Goal: Task Accomplishment & Management: Complete application form

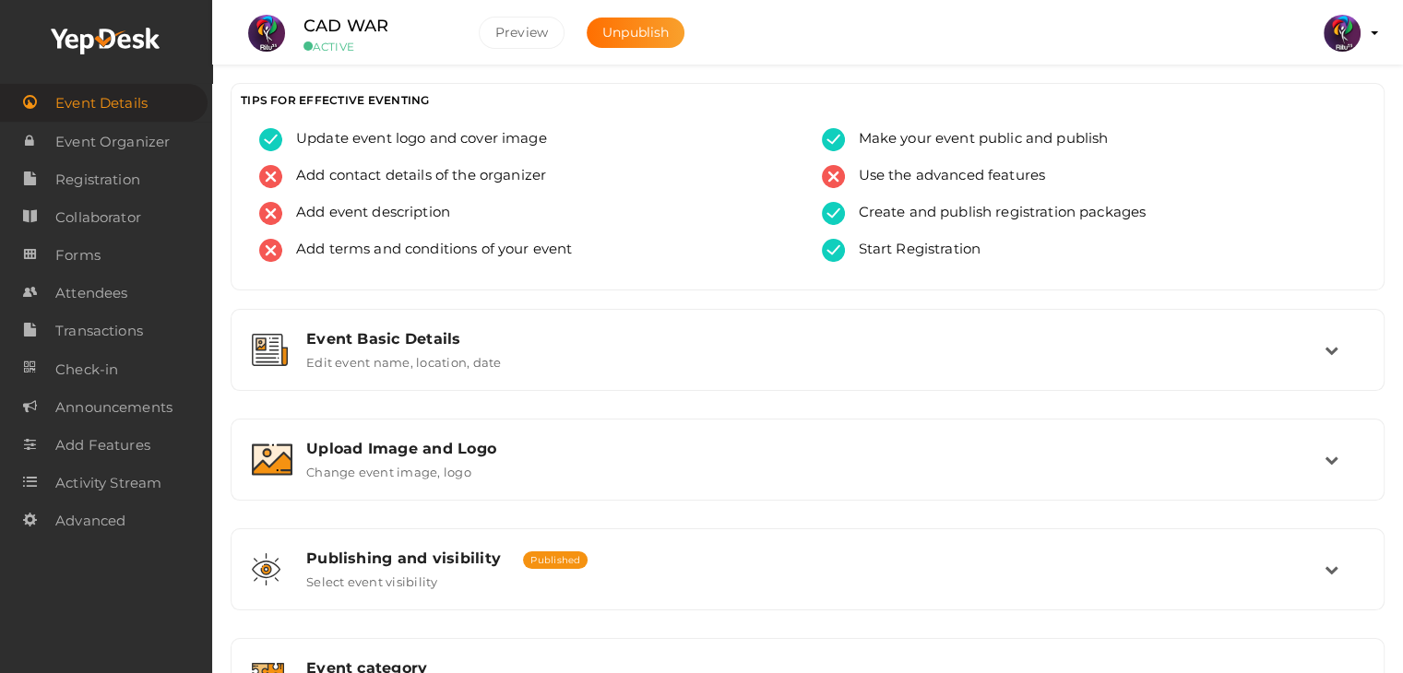
click at [792, 32] on ul "CAD WAR ACTIVE Preview Unpublish Preview RITUtsav 2025 ritticket@gmail.com Pers…" at bounding box center [807, 23] width 1145 height 46
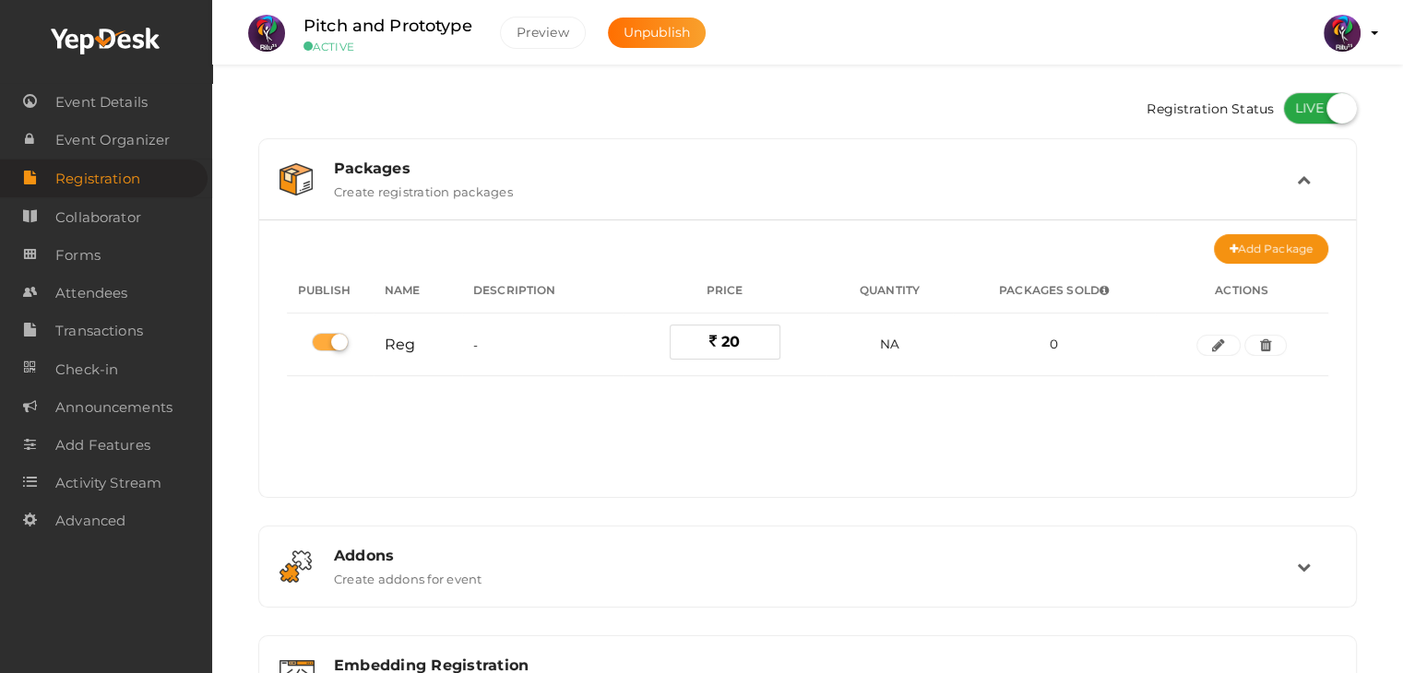
click at [524, 102] on div "Registration Status" at bounding box center [807, 110] width 1099 height 55
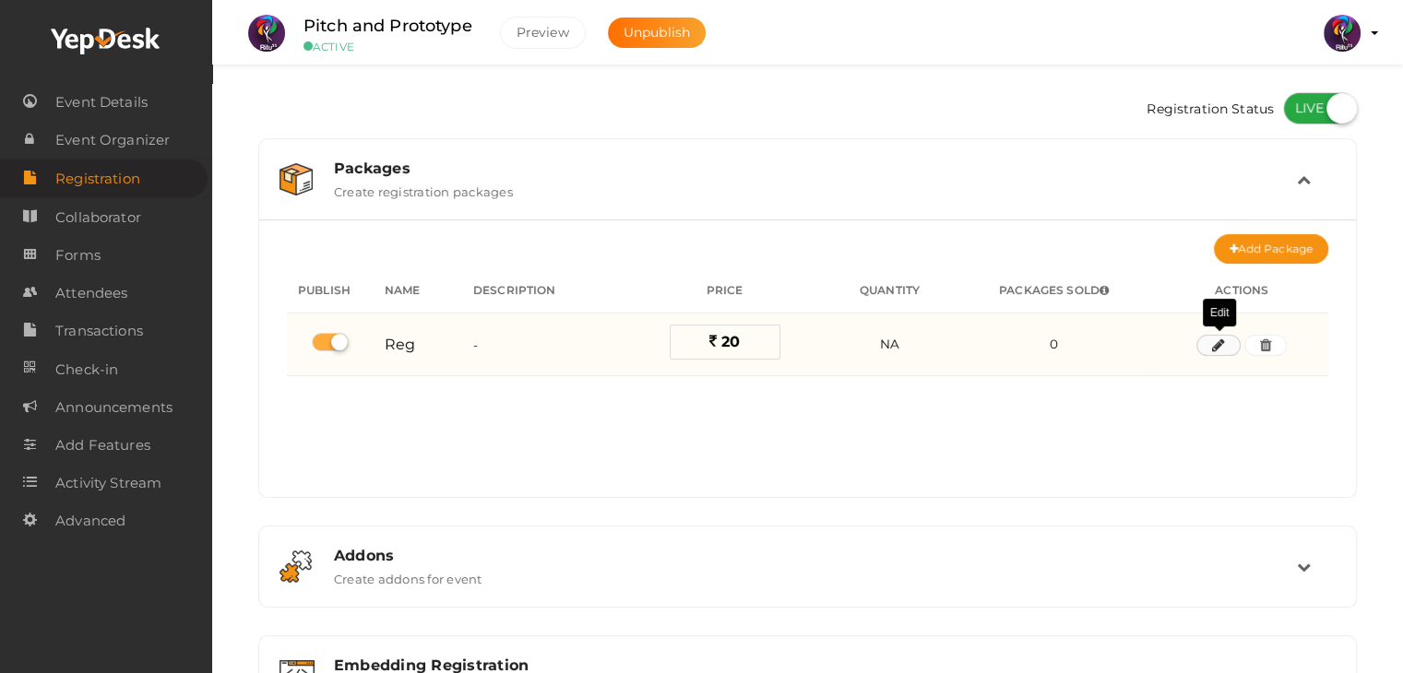
click at [1219, 344] on icon "button" at bounding box center [1218, 345] width 13 height 11
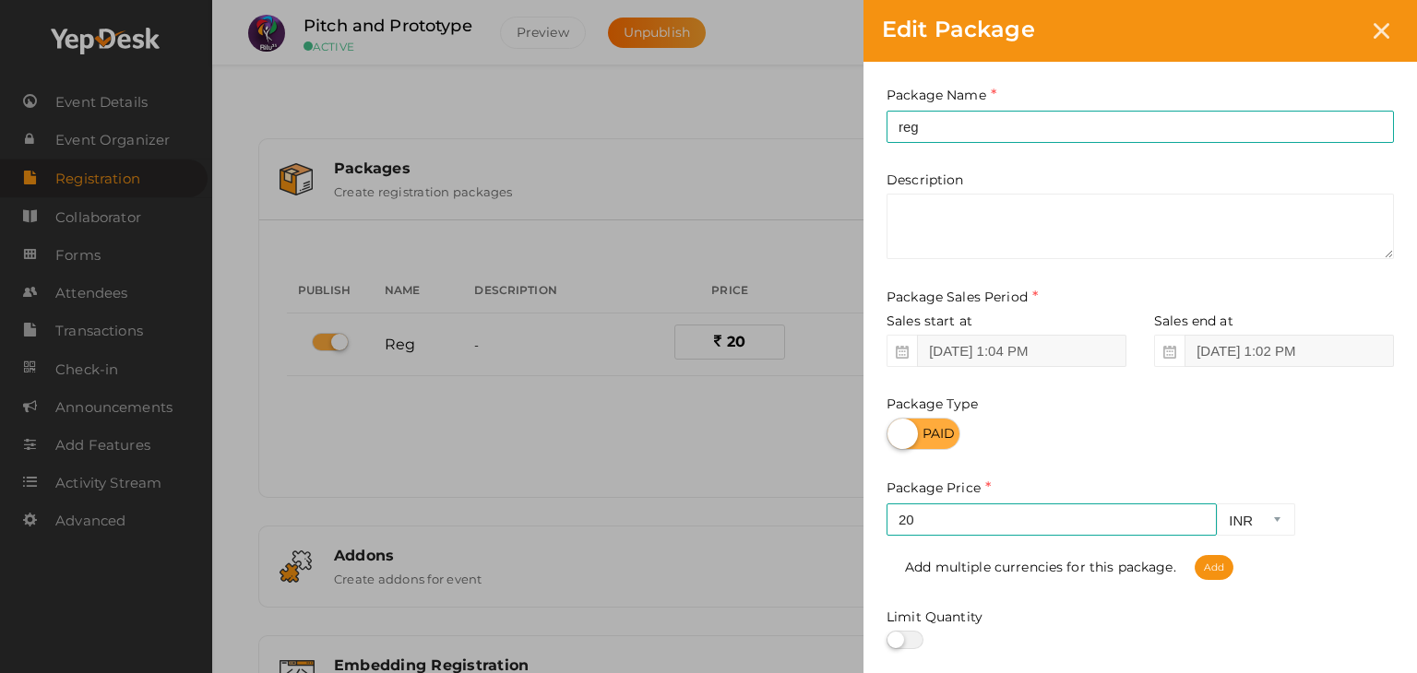
click at [658, 170] on div "Edit Package Package Name reg This field is Required. Package Name already used…" at bounding box center [708, 336] width 1417 height 673
click at [1386, 30] on icon at bounding box center [1381, 31] width 16 height 16
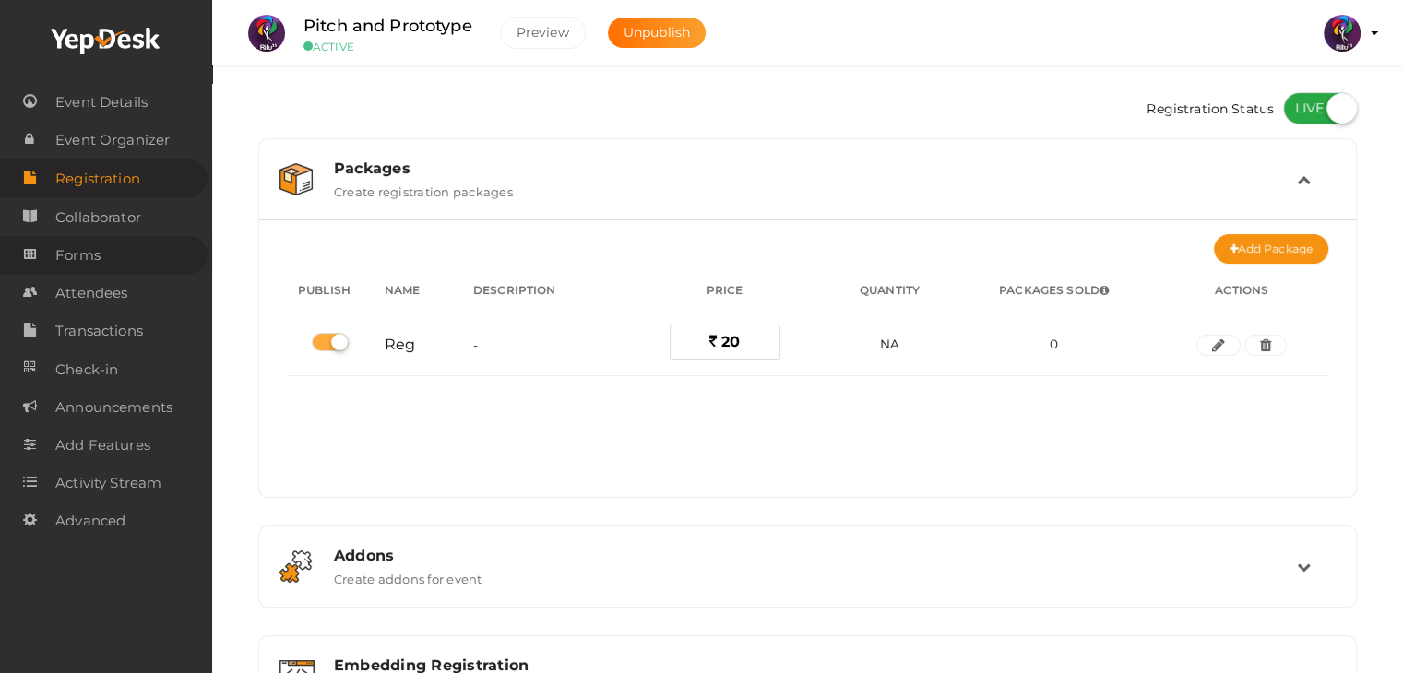
click at [89, 256] on span "Forms" at bounding box center [77, 255] width 45 height 37
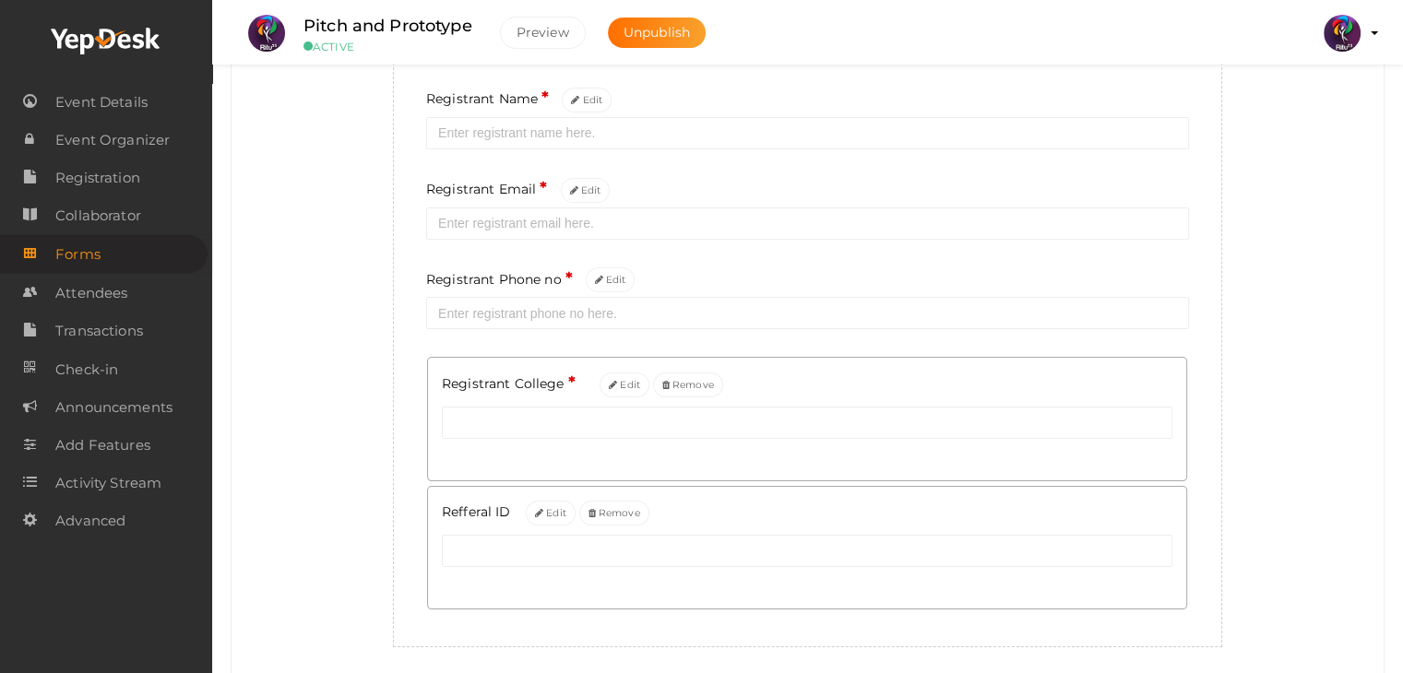
scroll to position [225, 0]
click at [110, 174] on span "Registration" at bounding box center [97, 178] width 85 height 37
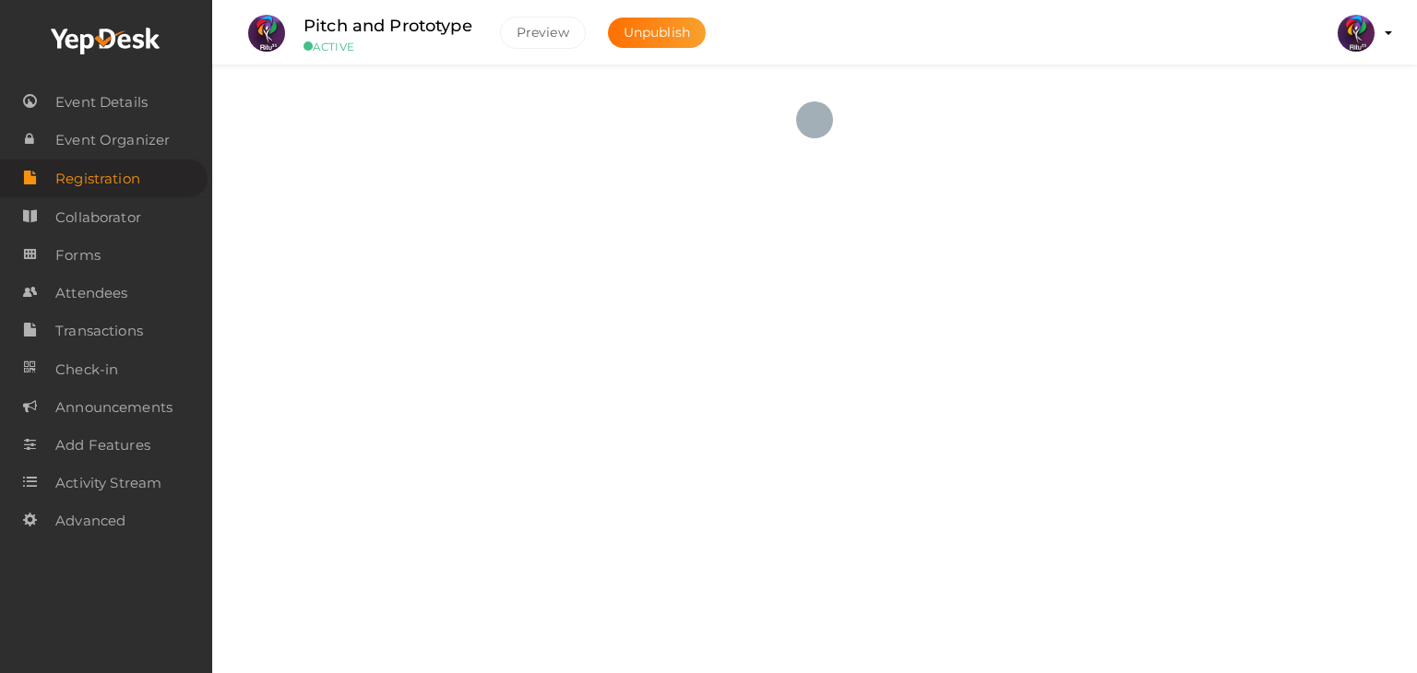
checkbox input "true"
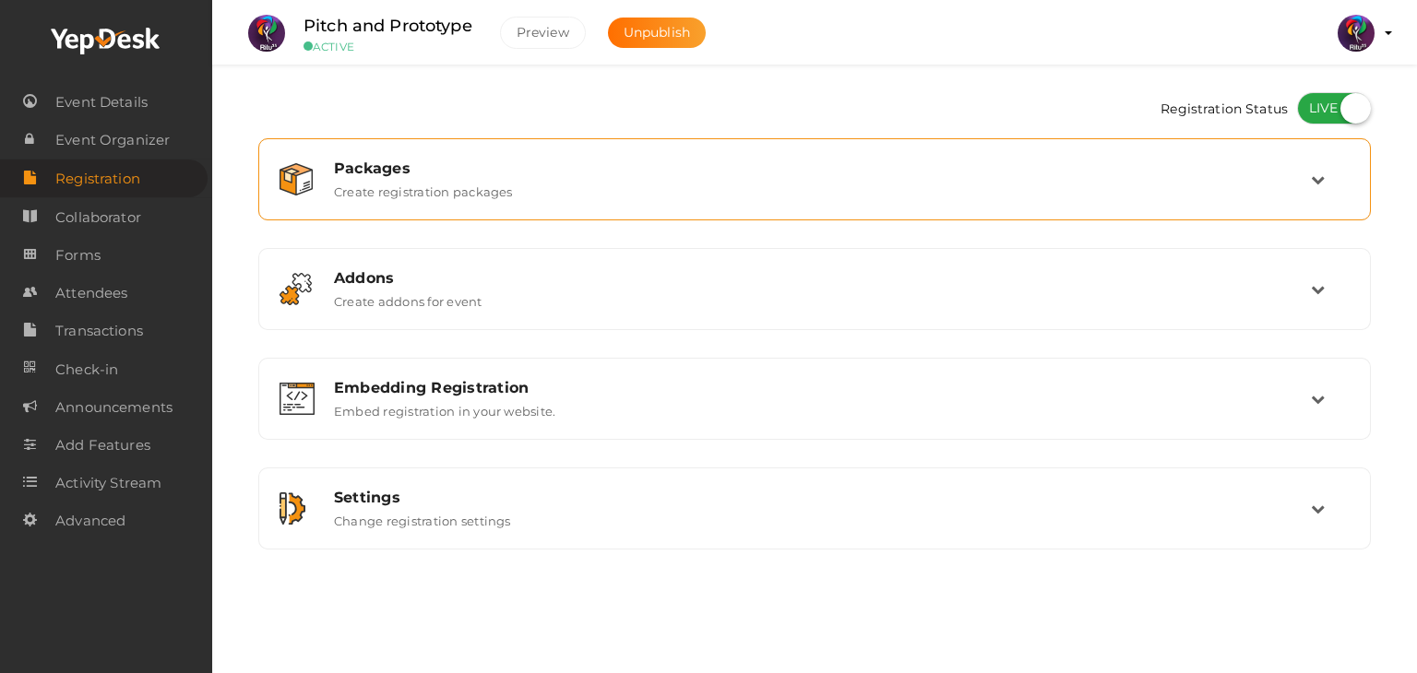
click at [625, 204] on div "Packages Create registration packages" at bounding box center [814, 180] width 1092 height 62
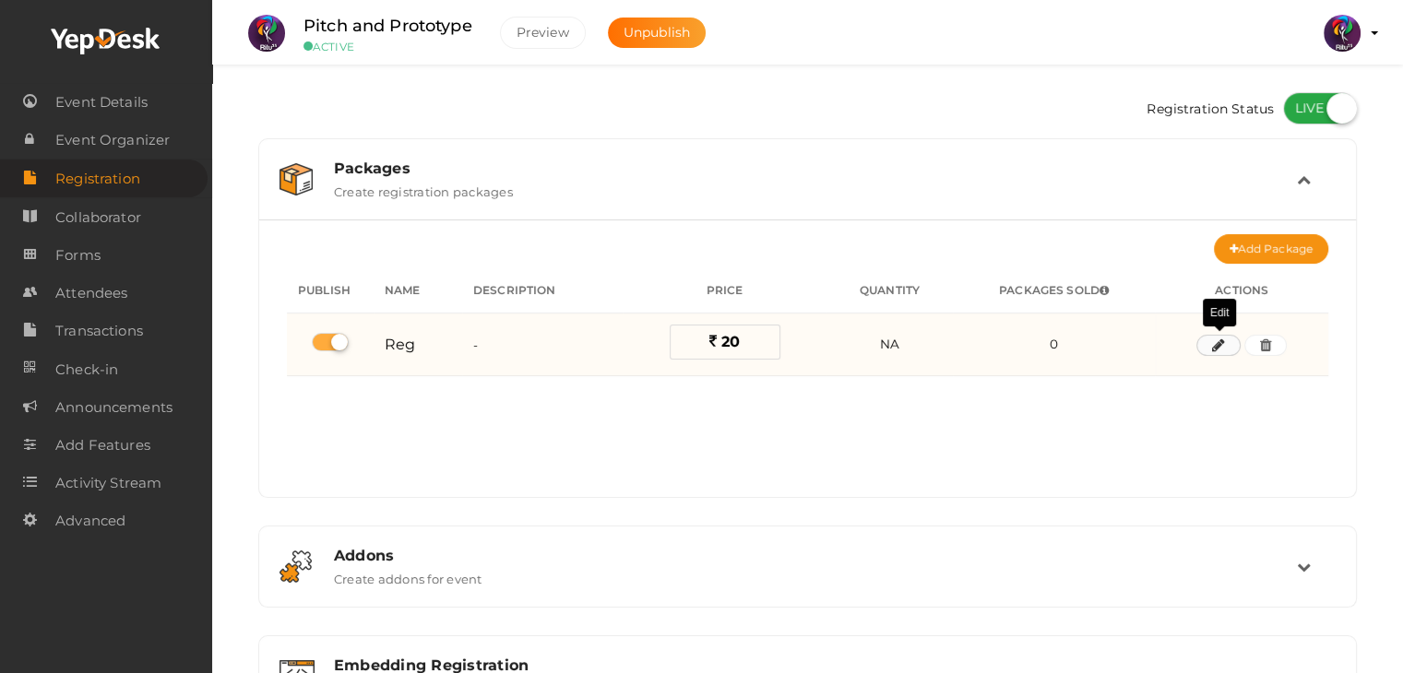
click at [1225, 341] on icon "button" at bounding box center [1218, 345] width 13 height 11
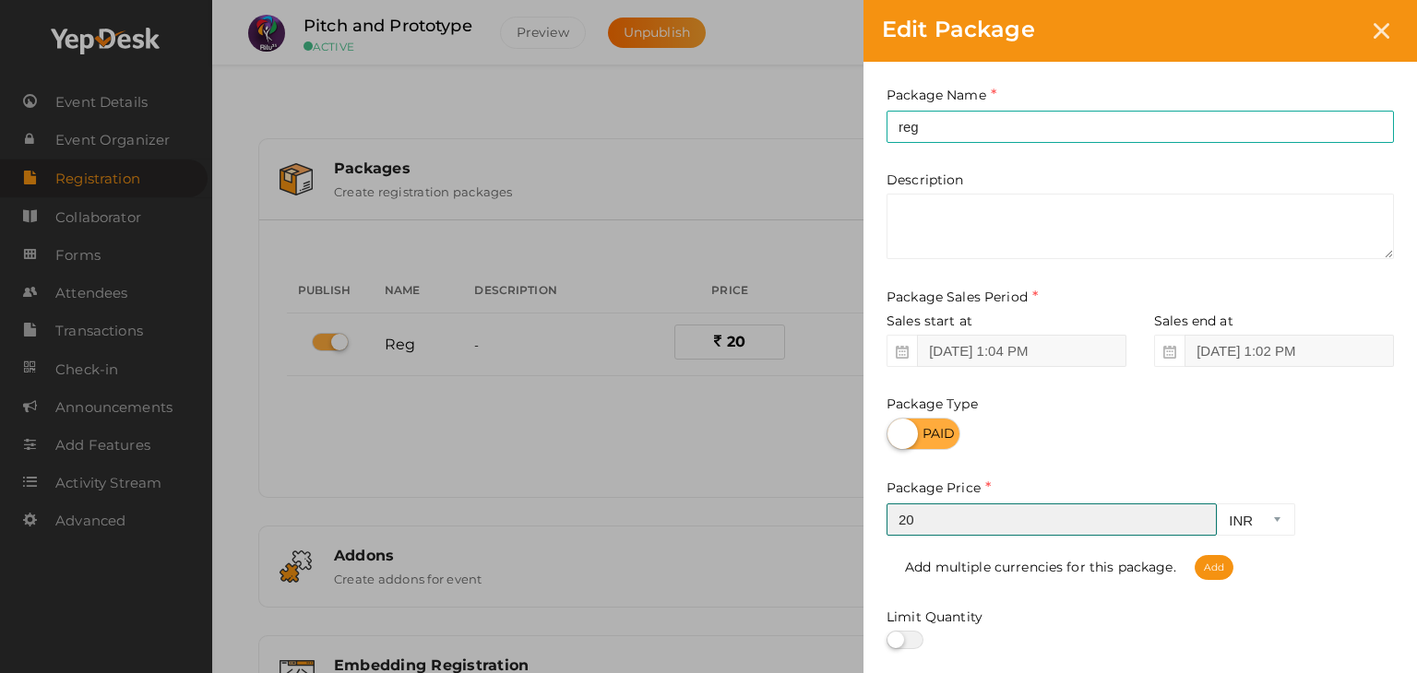
click at [1000, 517] on input "20" at bounding box center [1051, 520] width 330 height 32
type input "2"
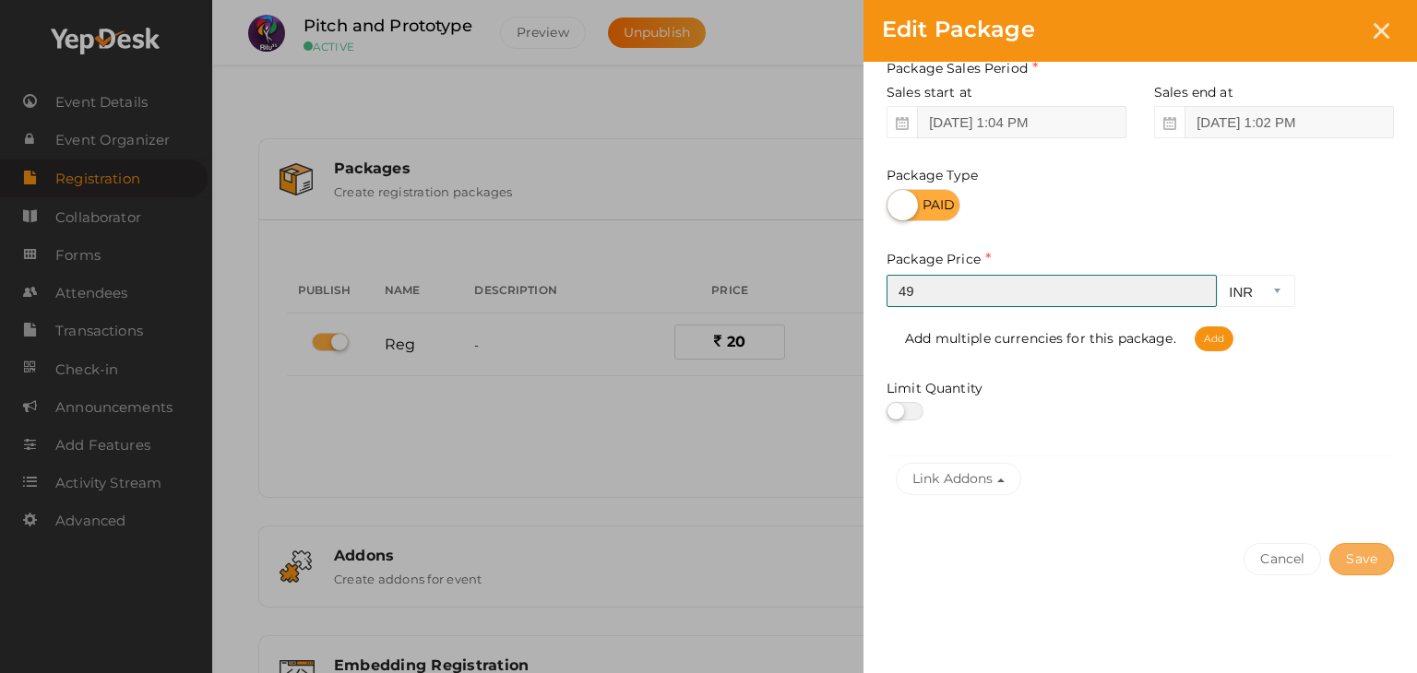
type input "49"
click at [1359, 551] on button "Save" at bounding box center [1361, 559] width 65 height 32
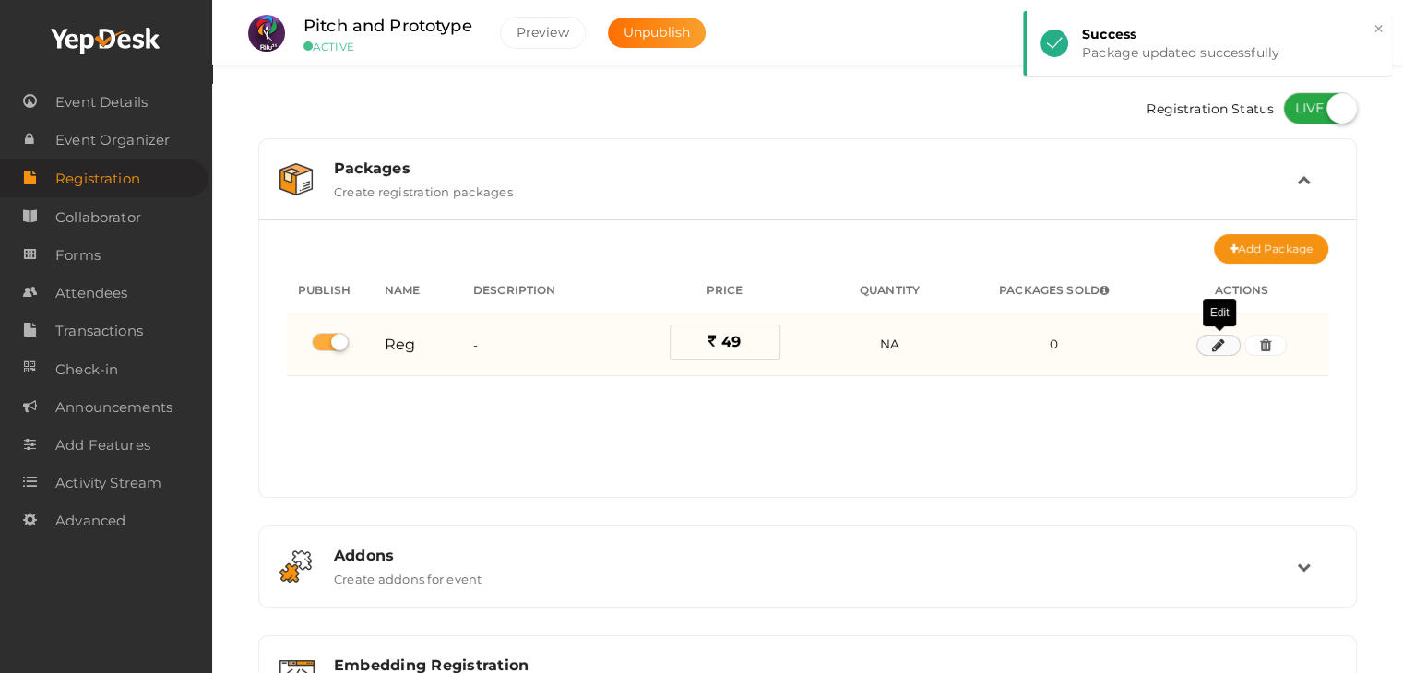
click at [1215, 346] on icon "button" at bounding box center [1218, 345] width 13 height 11
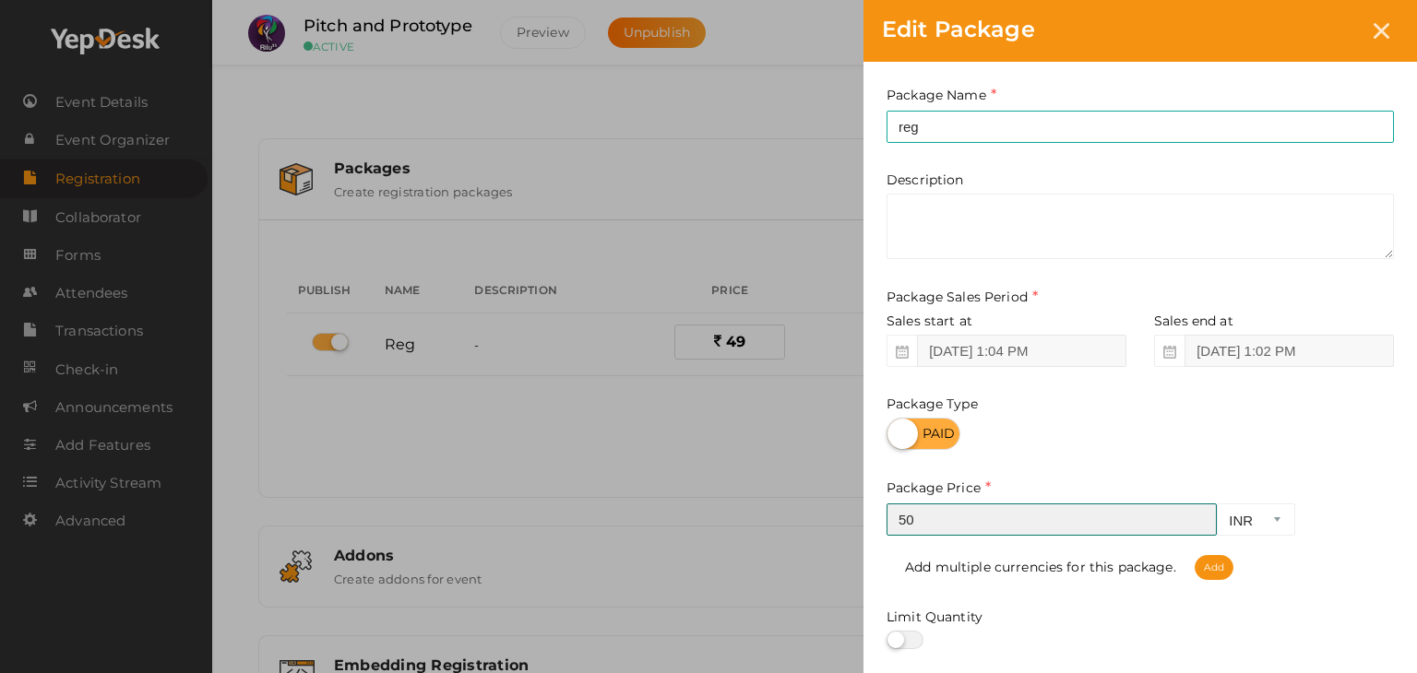
type input "50"
click at [1199, 517] on input "50" at bounding box center [1051, 520] width 330 height 32
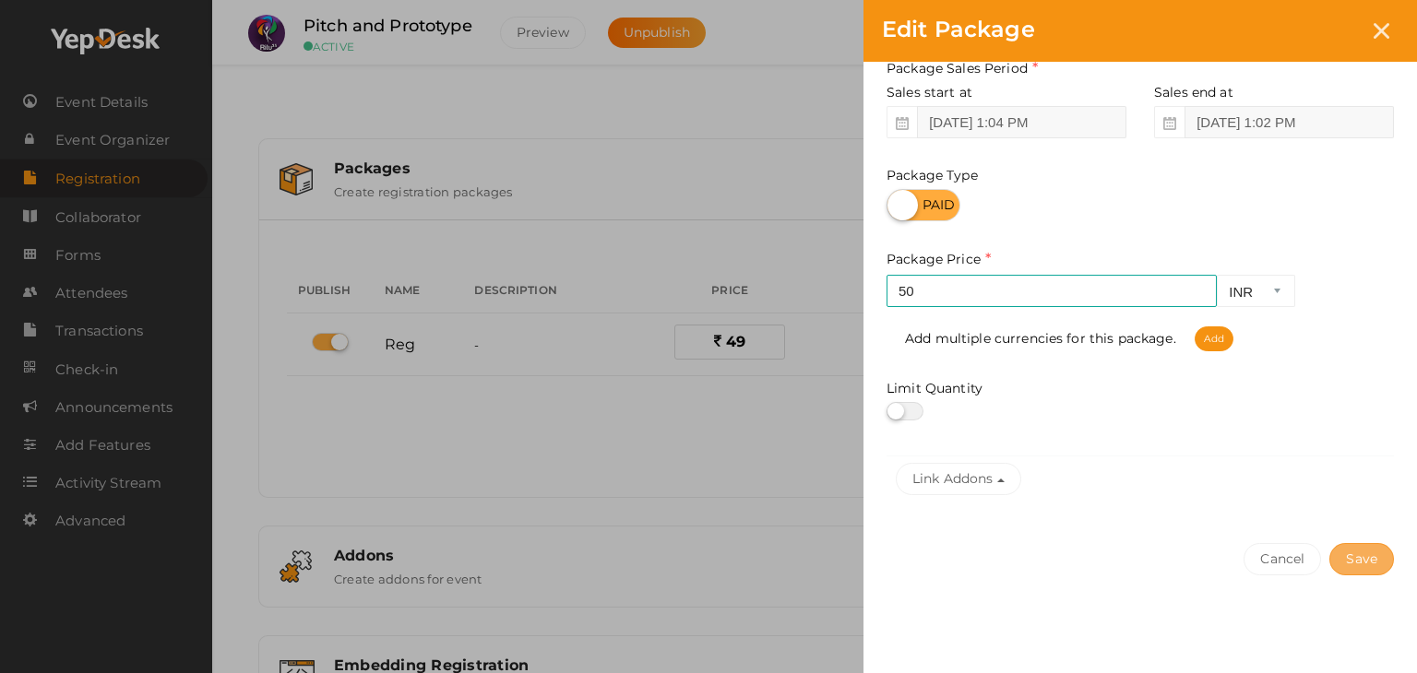
click at [1380, 563] on button "Save" at bounding box center [1361, 559] width 65 height 32
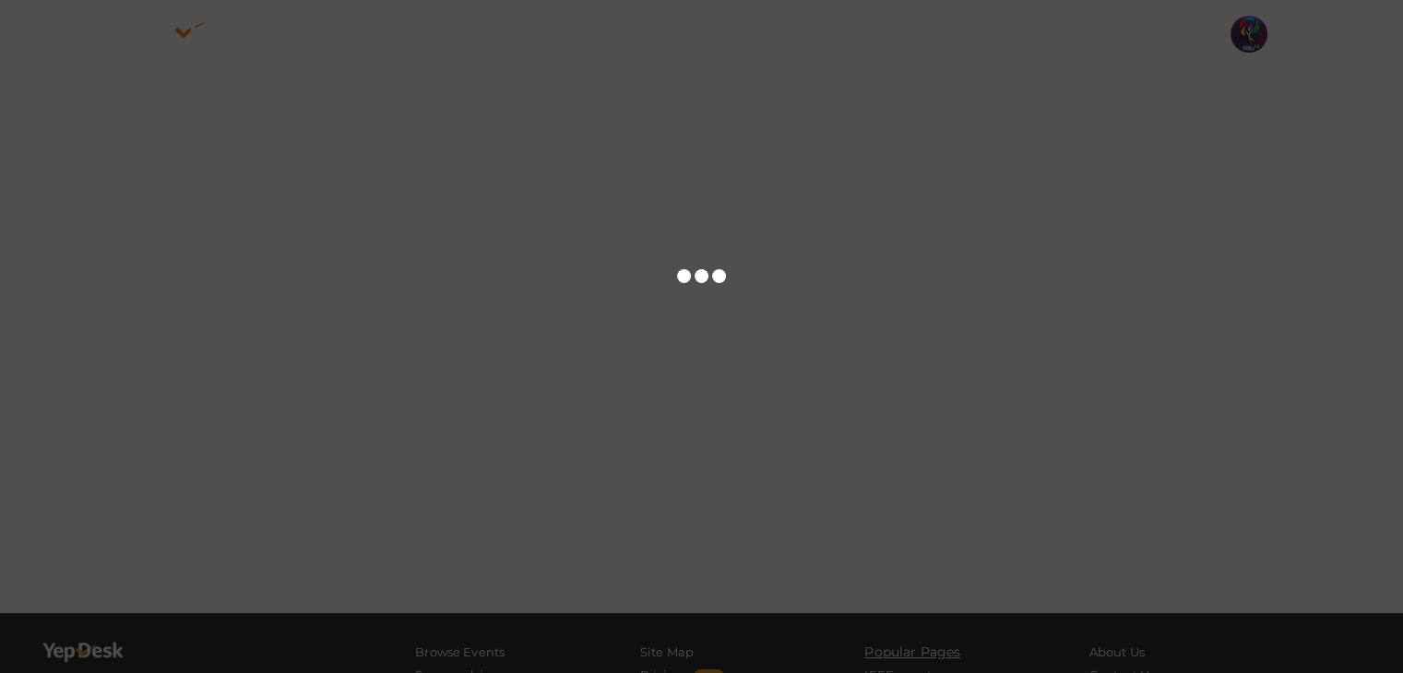
click at [347, 632] on div at bounding box center [701, 336] width 1403 height 673
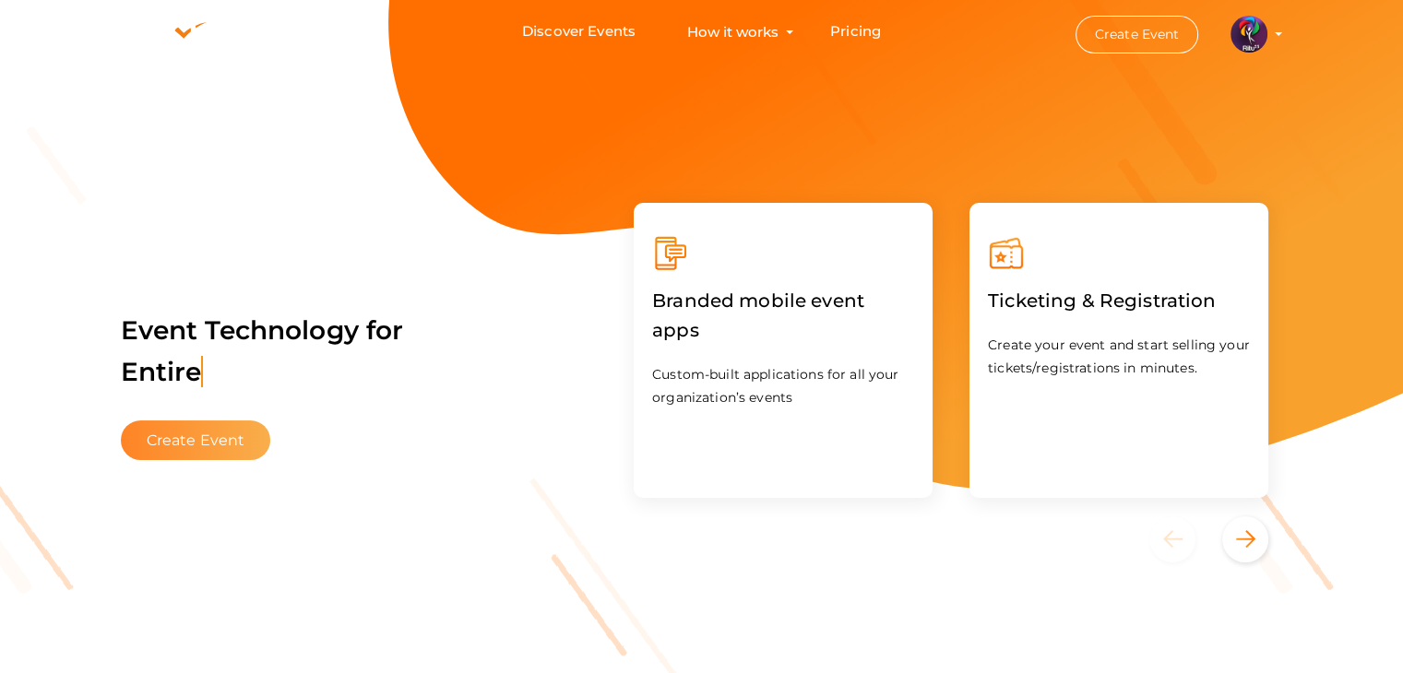
click at [189, 444] on button "Create Event" at bounding box center [196, 441] width 150 height 40
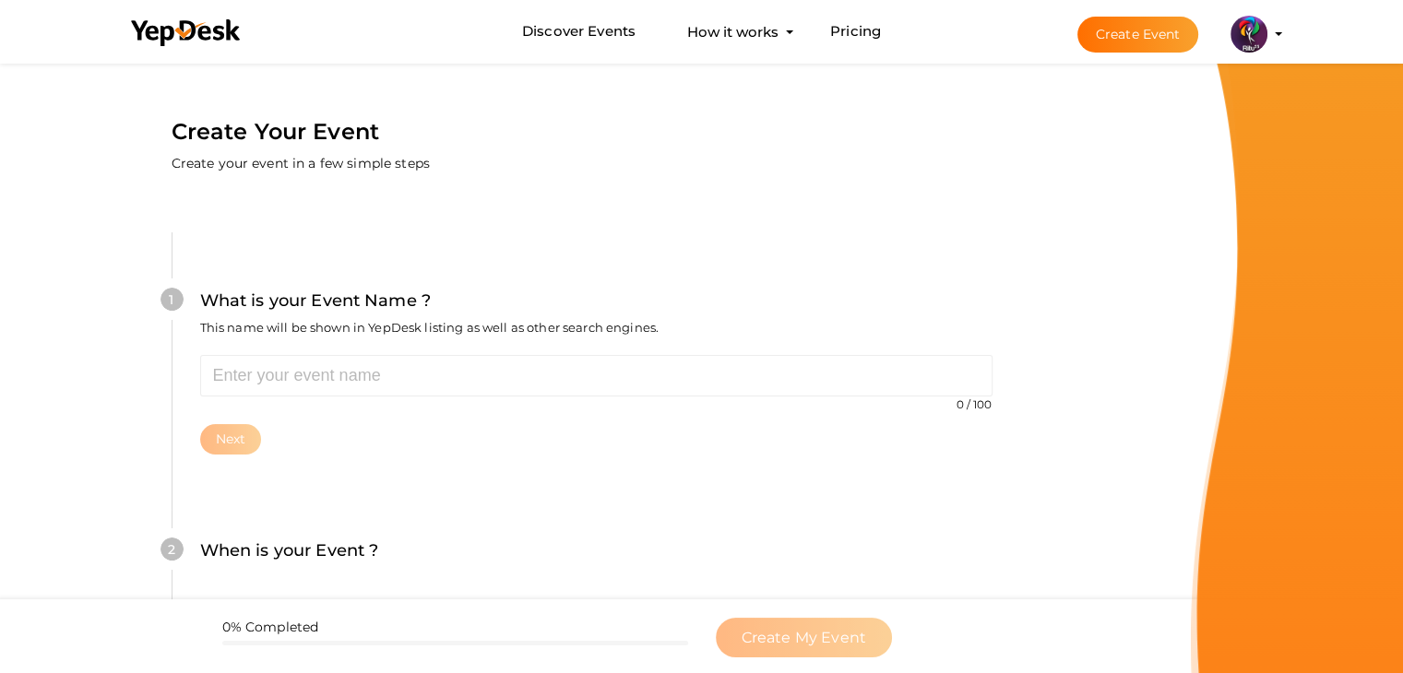
drag, startPoint x: 189, startPoint y: 444, endPoint x: 212, endPoint y: 400, distance: 49.1
click at [188, 440] on div "1 What is your Event Name ? This name will be shown in YepDesk listing as well …" at bounding box center [596, 370] width 849 height 277
click at [659, 167] on div "Create Your Event Create your event in a few simple steps" at bounding box center [595, 118] width 959 height 118
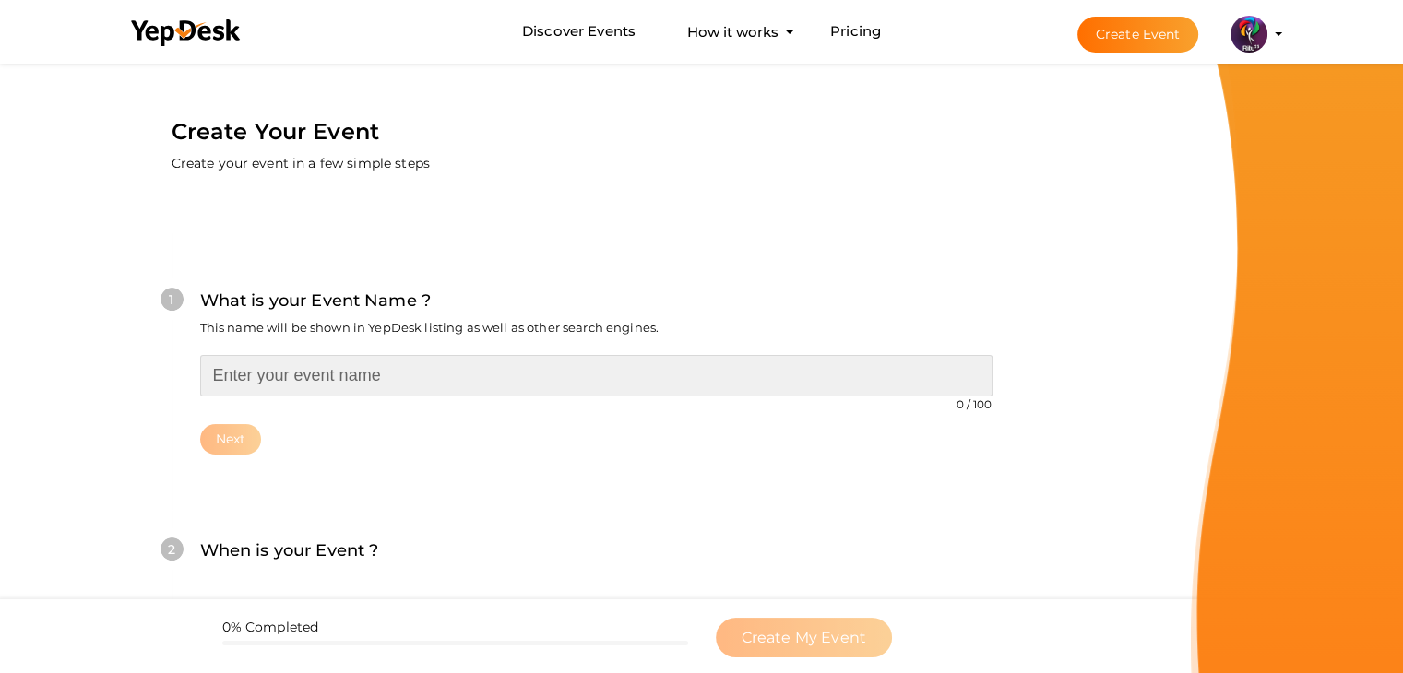
click at [432, 384] on input "text" at bounding box center [596, 376] width 792 height 42
type input "SOLVE IT"
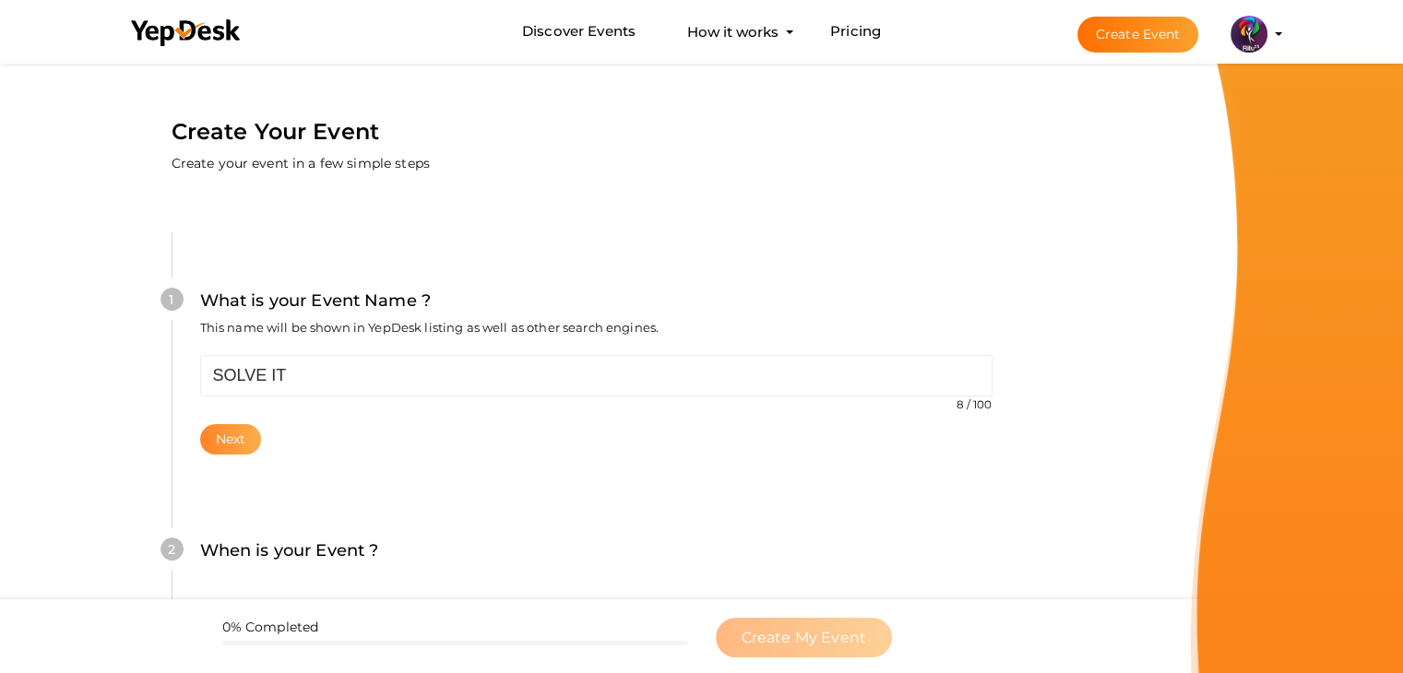
click at [232, 440] on button "Next" at bounding box center [231, 439] width 62 height 30
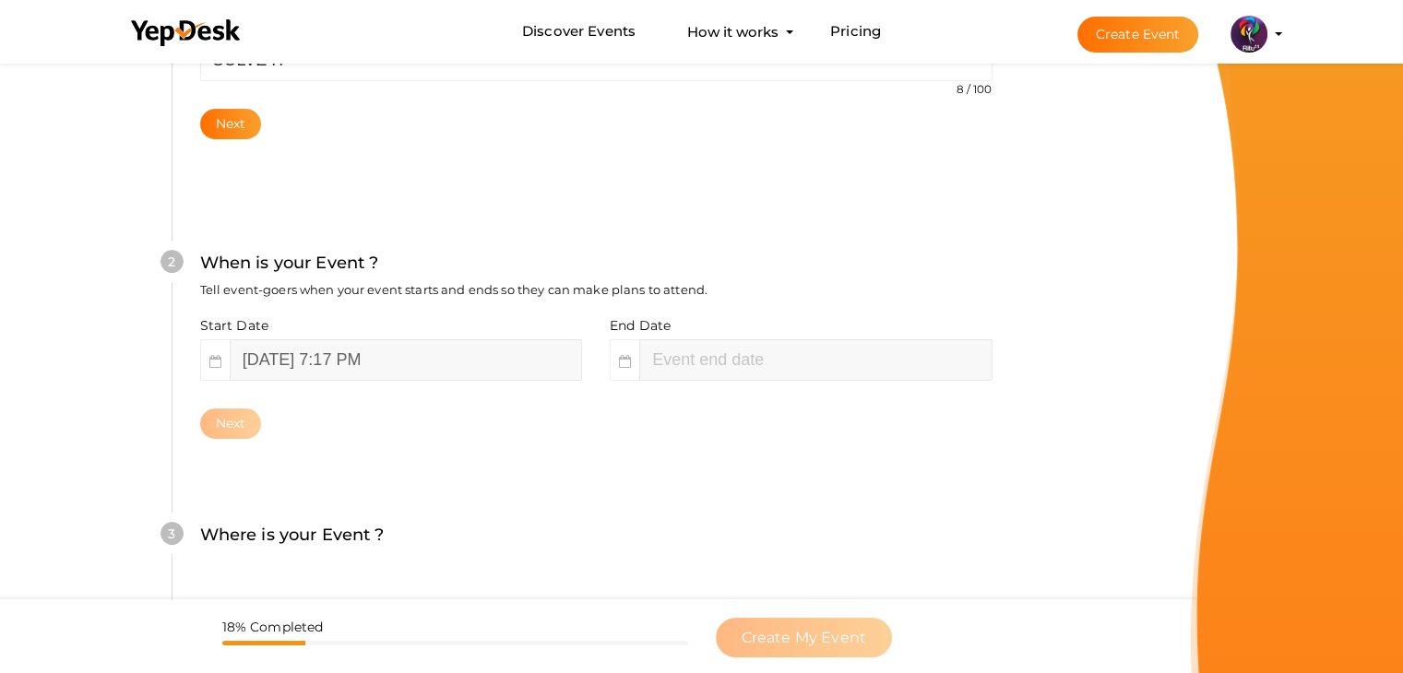
scroll to position [379, 0]
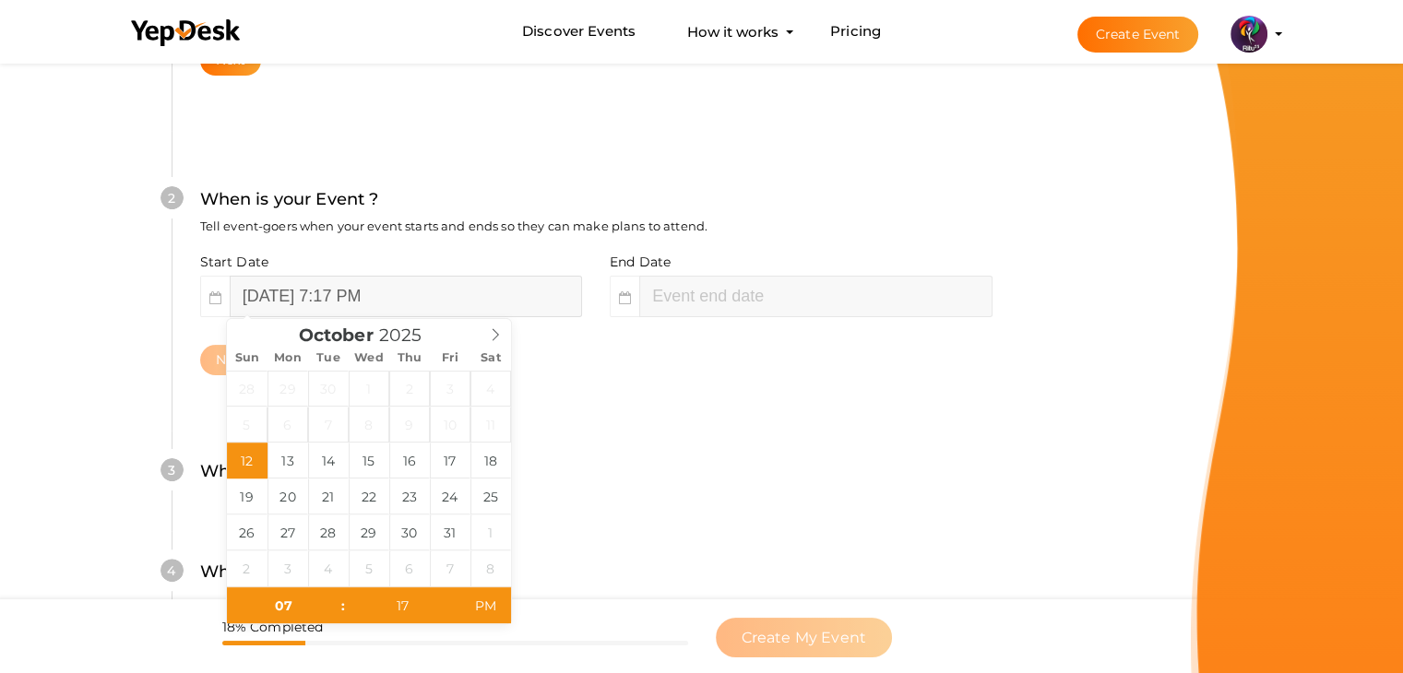
click at [262, 299] on input "October 12, 2025 7:17 PM" at bounding box center [406, 297] width 352 height 42
type input "October 16, 2025 7:17 PM"
click at [795, 270] on div "End Date October 16, 2025 9:17 PM" at bounding box center [794, 285] width 397 height 65
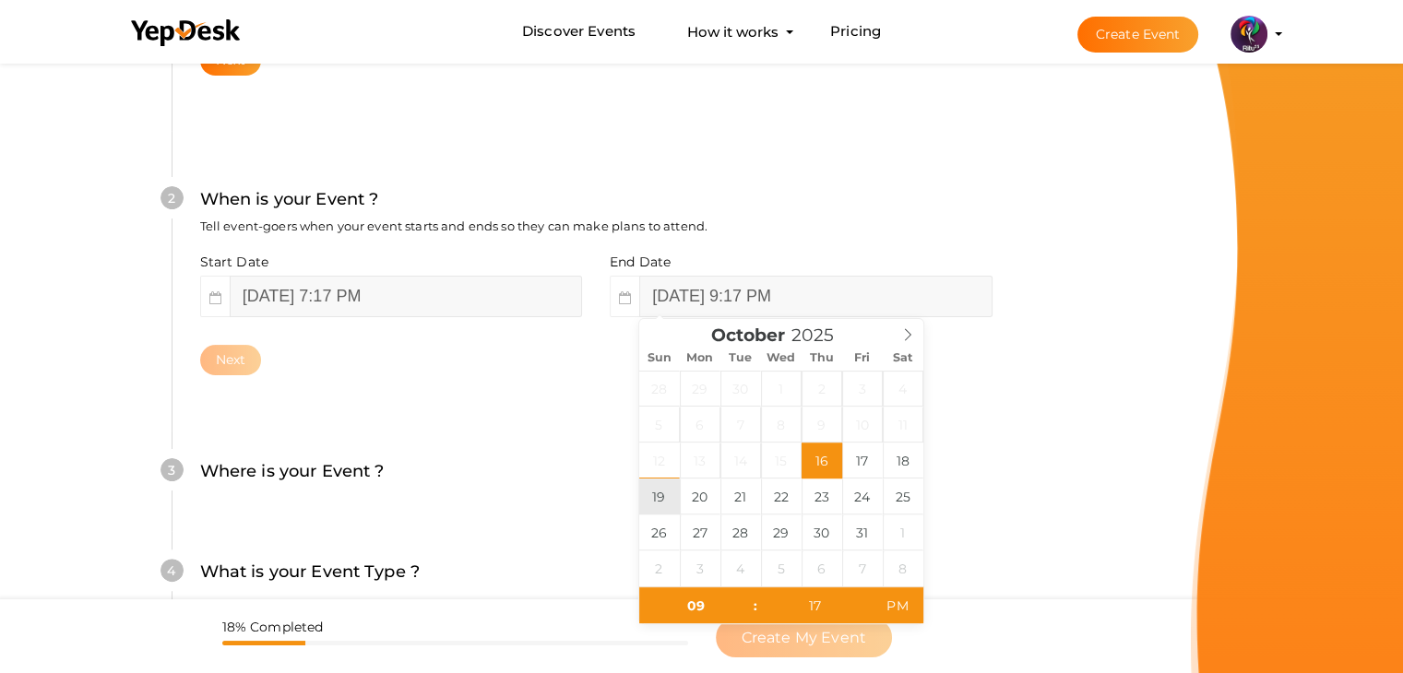
type input "October 19, 2025 9:17 PM"
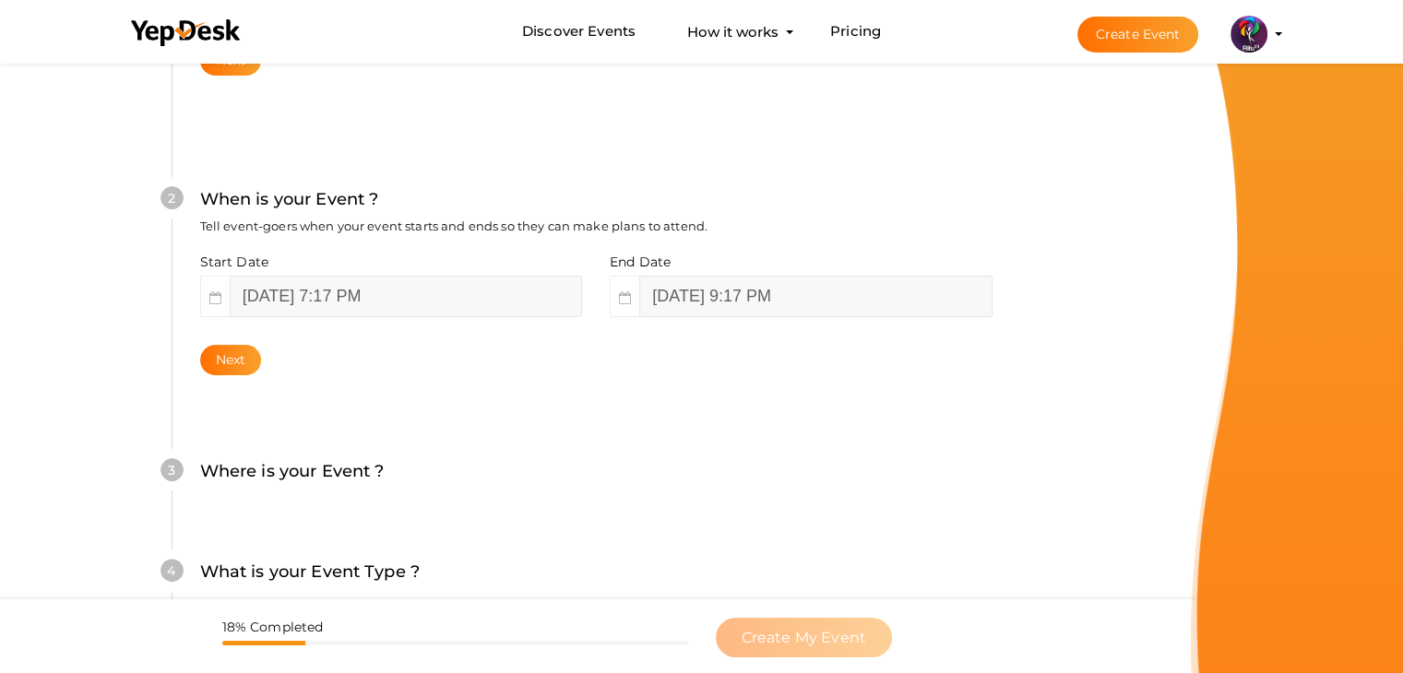
click at [560, 428] on div "2 When is your Event ? Tell event-goers when your event starts and ends so they…" at bounding box center [596, 281] width 849 height 300
click at [221, 362] on button "Next" at bounding box center [231, 360] width 62 height 30
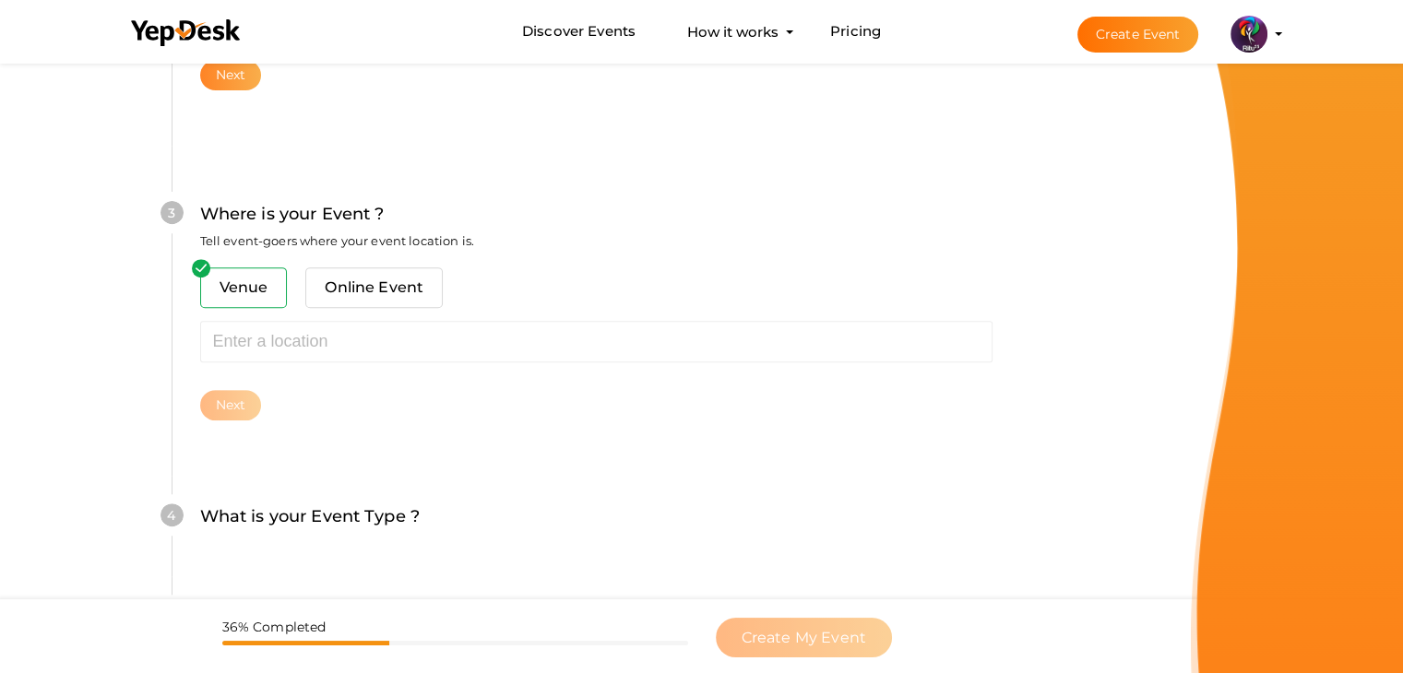
scroll to position [679, 0]
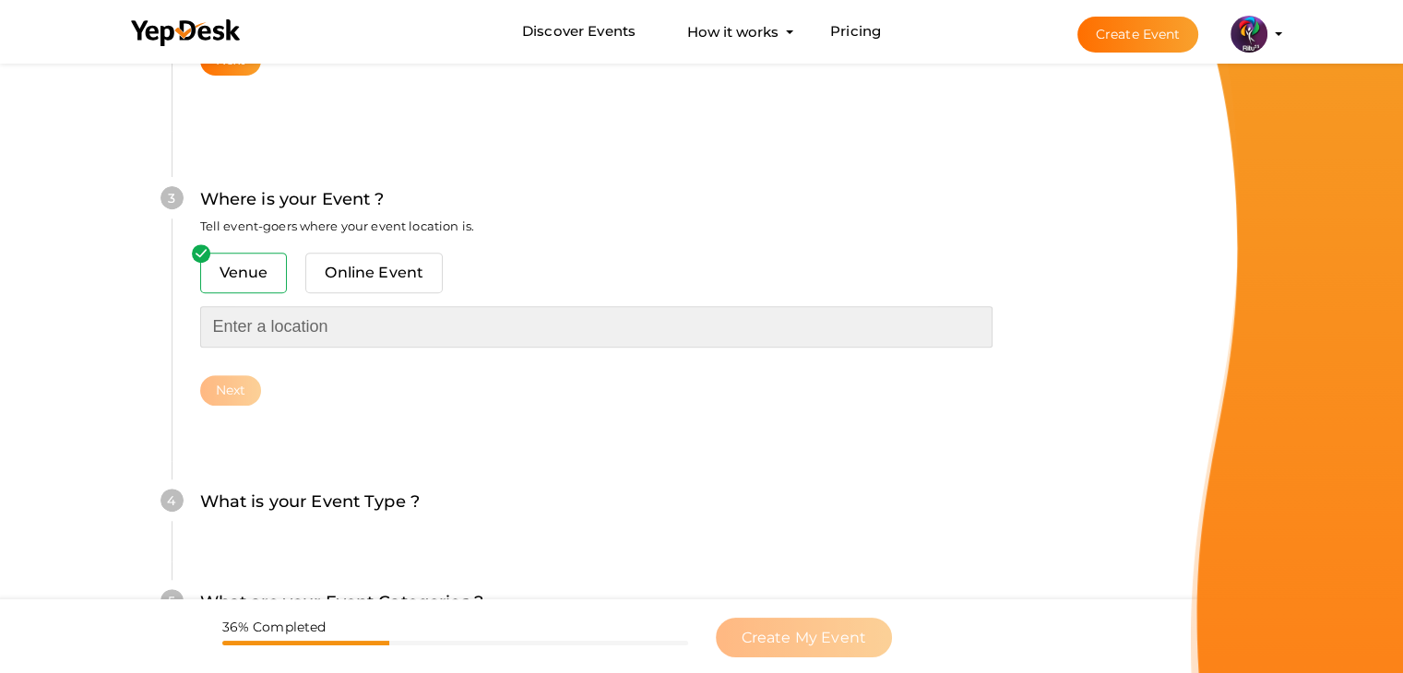
click at [290, 306] on input "text" at bounding box center [596, 327] width 792 height 42
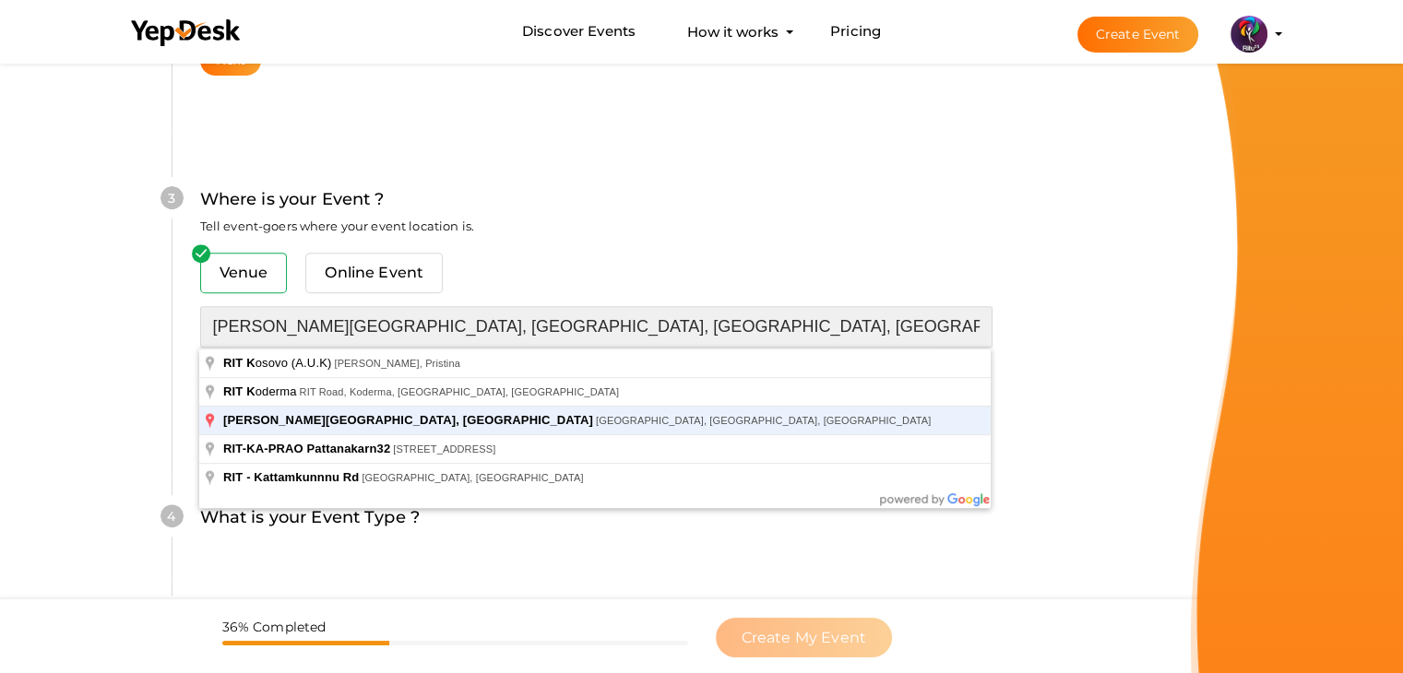
type input "[PERSON_NAME][GEOGRAPHIC_DATA], [GEOGRAPHIC_DATA], [GEOGRAPHIC_DATA], [GEOGRAPH…"
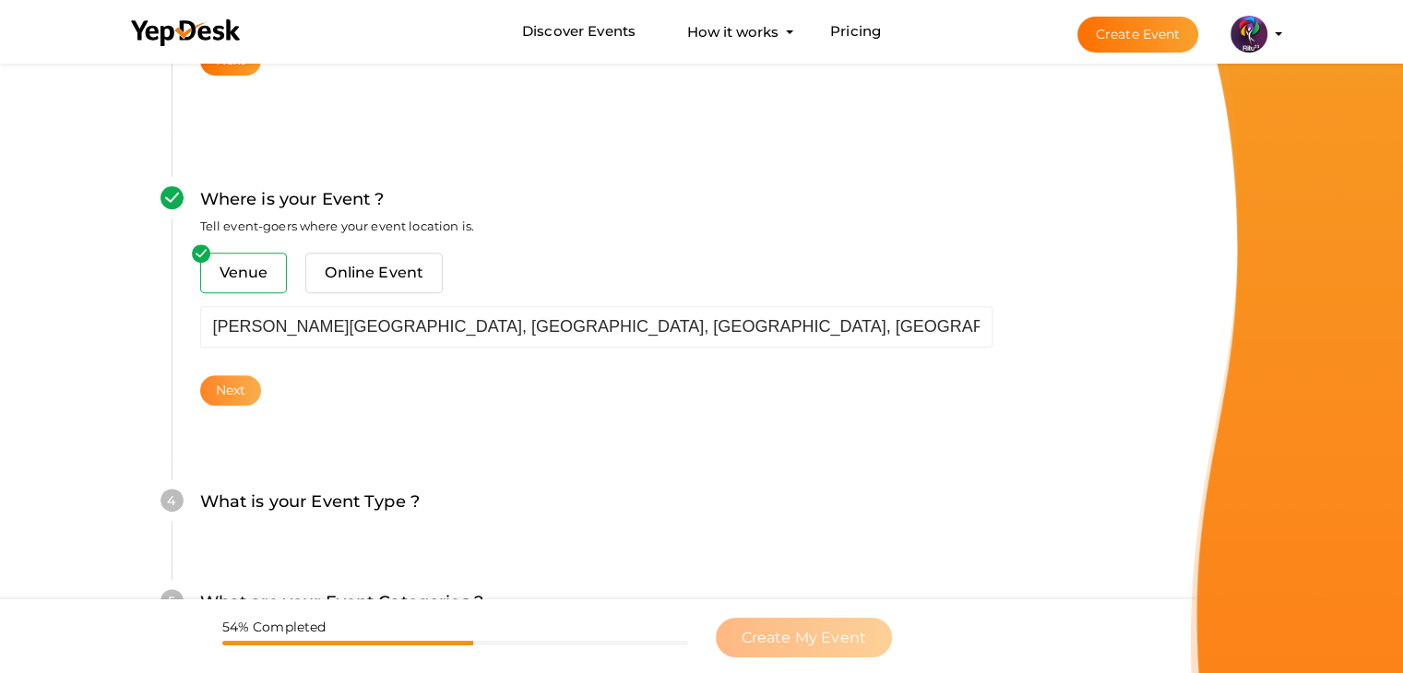
click at [247, 383] on button "Next" at bounding box center [231, 390] width 62 height 30
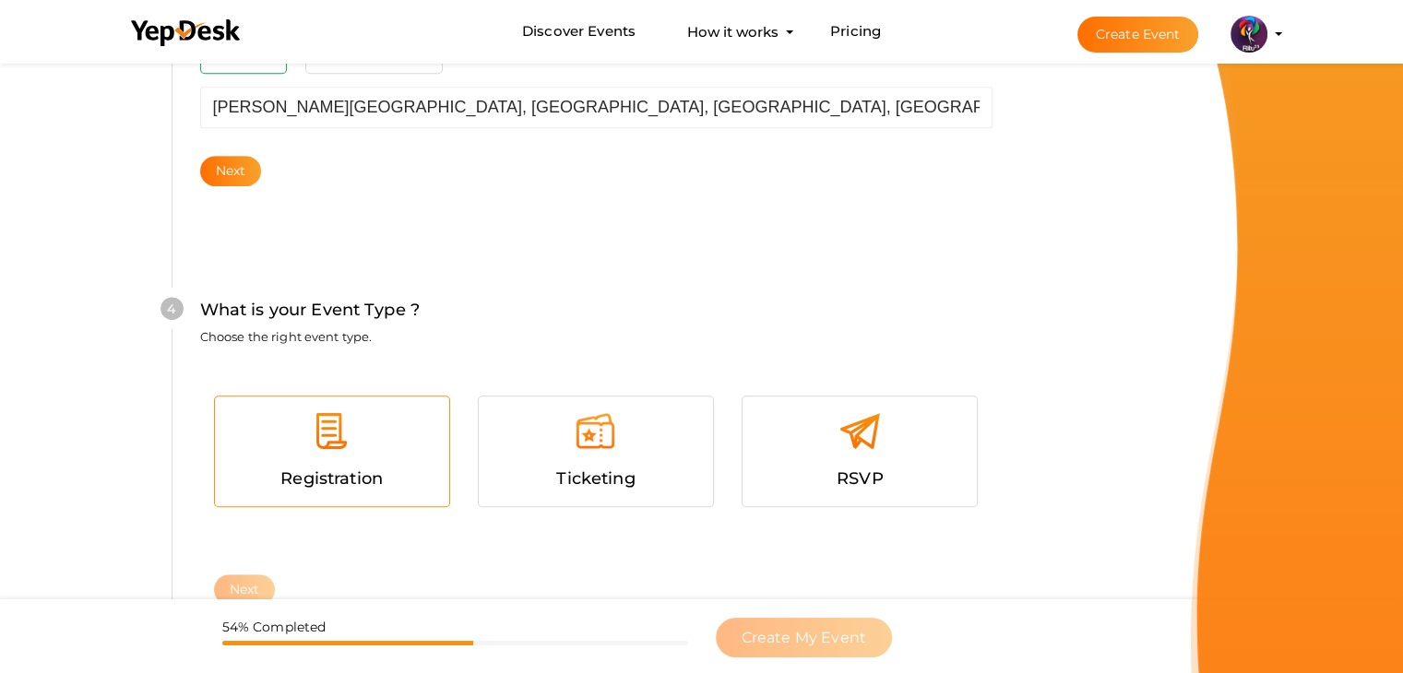
click at [319, 454] on div at bounding box center [332, 437] width 207 height 55
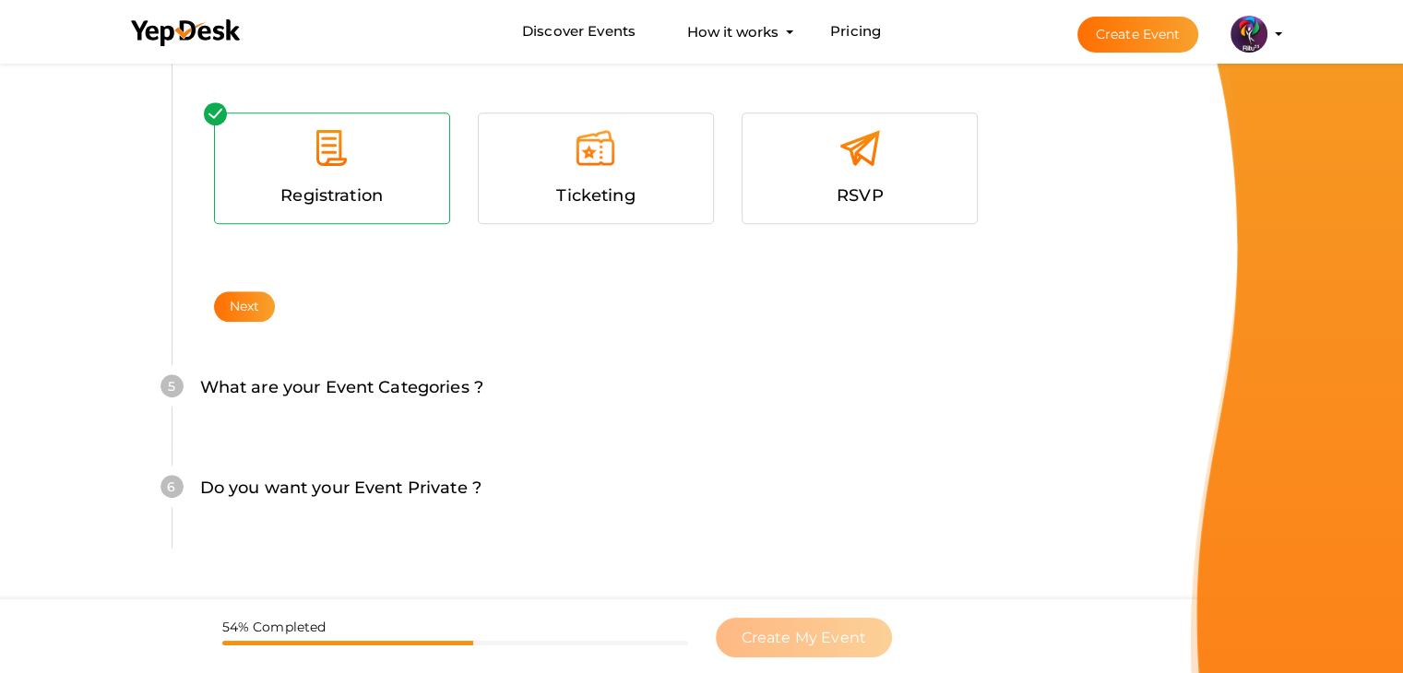
scroll to position [1243, 0]
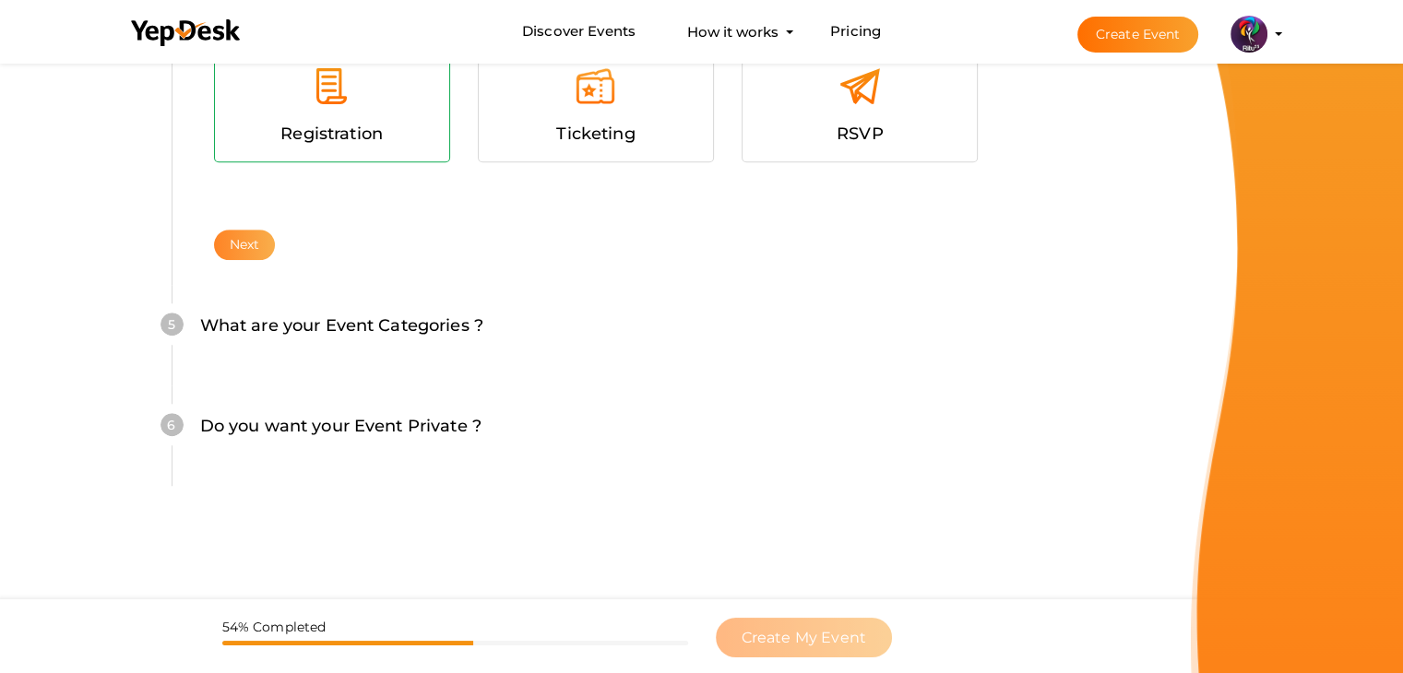
click at [262, 242] on button "Next" at bounding box center [245, 245] width 62 height 30
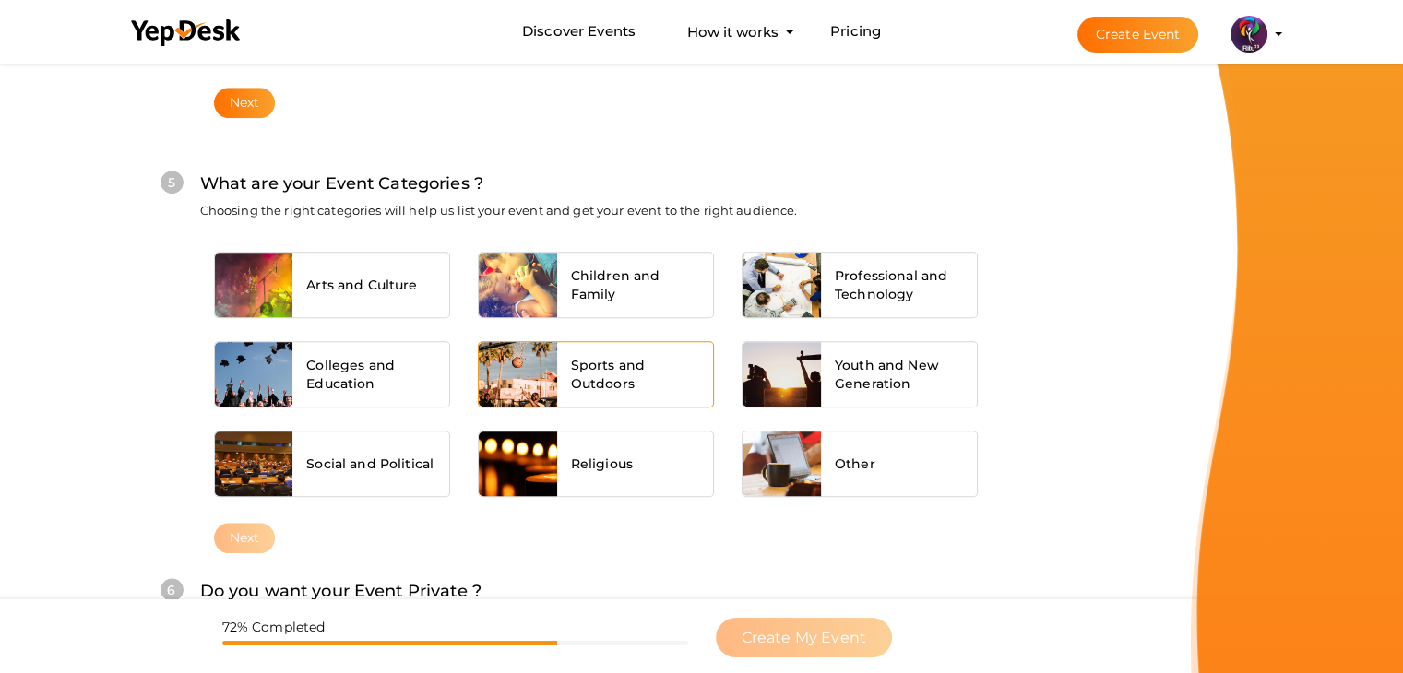
scroll to position [1396, 0]
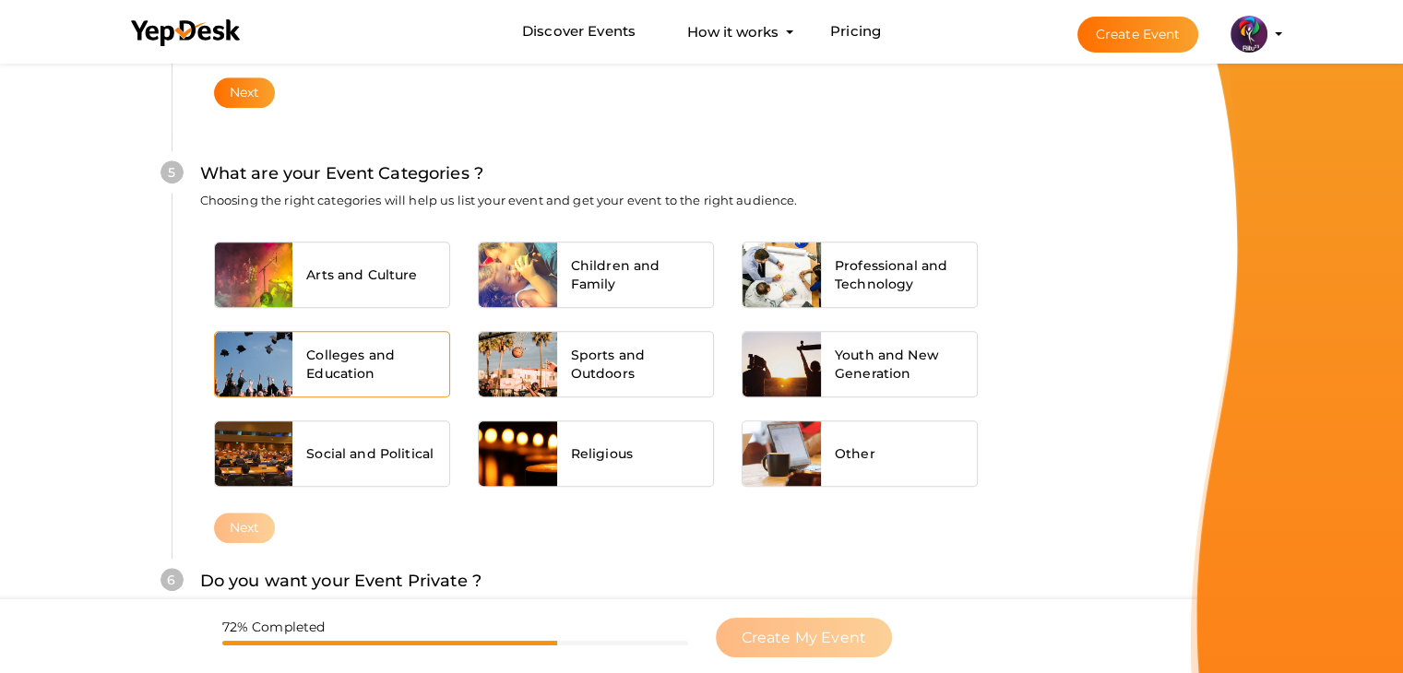
click at [284, 345] on div at bounding box center [254, 364] width 78 height 65
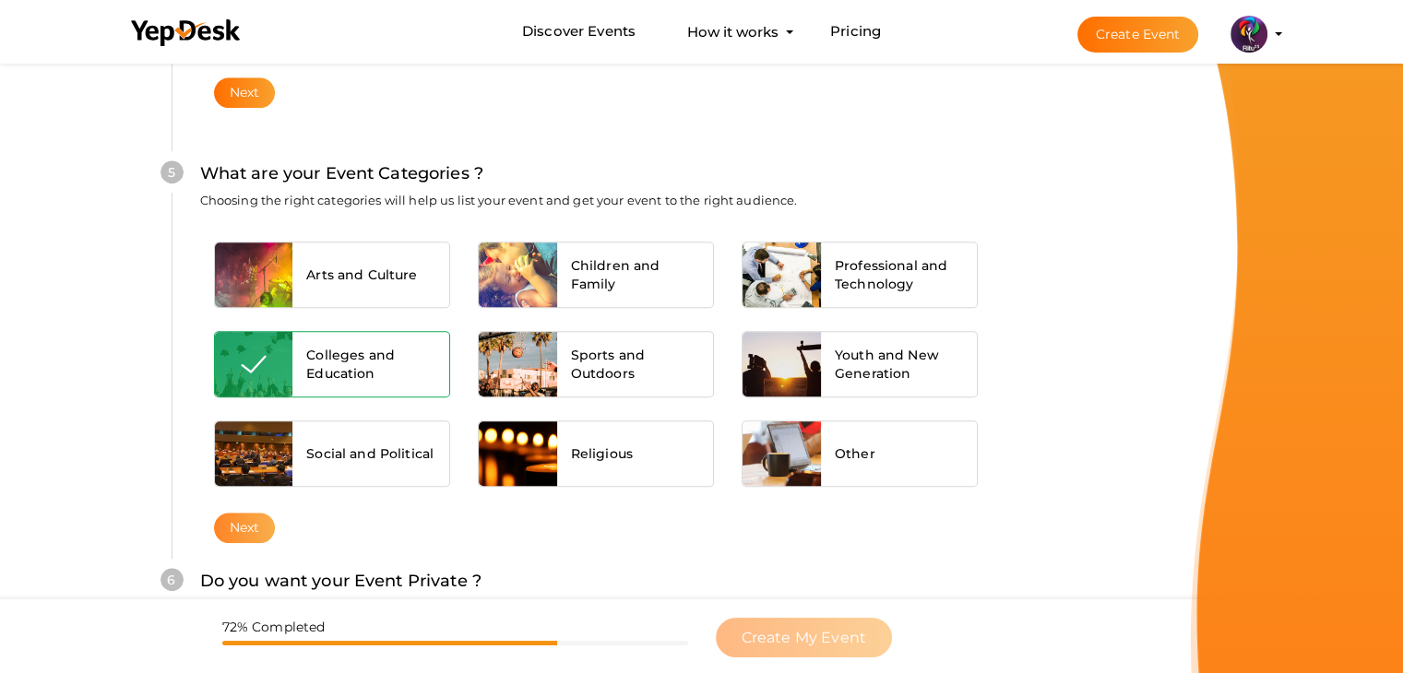
click at [259, 521] on button "Next" at bounding box center [245, 528] width 62 height 30
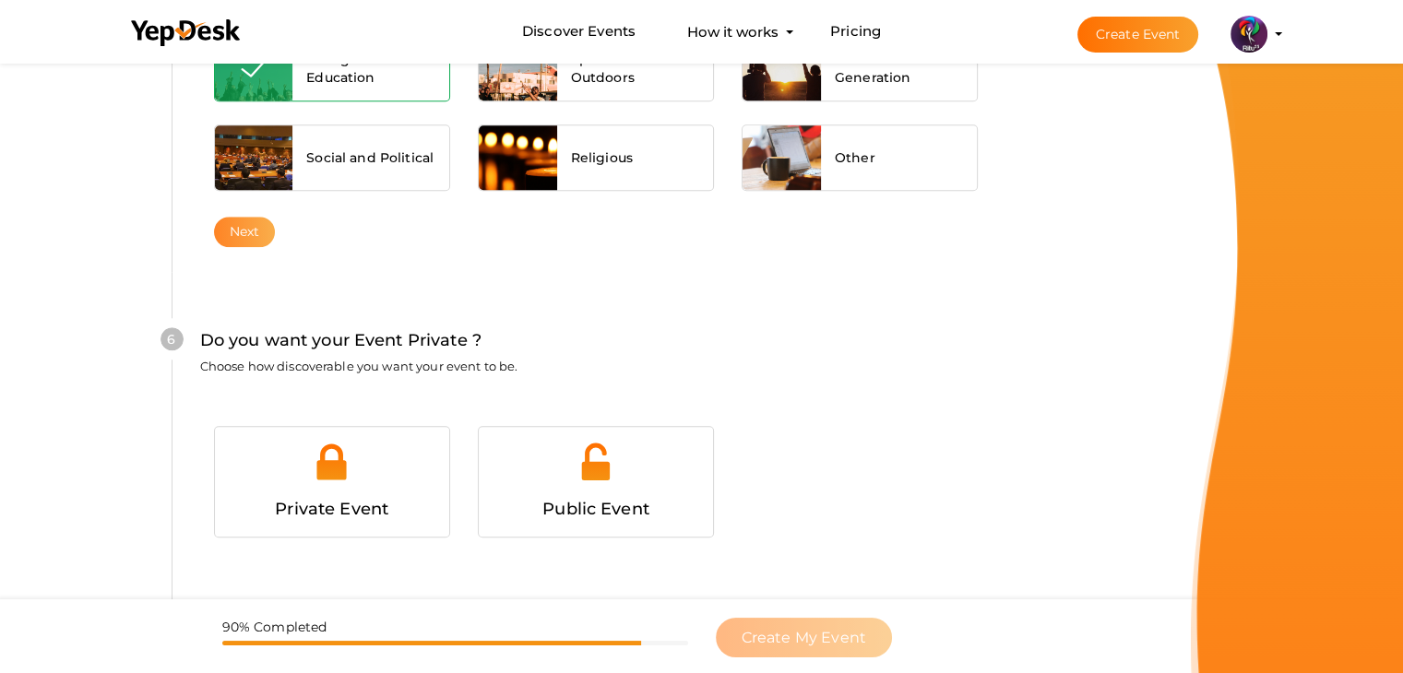
scroll to position [1801, 0]
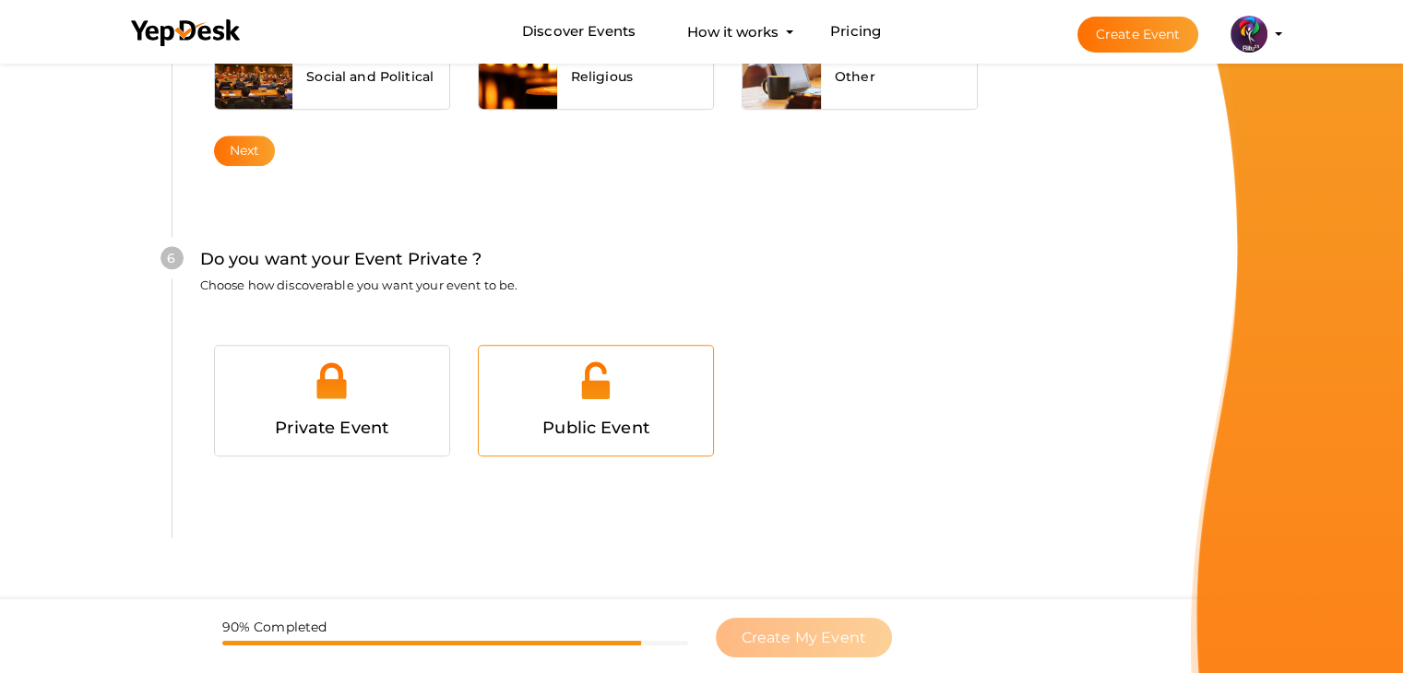
click at [636, 405] on div at bounding box center [596, 387] width 207 height 55
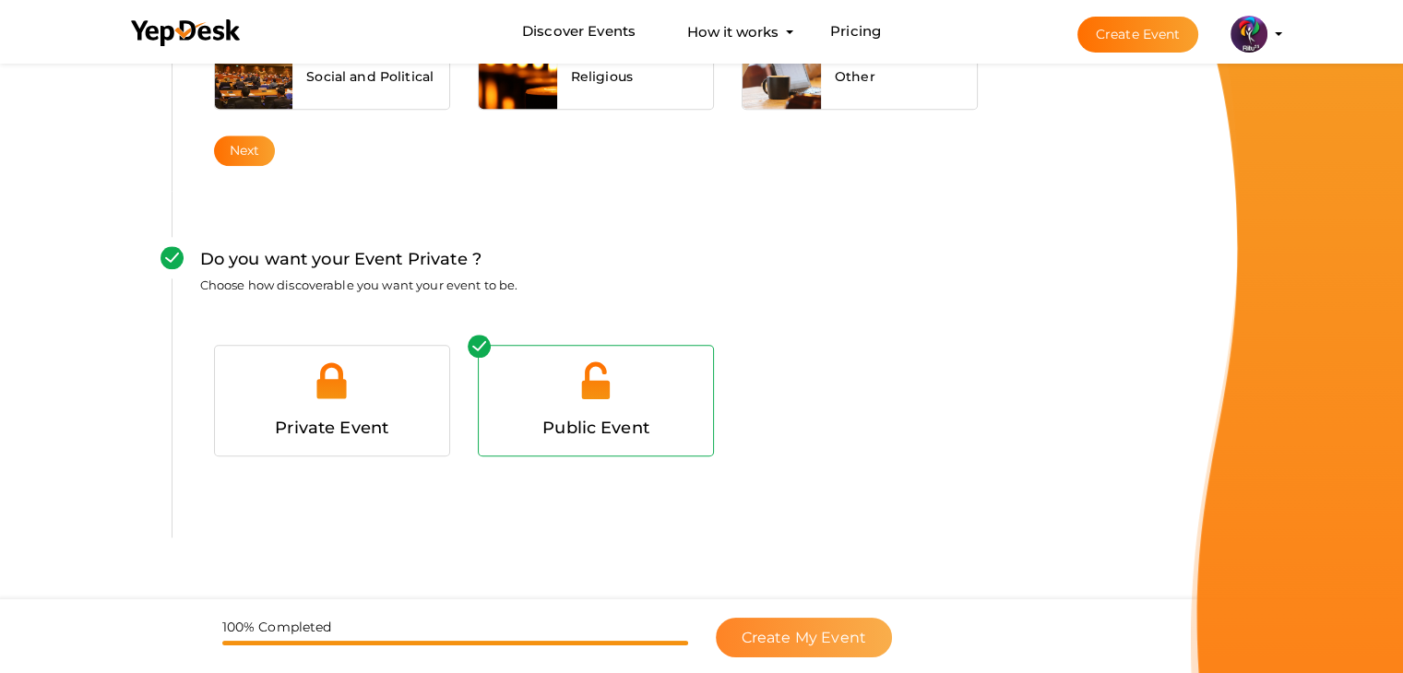
click at [767, 632] on span "Create My Event" at bounding box center [804, 638] width 125 height 18
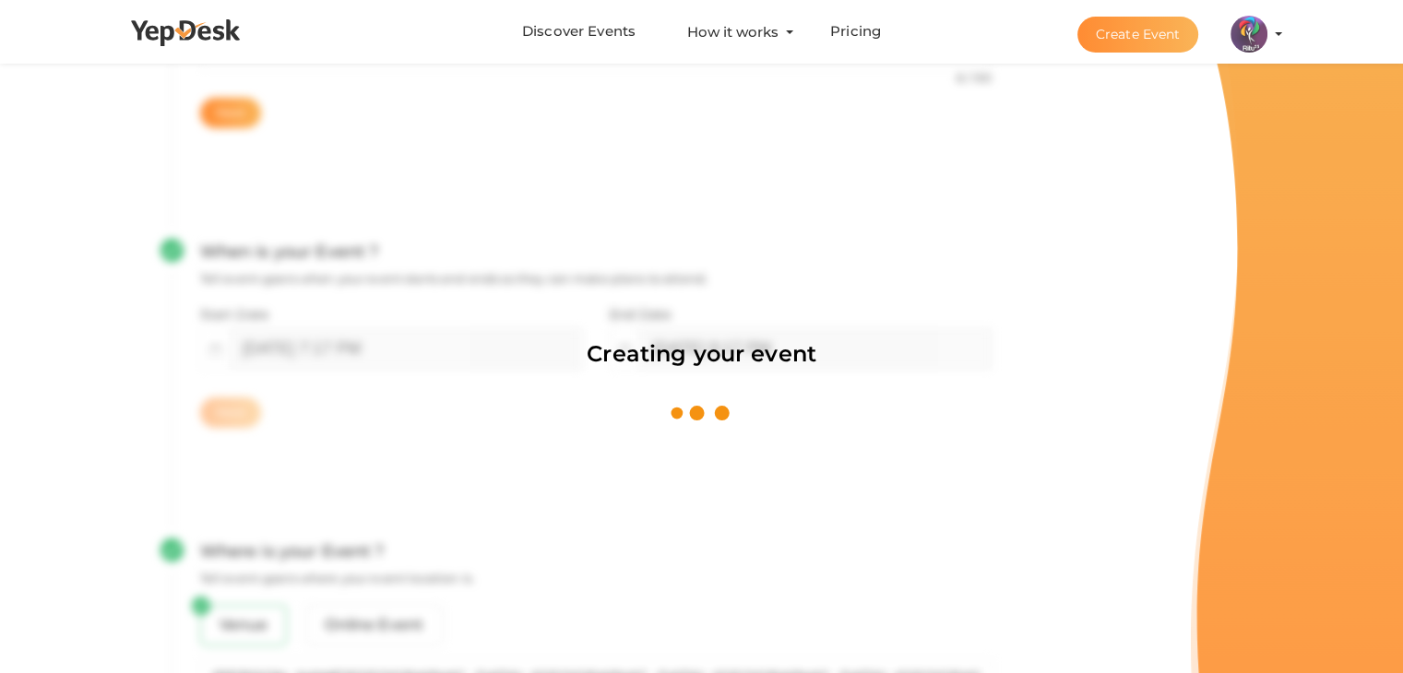
scroll to position [277, 0]
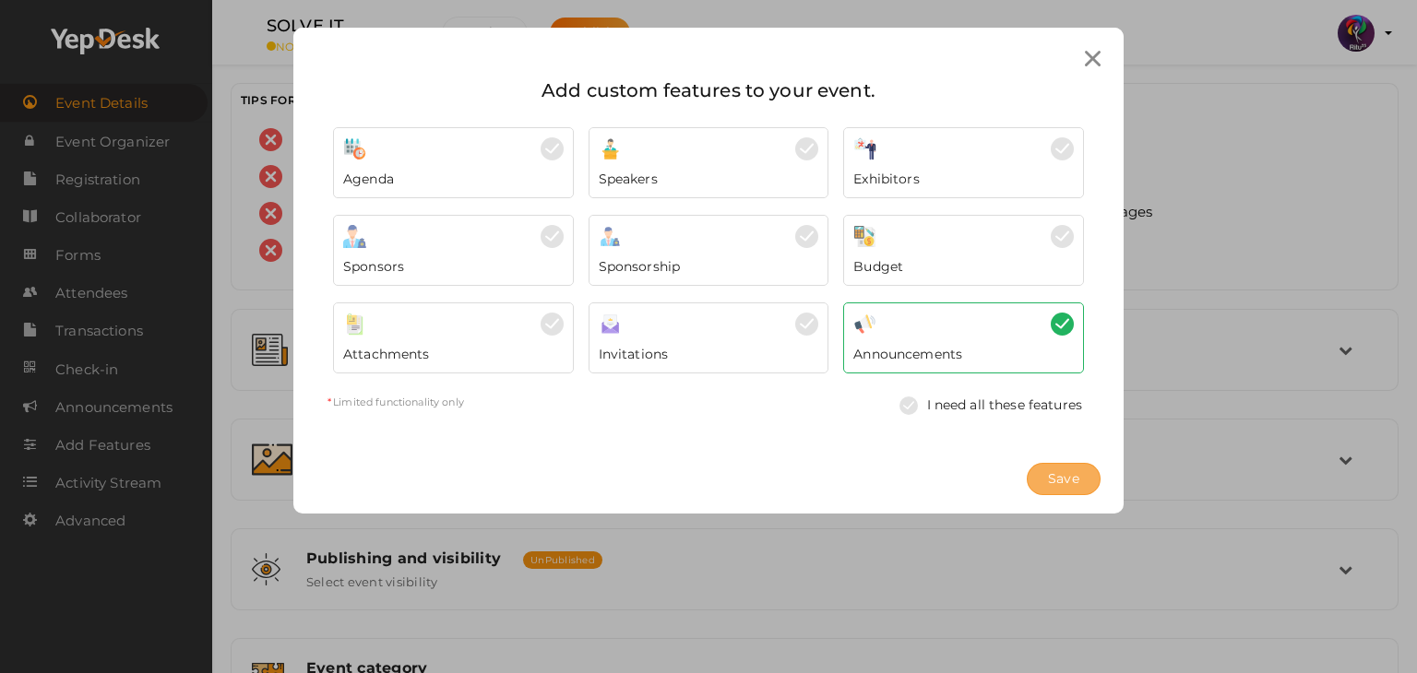
click at [1072, 487] on span "Save" at bounding box center [1063, 479] width 31 height 19
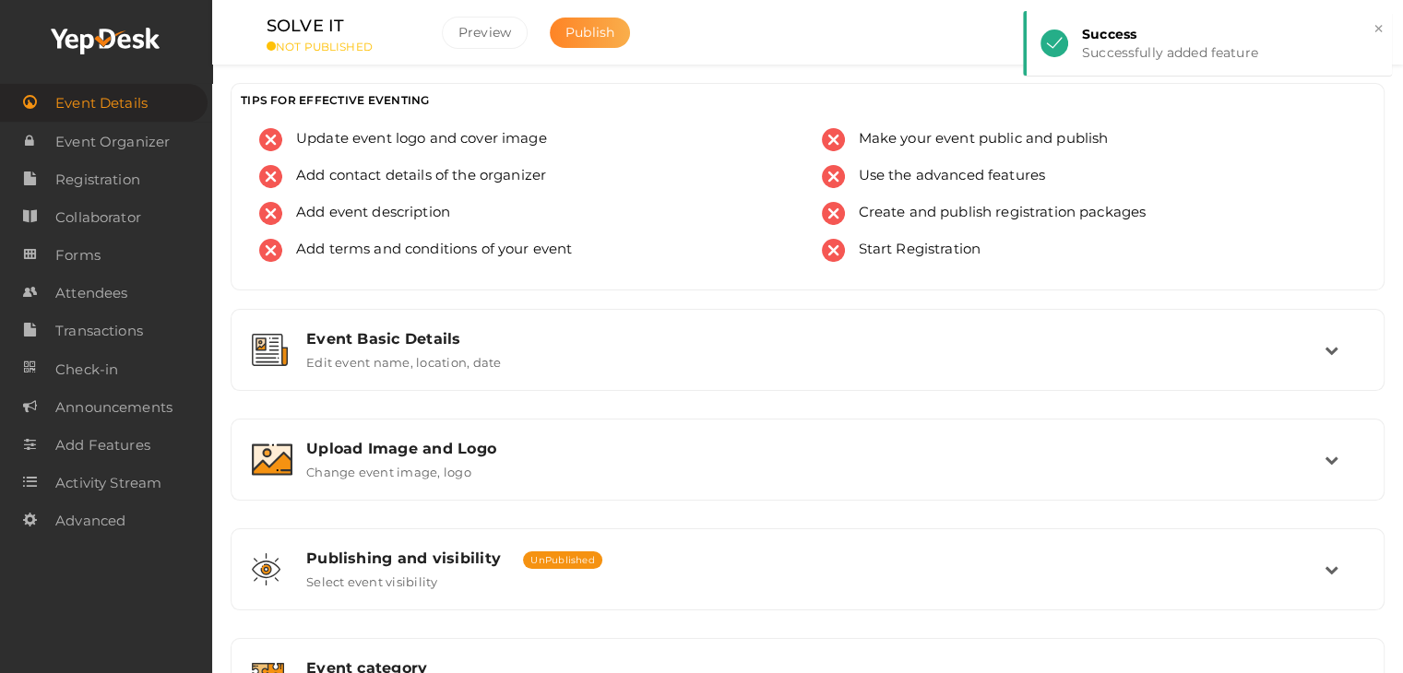
click at [604, 35] on span "Publish" at bounding box center [589, 32] width 49 height 17
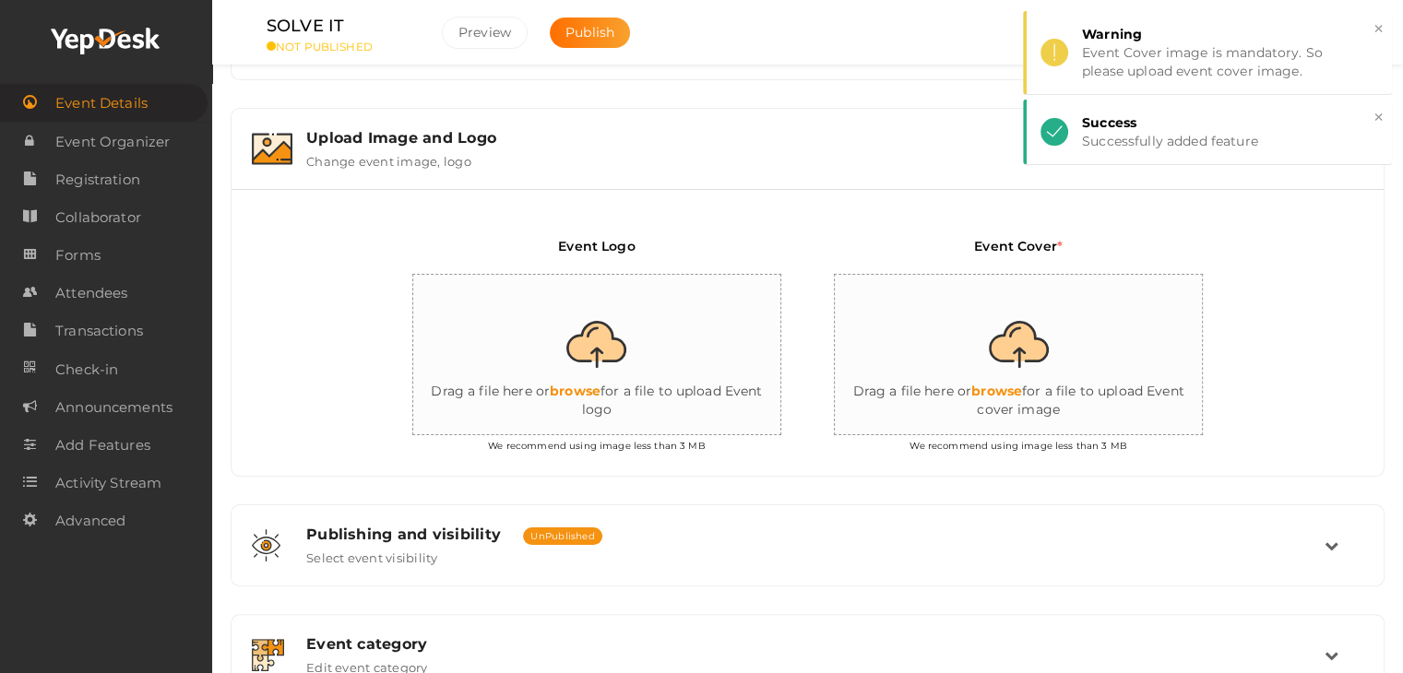
click at [612, 365] on input "file" at bounding box center [597, 355] width 369 height 161
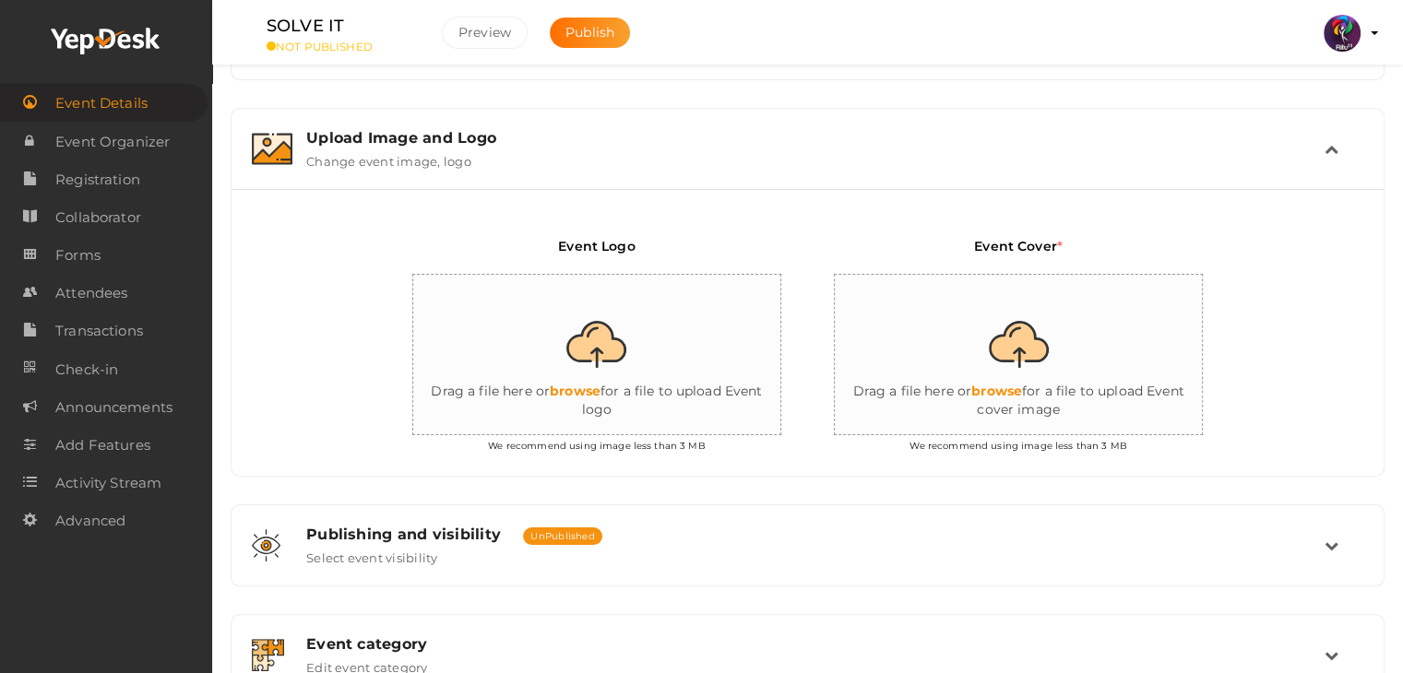
type input "C:\fakepath\logo yepdesk.png"
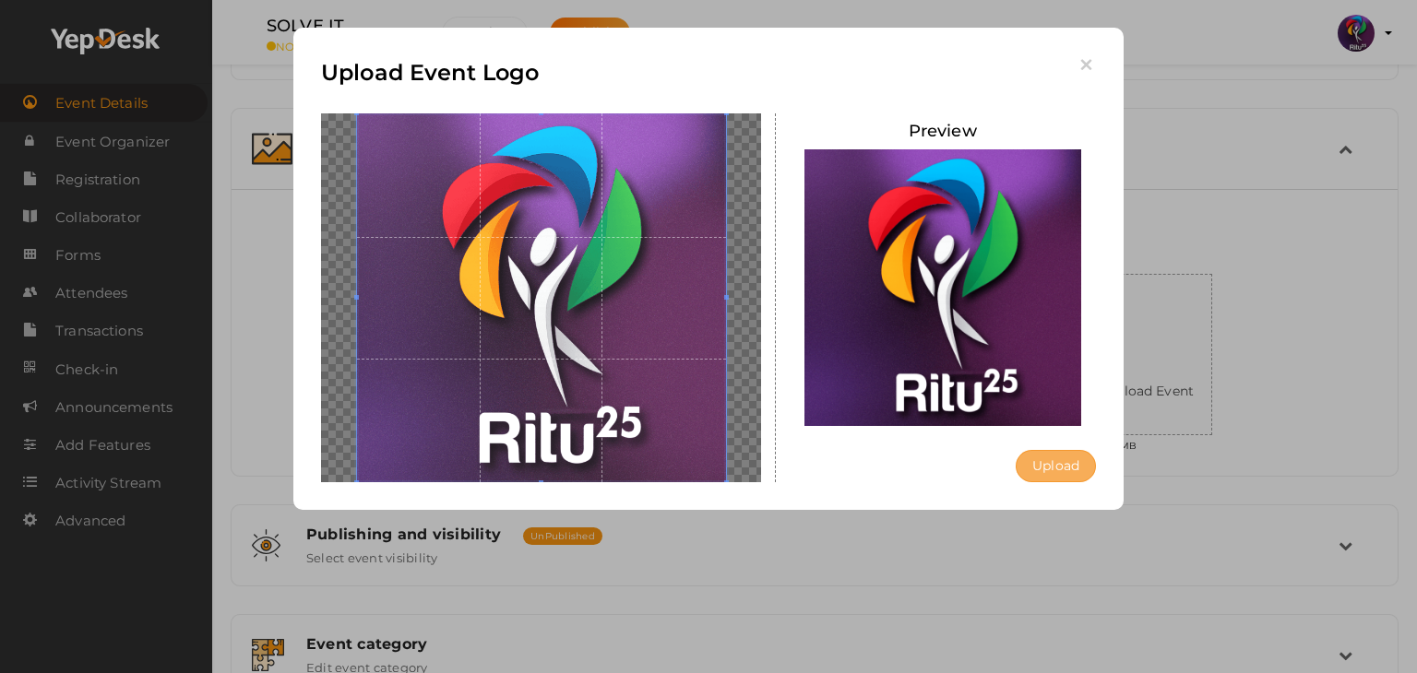
click at [1059, 471] on button "Upload" at bounding box center [1056, 466] width 80 height 32
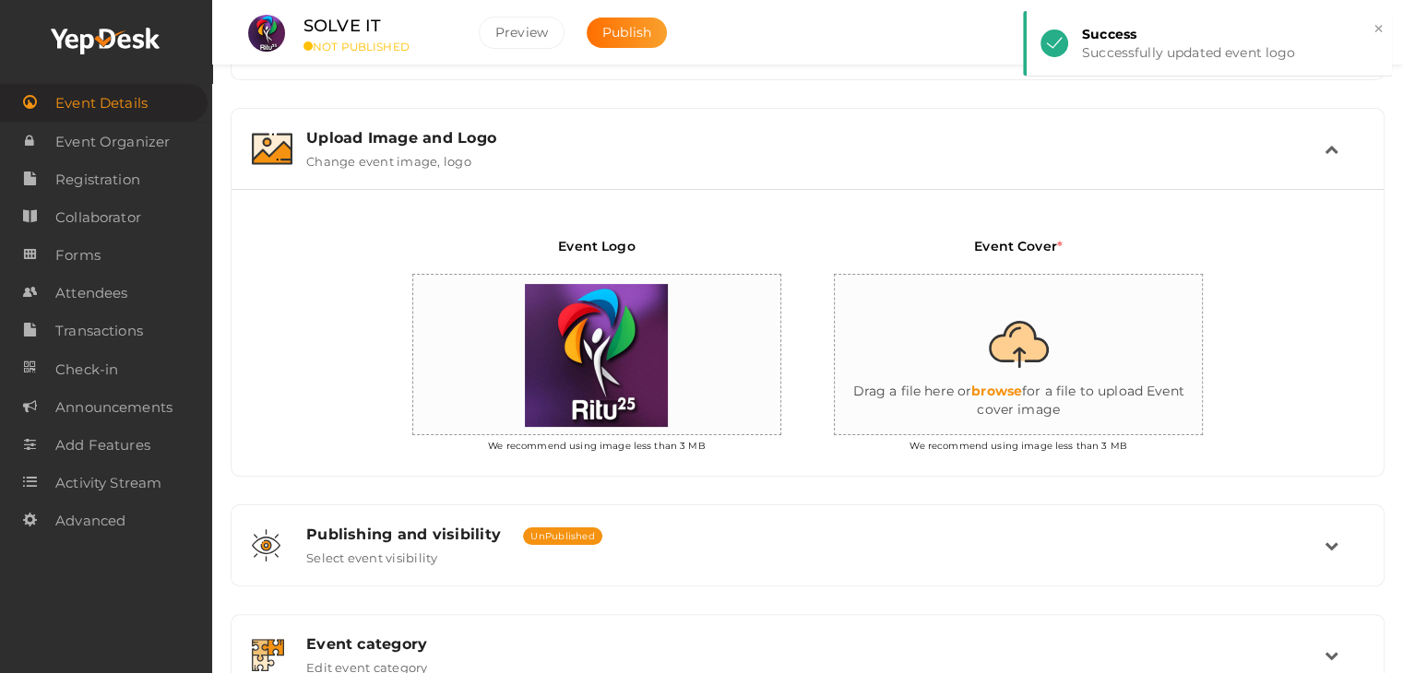
click at [994, 339] on input "file" at bounding box center [1019, 355] width 369 height 161
type input "C:\fakepath\IMG-20251012-WA0163.jpg"
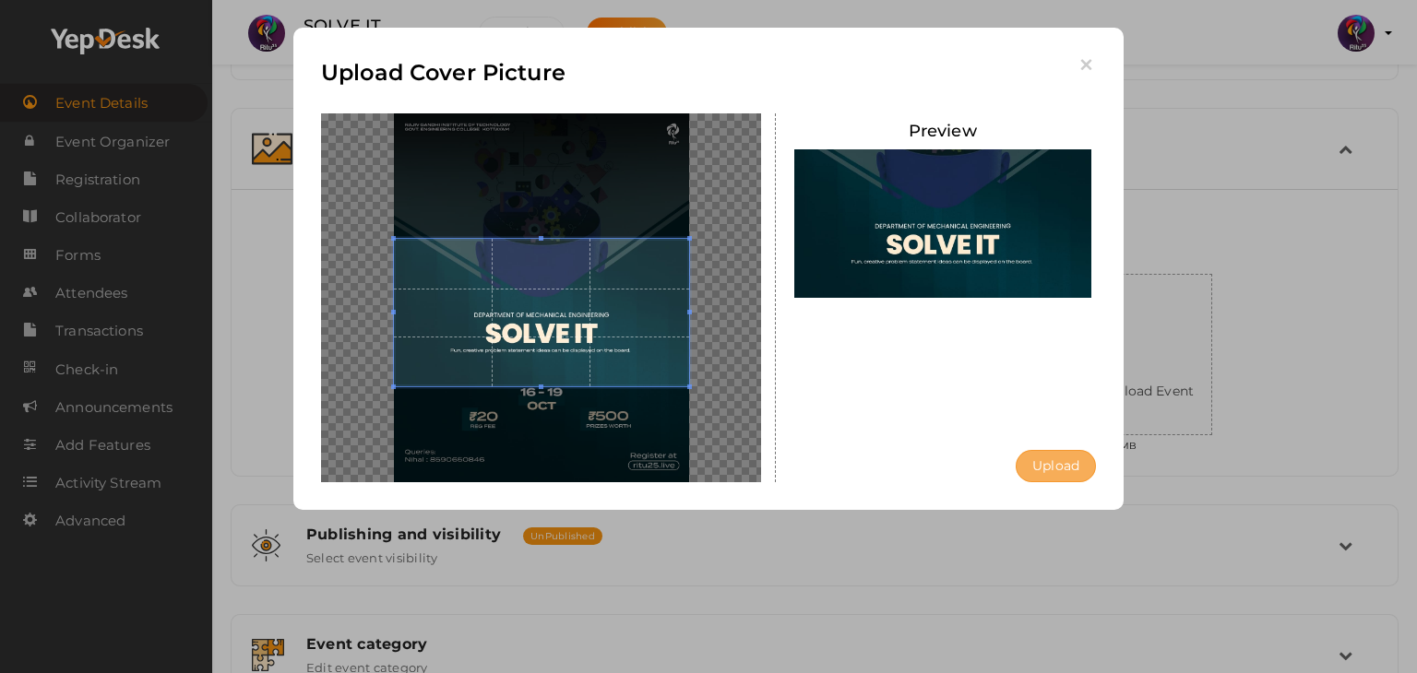
click at [1080, 469] on button "Upload" at bounding box center [1056, 466] width 80 height 32
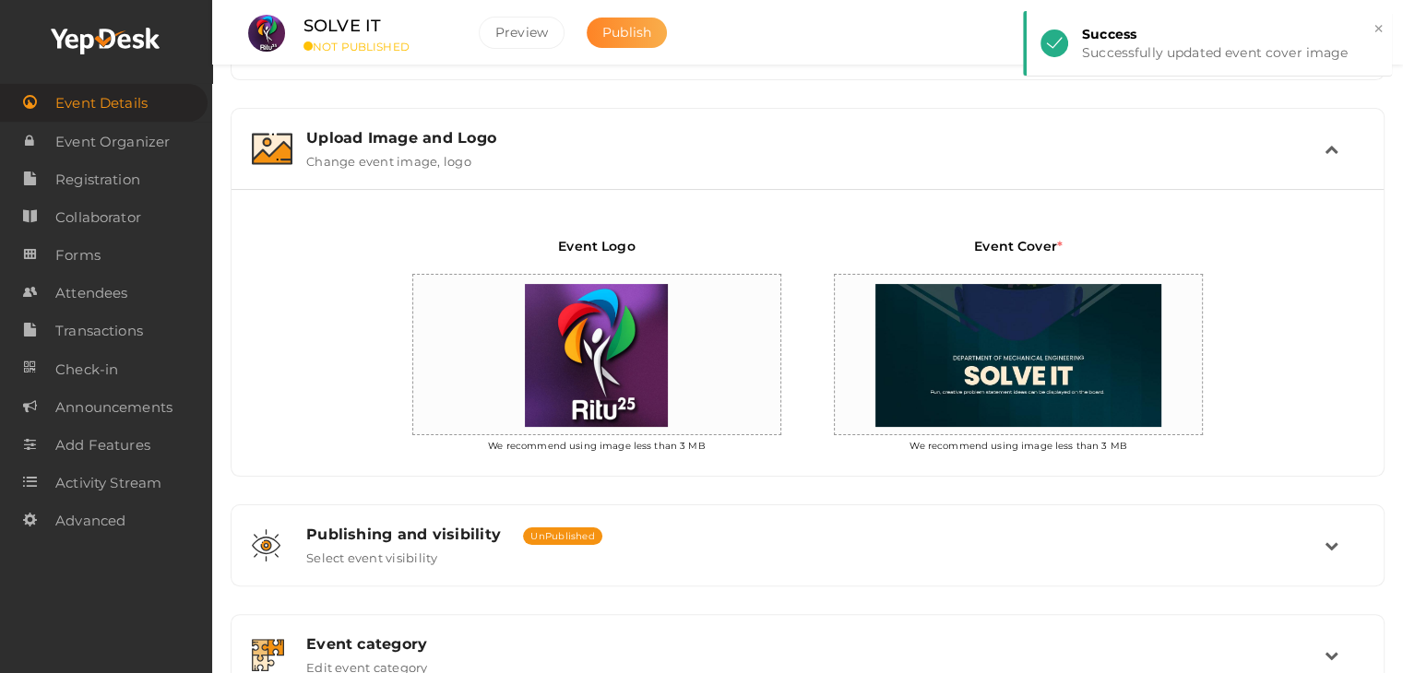
click at [642, 31] on span "Publish" at bounding box center [626, 32] width 49 height 17
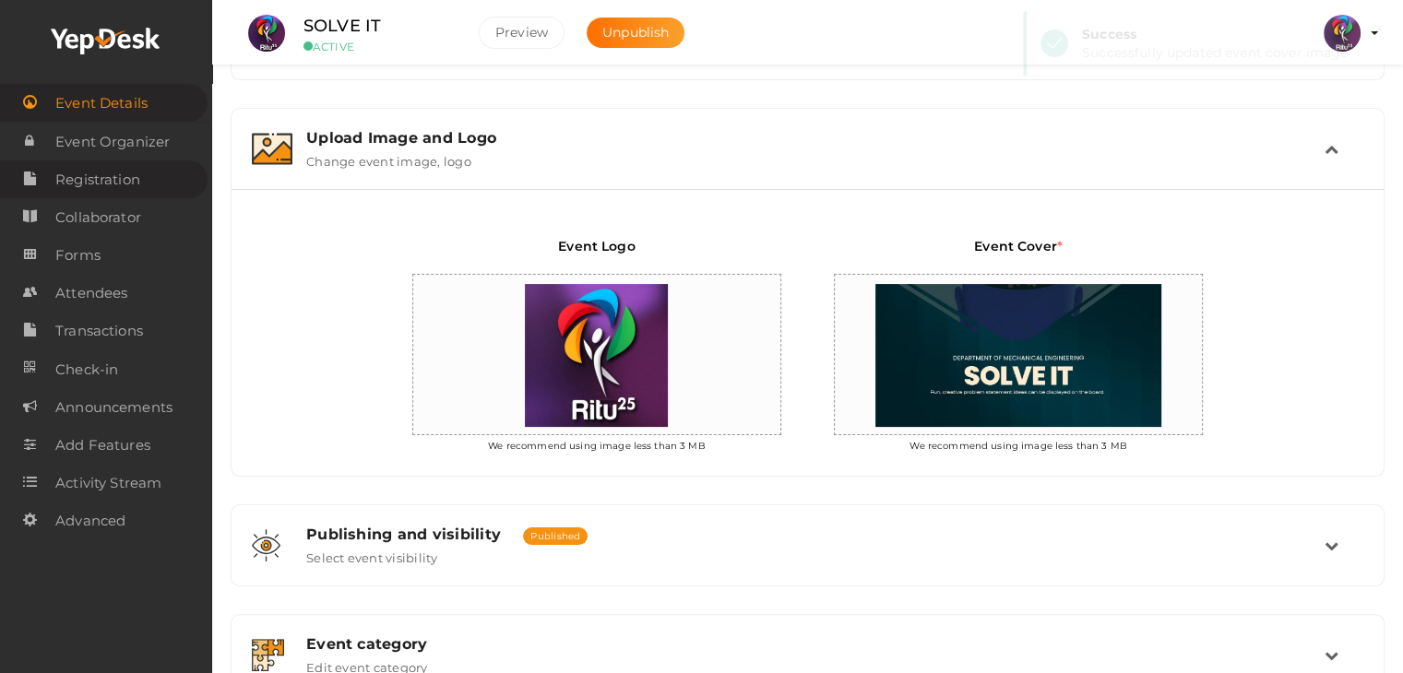
click at [92, 177] on span "Registration" at bounding box center [97, 179] width 85 height 37
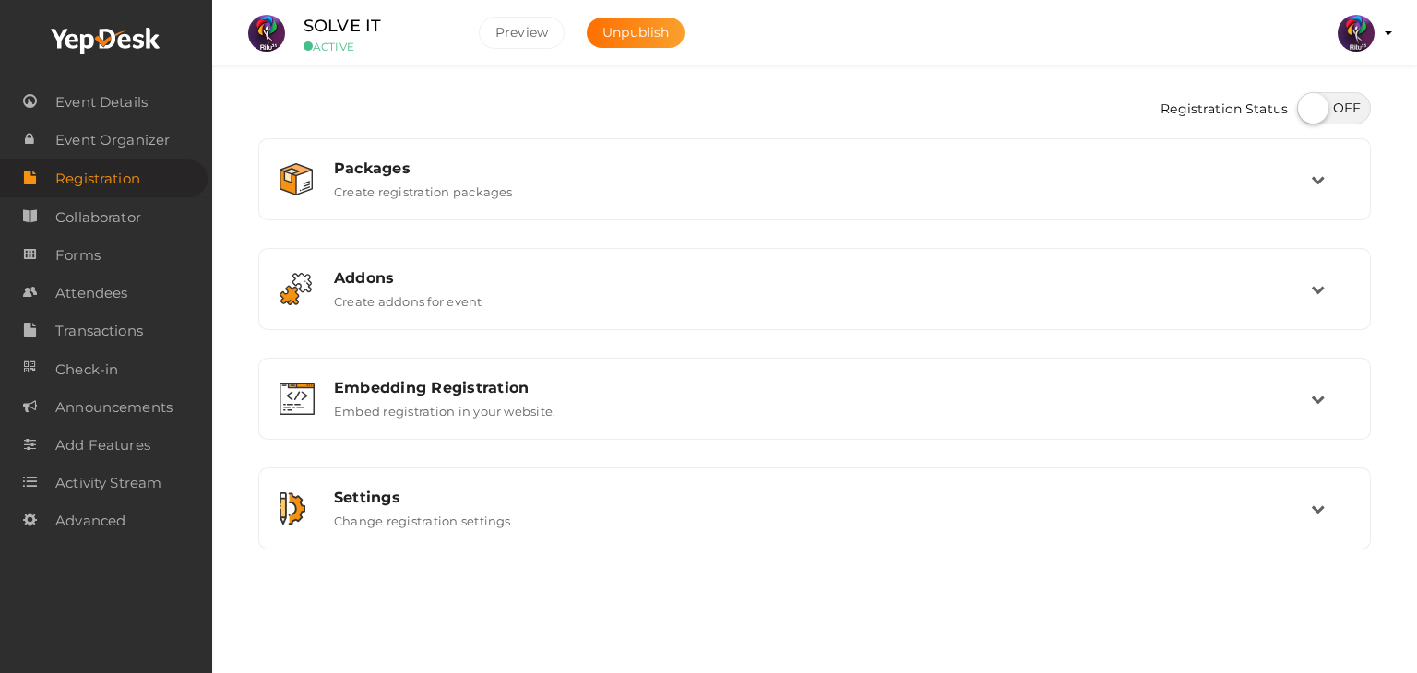
click at [1333, 99] on label at bounding box center [1334, 108] width 74 height 32
click at [1309, 99] on input "checkbox" at bounding box center [1303, 102] width 12 height 12
checkbox input "true"
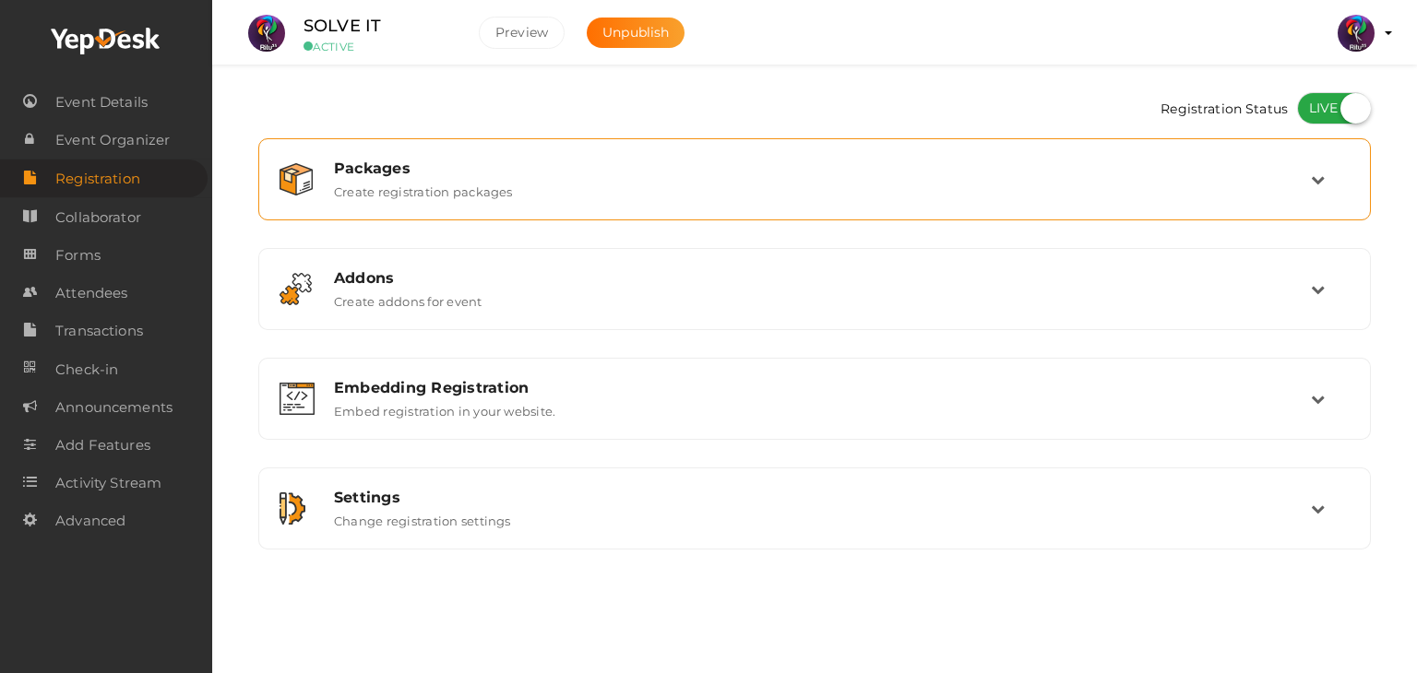
click at [875, 174] on div "Packages" at bounding box center [822, 169] width 977 height 18
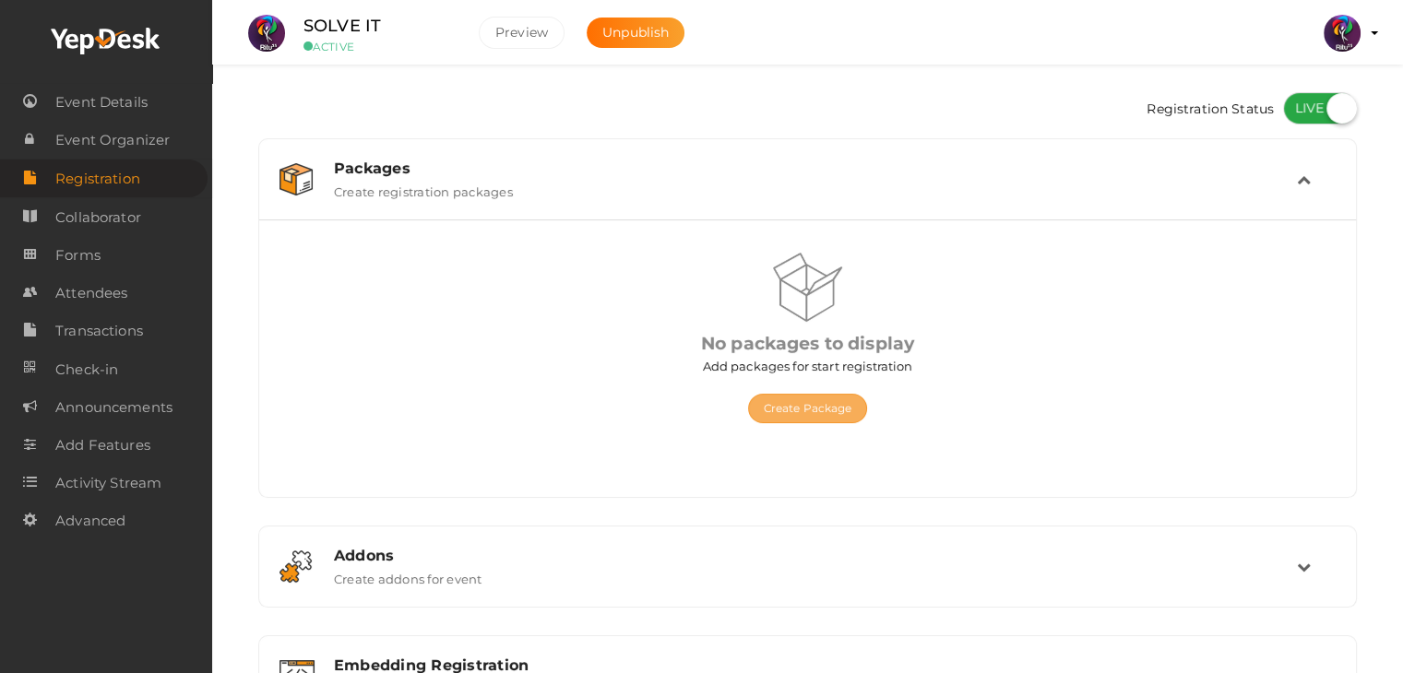
click at [830, 403] on button "Create Package" at bounding box center [808, 409] width 120 height 30
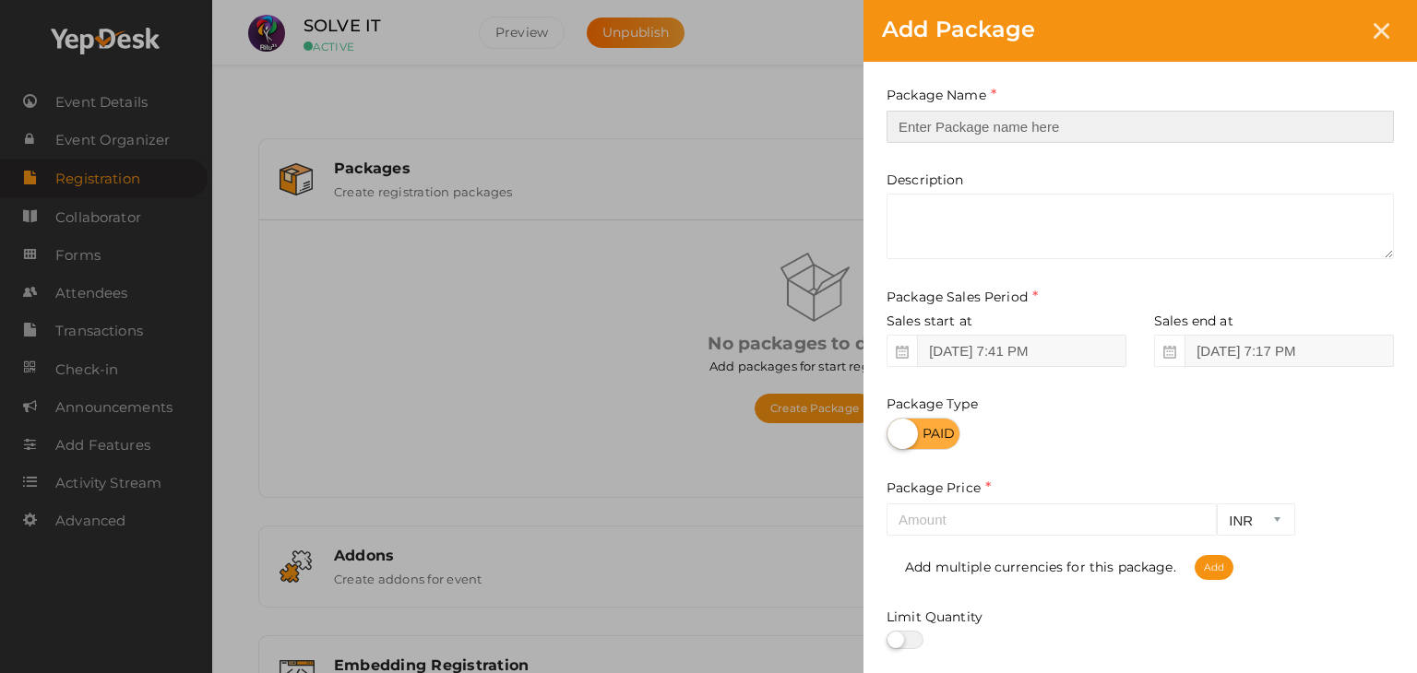
click at [1066, 127] on input "text" at bounding box center [1139, 127] width 507 height 32
type input "Registration"
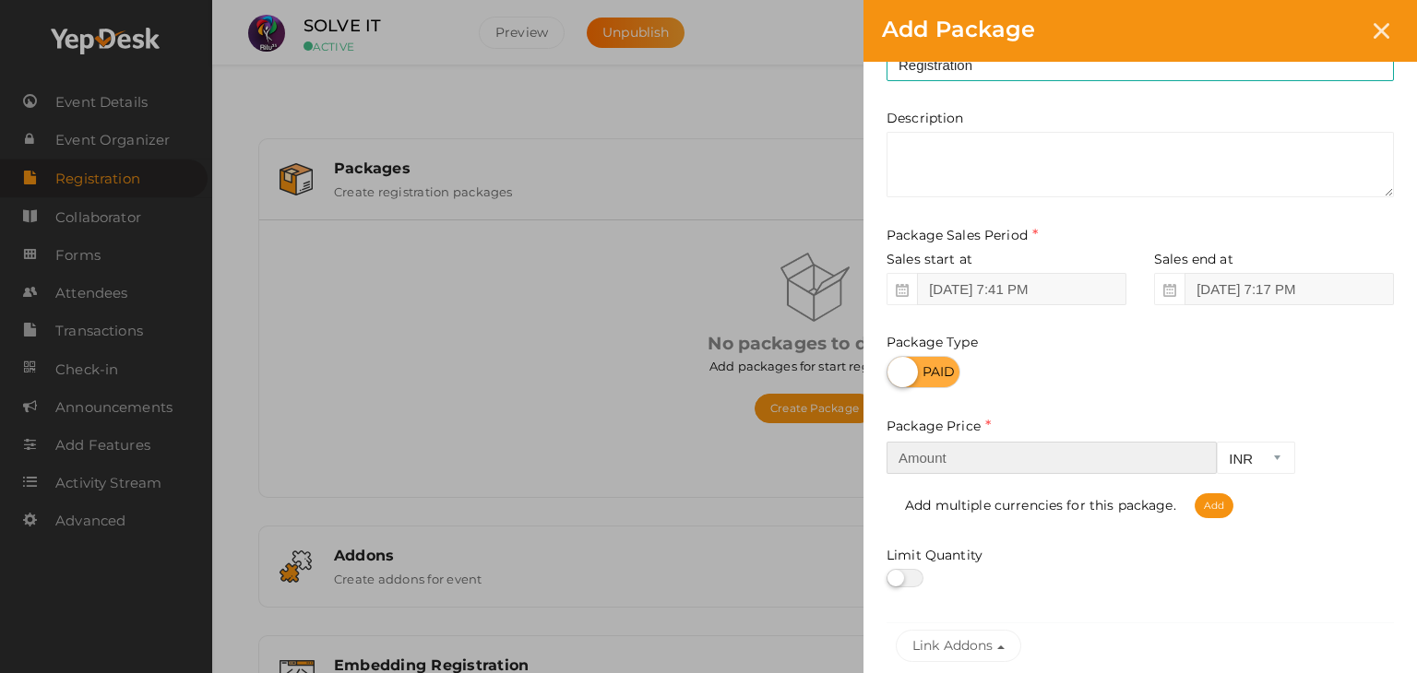
click at [1080, 455] on input "number" at bounding box center [1051, 458] width 330 height 32
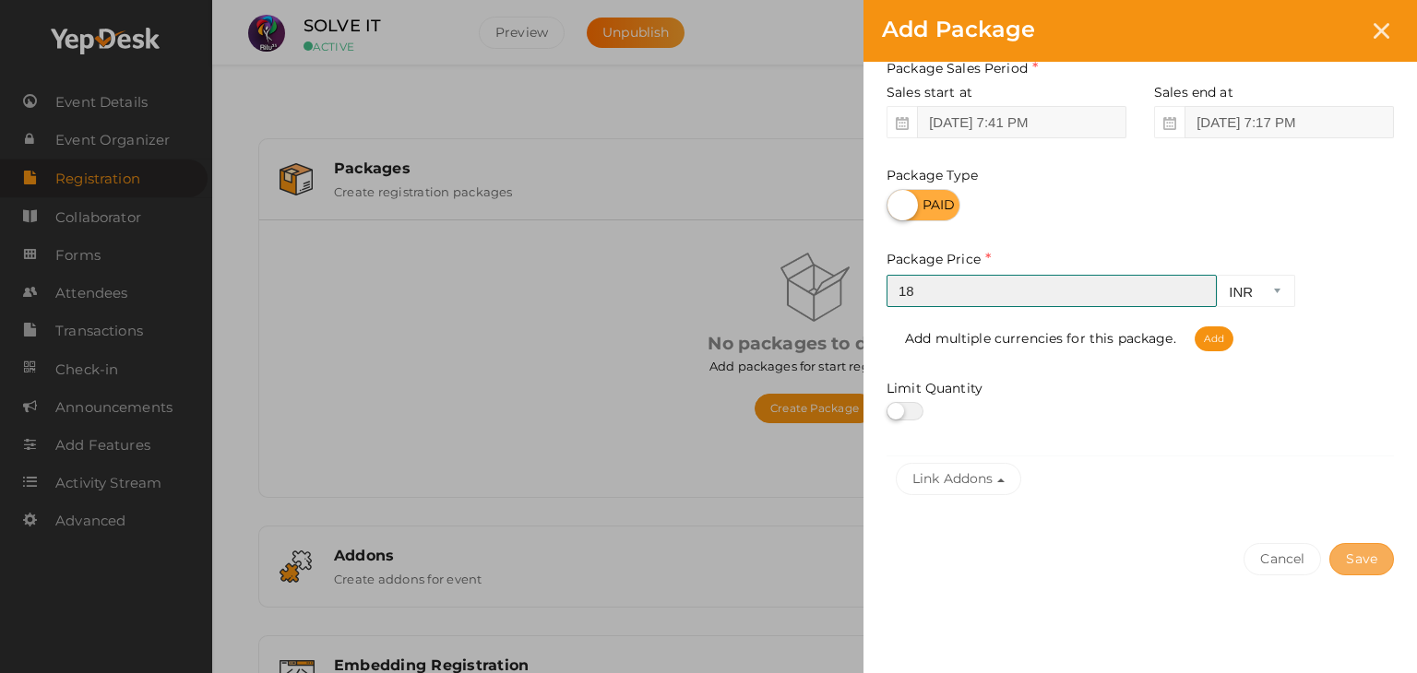
type input "18"
click at [1378, 562] on button "Save" at bounding box center [1361, 559] width 65 height 32
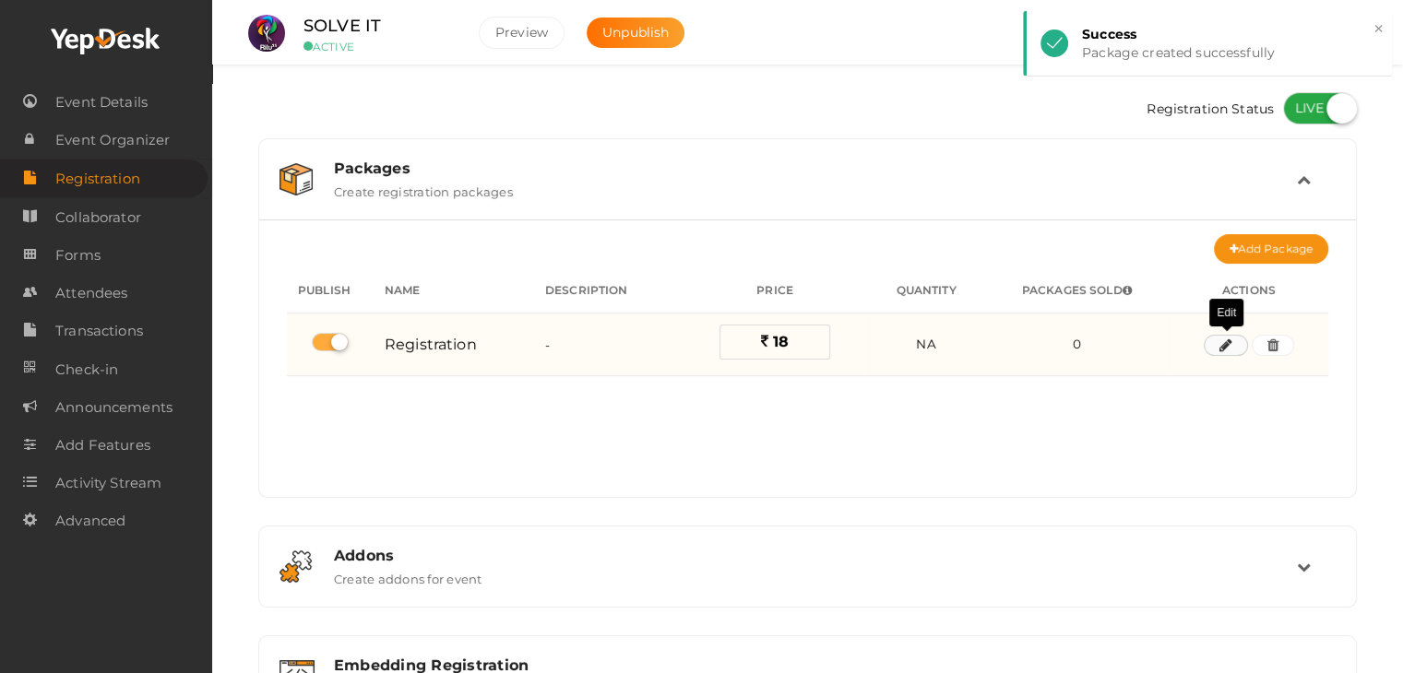
click at [1219, 344] on icon "button" at bounding box center [1225, 345] width 13 height 11
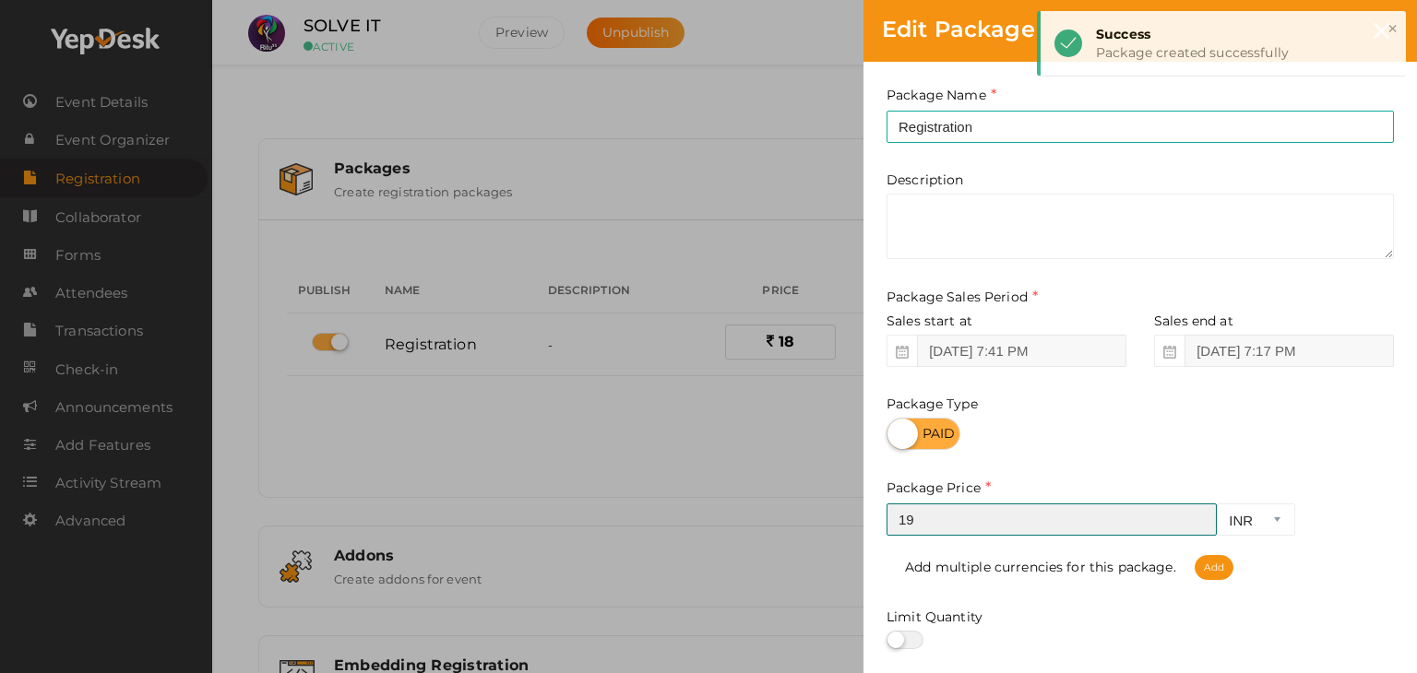
click at [1199, 517] on input "19" at bounding box center [1051, 520] width 330 height 32
type input "20"
click at [1199, 517] on input "20" at bounding box center [1051, 520] width 330 height 32
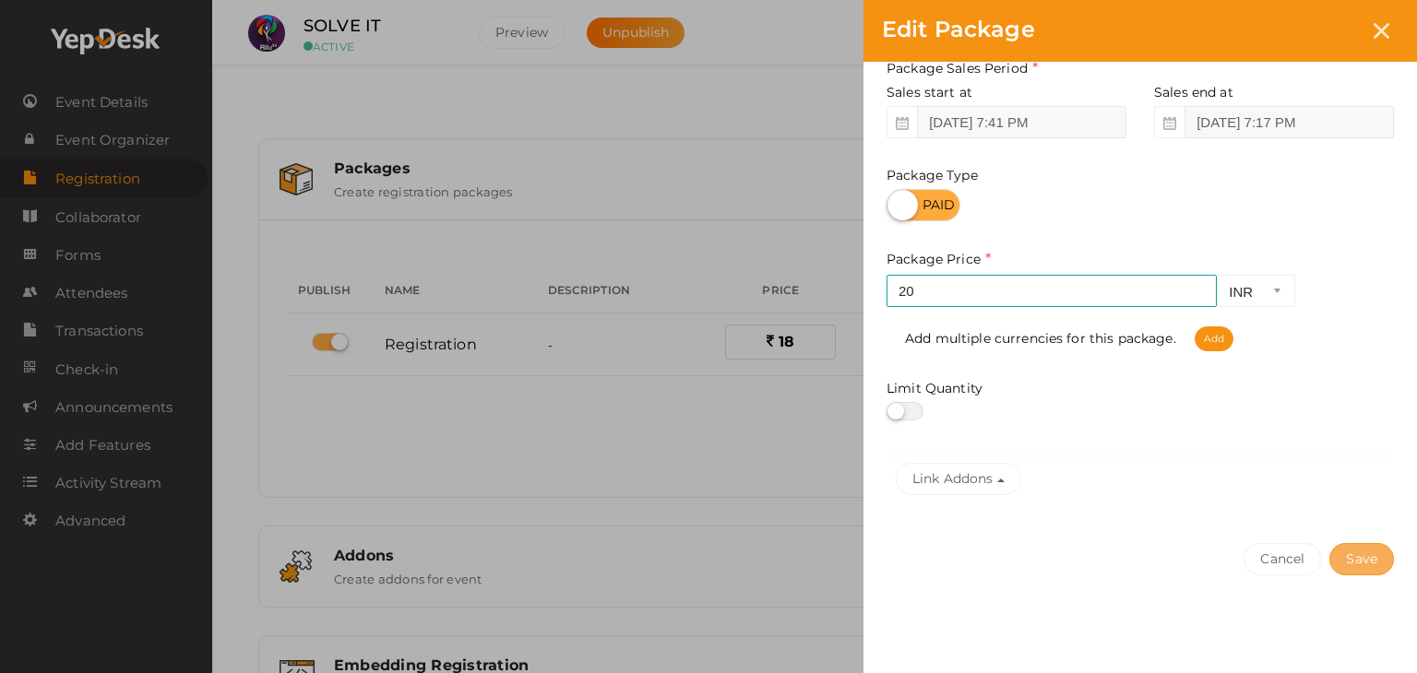
click at [1374, 567] on button "Save" at bounding box center [1361, 559] width 65 height 32
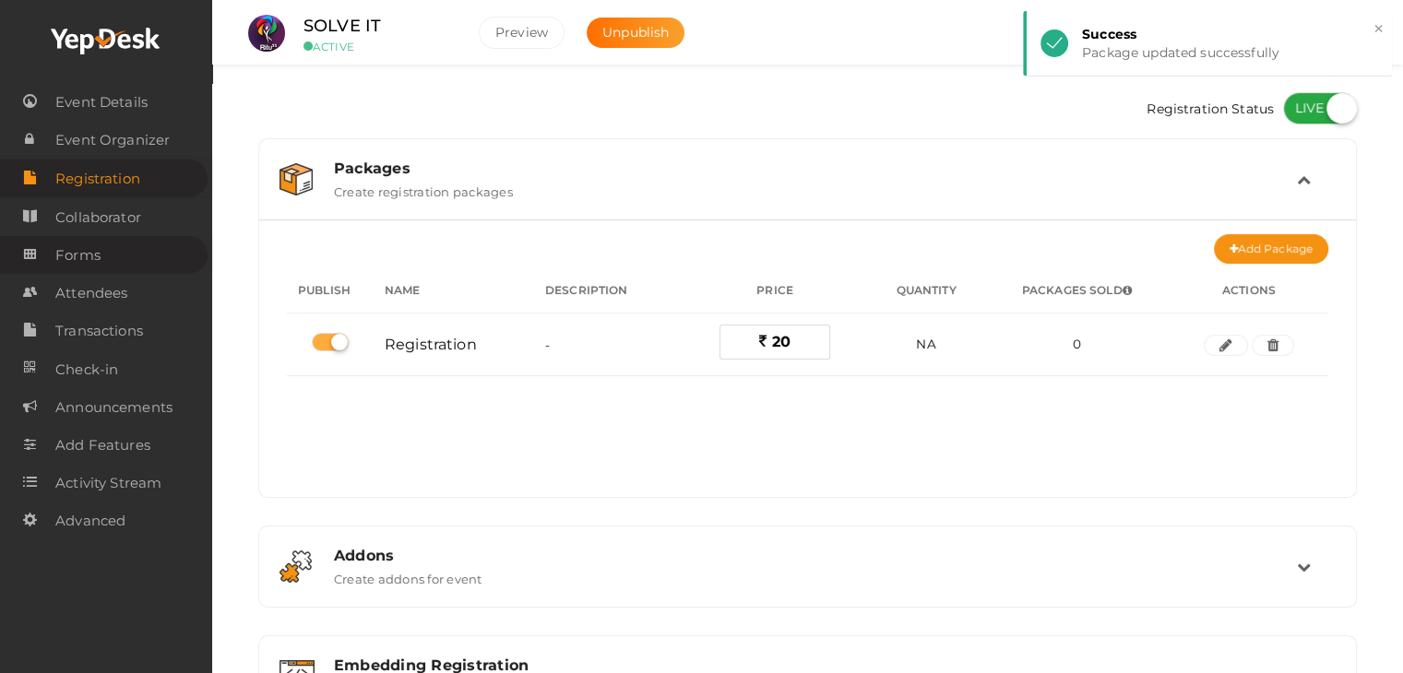
click at [98, 257] on span "Forms" at bounding box center [77, 255] width 45 height 37
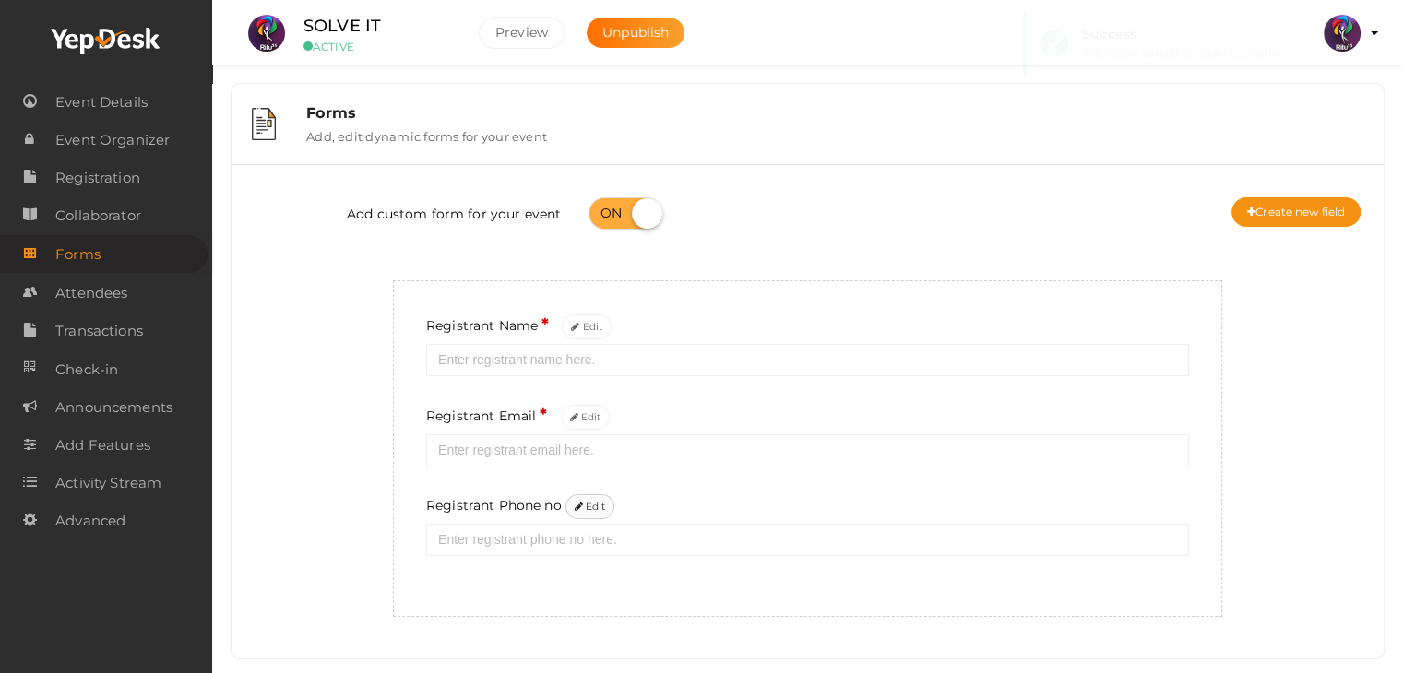
click at [600, 508] on button "Edit" at bounding box center [590, 506] width 50 height 25
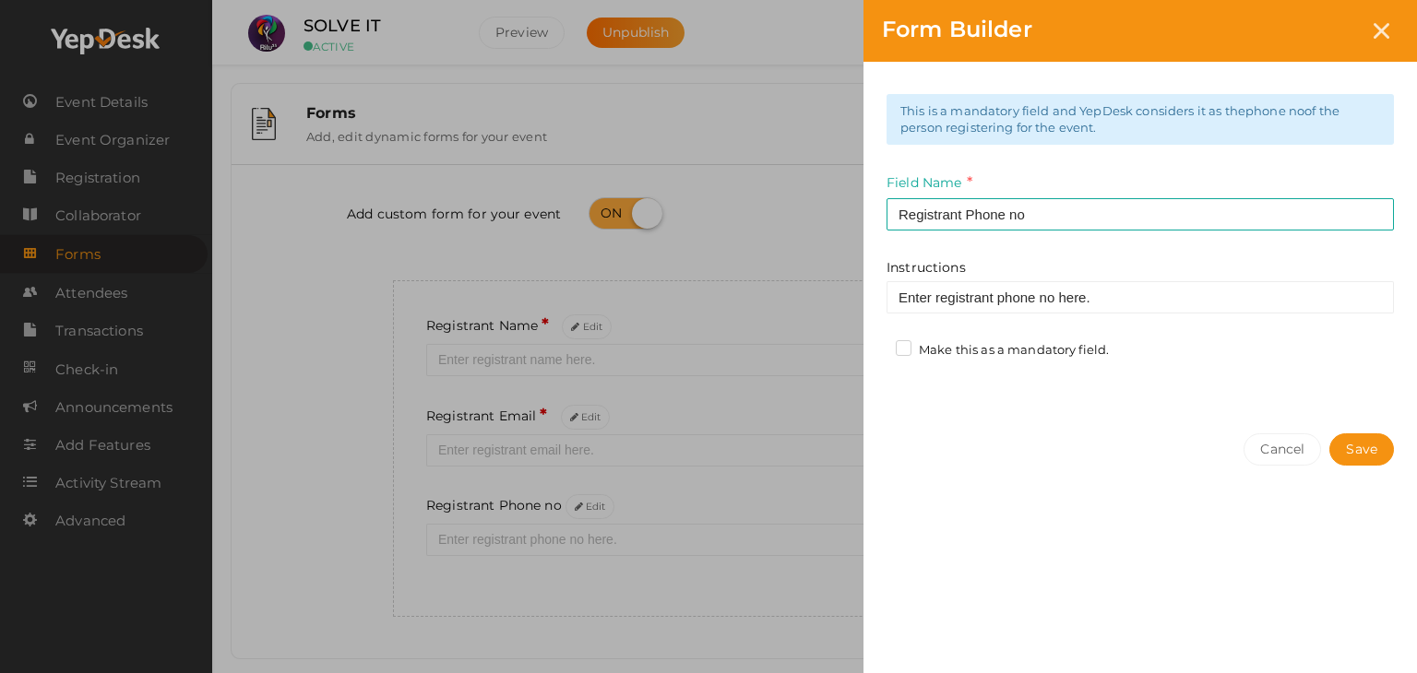
click at [899, 351] on label "Make this as a mandatory field." at bounding box center [1002, 350] width 213 height 18
click at [877, 345] on input "Make this as a mandatory field." at bounding box center [877, 345] width 0 height 0
click at [1349, 457] on button "Save" at bounding box center [1361, 450] width 65 height 32
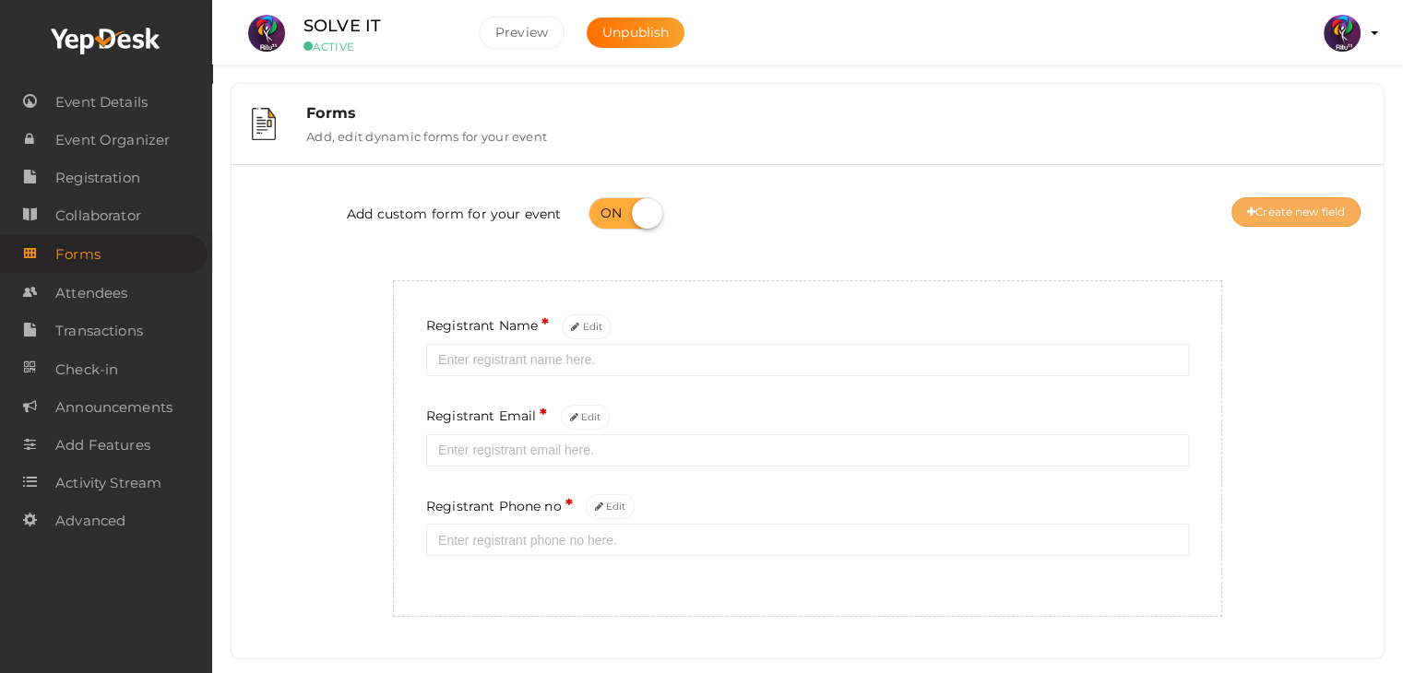
click at [1283, 204] on button "Create new field" at bounding box center [1295, 212] width 129 height 30
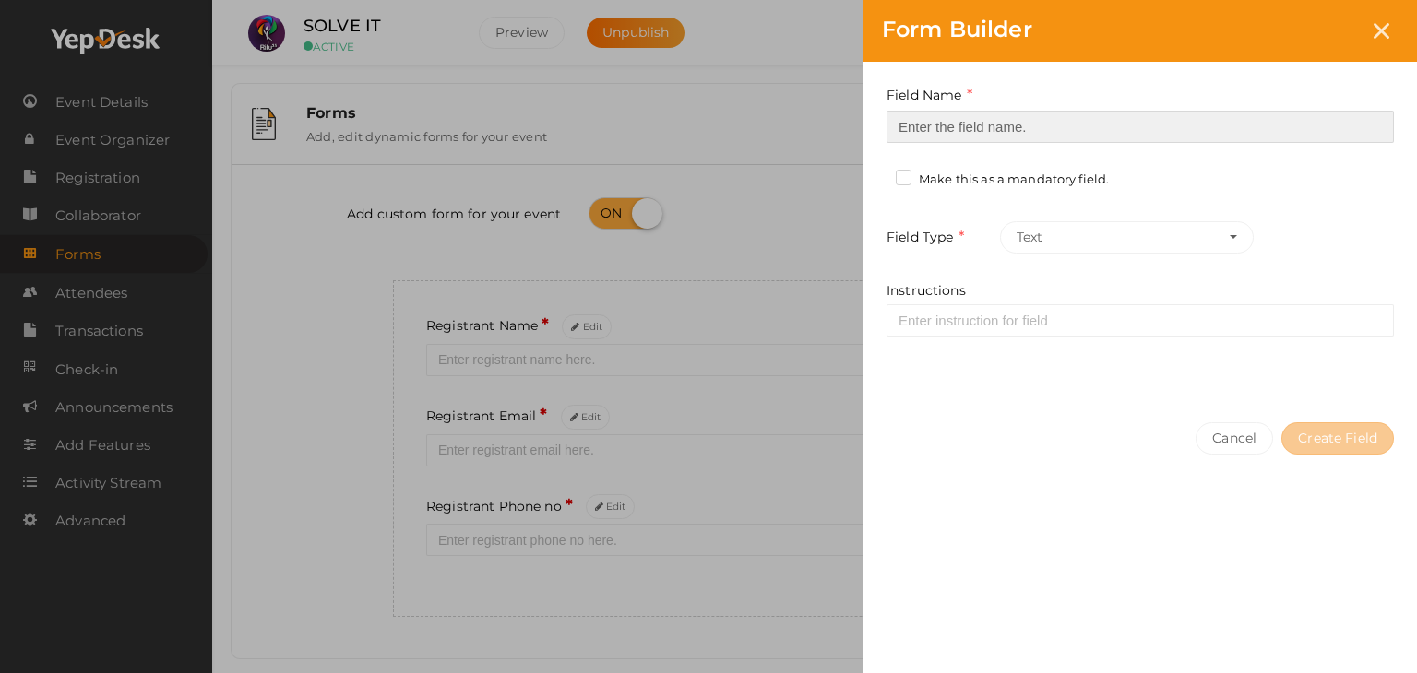
click at [985, 115] on input at bounding box center [1139, 127] width 507 height 32
type input "Registrant College"
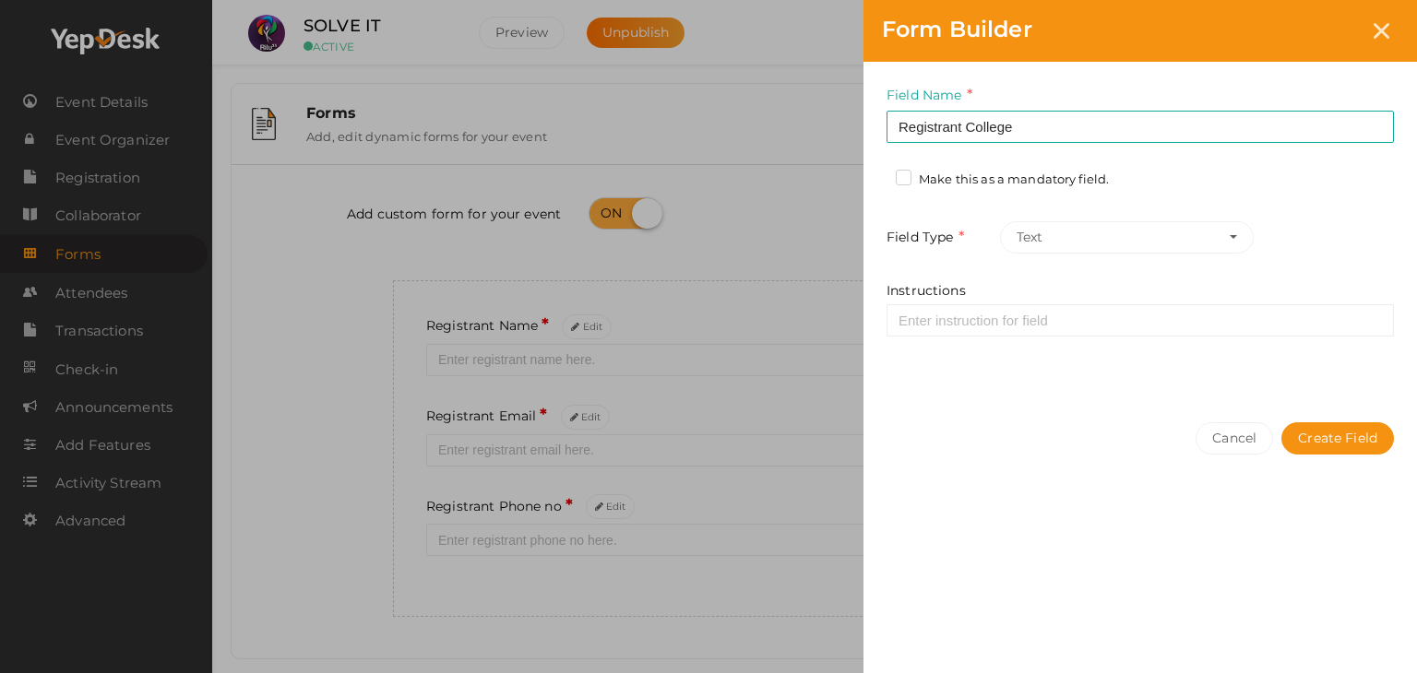
click at [903, 175] on label "Make this as a mandatory field." at bounding box center [1002, 180] width 213 height 18
click at [877, 174] on input "Make this as a mandatory field." at bounding box center [877, 174] width 0 height 0
click at [1366, 434] on button "Create Field" at bounding box center [1337, 438] width 113 height 32
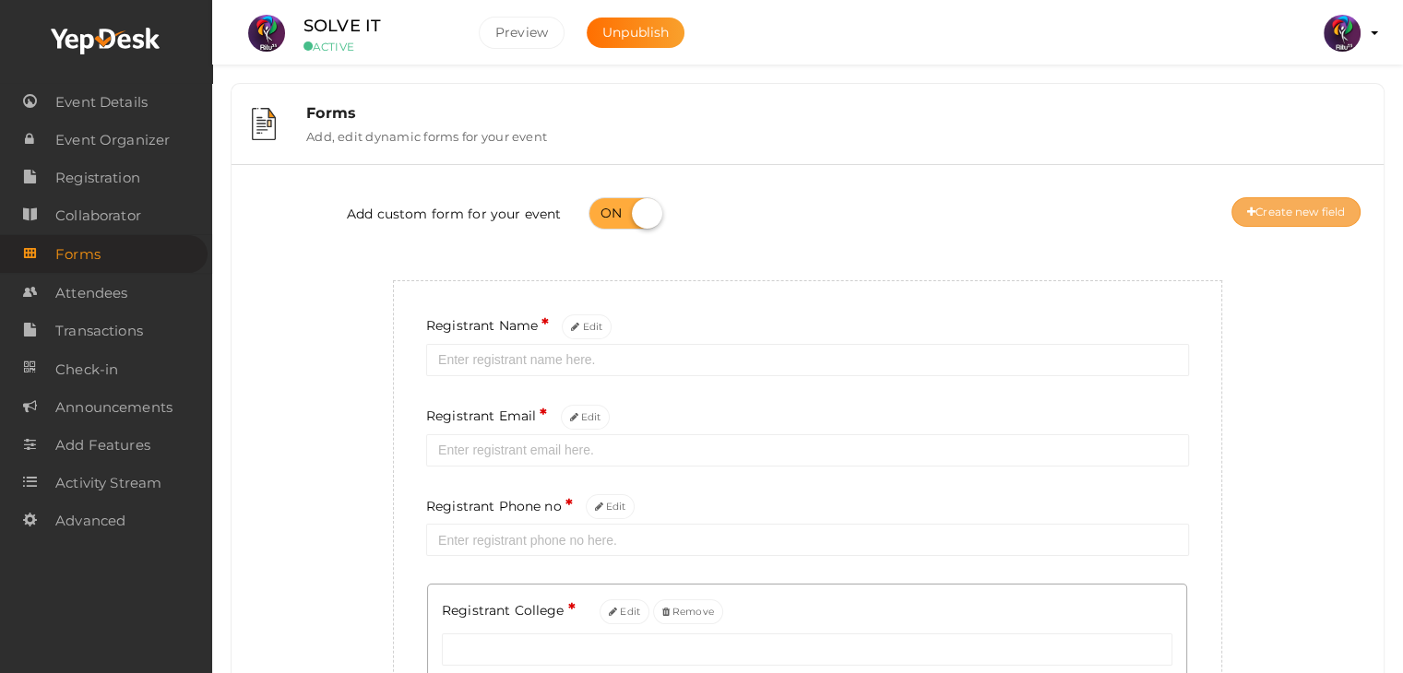
click at [1306, 201] on button "Create new field" at bounding box center [1295, 212] width 129 height 30
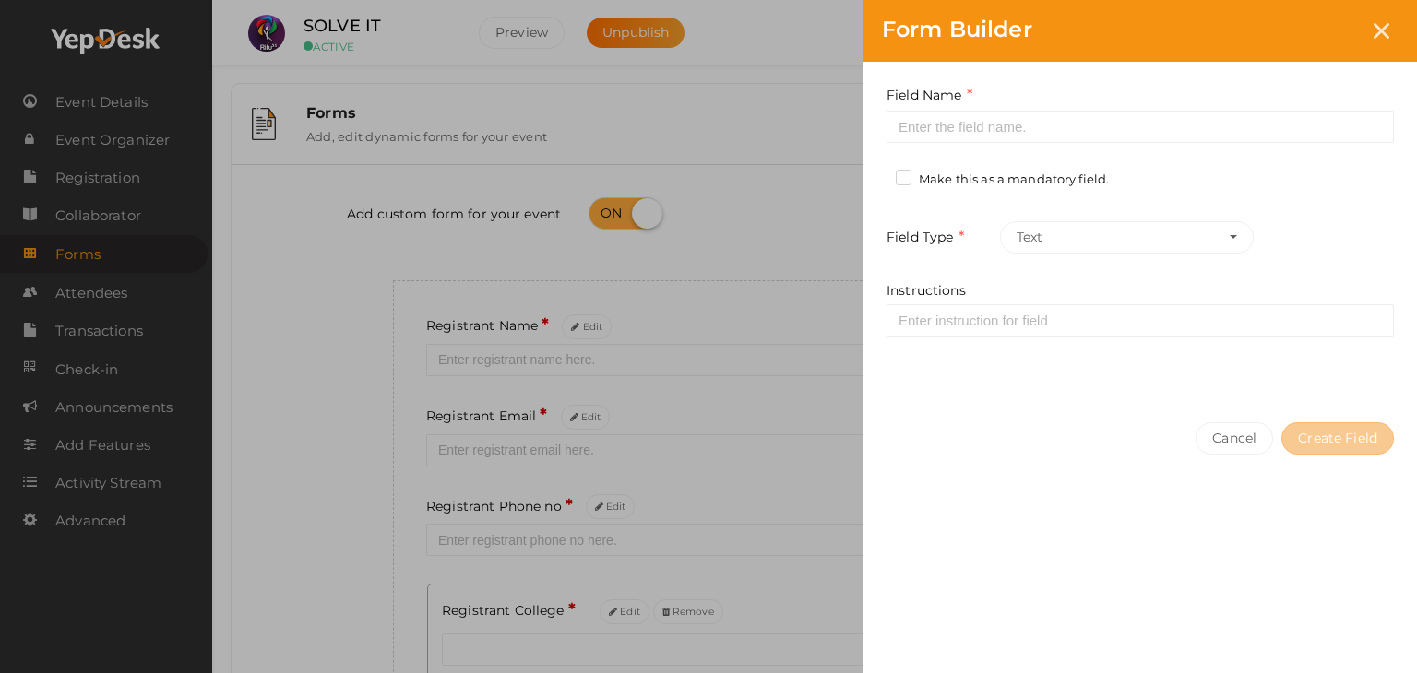
click at [981, 109] on div "Field Name Required. Form field name already used." at bounding box center [1139, 114] width 507 height 58
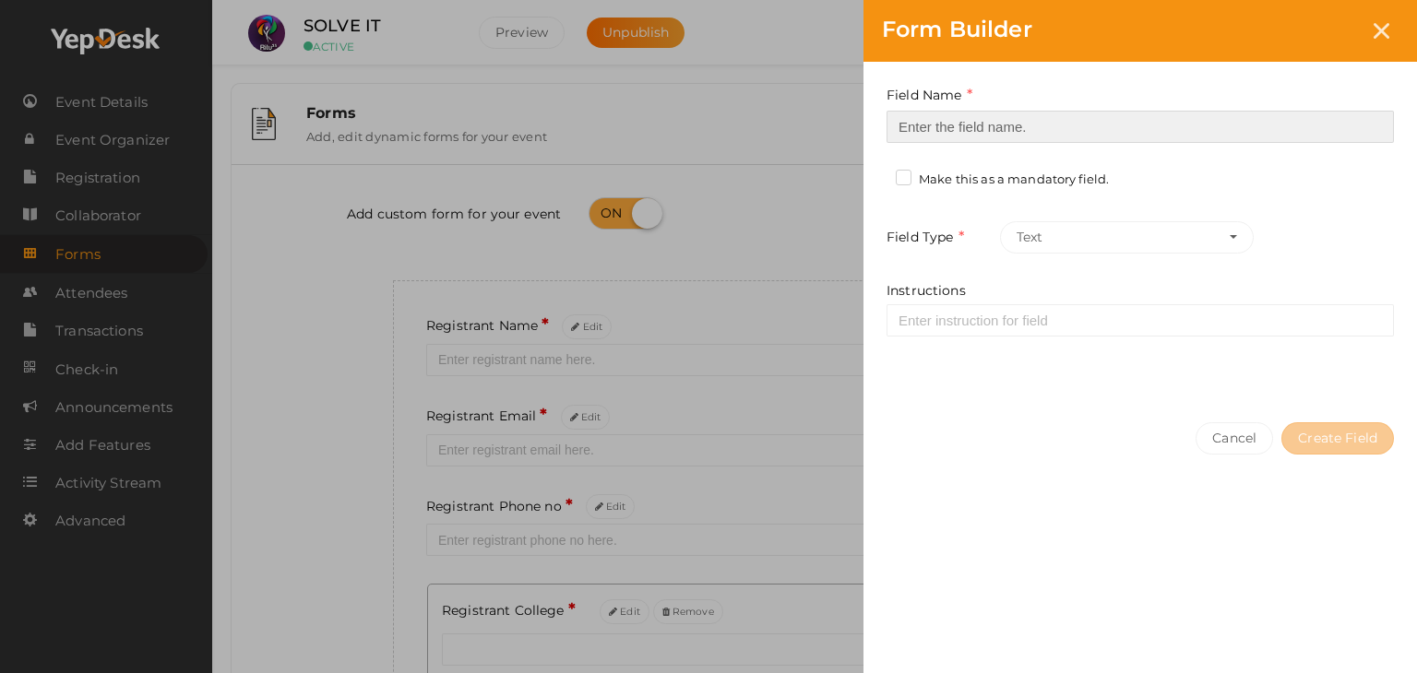
click at [981, 115] on input at bounding box center [1139, 127] width 507 height 32
type input "Refferal ID"
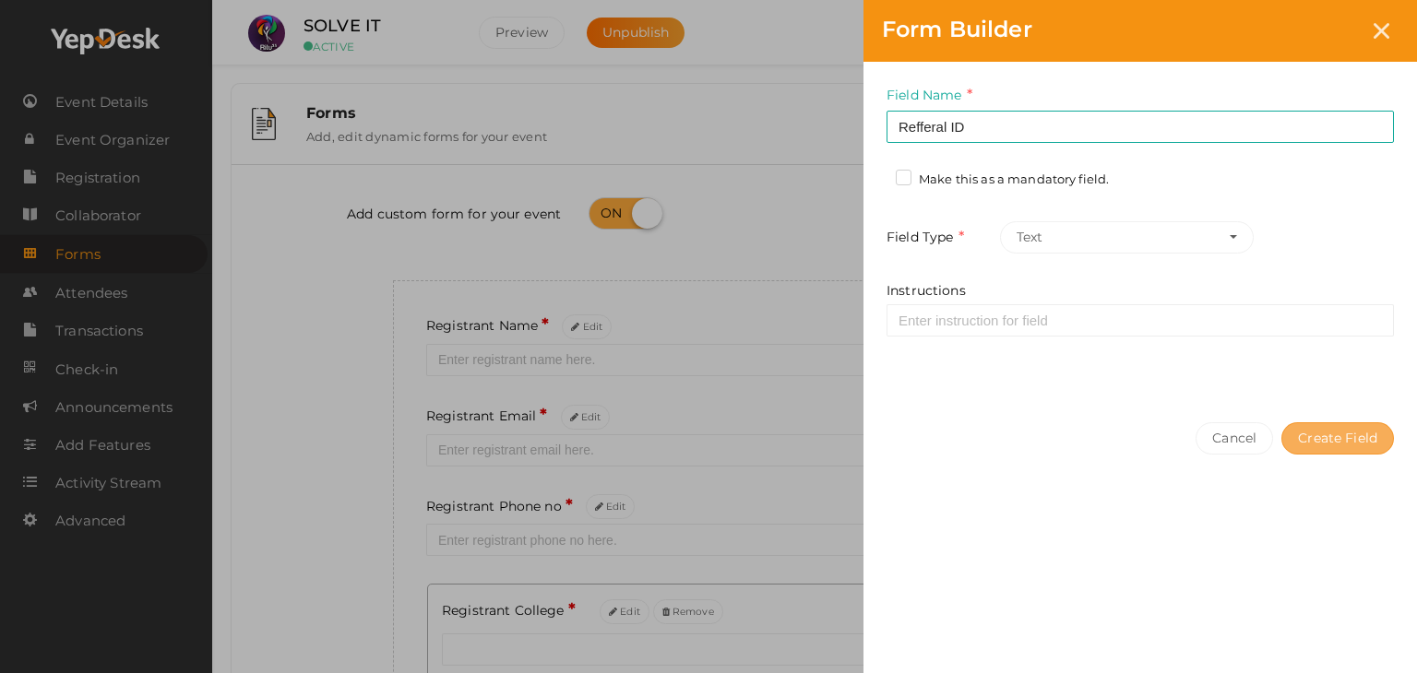
click at [1321, 436] on button "Create Field" at bounding box center [1337, 438] width 113 height 32
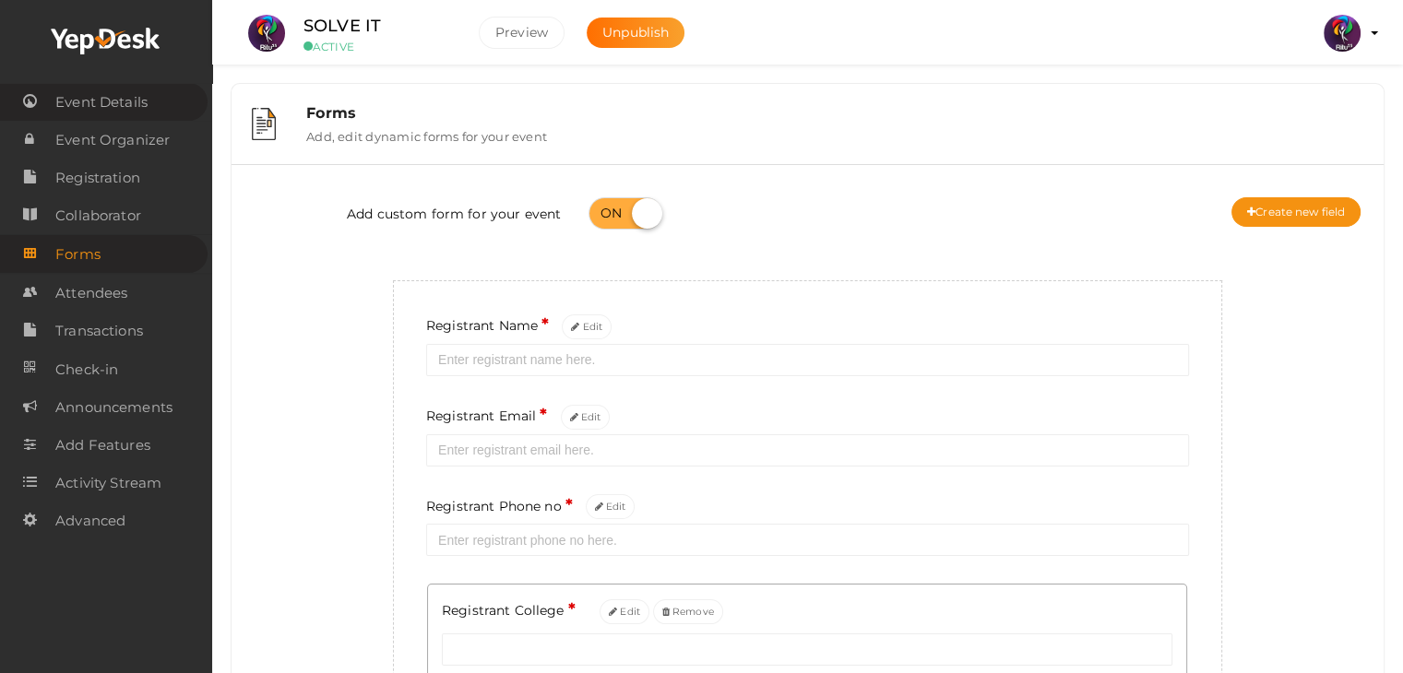
click at [81, 107] on span "Event Details" at bounding box center [101, 102] width 92 height 37
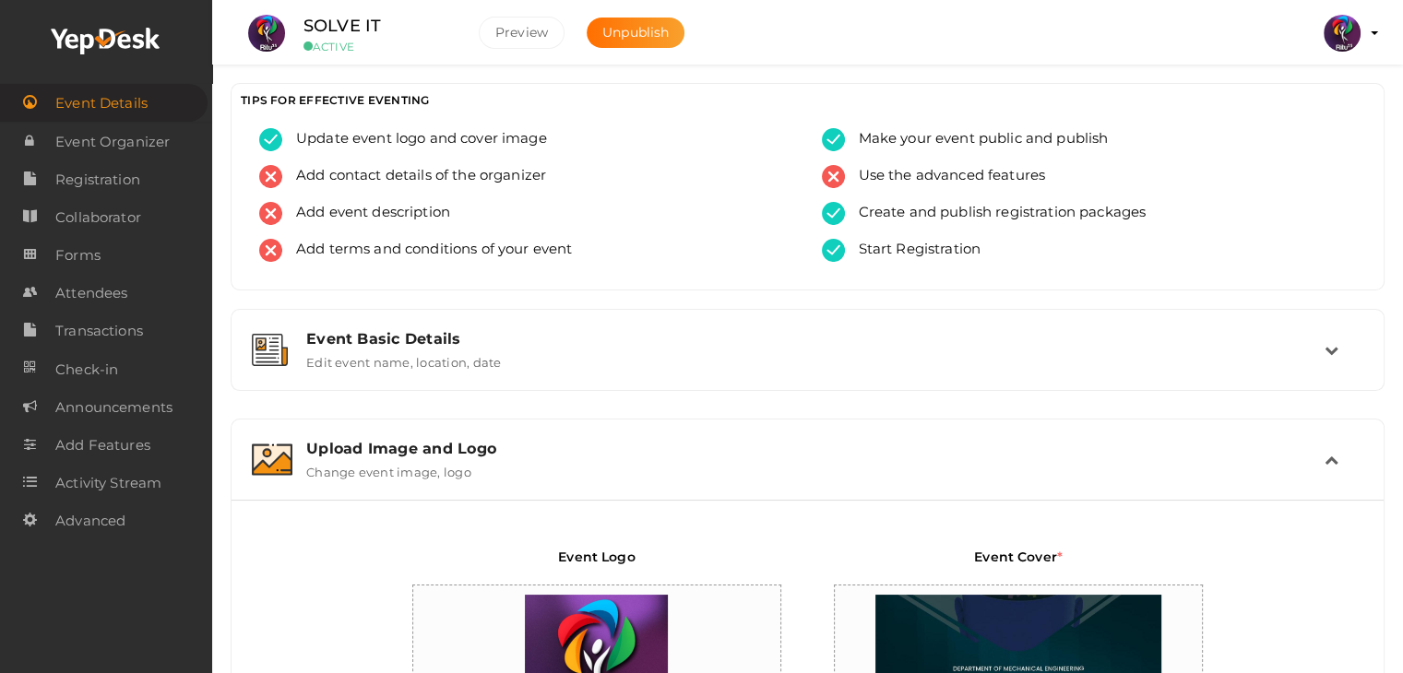
scroll to position [596, 0]
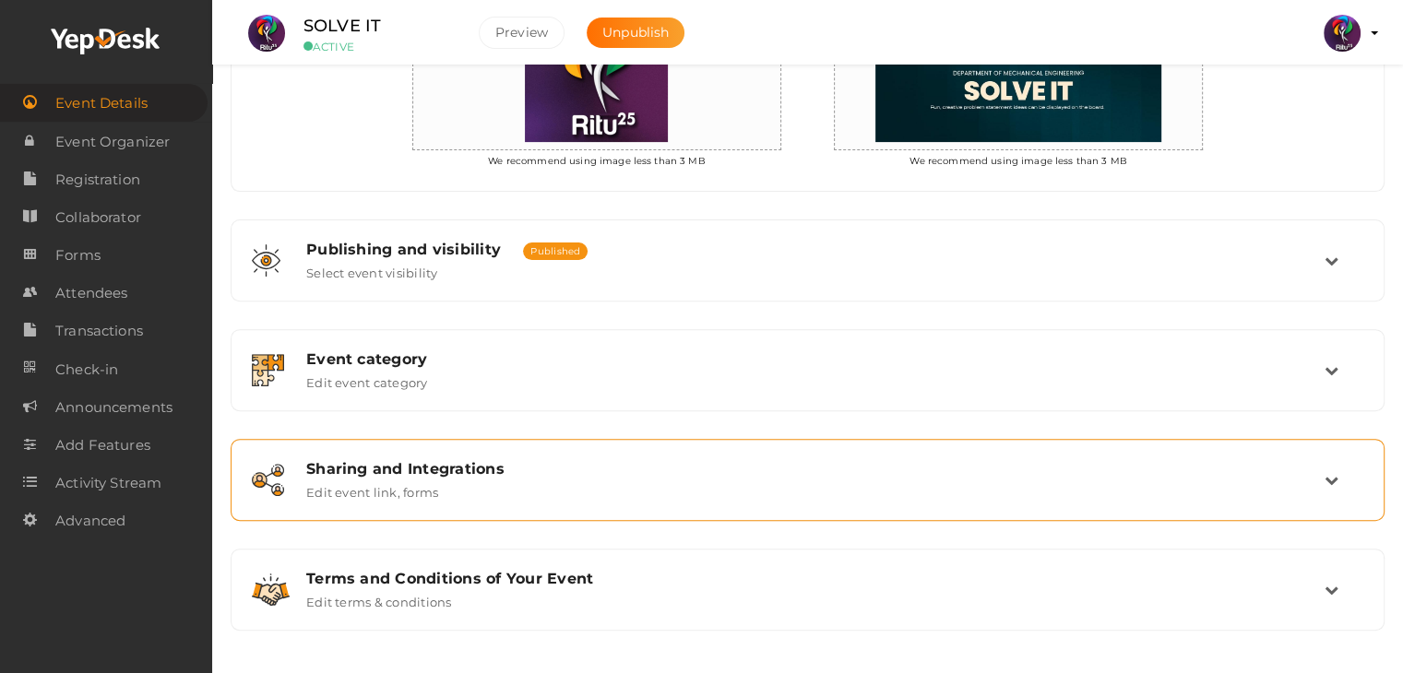
click at [600, 490] on div "Sharing and Integrations Edit event link, forms" at bounding box center [808, 480] width 1032 height 40
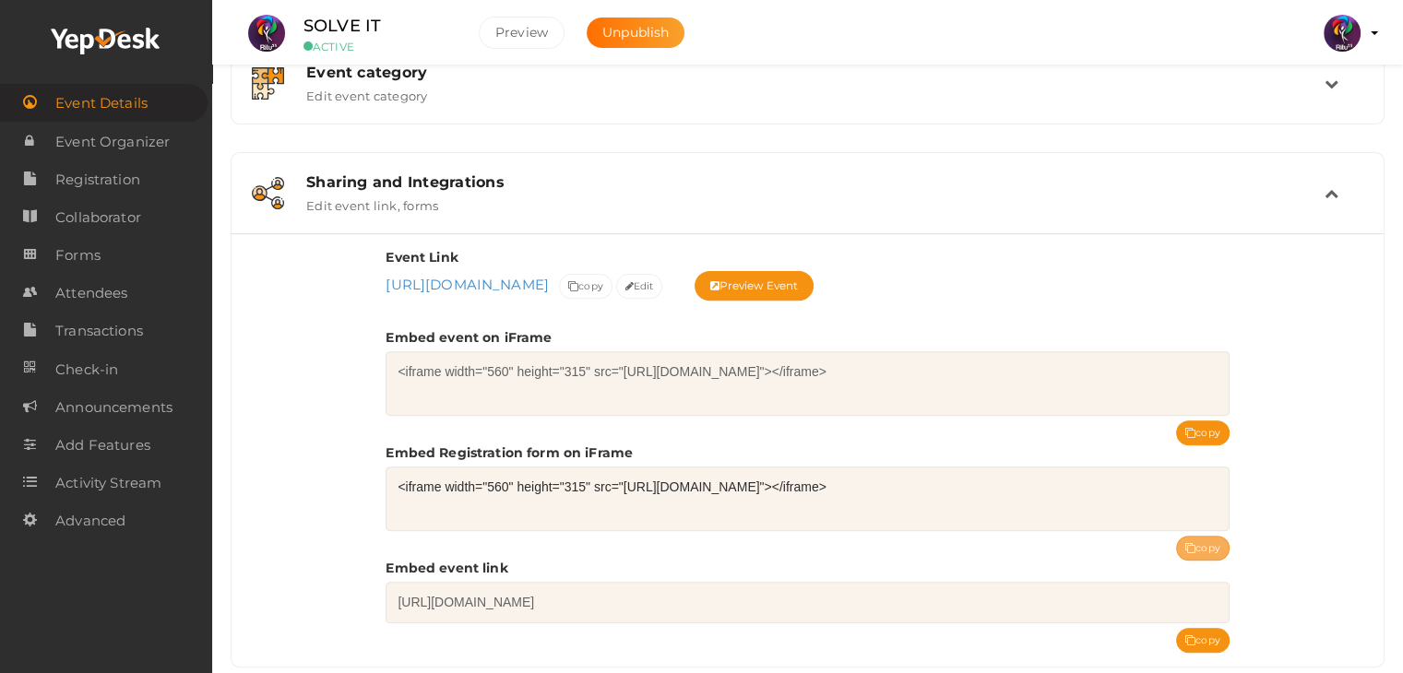
click at [1193, 540] on button "copy" at bounding box center [1202, 548] width 53 height 25
drag, startPoint x: 395, startPoint y: 28, endPoint x: 301, endPoint y: 16, distance: 94.8
click at [301, 16] on div "SOLVE IT ACTIVE" at bounding box center [377, 33] width 184 height 41
copy label "SOLVE IT"
click at [1188, 536] on button "copy" at bounding box center [1202, 548] width 53 height 25
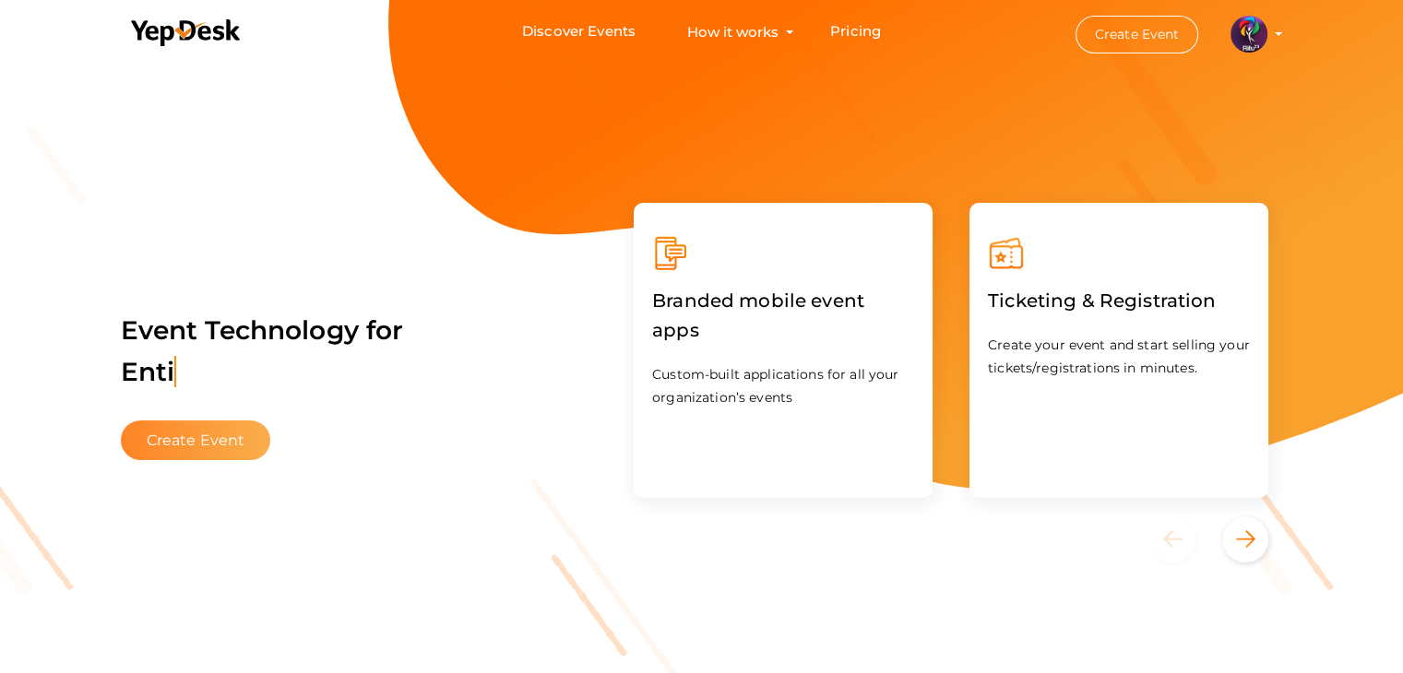
click at [247, 436] on button "Create Event" at bounding box center [196, 441] width 150 height 40
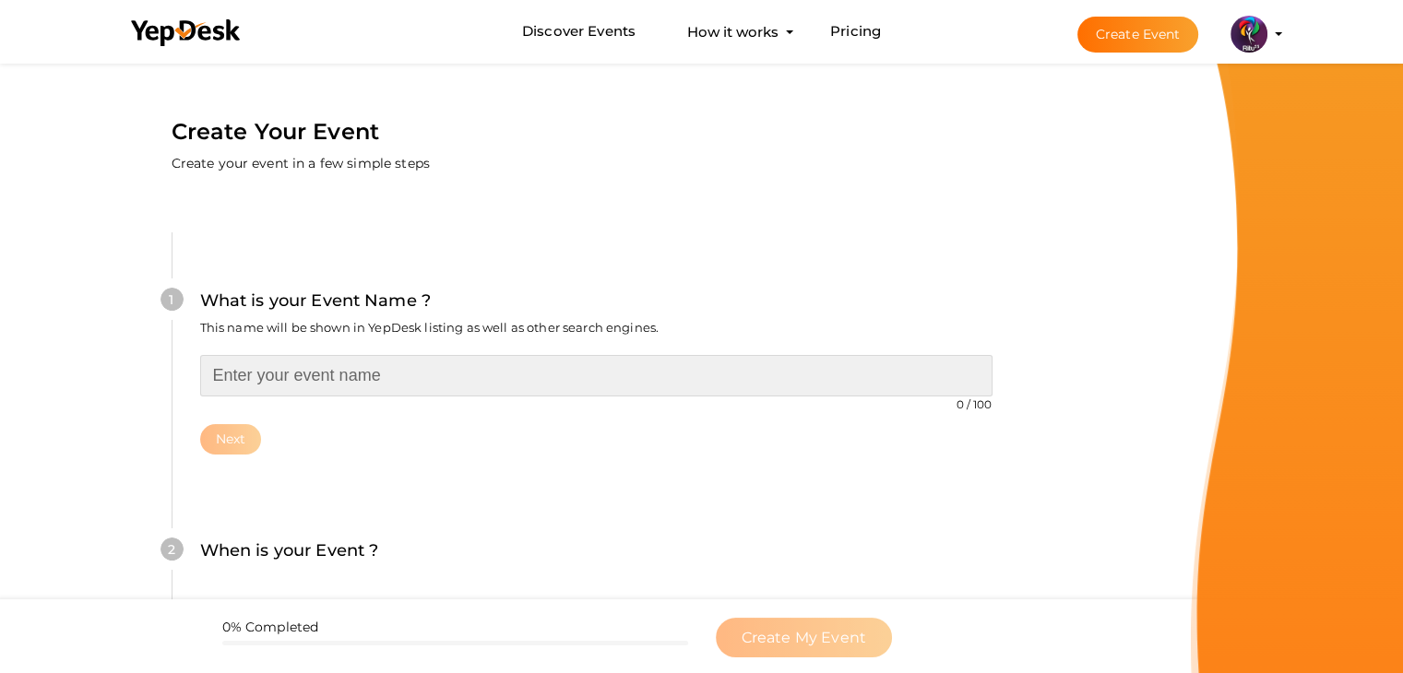
click at [424, 356] on input "text" at bounding box center [596, 376] width 792 height 42
type input "ROPEWAY CHALLENGE"
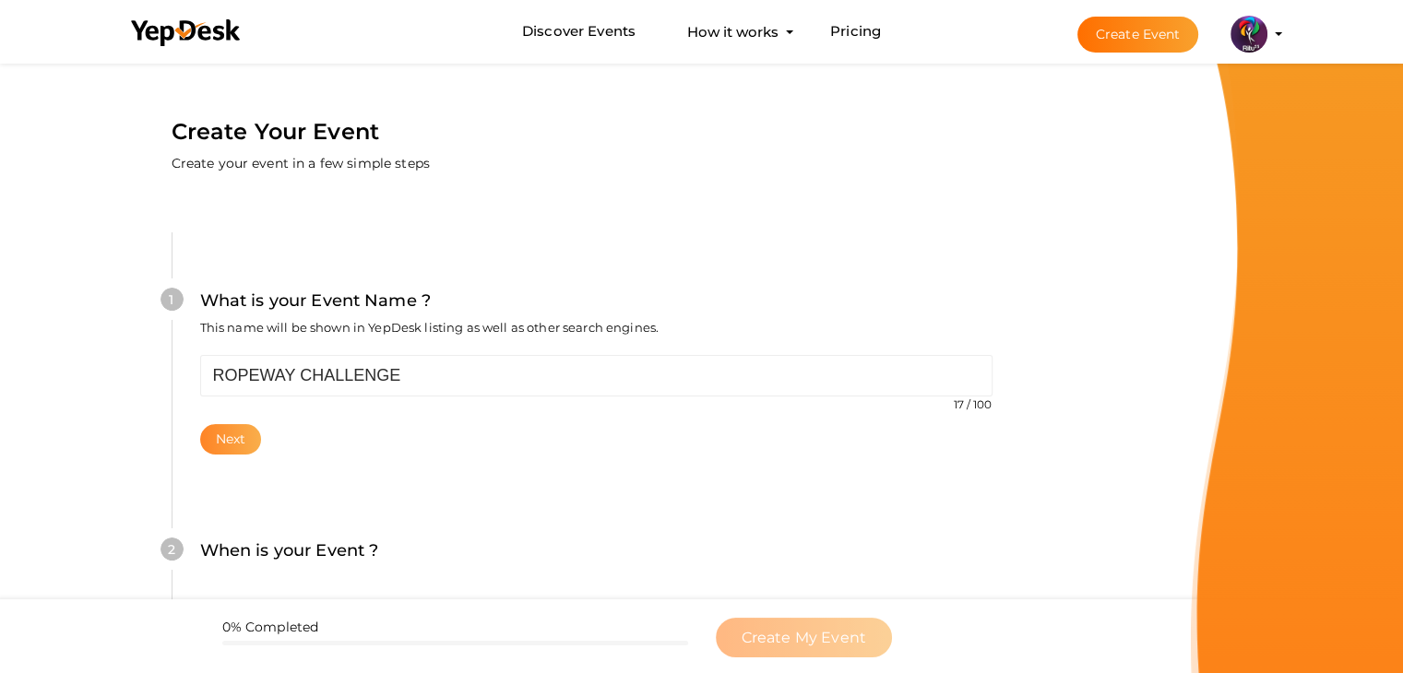
click at [225, 436] on button "Next" at bounding box center [231, 439] width 62 height 30
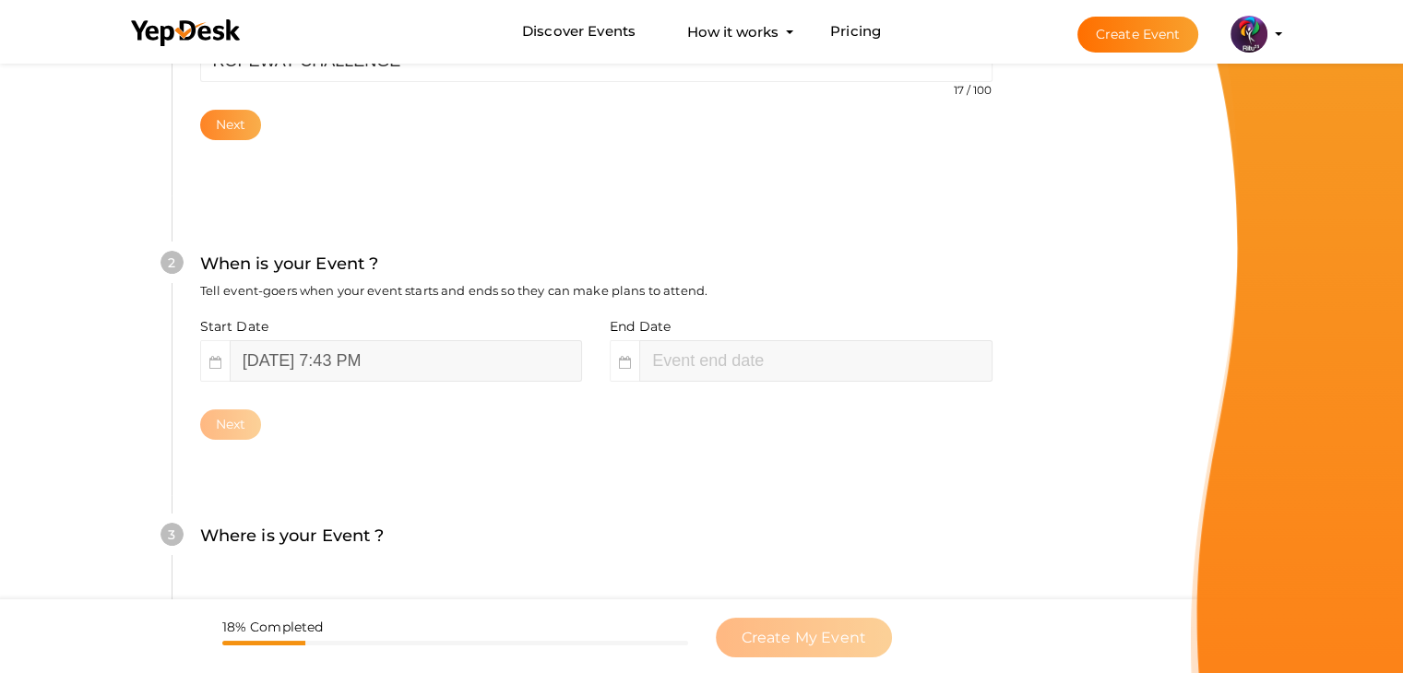
scroll to position [379, 0]
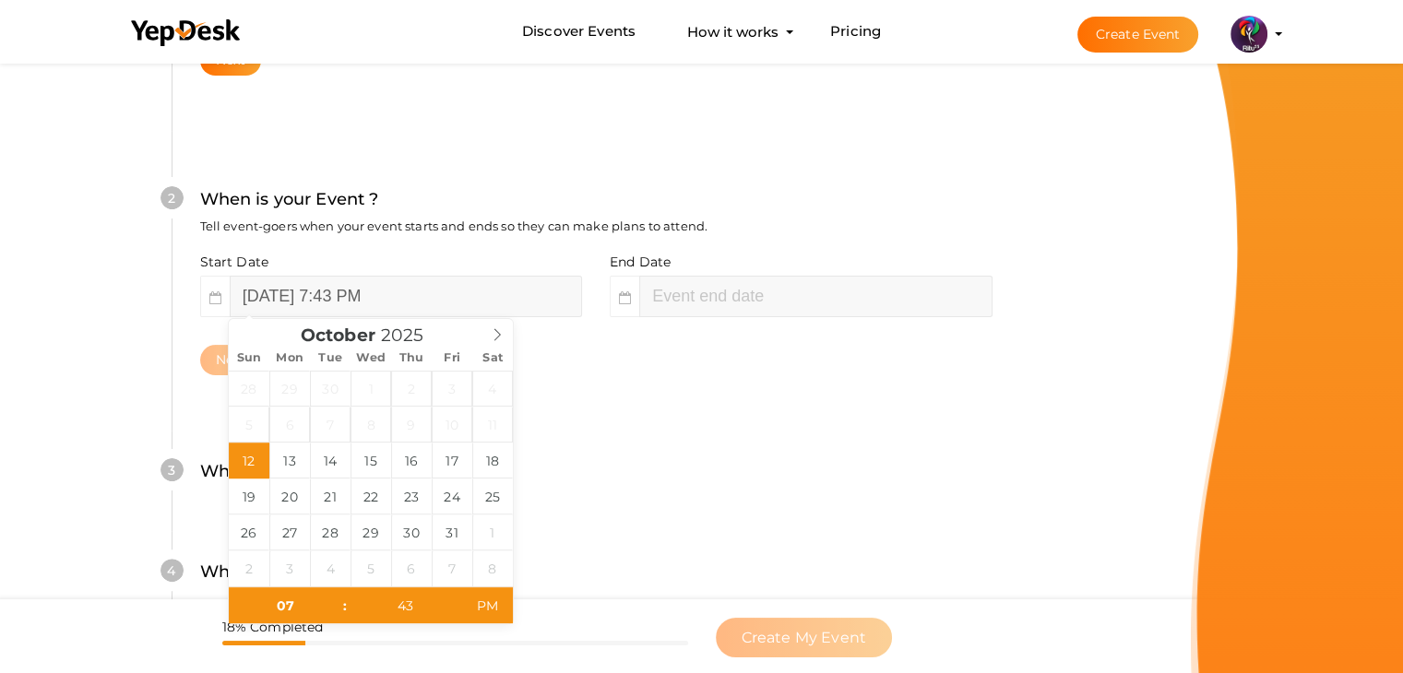
type input "October 12, 2025 9:43 PM"
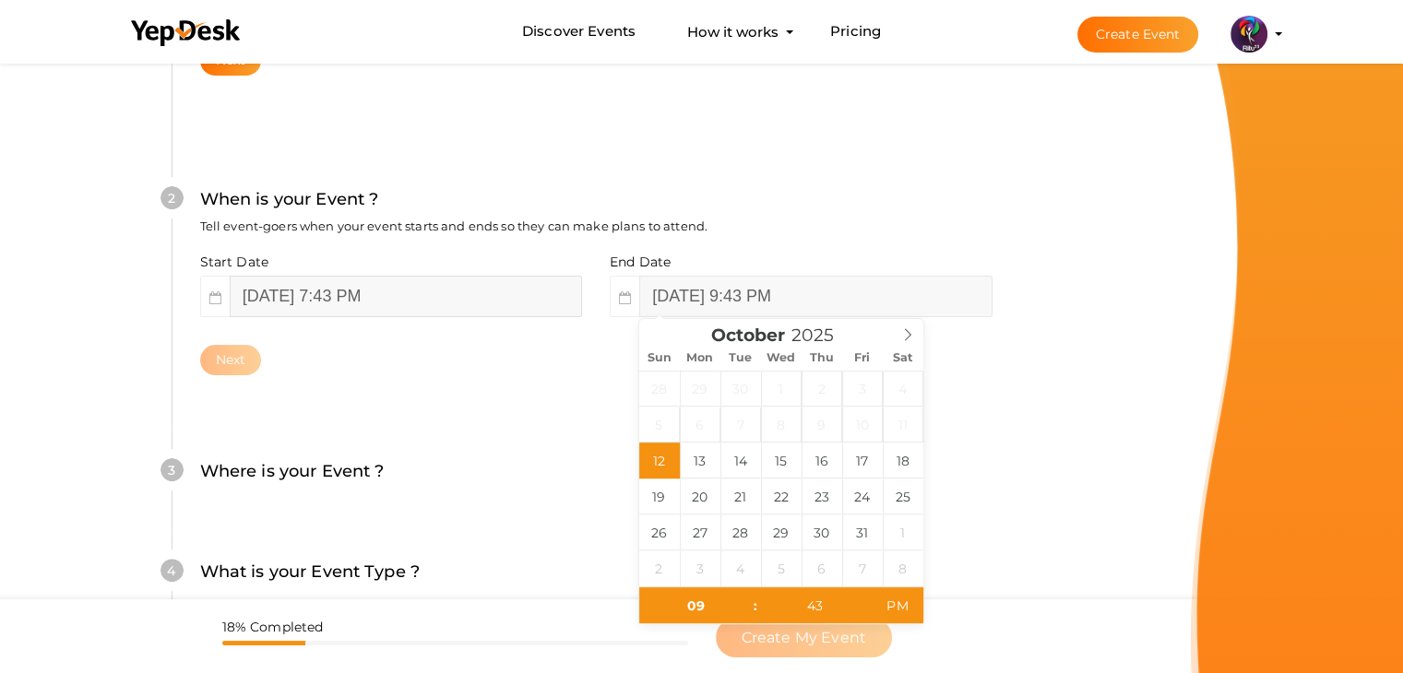
click at [317, 298] on input "October 12, 2025 7:43 PM" at bounding box center [406, 297] width 352 height 42
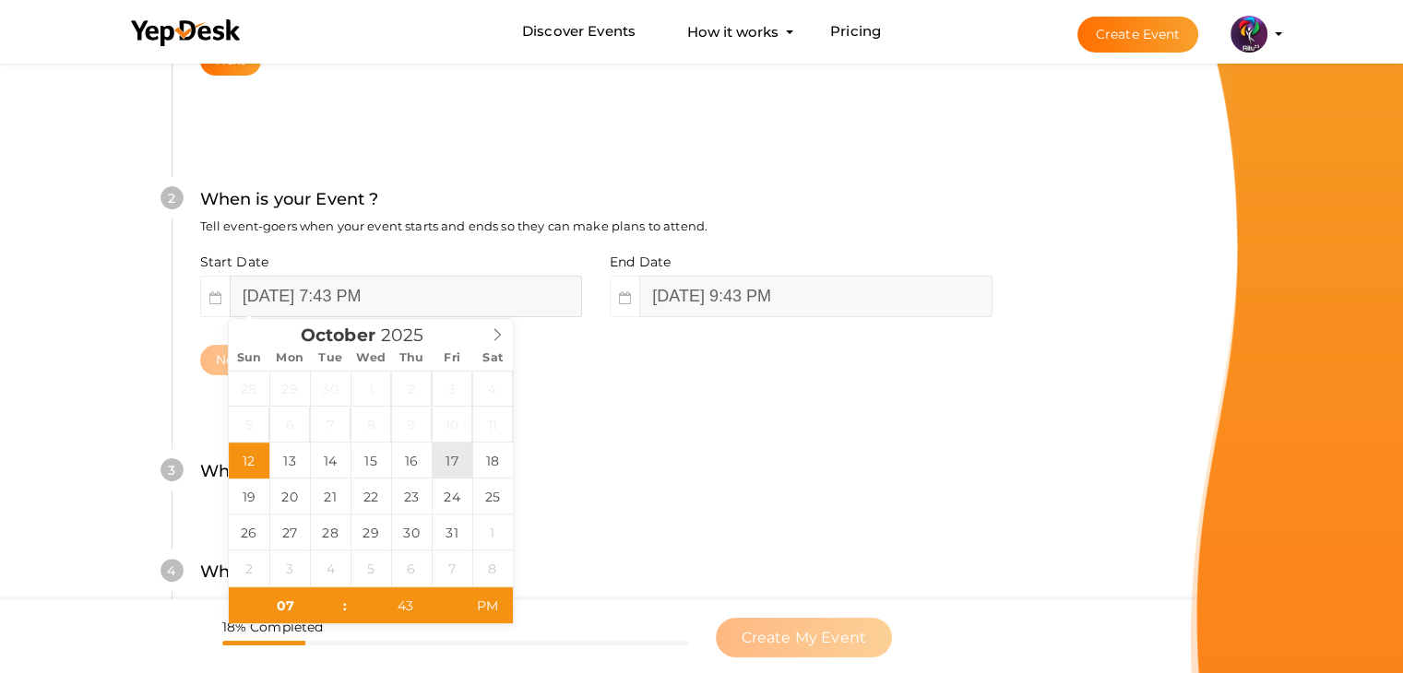
type input "October 17, 2025 7:43 PM"
click at [710, 289] on input "October 17, 2025 9:43 PM" at bounding box center [815, 297] width 352 height 42
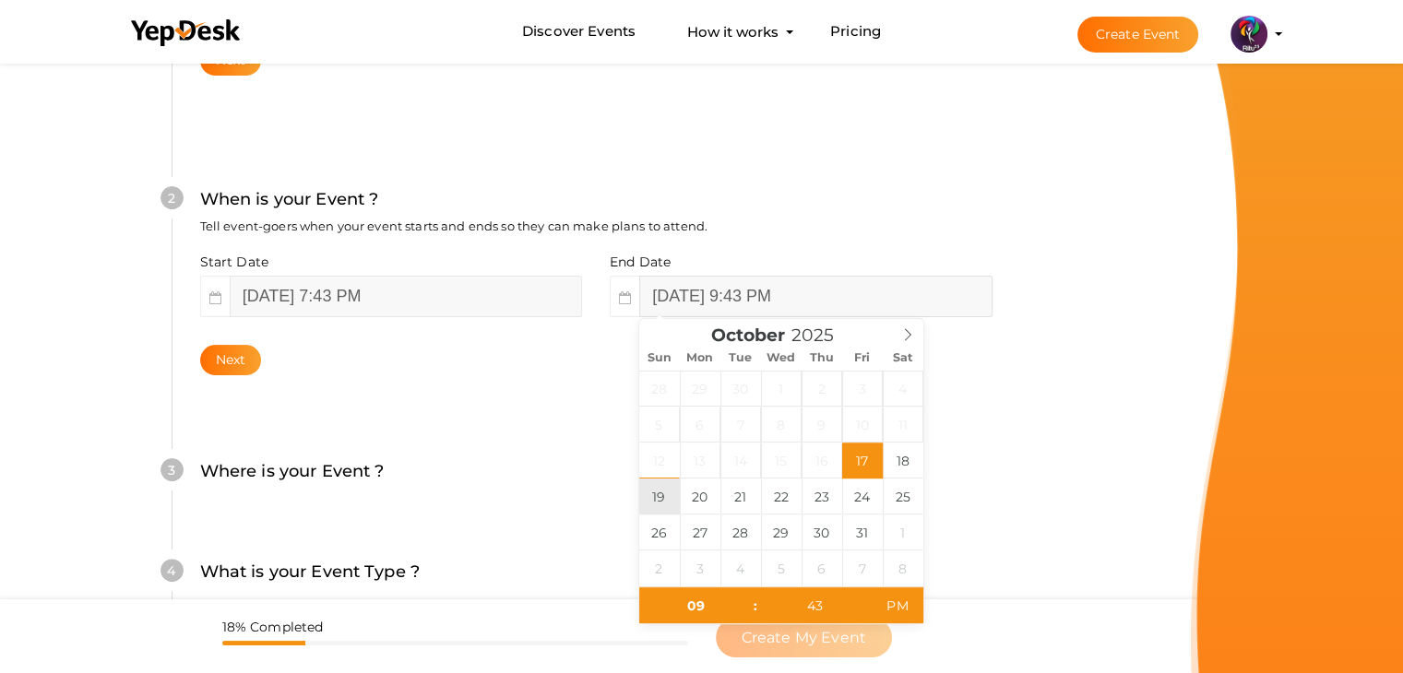
type input "October 19, 2025 9:43 PM"
click at [244, 363] on button "Next" at bounding box center [231, 360] width 62 height 30
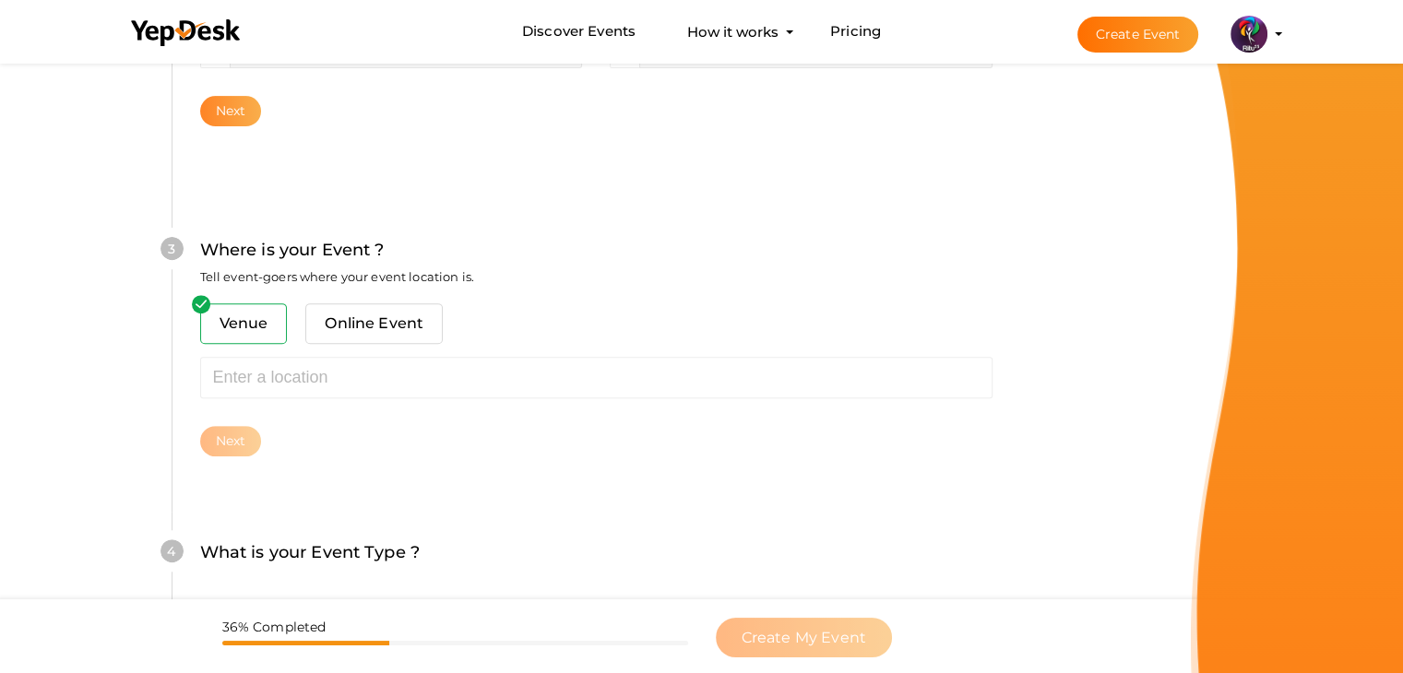
scroll to position [679, 0]
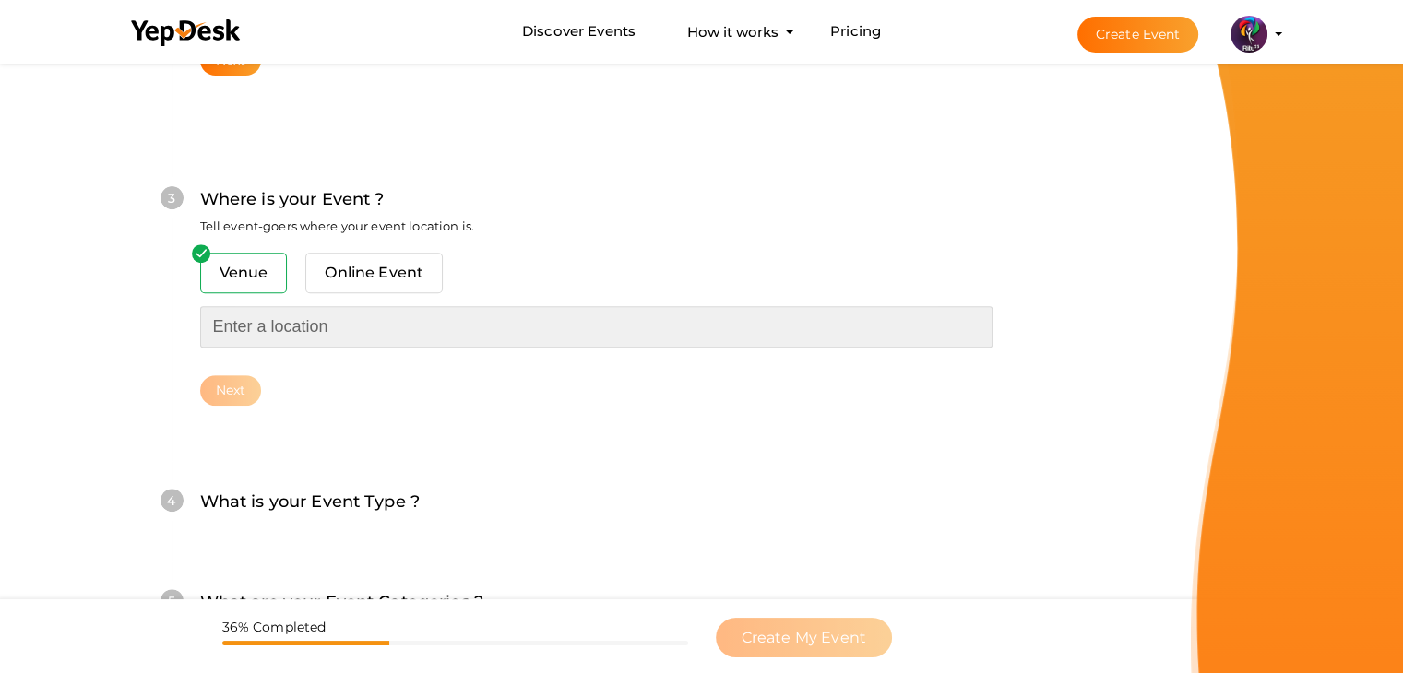
click at [265, 335] on input "text" at bounding box center [596, 327] width 792 height 42
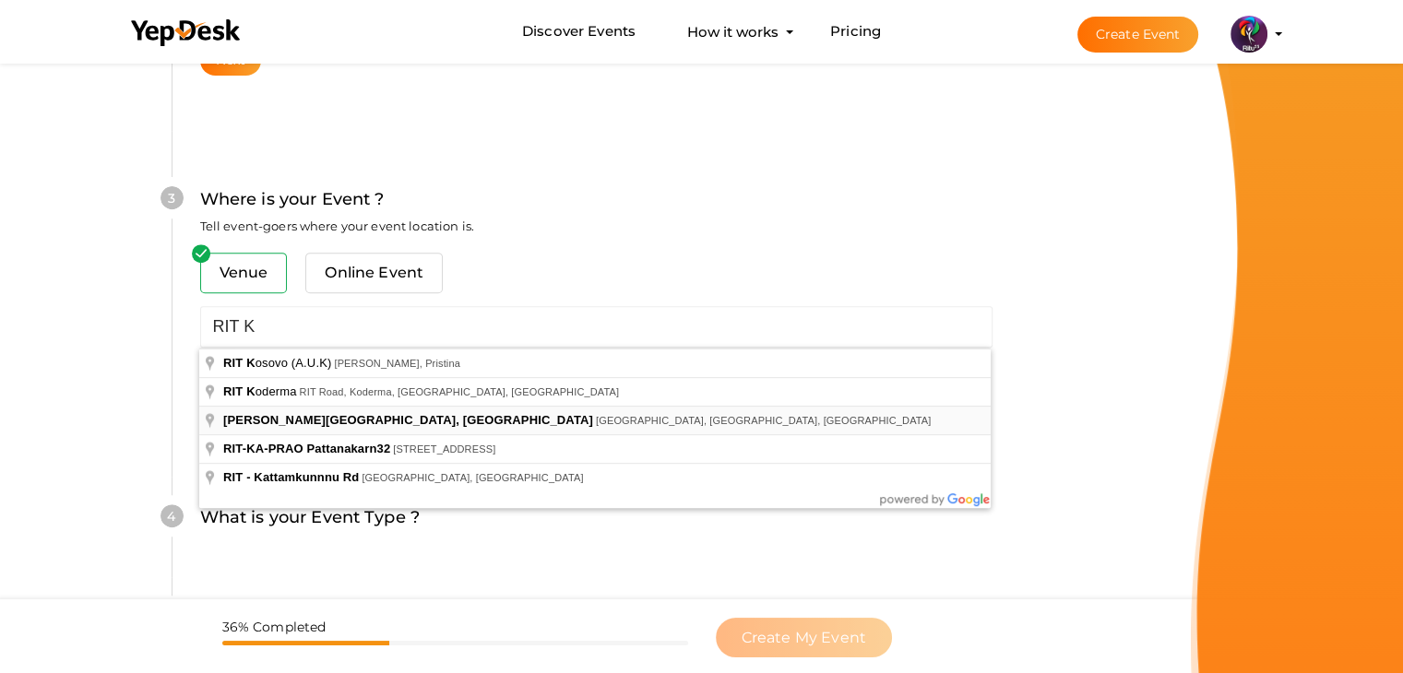
type input "[PERSON_NAME][GEOGRAPHIC_DATA], [GEOGRAPHIC_DATA], [GEOGRAPHIC_DATA], [GEOGRAPH…"
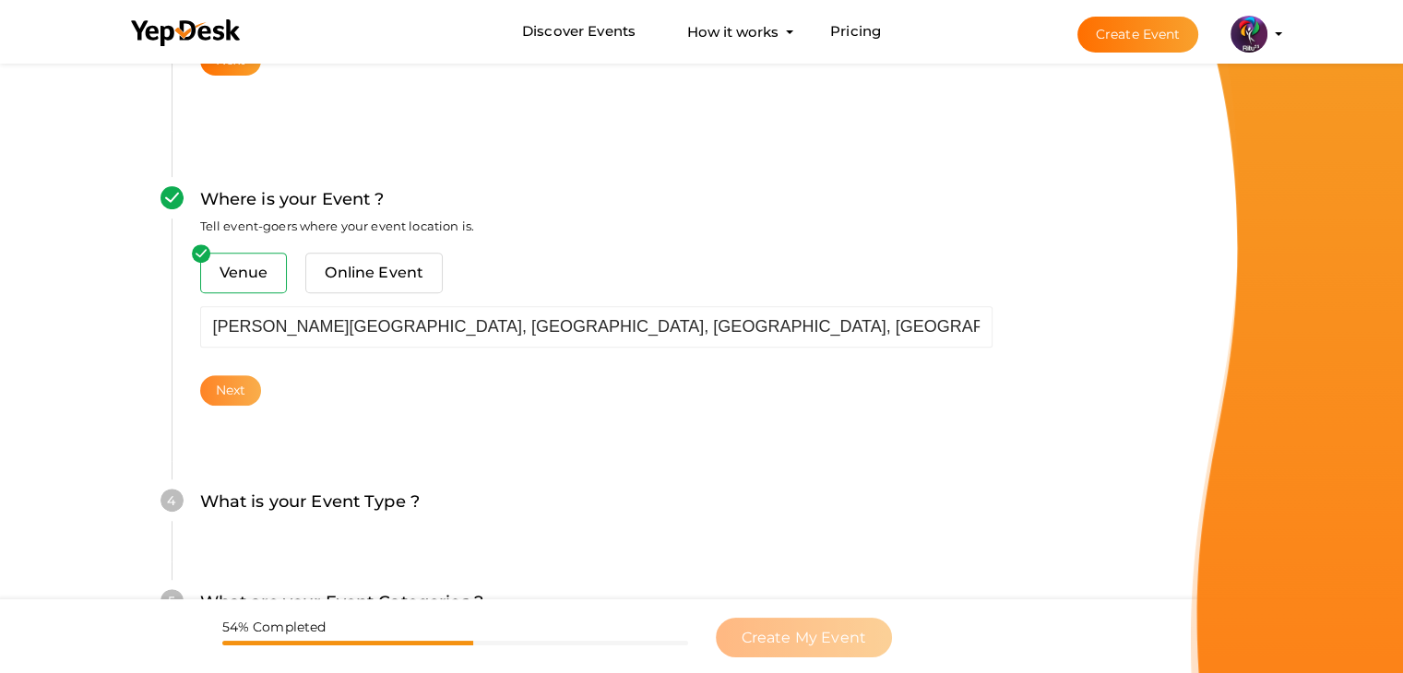
click at [240, 385] on button "Next" at bounding box center [231, 390] width 62 height 30
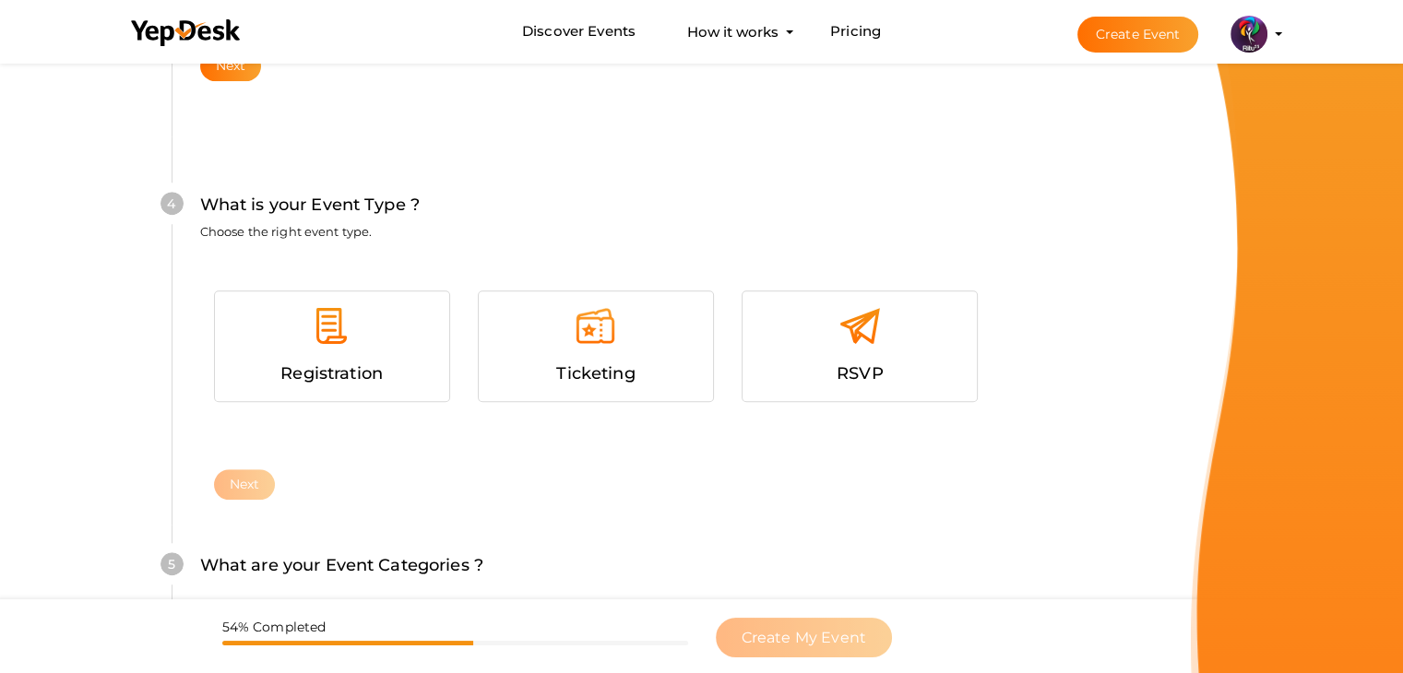
scroll to position [1009, 0]
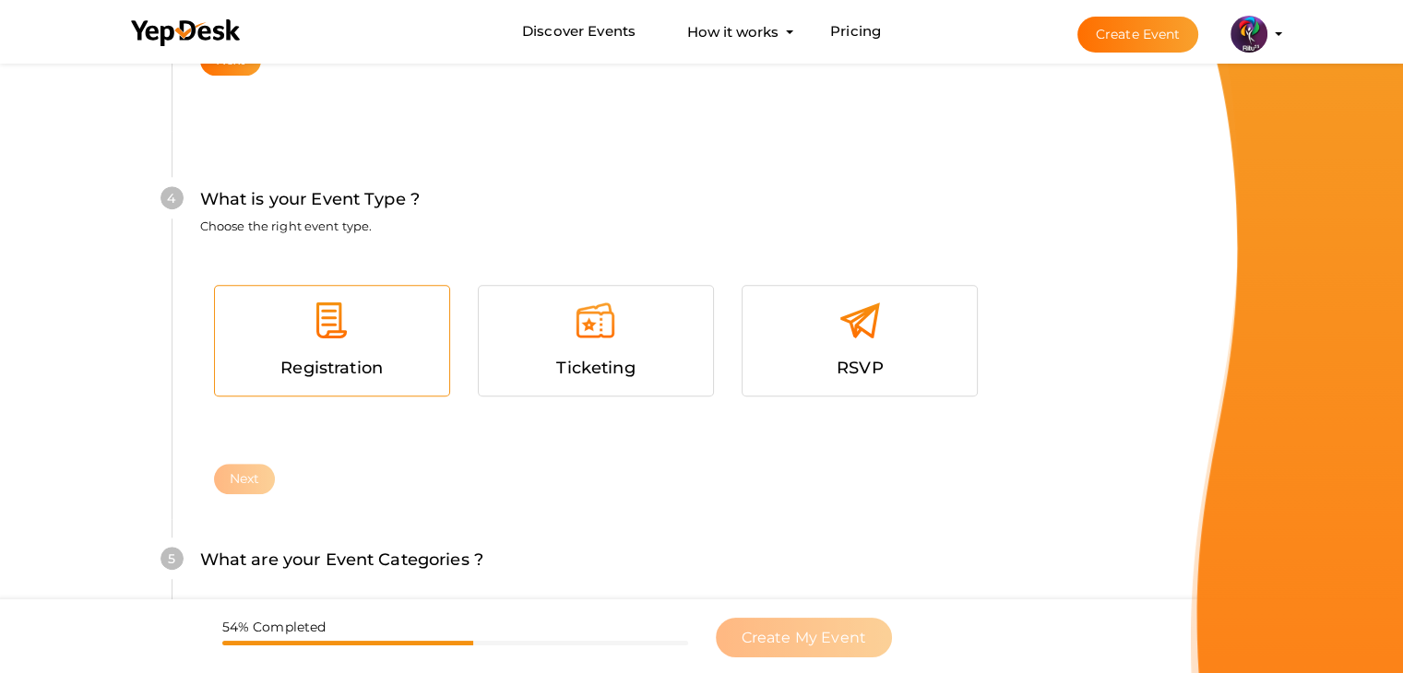
click at [364, 337] on div at bounding box center [332, 327] width 207 height 55
click at [235, 488] on button "Next" at bounding box center [245, 479] width 62 height 30
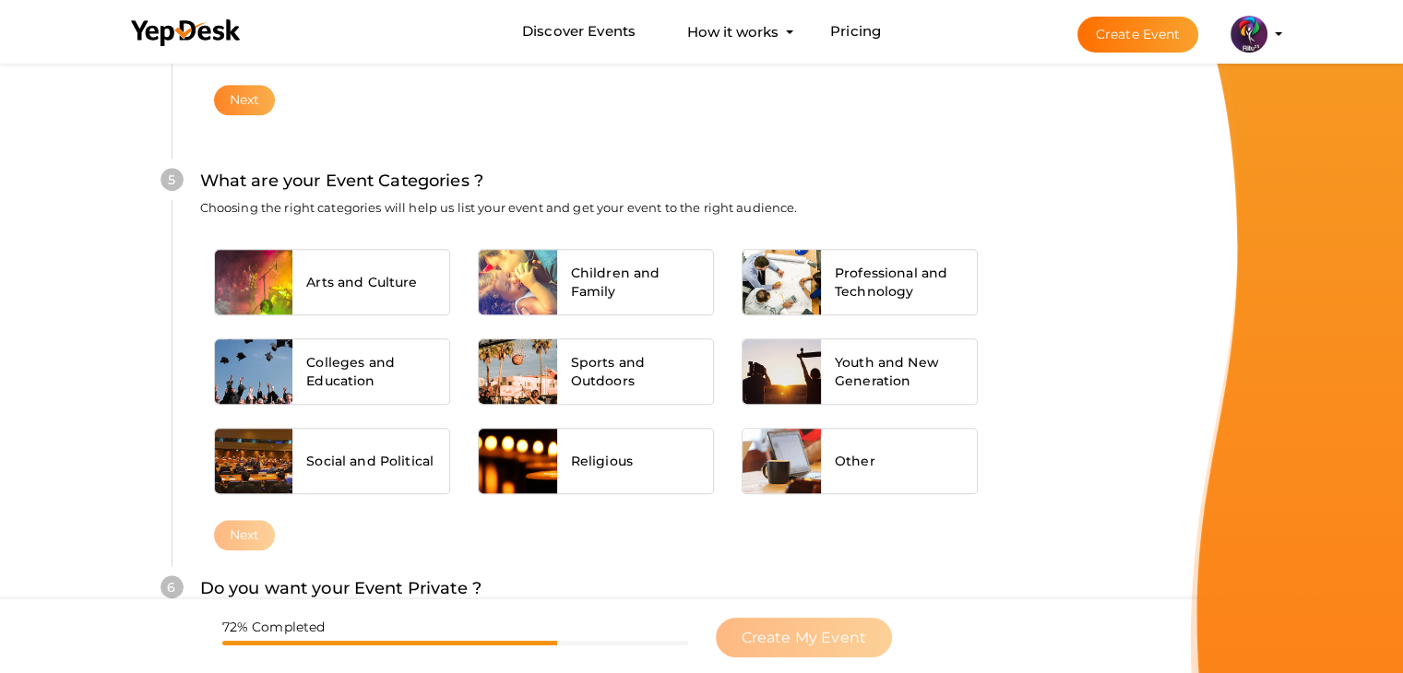
scroll to position [1396, 0]
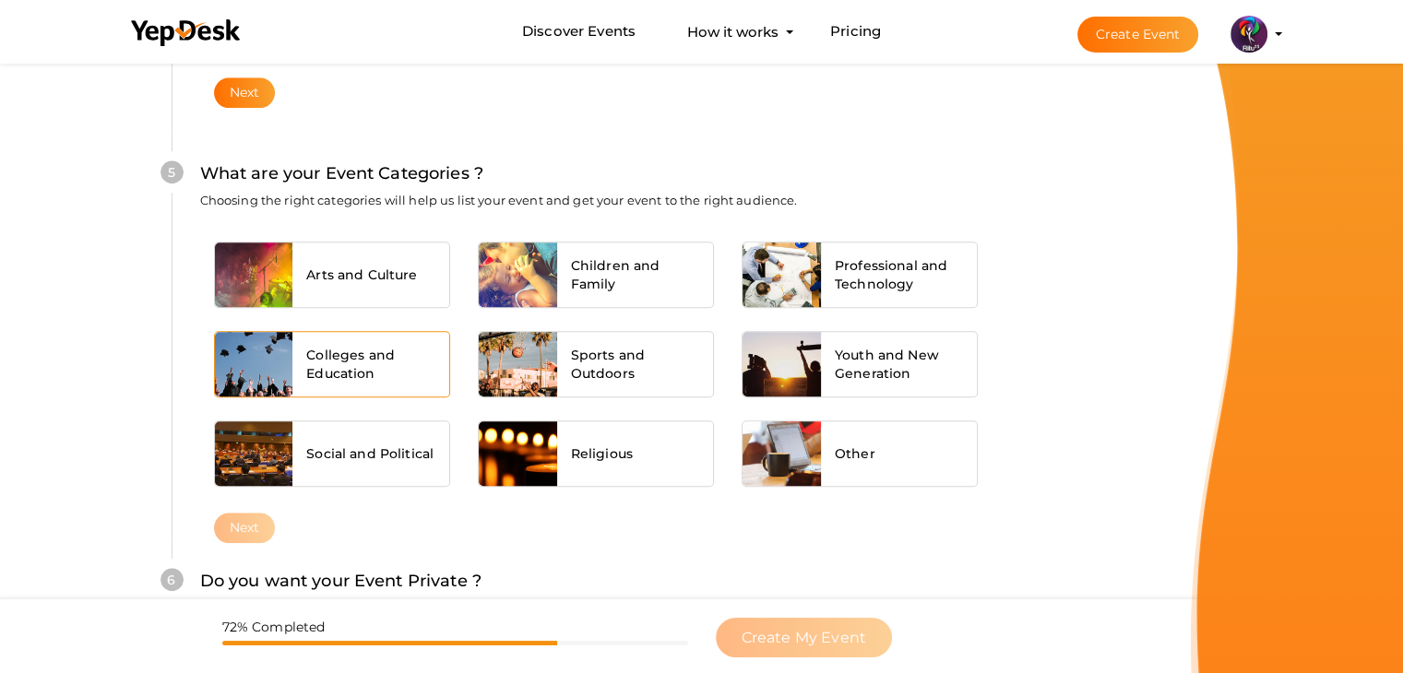
click at [356, 374] on span "Colleges and Education" at bounding box center [370, 364] width 129 height 37
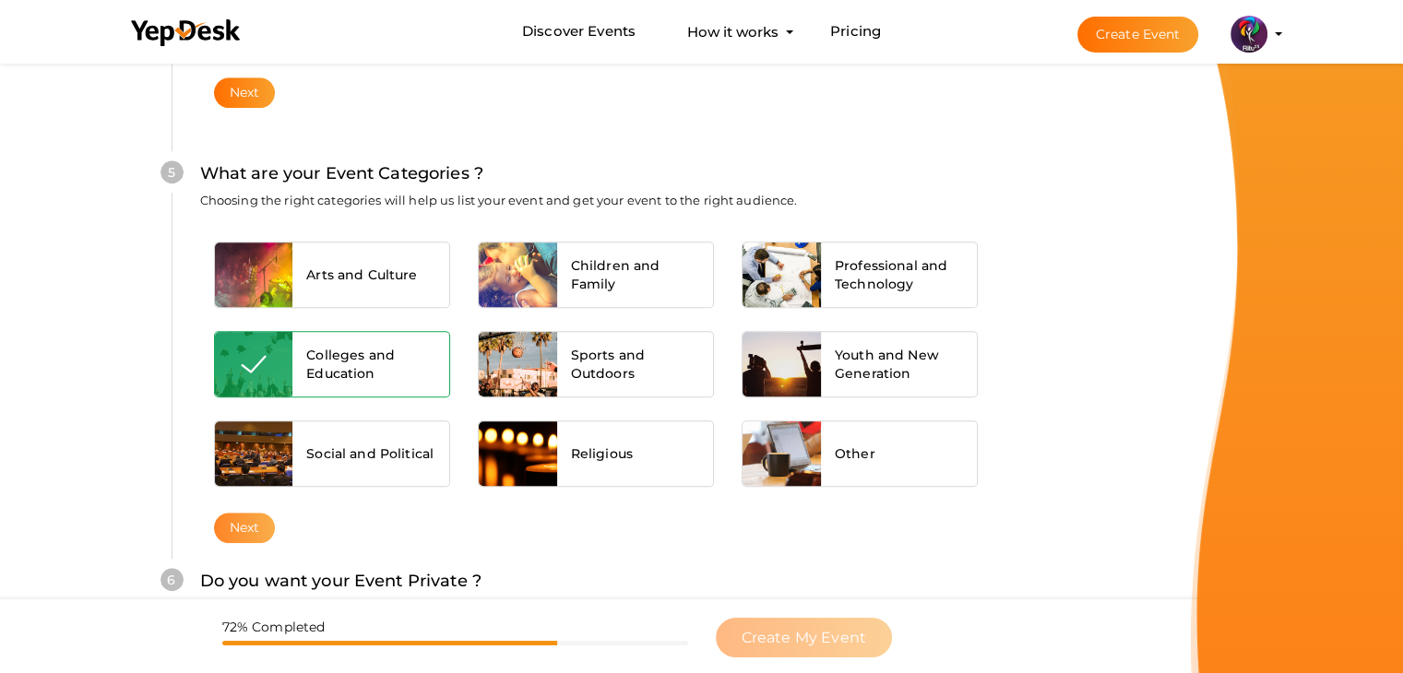
click at [240, 517] on button "Next" at bounding box center [245, 528] width 62 height 30
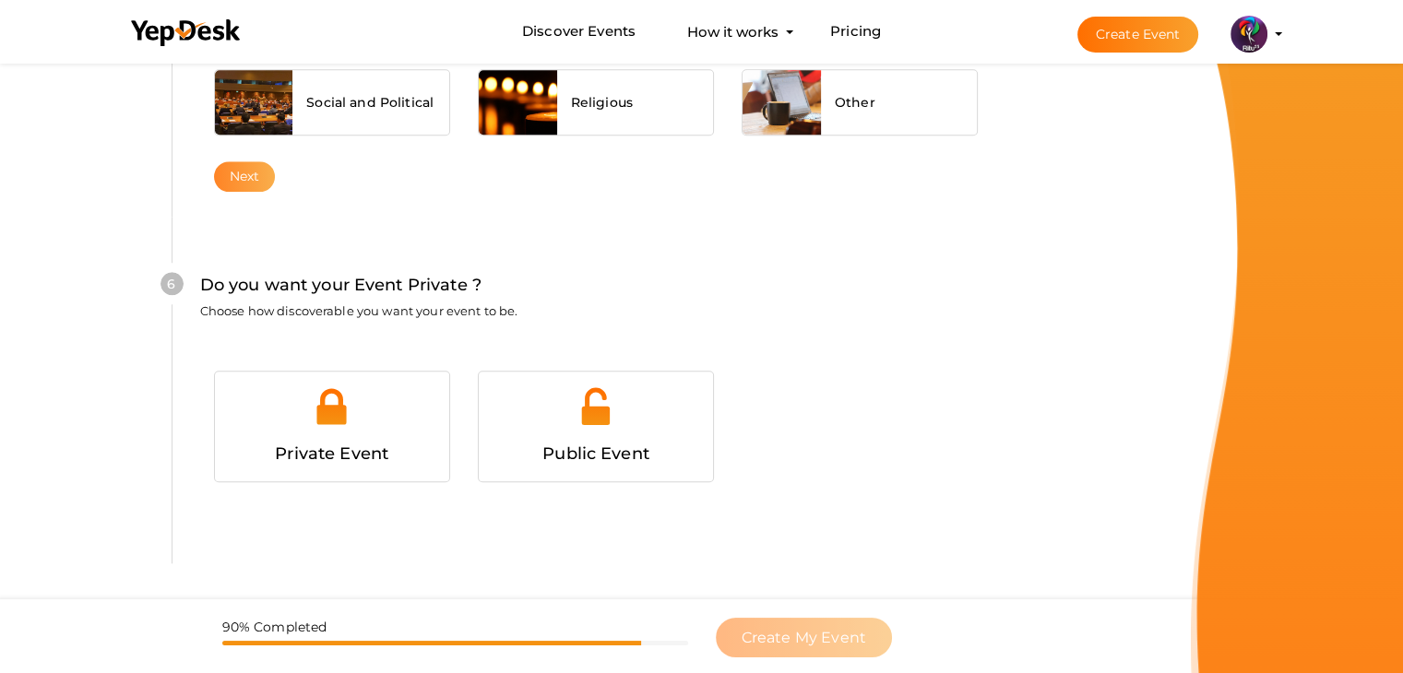
scroll to position [1801, 0]
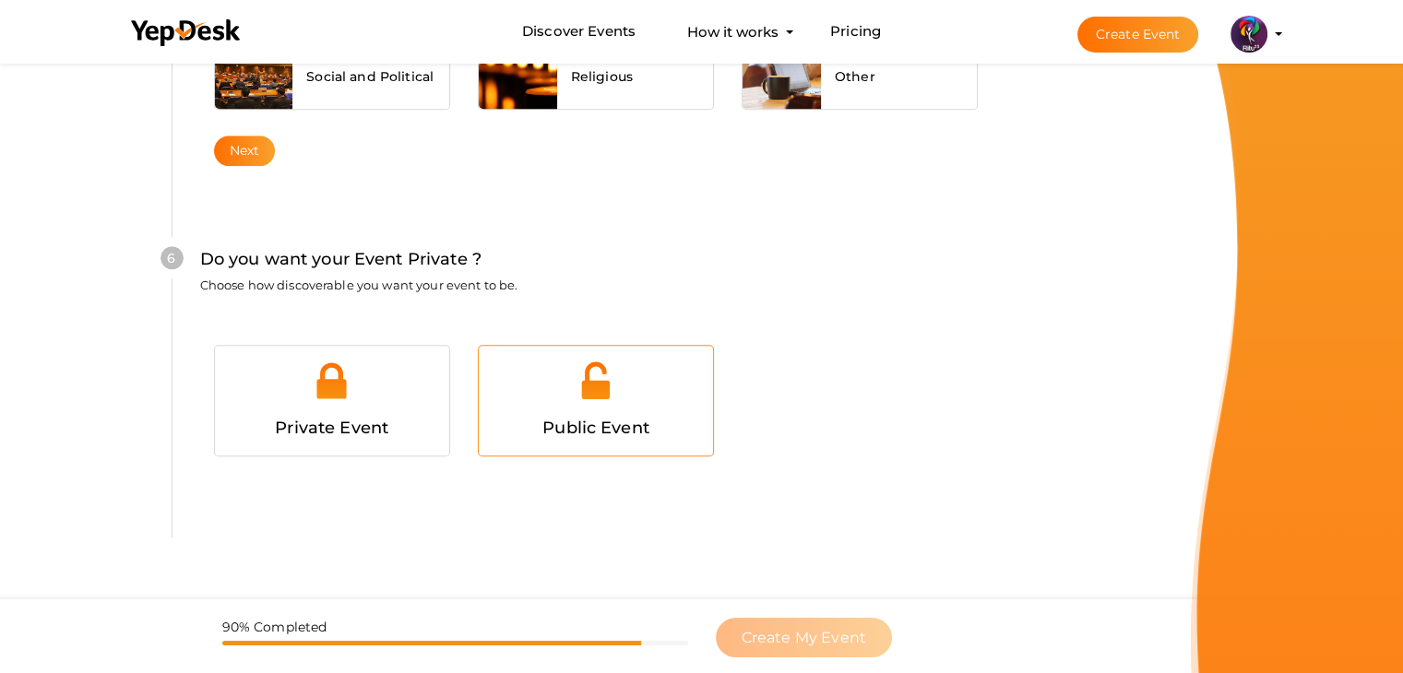
click at [483, 375] on div "Public Event" at bounding box center [596, 401] width 234 height 110
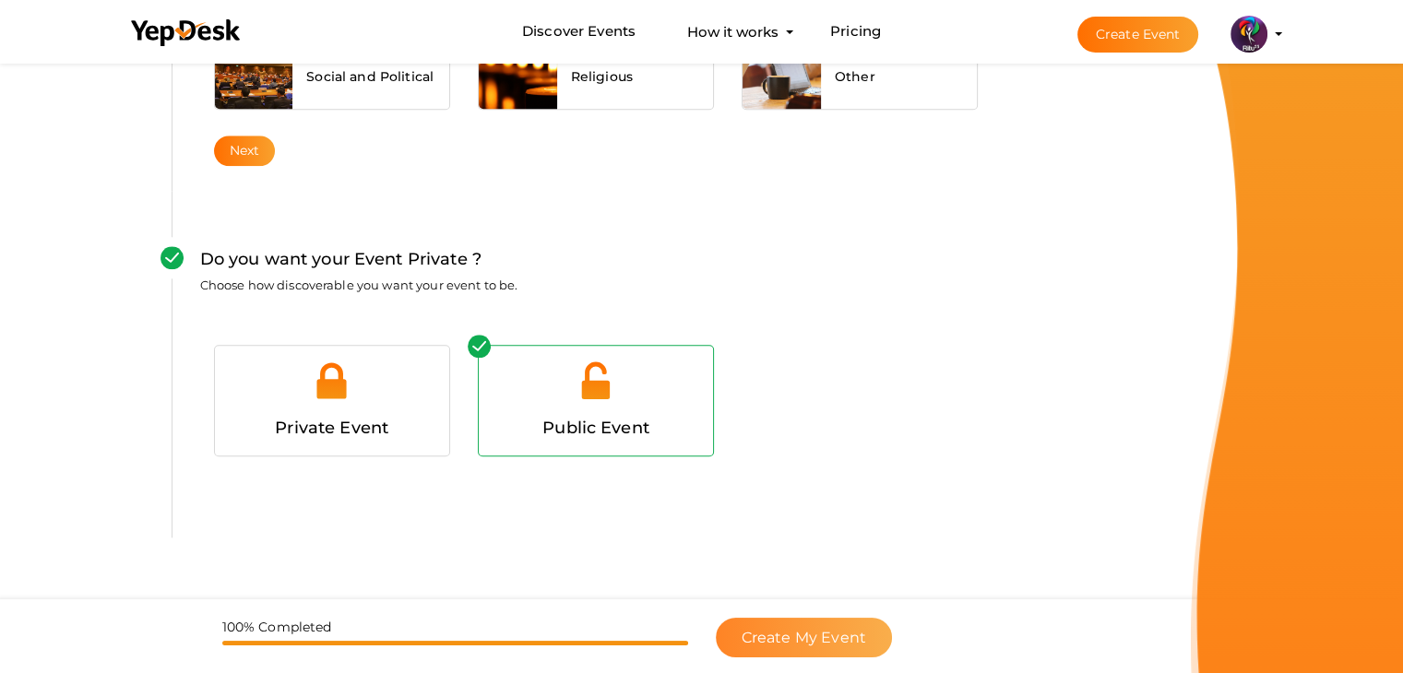
click at [828, 635] on span "Create My Event" at bounding box center [804, 638] width 125 height 18
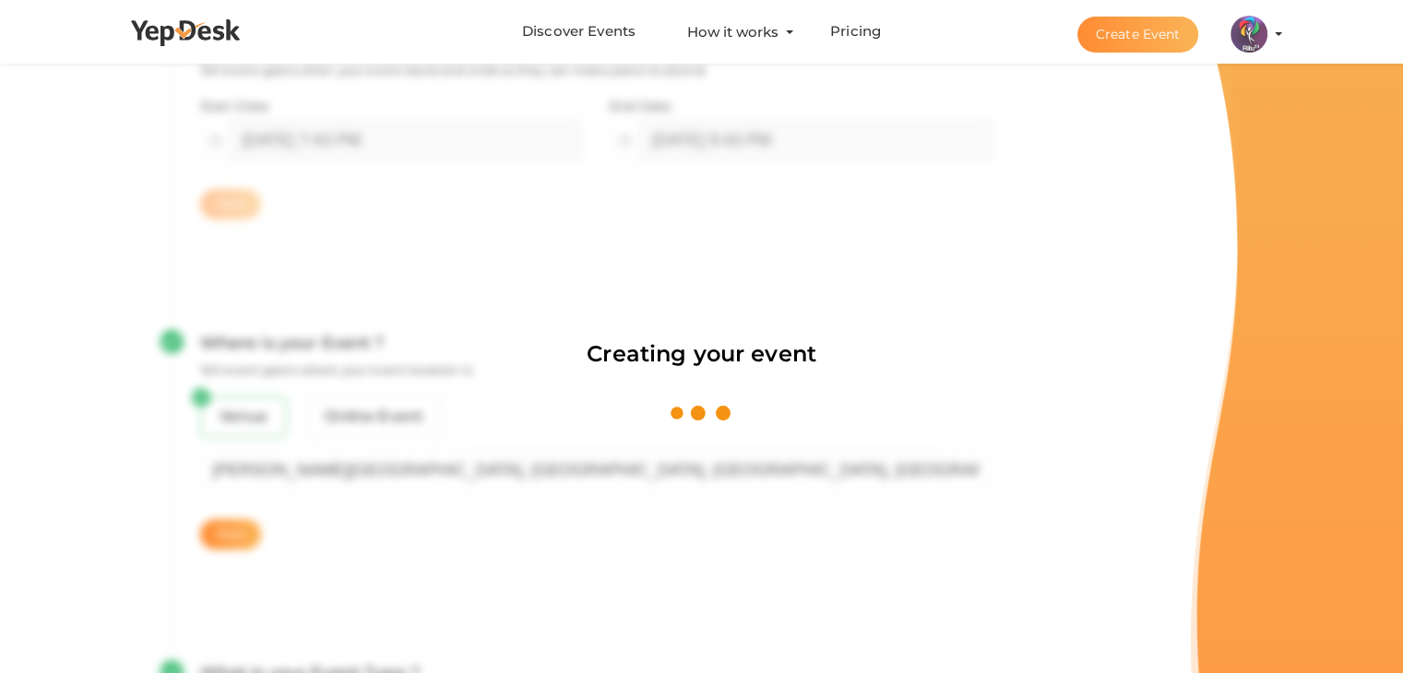
scroll to position [277, 0]
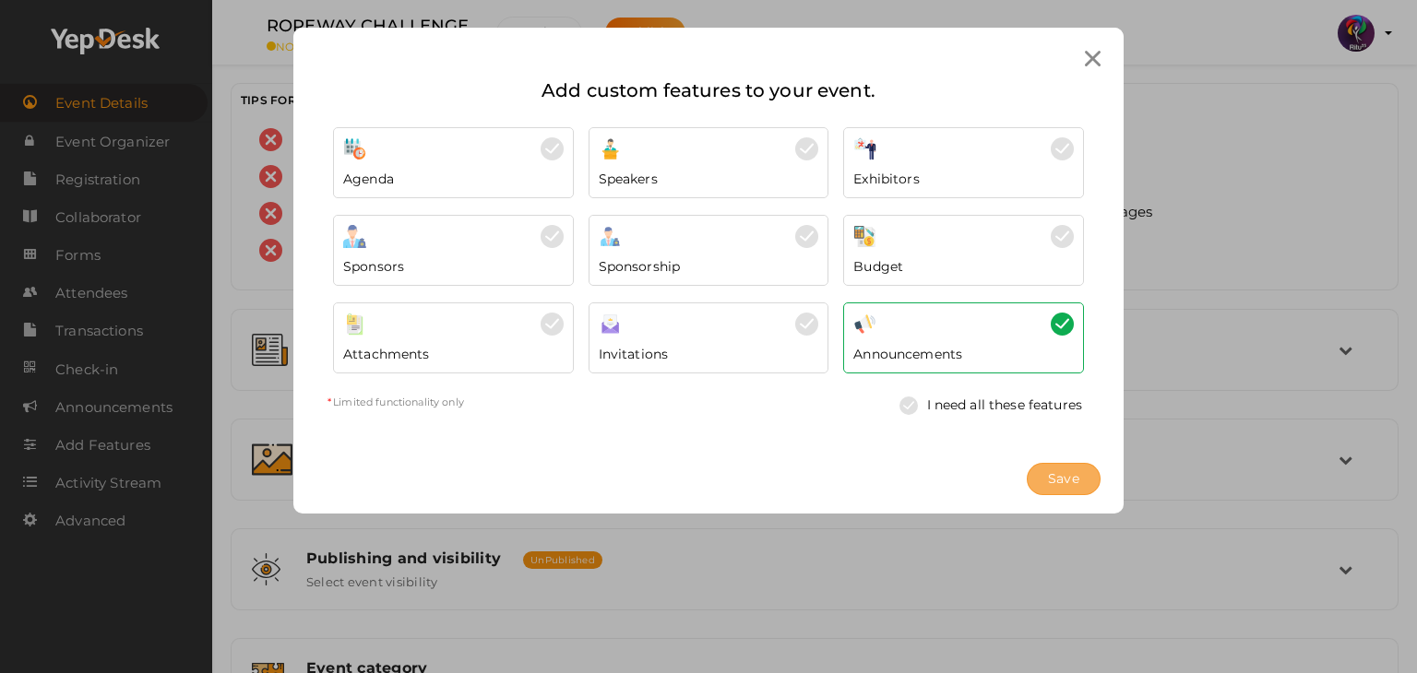
click at [1064, 476] on span "Save" at bounding box center [1063, 479] width 31 height 19
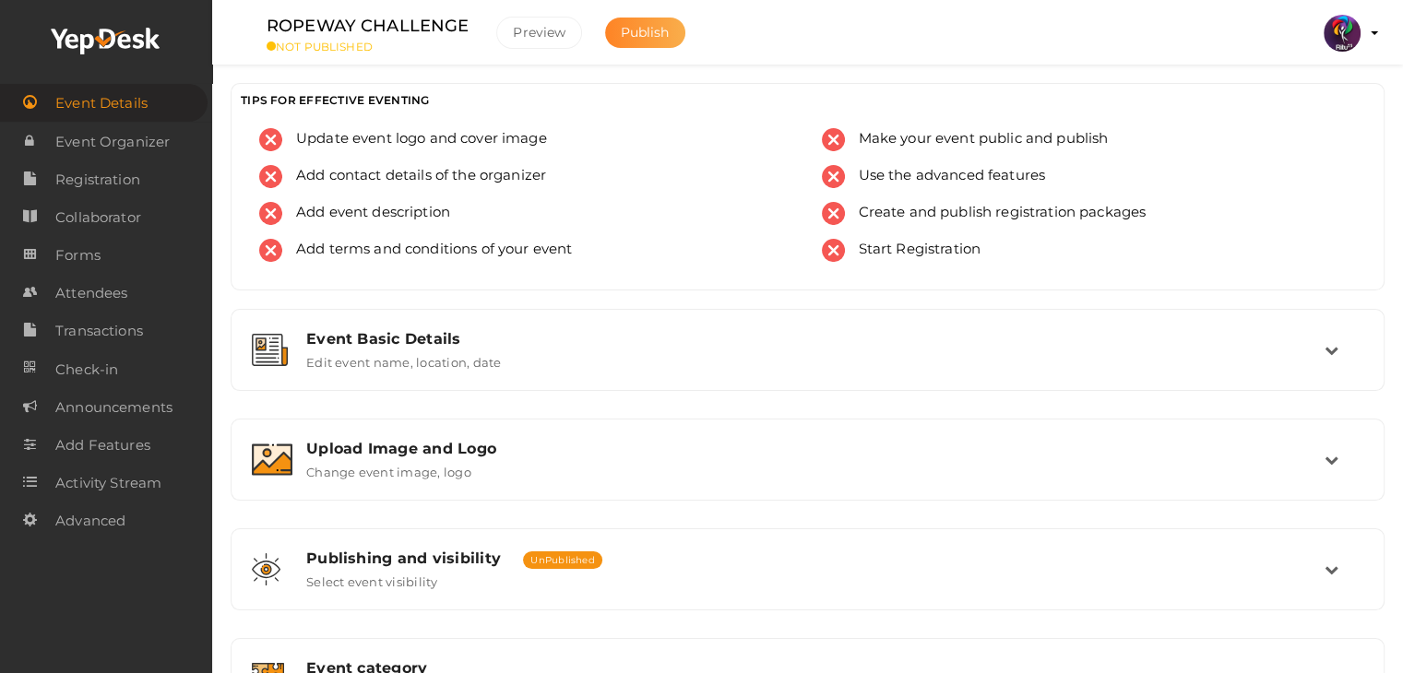
click at [664, 41] on button "Publish" at bounding box center [645, 33] width 80 height 30
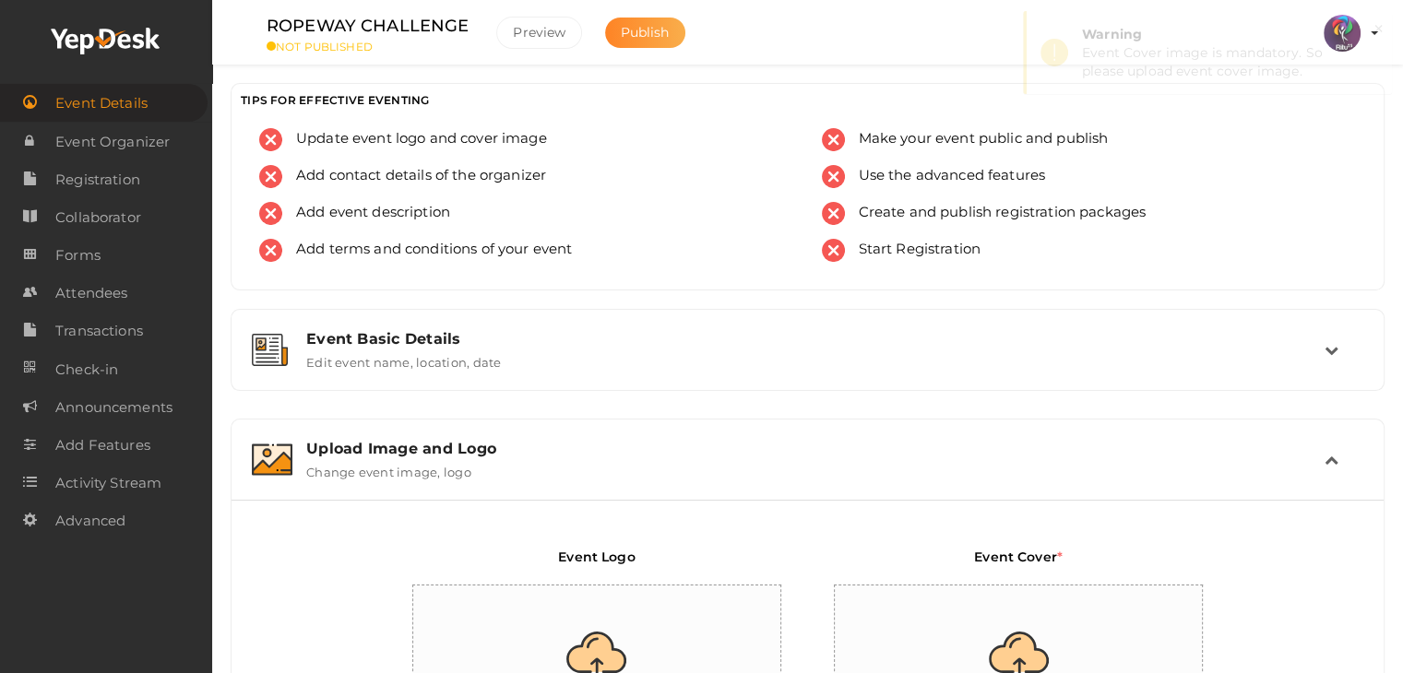
scroll to position [311, 0]
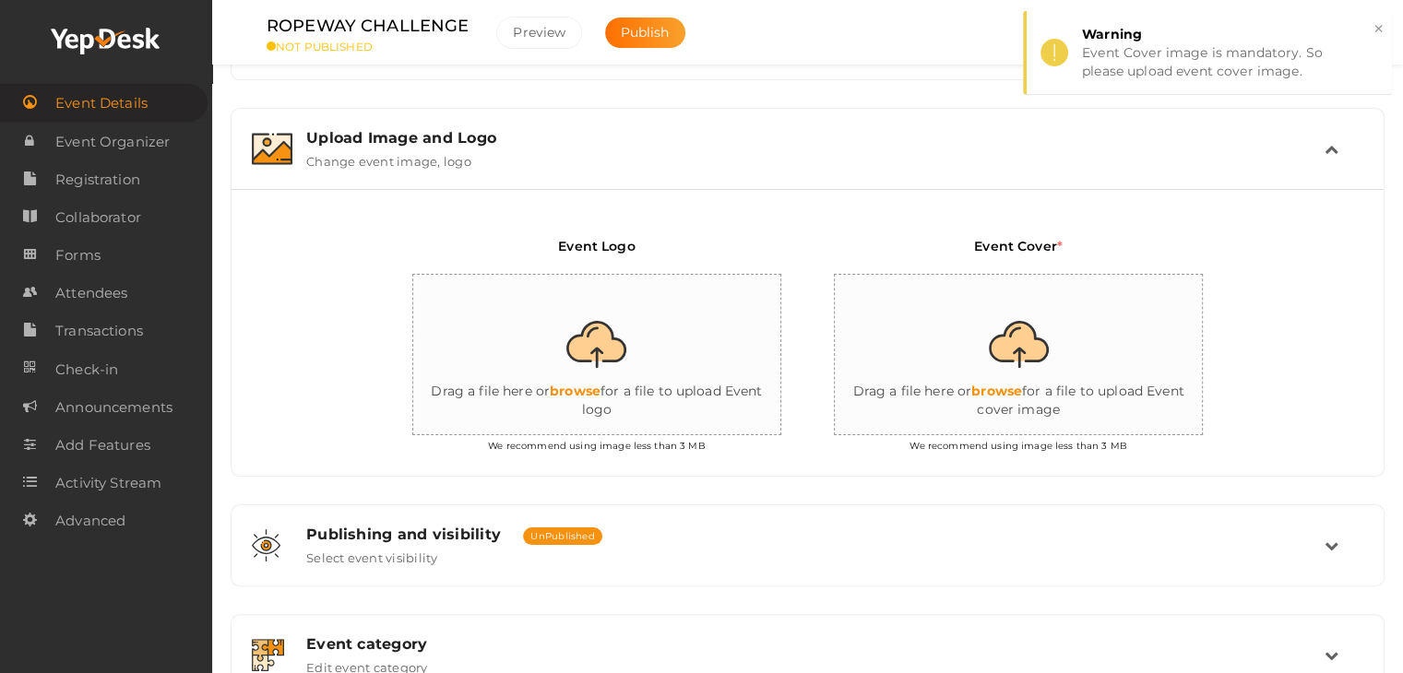
click at [614, 359] on input "file" at bounding box center [597, 355] width 369 height 161
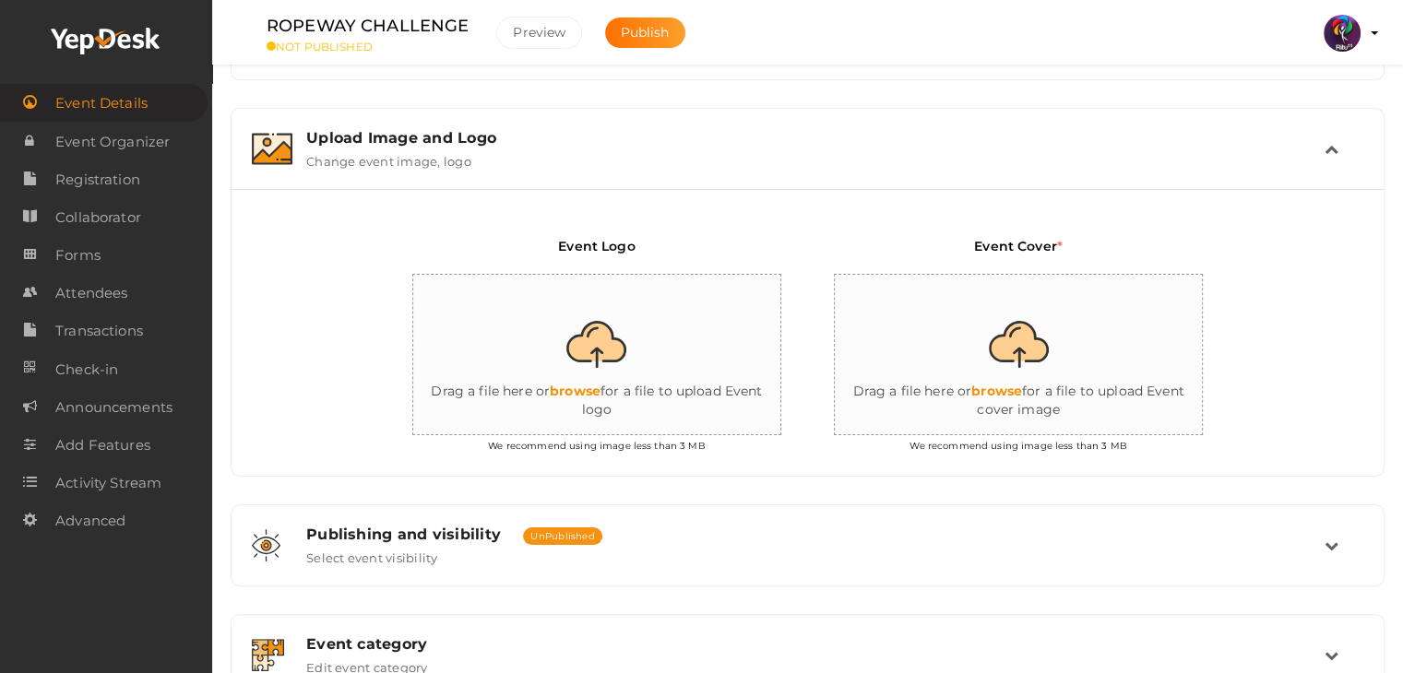
type input "C:\fakepath\logo yepdesk.png"
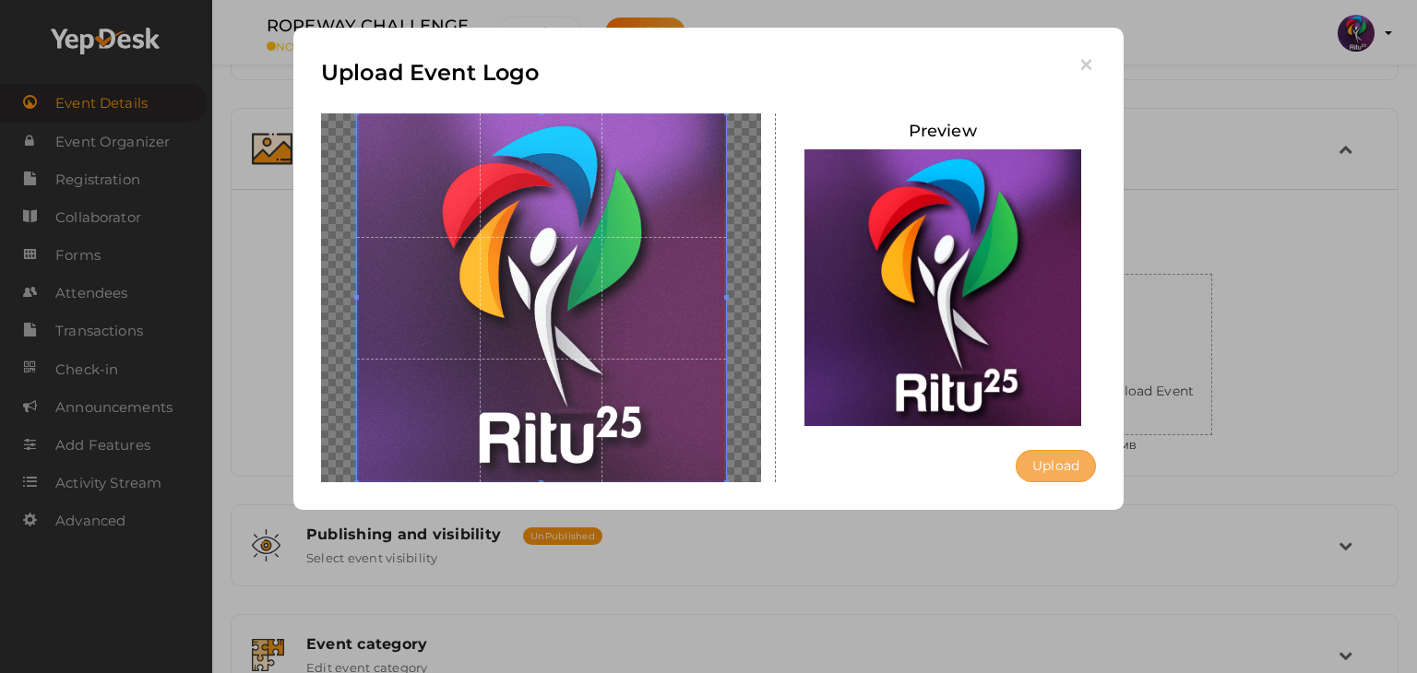
click at [1061, 461] on button "Upload" at bounding box center [1056, 466] width 80 height 32
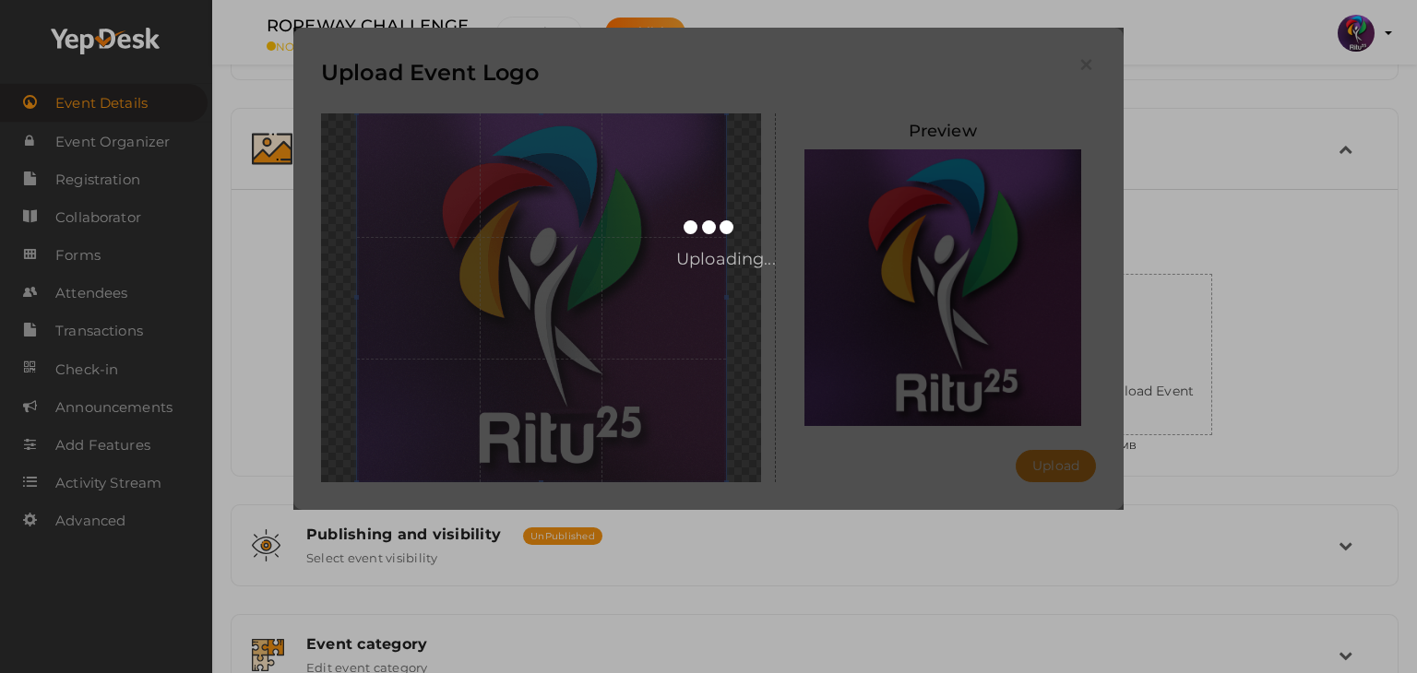
click at [996, 410] on div "Uploading..." at bounding box center [708, 269] width 830 height 482
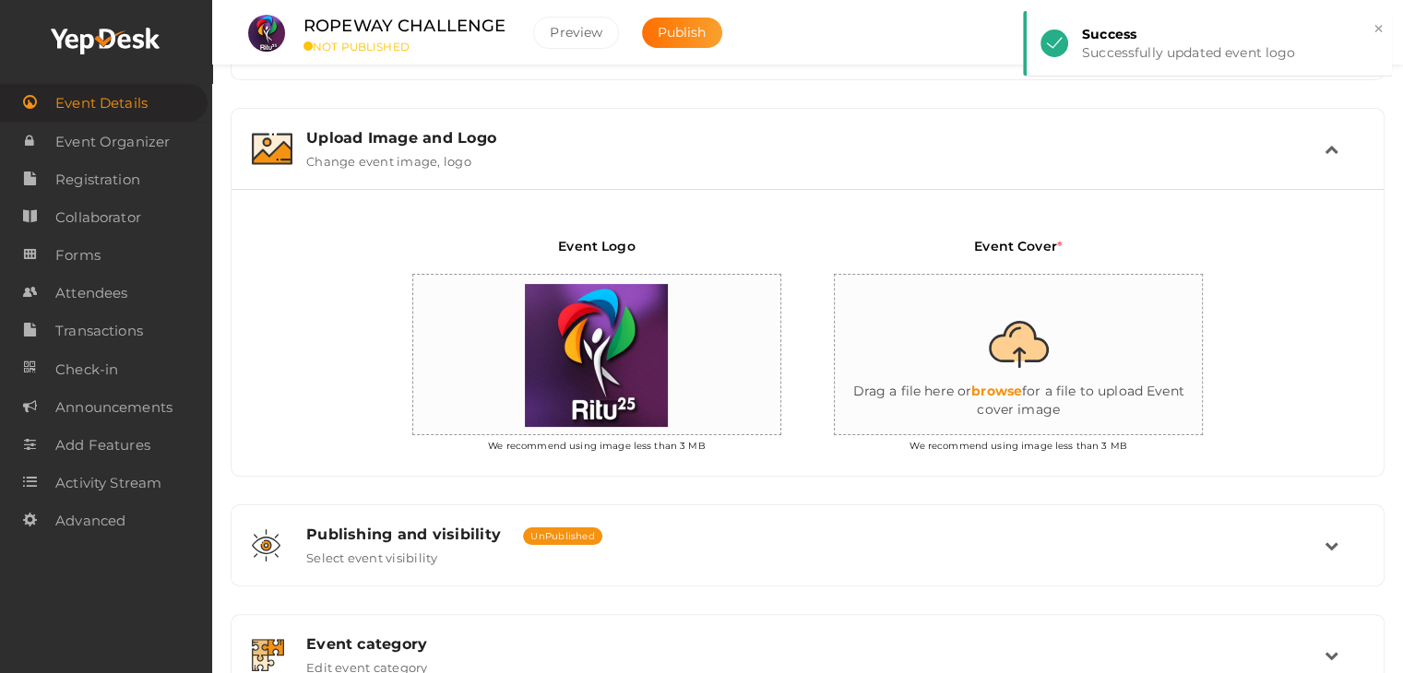
click at [1080, 318] on input "file" at bounding box center [1019, 355] width 369 height 161
type input "C:\fakepath\IMG-20251012-WA0164.jpg"
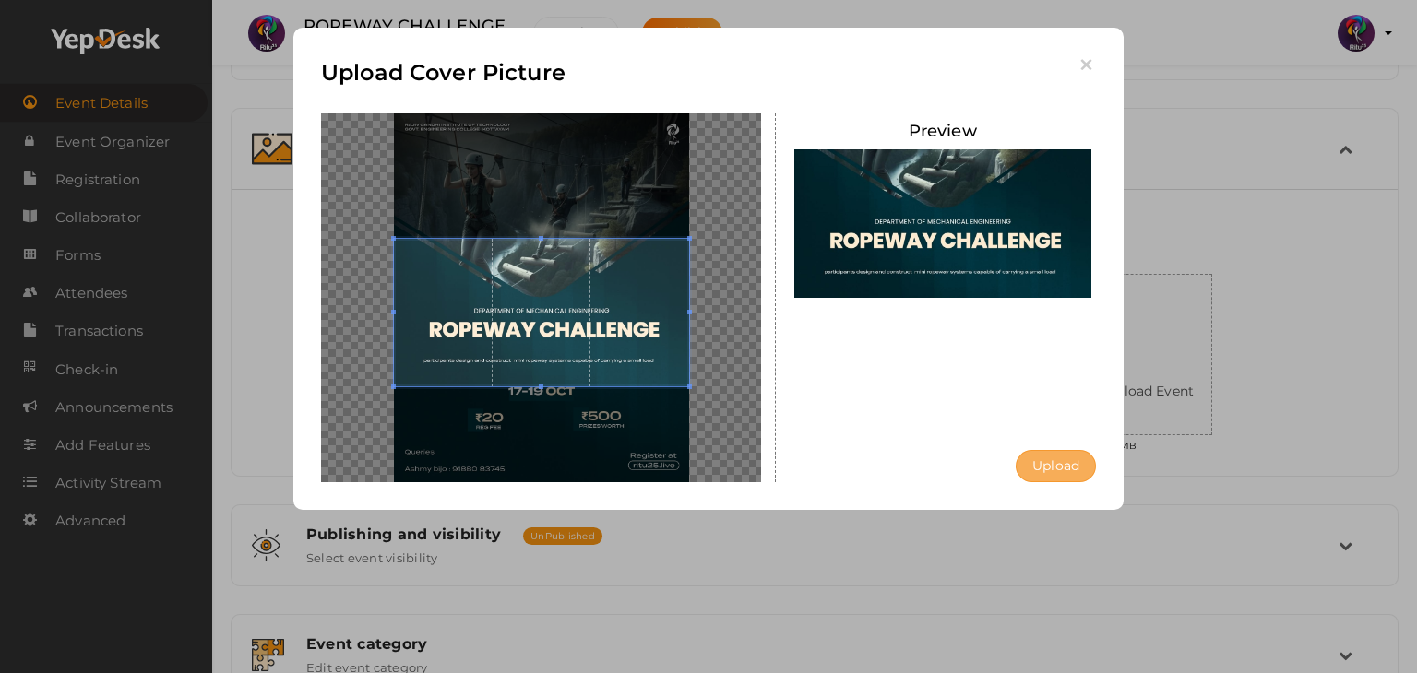
click at [1066, 461] on button "Upload" at bounding box center [1056, 466] width 80 height 32
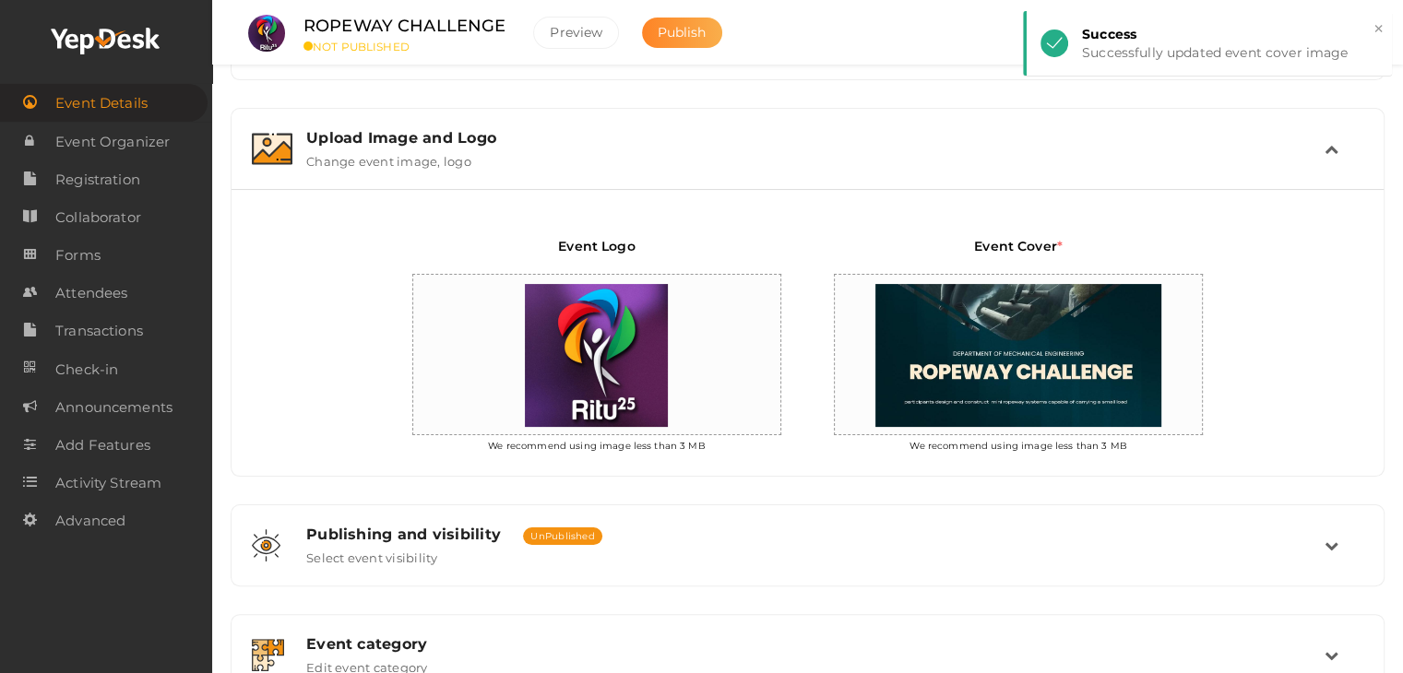
click at [660, 36] on span "Publish" at bounding box center [682, 32] width 49 height 17
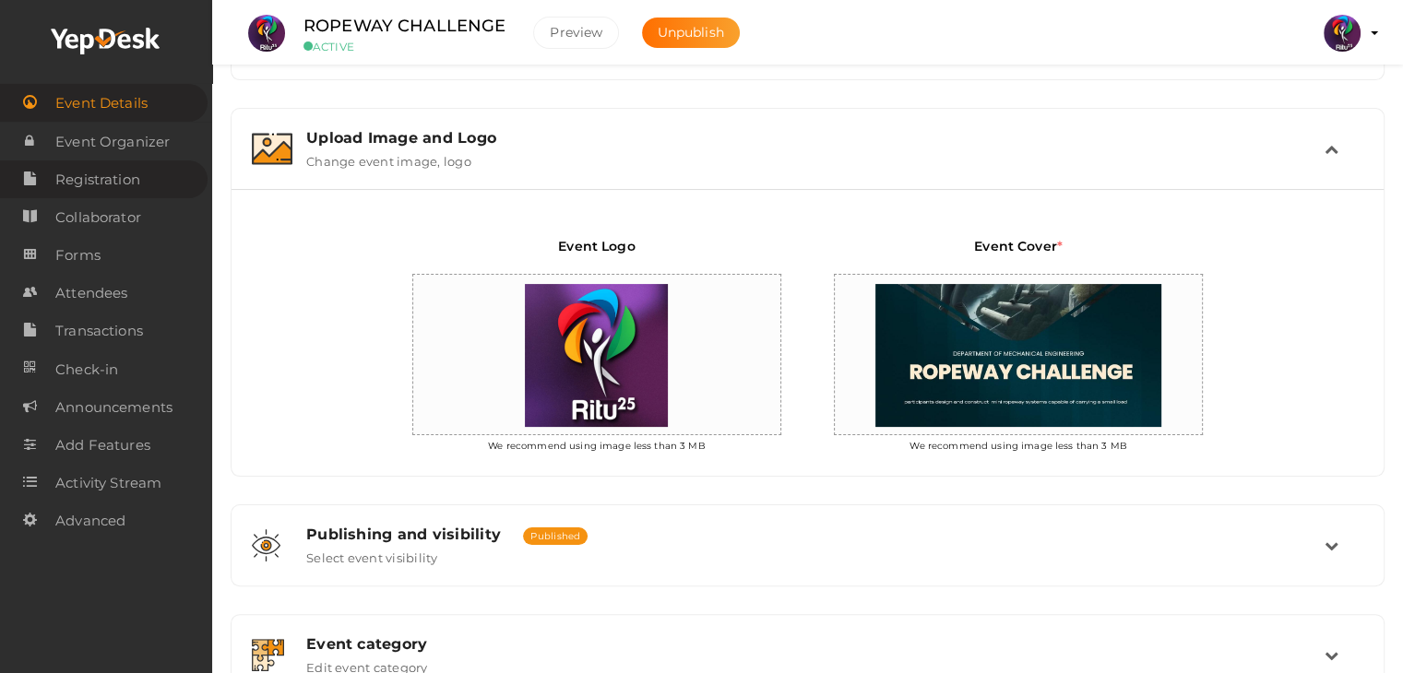
click at [103, 178] on span "Registration" at bounding box center [97, 179] width 85 height 37
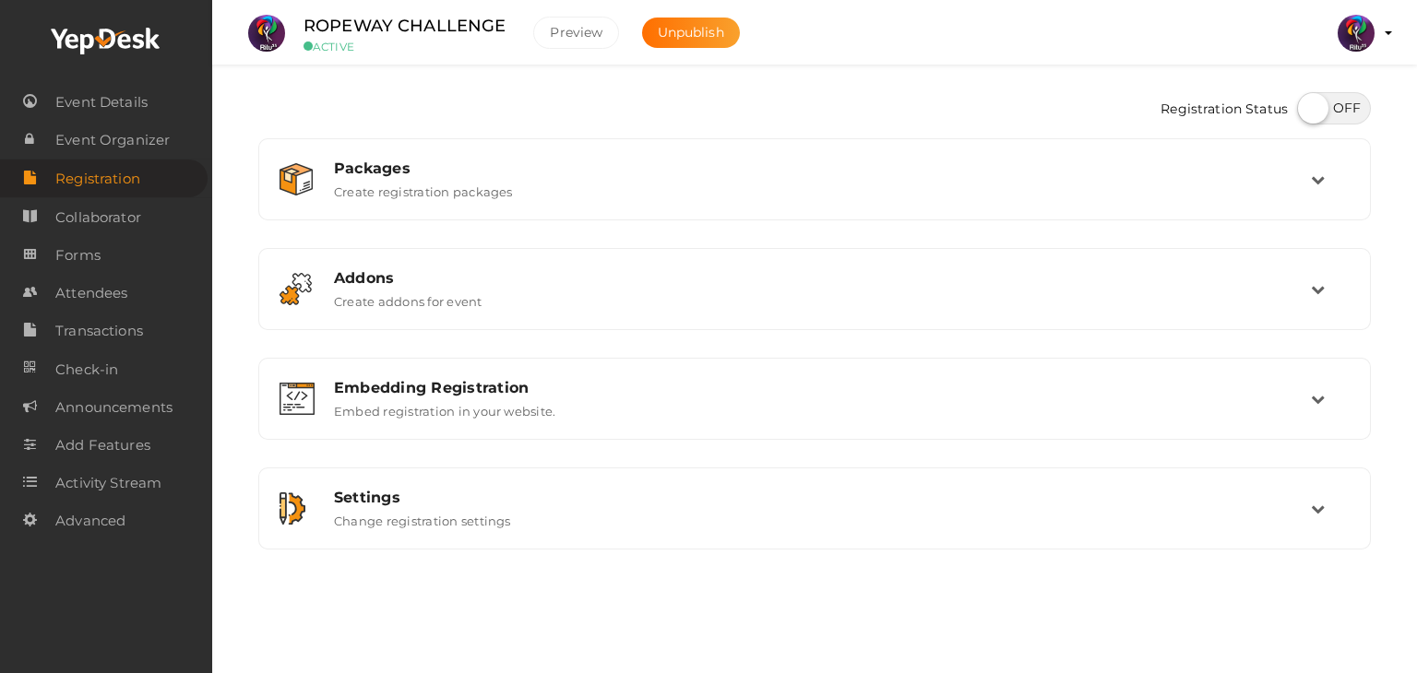
click at [1320, 110] on label at bounding box center [1334, 108] width 74 height 32
click at [1309, 108] on input "checkbox" at bounding box center [1303, 102] width 12 height 12
checkbox input "true"
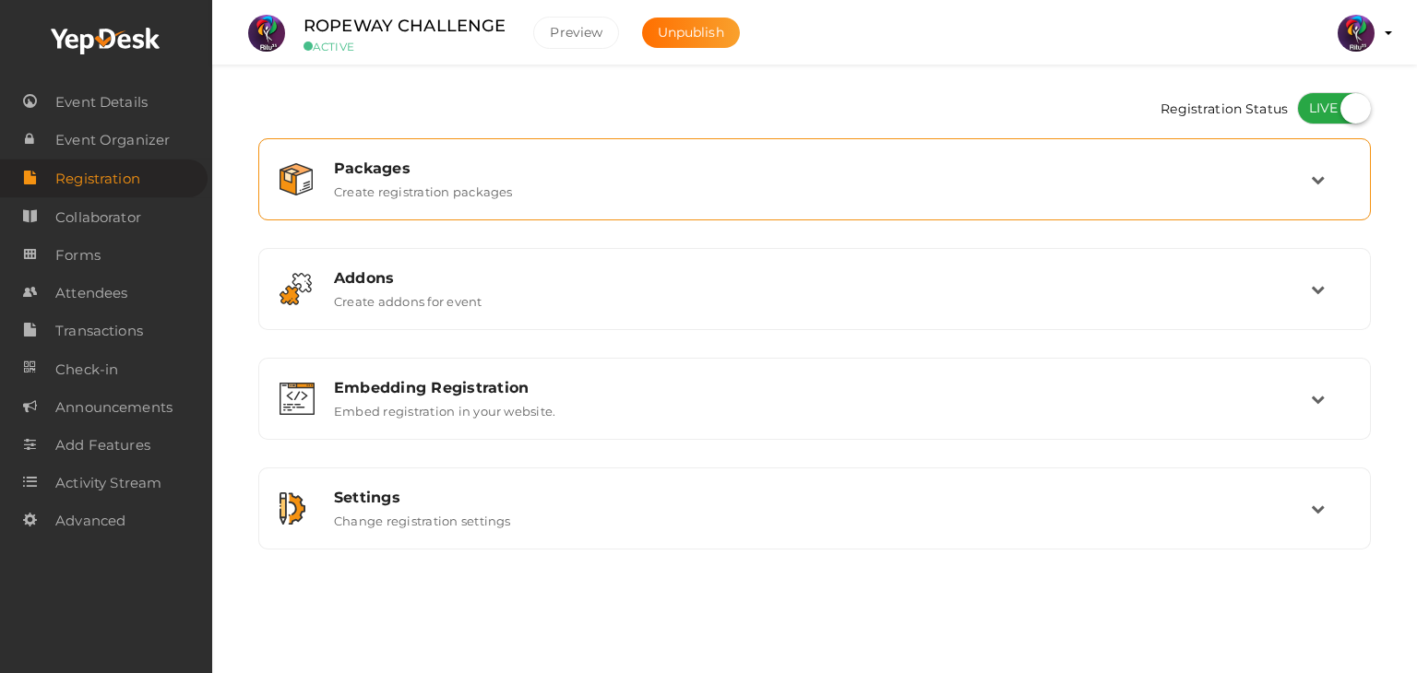
click at [1156, 196] on div "Packages Create registration packages" at bounding box center [815, 180] width 991 height 40
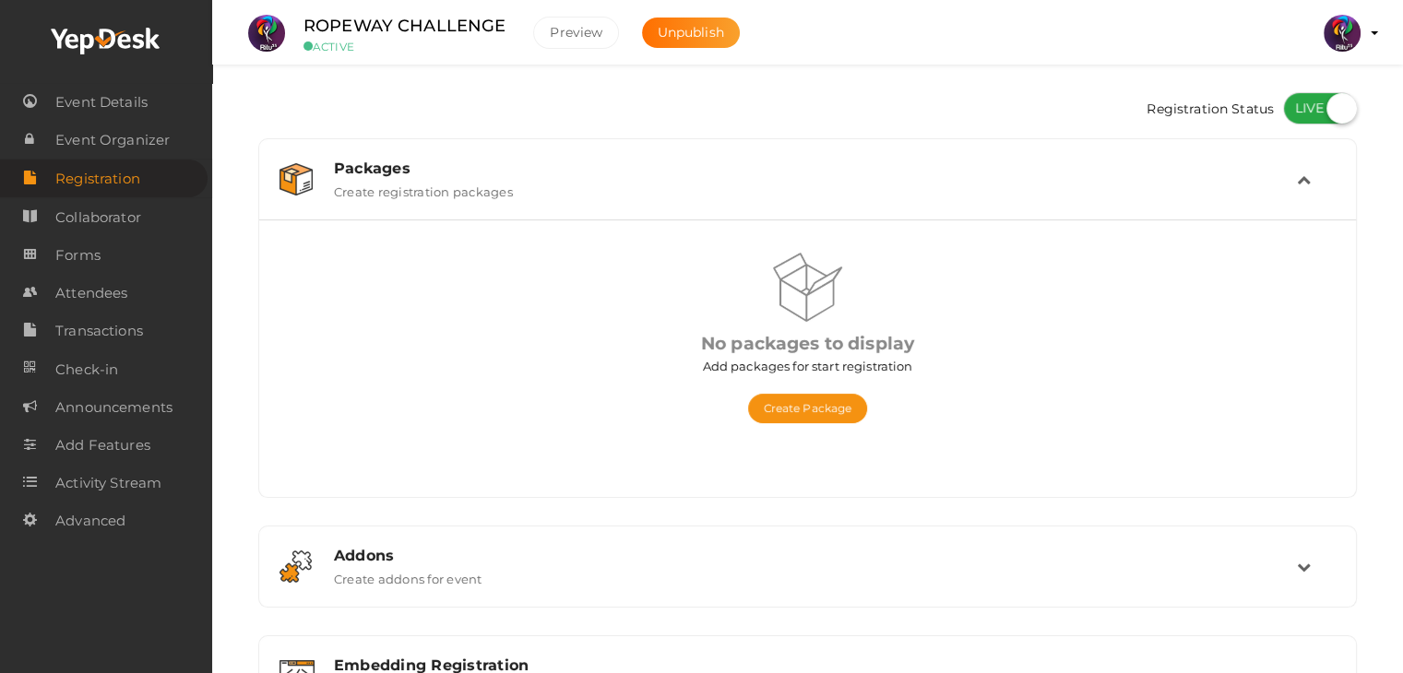
click at [838, 394] on button "Create Package" at bounding box center [808, 409] width 120 height 30
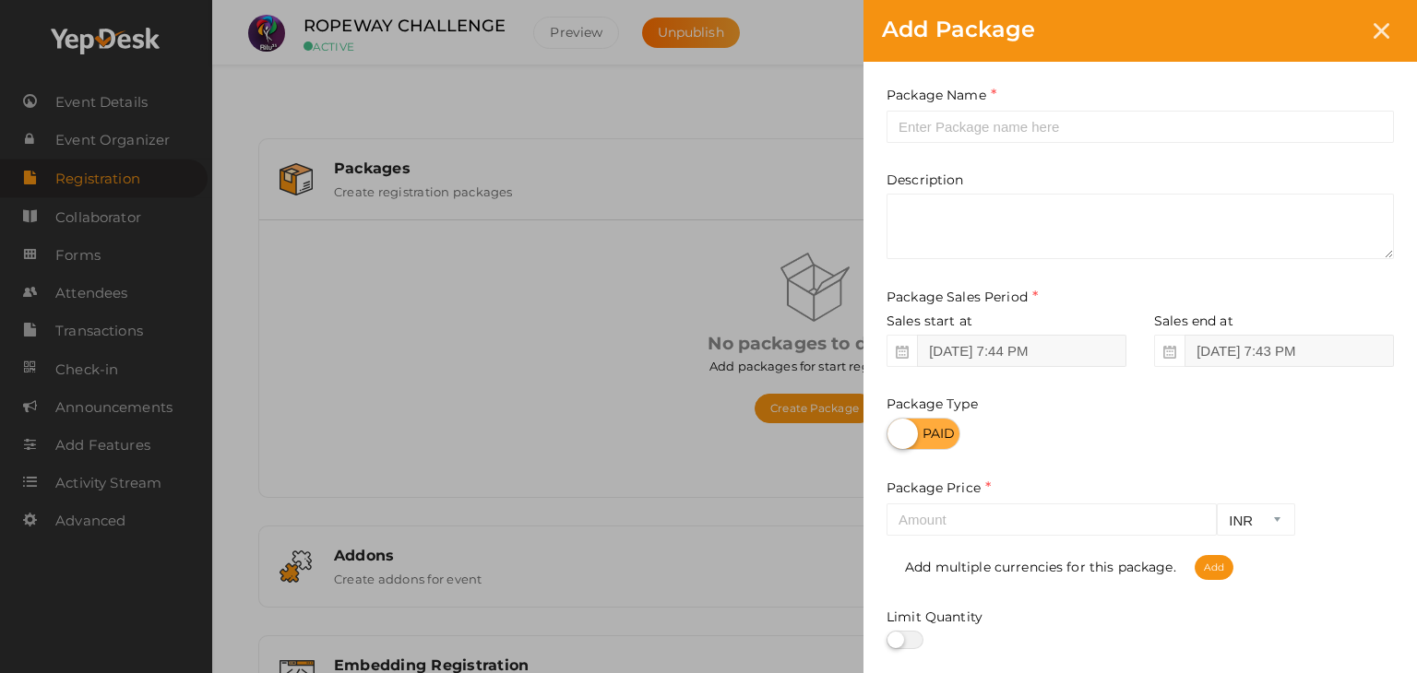
drag, startPoint x: 838, startPoint y: 392, endPoint x: 1015, endPoint y: 145, distance: 304.1
click at [1015, 145] on div "Add Package Package Name This field is Required. Package Name already used. Des…" at bounding box center [708, 336] width 1417 height 673
click at [1126, 116] on input "text" at bounding box center [1139, 127] width 507 height 32
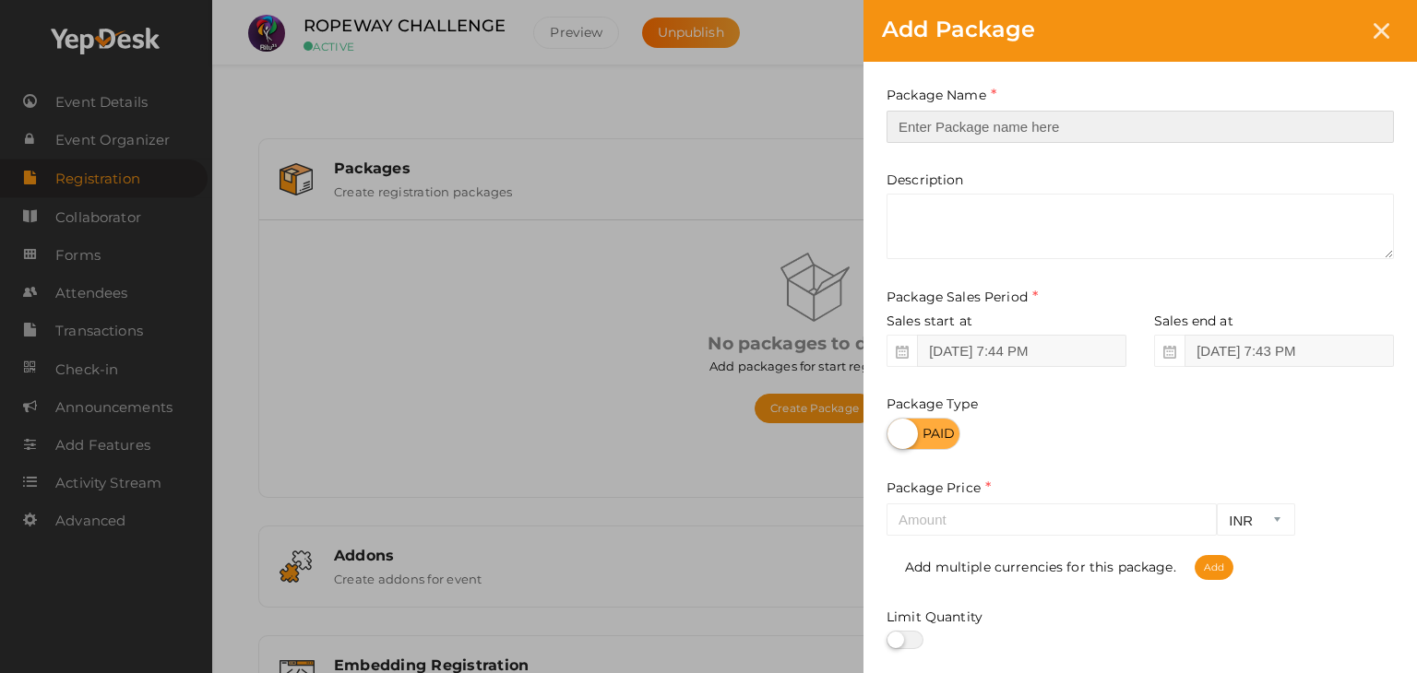
click at [1126, 116] on input "text" at bounding box center [1139, 127] width 507 height 32
type input "Registration"
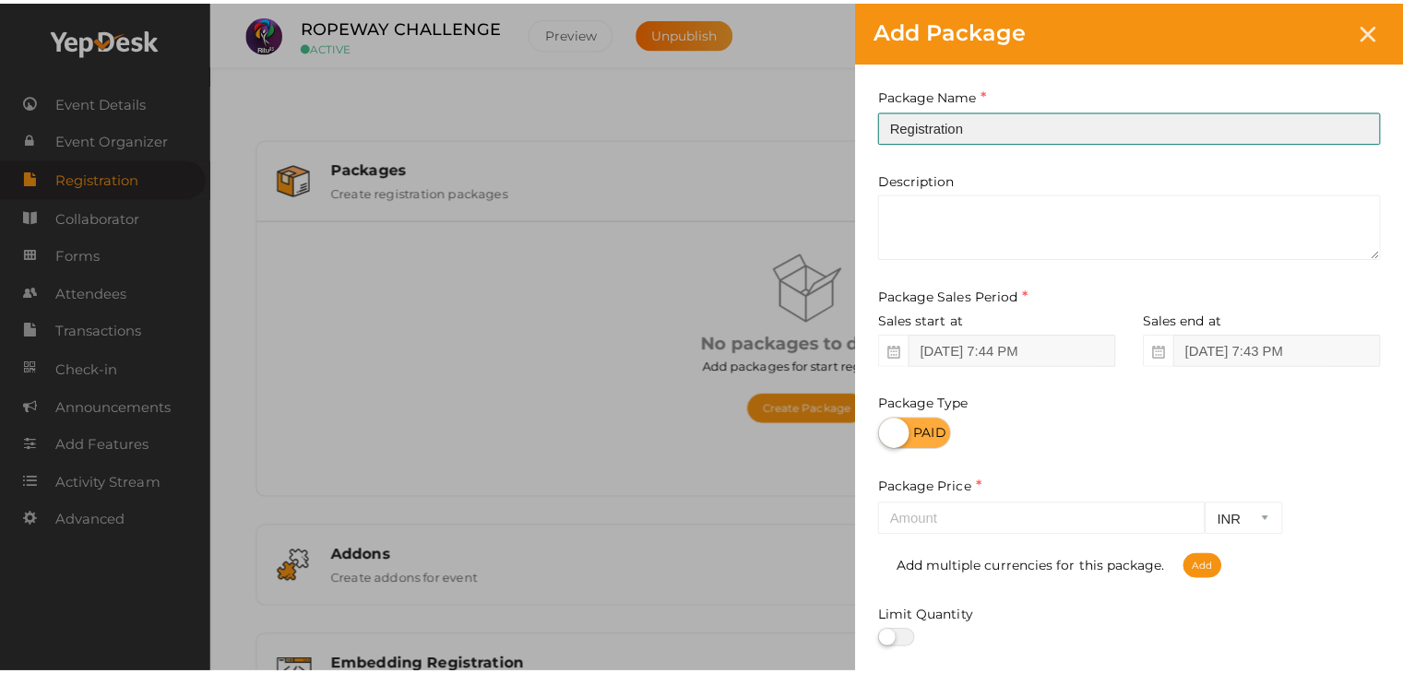
scroll to position [229, 0]
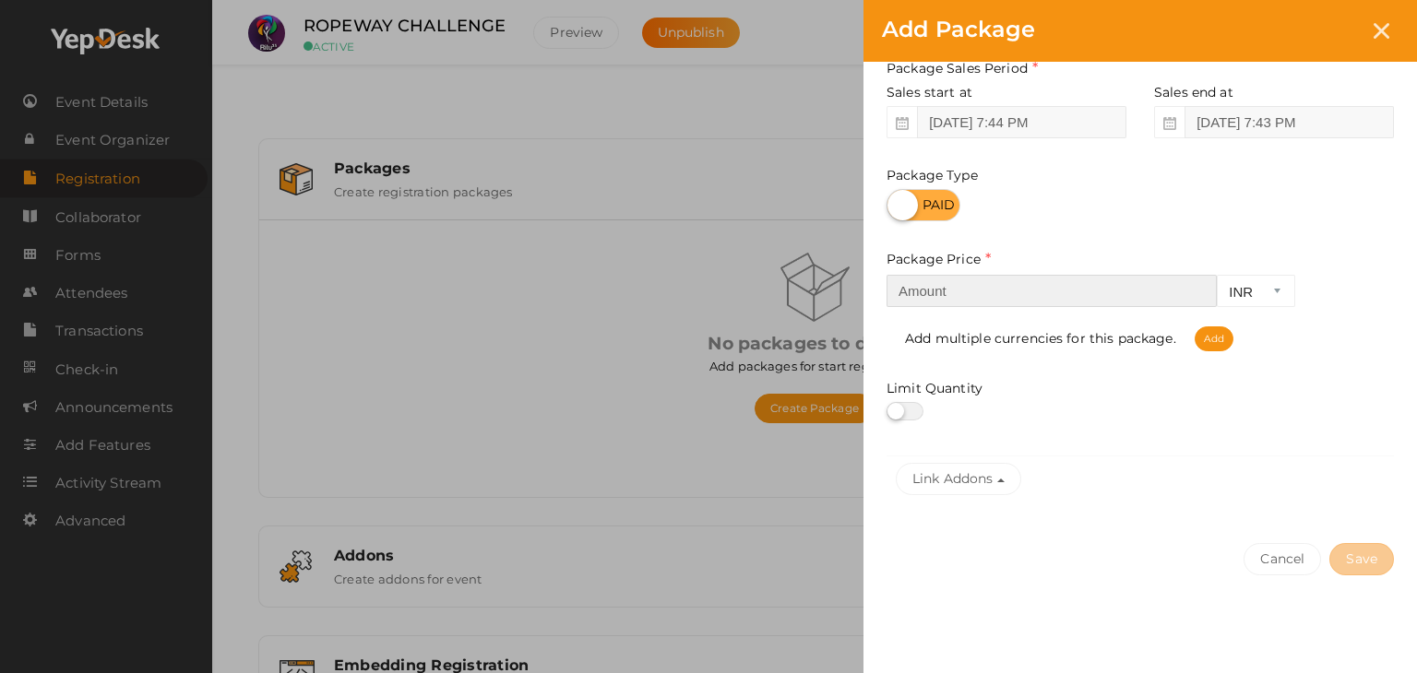
click at [959, 297] on input "number" at bounding box center [1051, 291] width 330 height 32
type input "1"
type input "20"
click at [1349, 561] on button "Save" at bounding box center [1361, 559] width 65 height 32
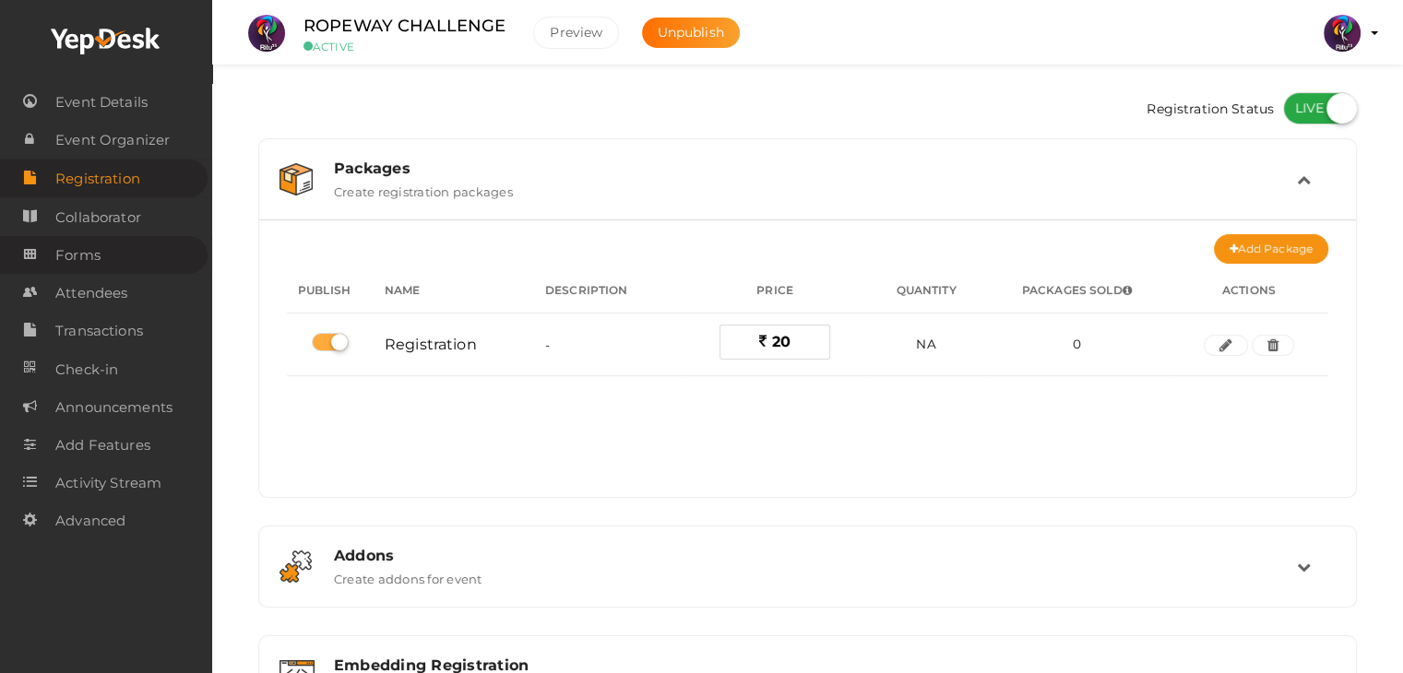
click at [53, 252] on link "Forms" at bounding box center [104, 255] width 208 height 38
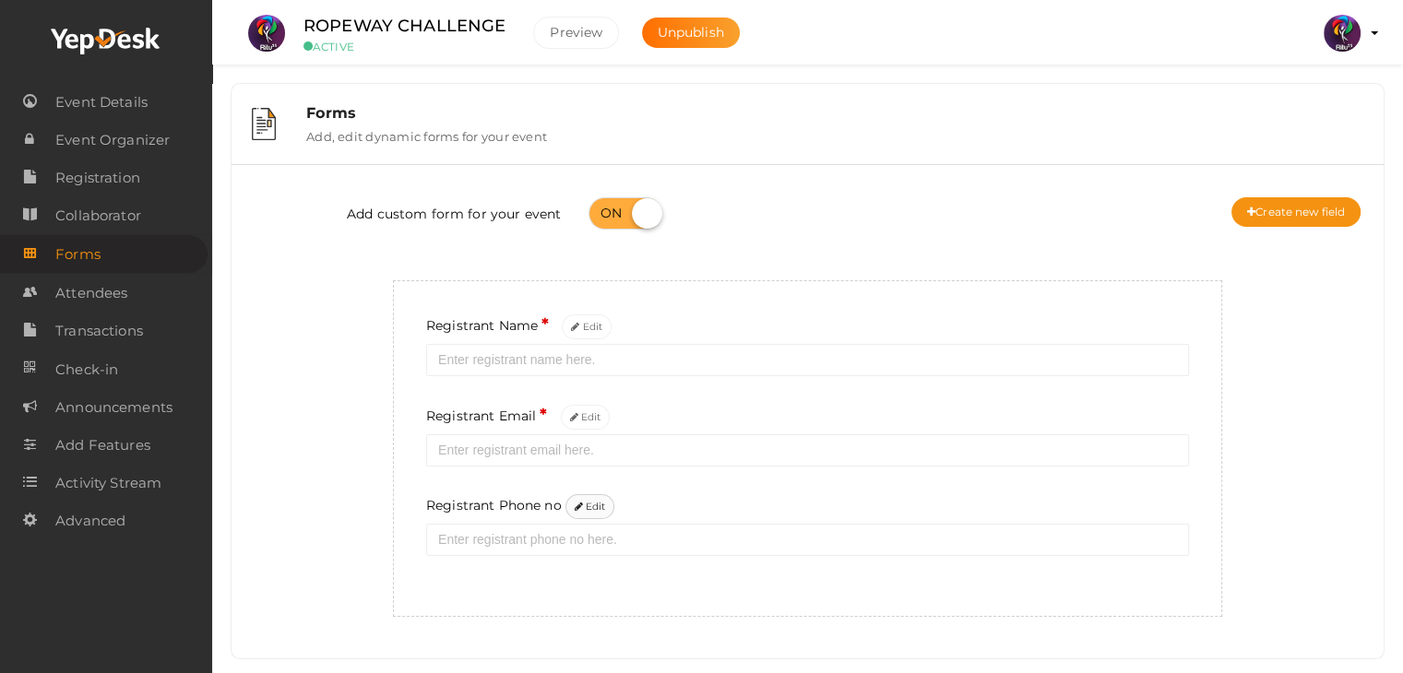
click at [584, 502] on button "Edit" at bounding box center [590, 506] width 50 height 25
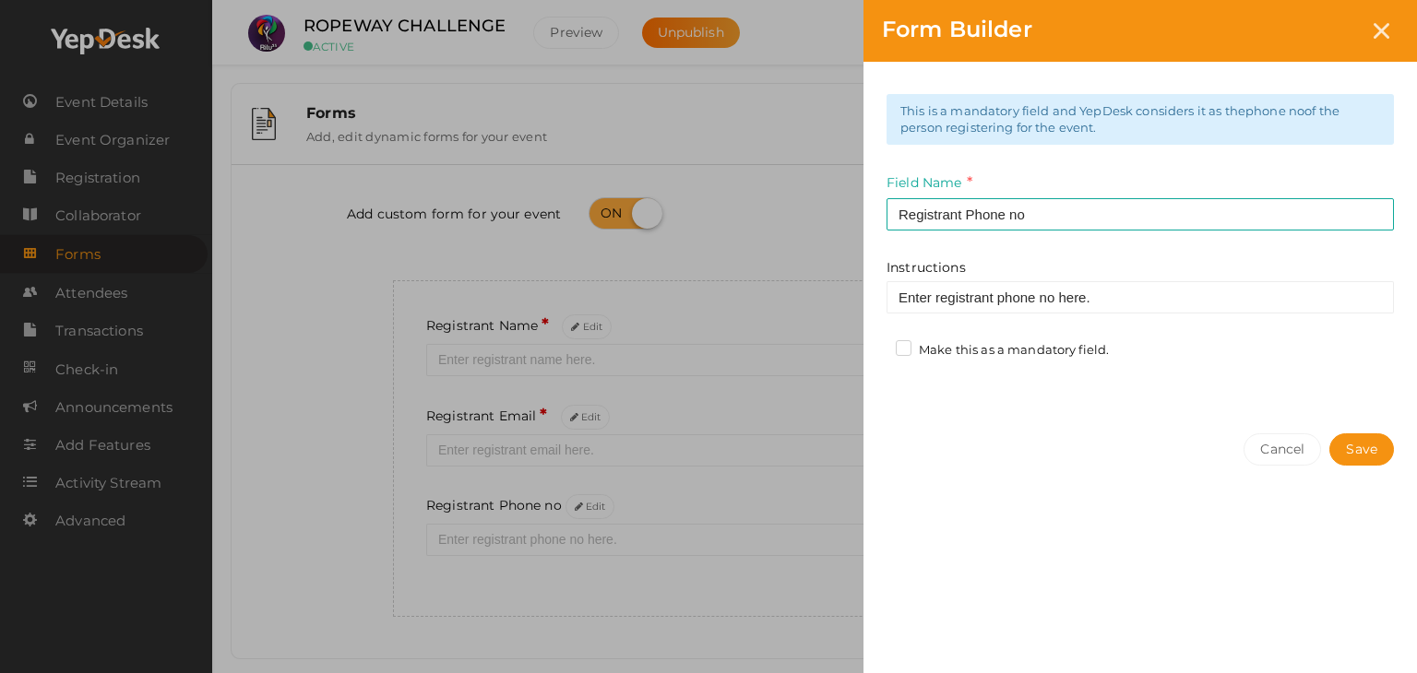
click at [909, 349] on label "Make this as a mandatory field." at bounding box center [1002, 350] width 213 height 18
click at [877, 345] on input "Make this as a mandatory field." at bounding box center [877, 345] width 0 height 0
click at [1383, 433] on div "Cancel Save" at bounding box center [1139, 486] width 553 height 143
click at [1376, 446] on button "Save" at bounding box center [1361, 450] width 65 height 32
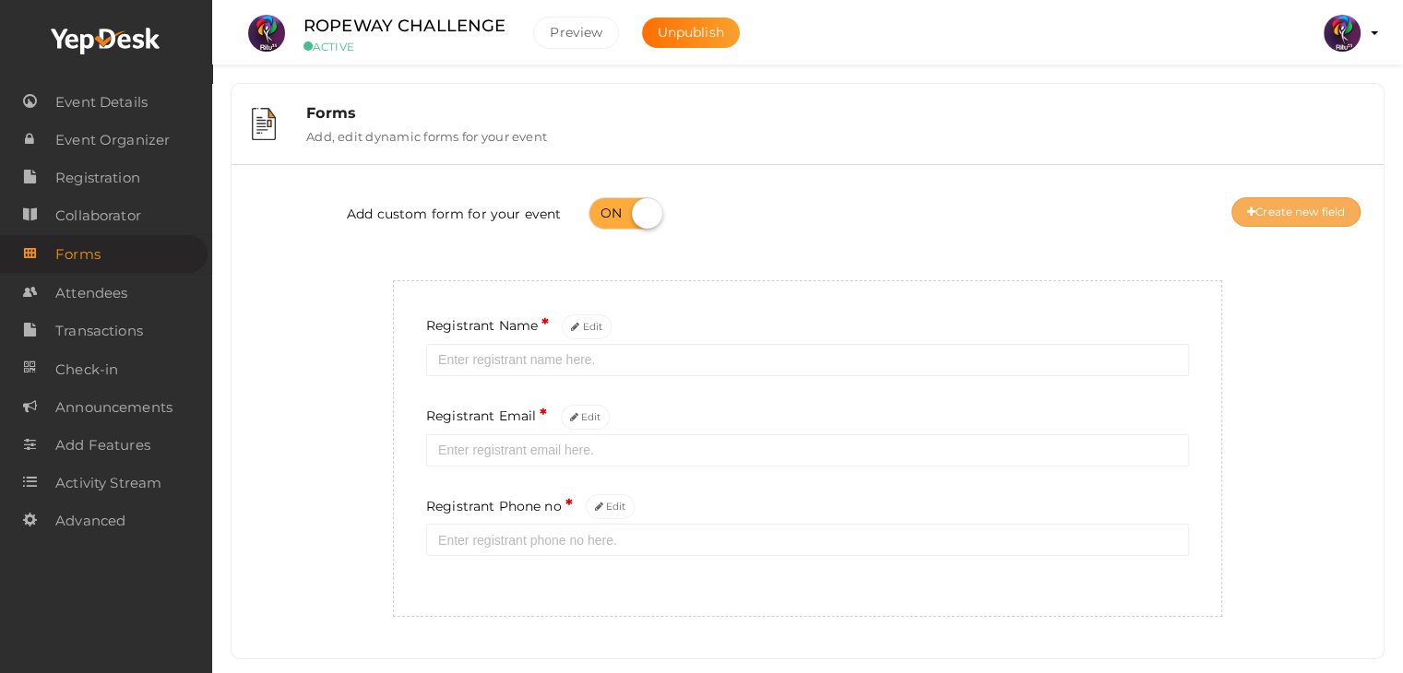
click at [1296, 223] on button "Create new field" at bounding box center [1295, 212] width 129 height 30
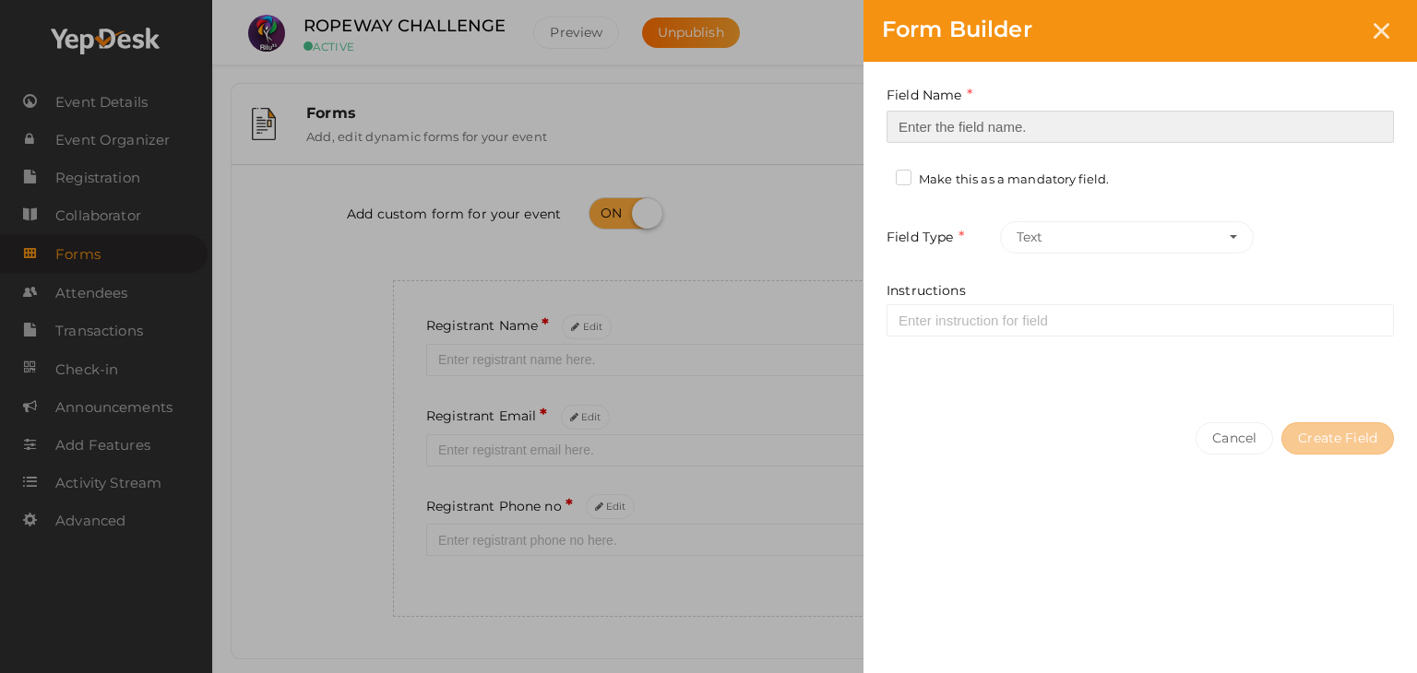
click at [1002, 124] on input at bounding box center [1139, 127] width 507 height 32
type input "Registrant College"
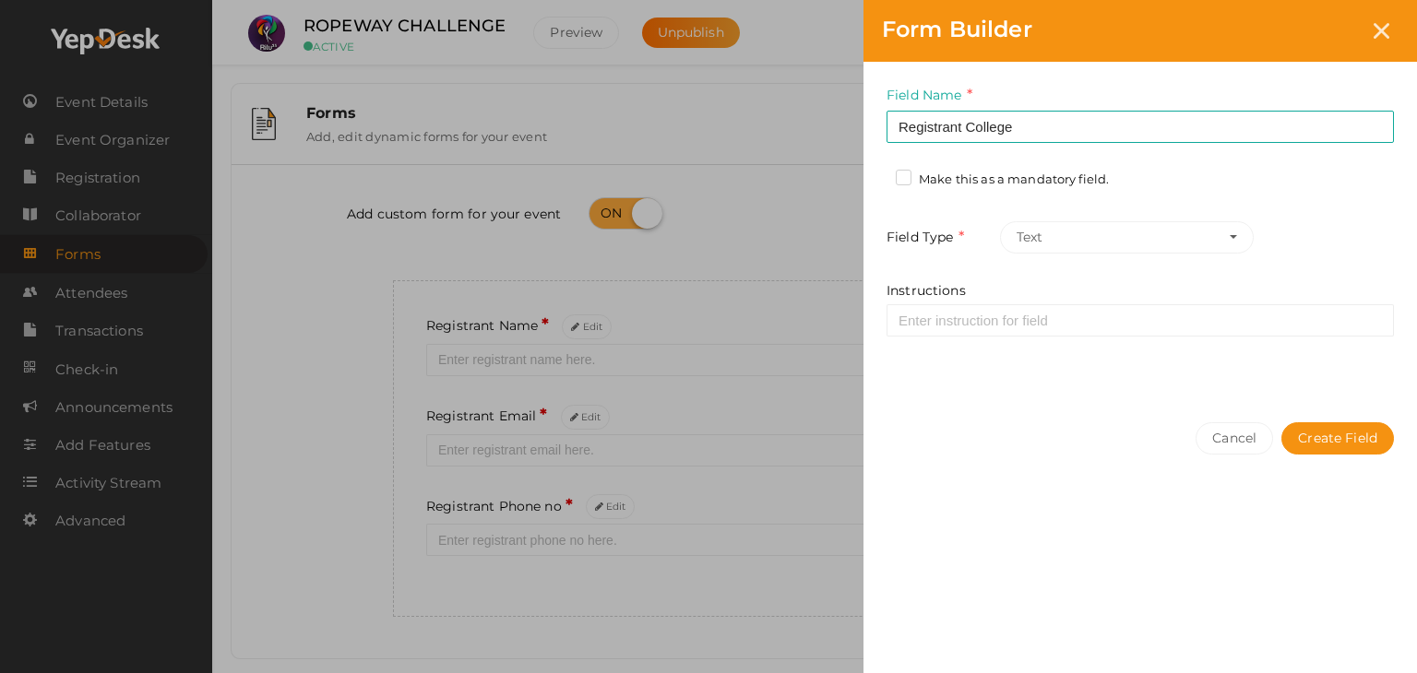
click at [908, 177] on label "Make this as a mandatory field." at bounding box center [1002, 180] width 213 height 18
click at [877, 174] on input "Make this as a mandatory field." at bounding box center [877, 174] width 0 height 0
click at [1335, 443] on button "Create Field" at bounding box center [1337, 438] width 113 height 32
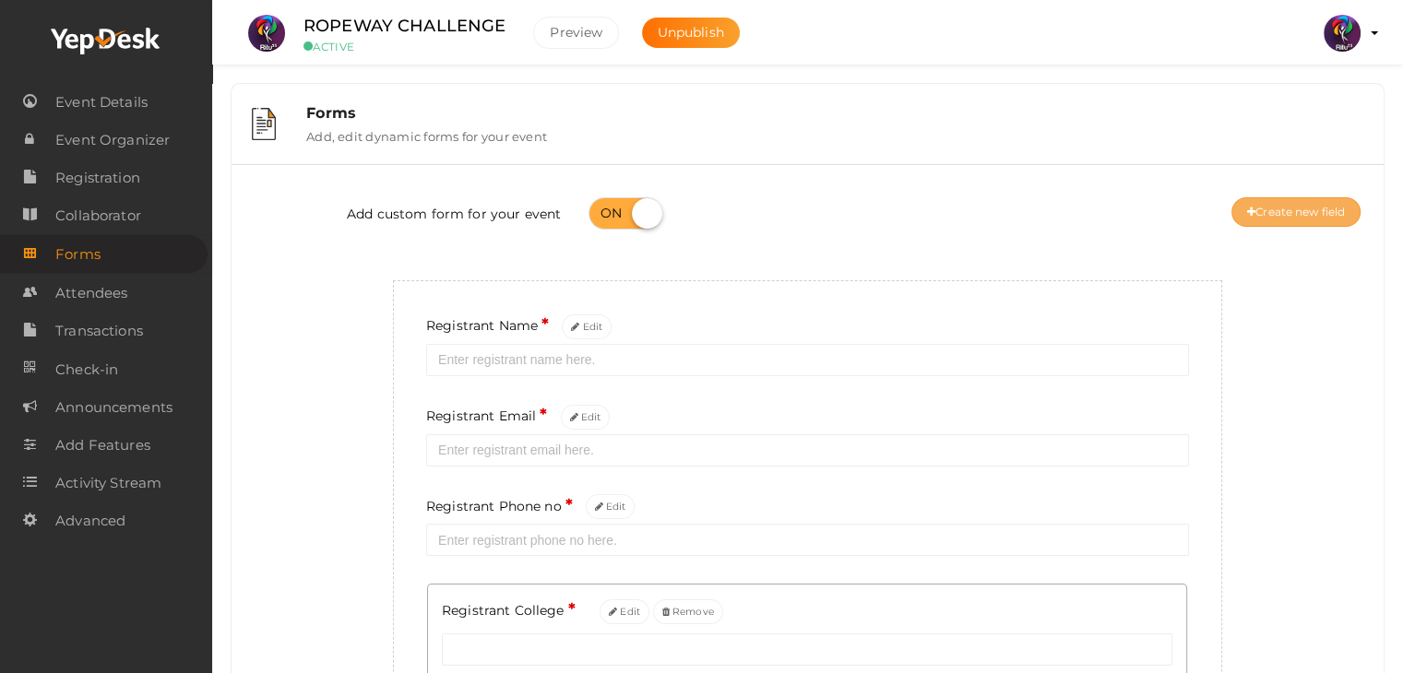
click at [1329, 219] on button "Create new field" at bounding box center [1295, 212] width 129 height 30
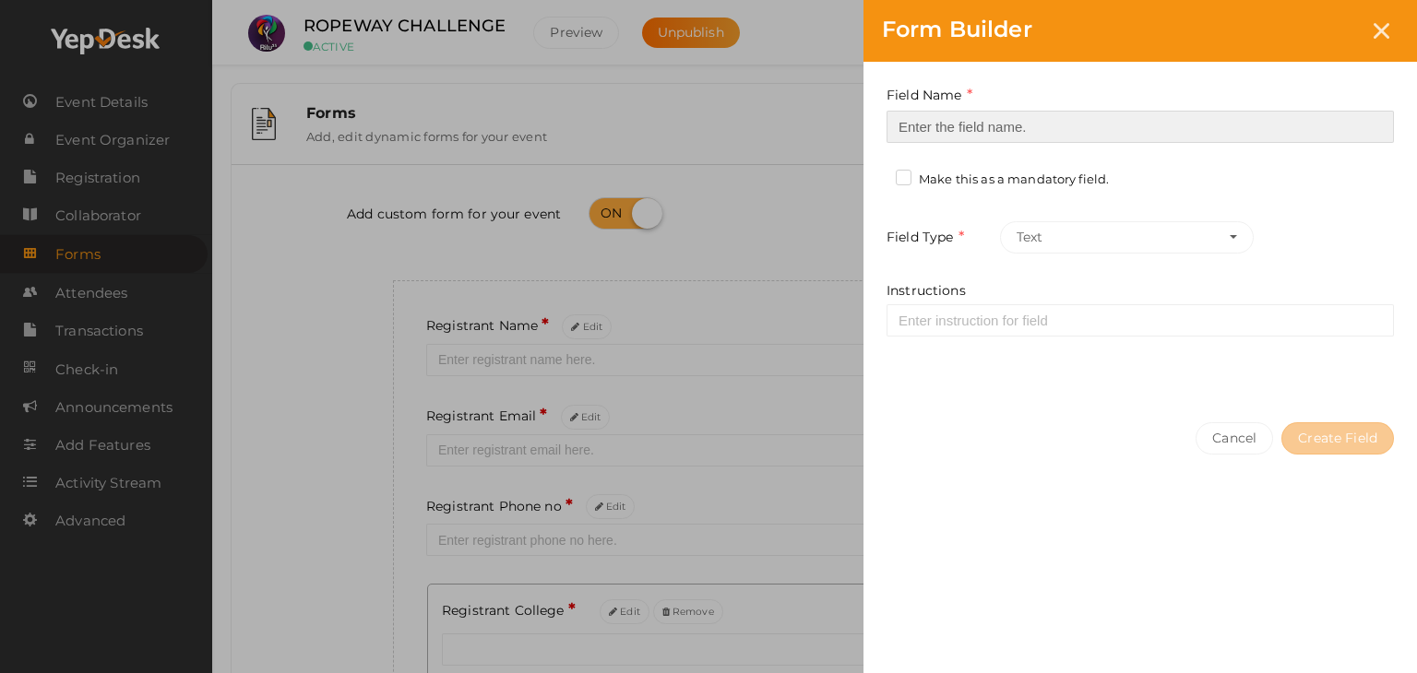
click at [967, 122] on input at bounding box center [1139, 127] width 507 height 32
type input "Refferal ID"
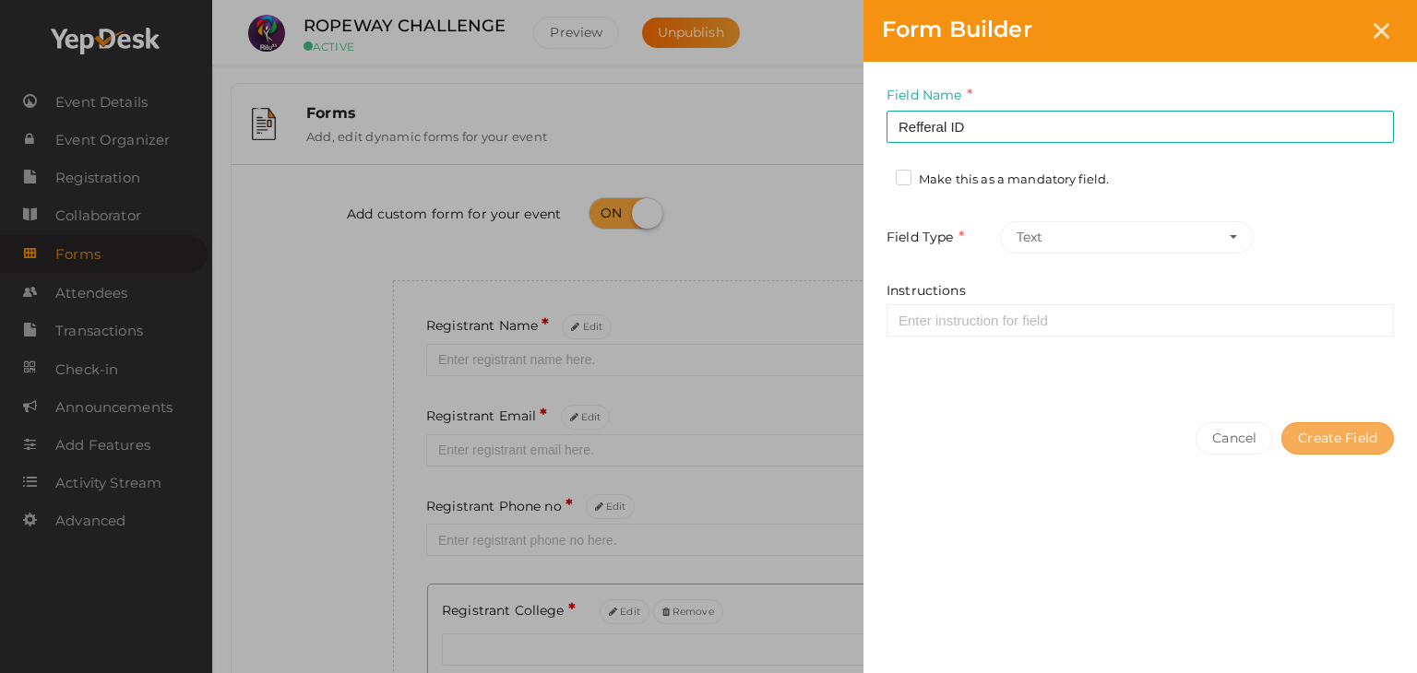
click at [1376, 447] on button "Create Field" at bounding box center [1337, 438] width 113 height 32
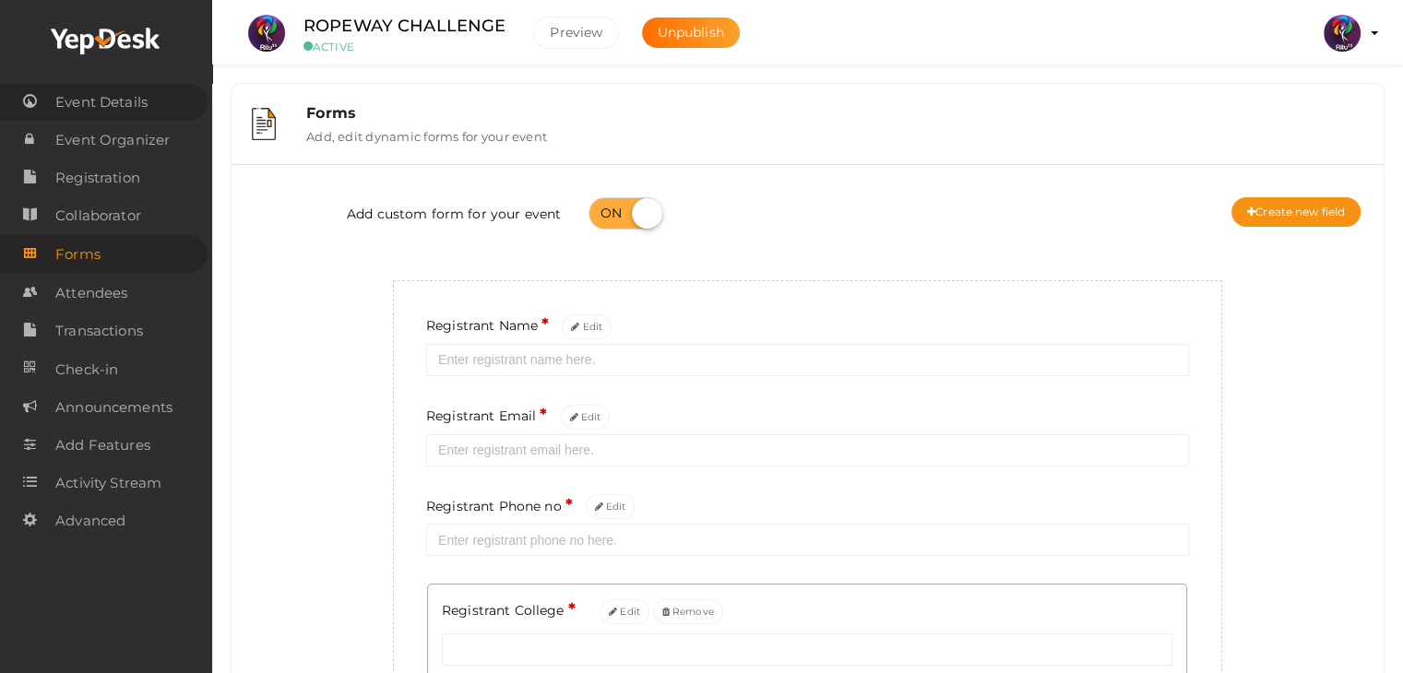
click at [32, 101] on icon at bounding box center [30, 101] width 14 height 37
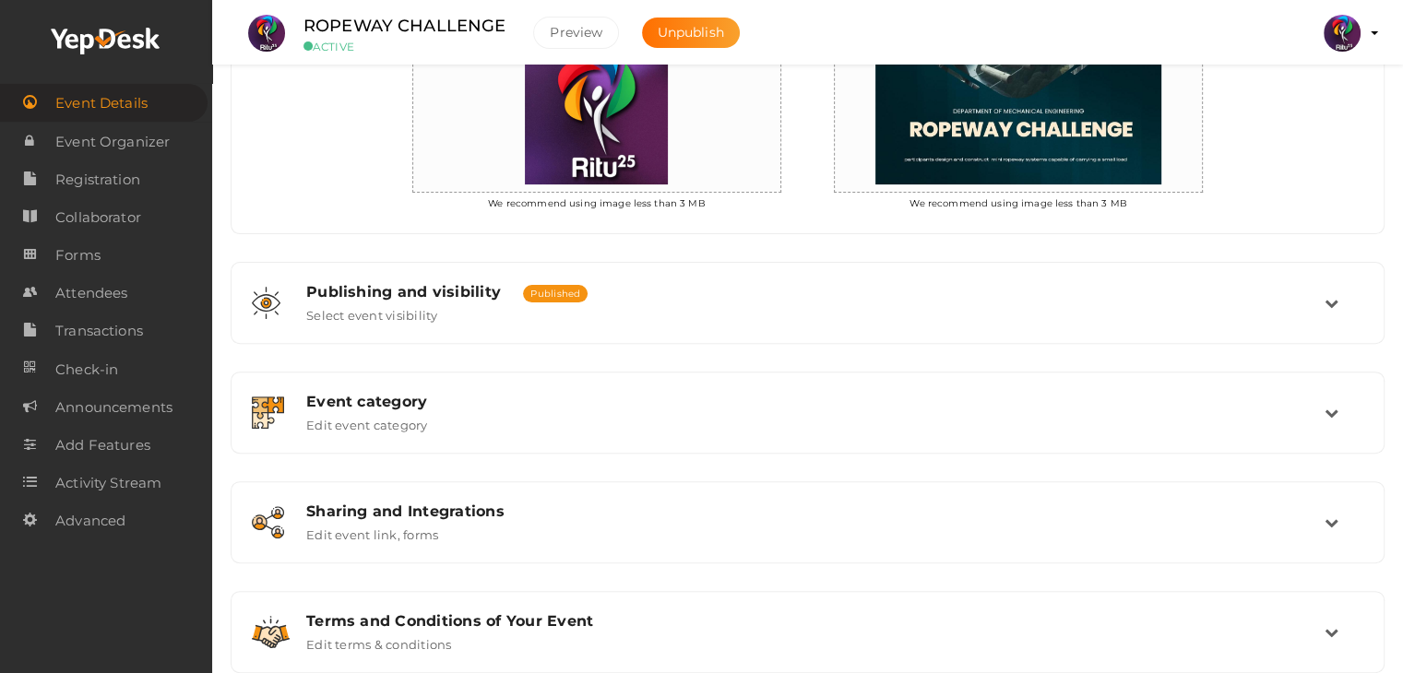
scroll to position [596, 0]
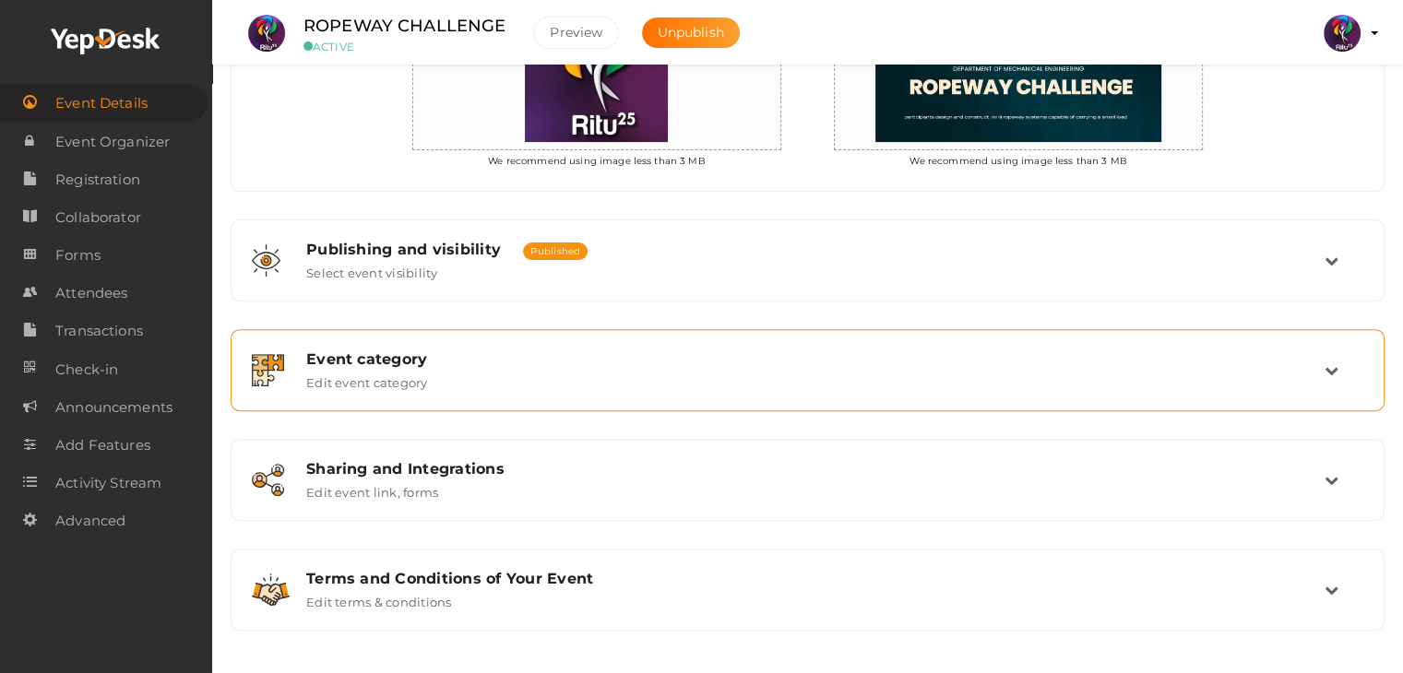
click at [708, 392] on div "Event category Edit event category" at bounding box center [808, 370] width 1134 height 62
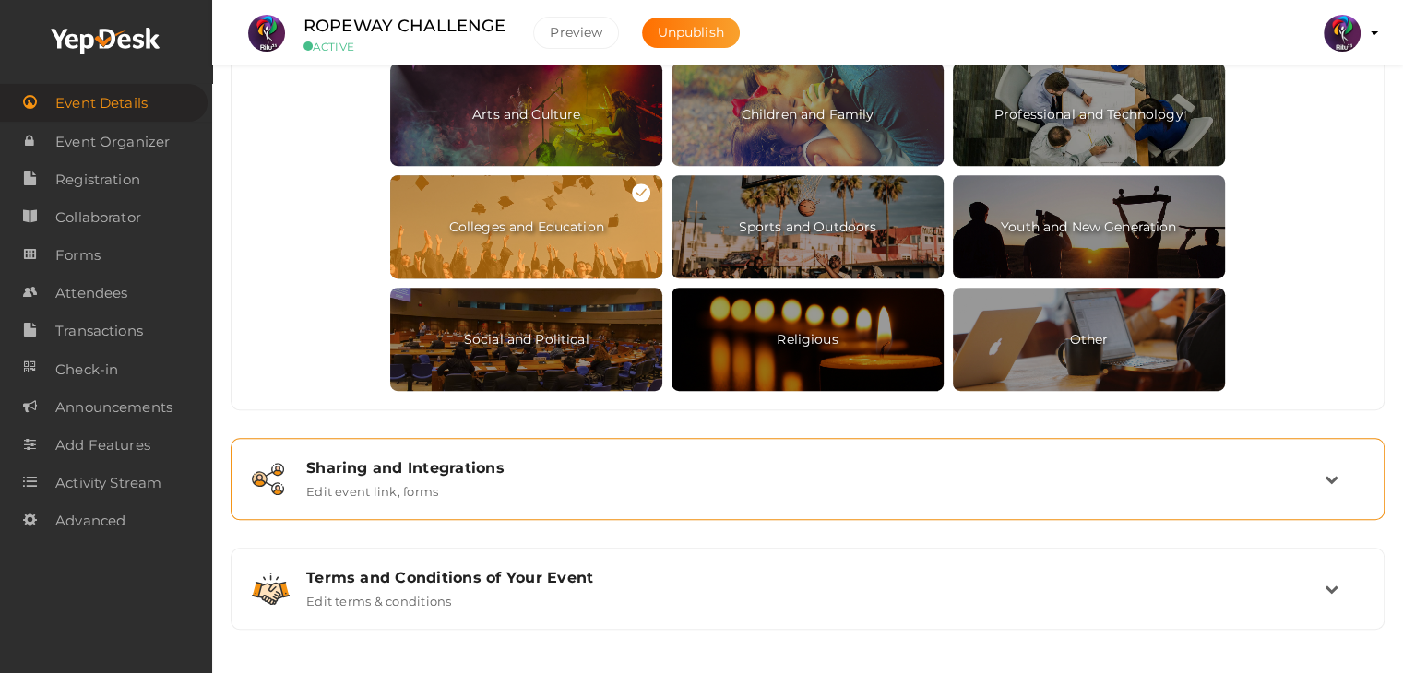
click at [748, 495] on div "Sharing and Integrations Edit event link, forms" at bounding box center [808, 479] width 1032 height 40
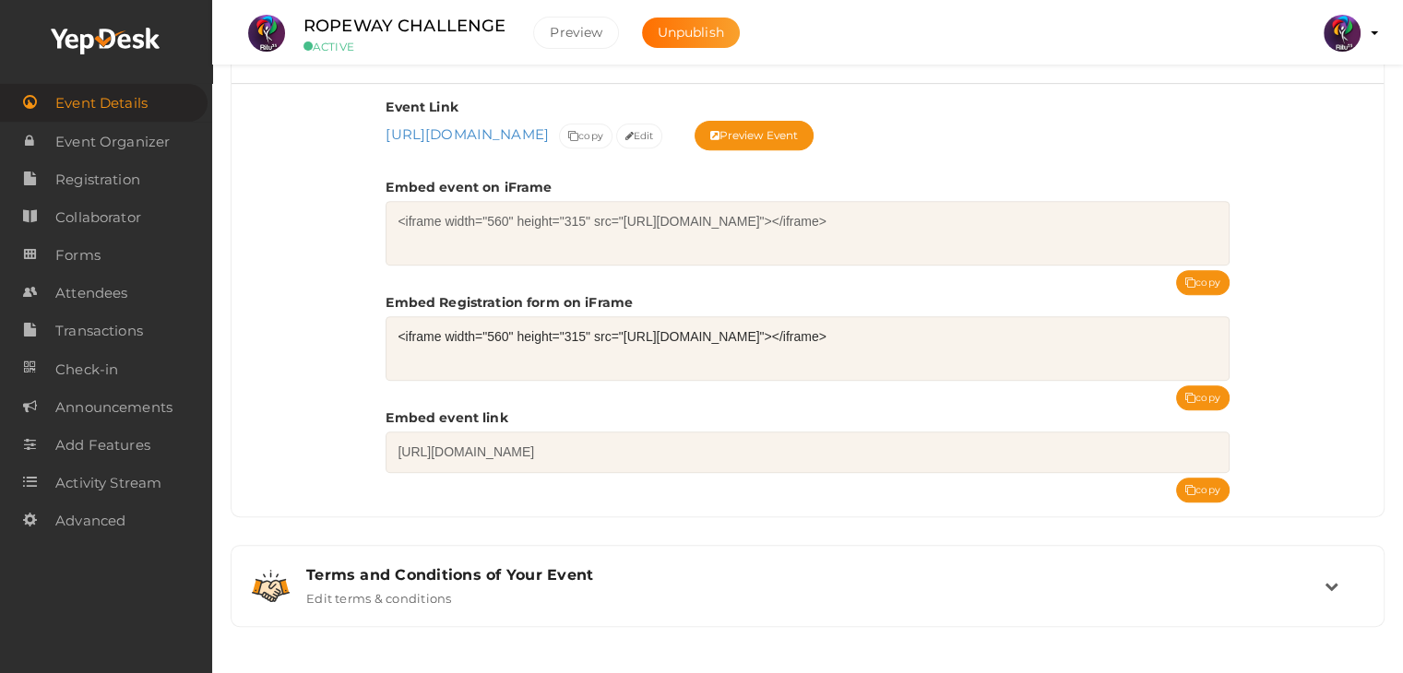
scroll to position [743, 0]
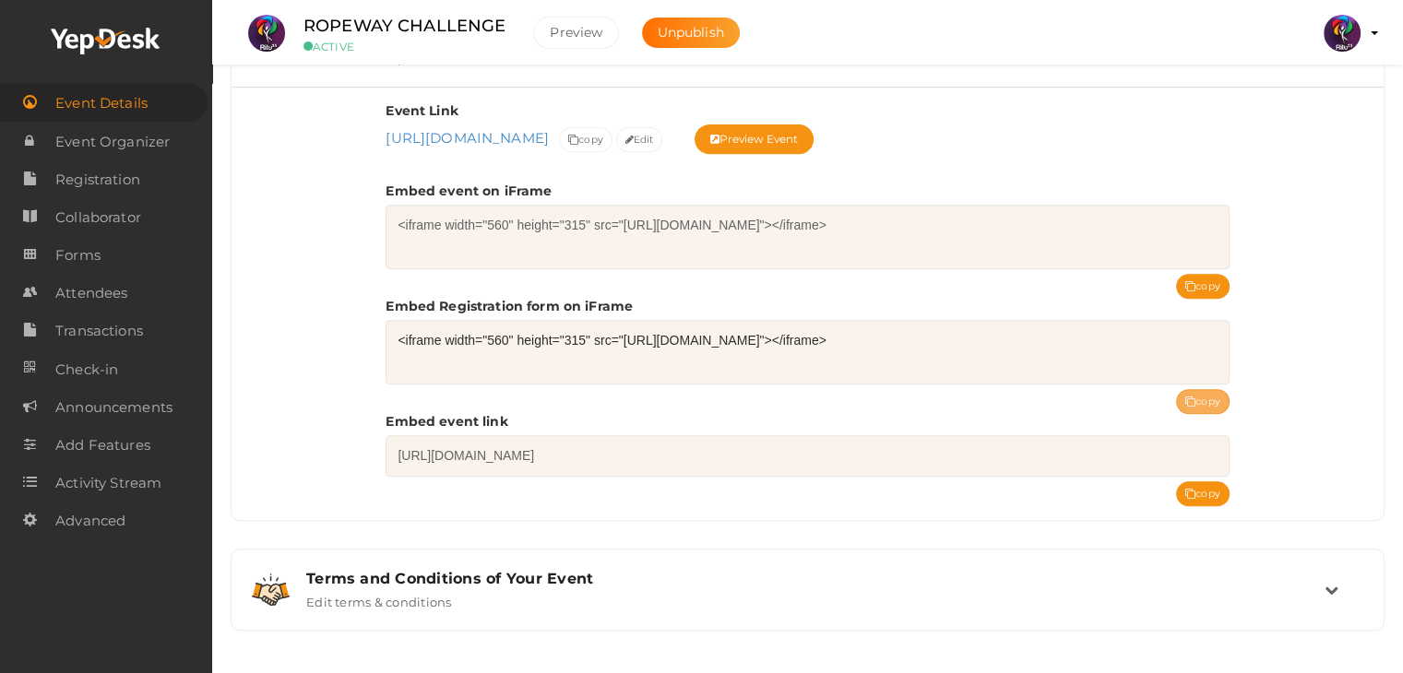
click at [1221, 398] on button "copy" at bounding box center [1202, 401] width 53 height 25
drag, startPoint x: 506, startPoint y: 22, endPoint x: 286, endPoint y: 18, distance: 220.5
click at [286, 18] on div "ROPEWAY CHALLENGE ACTIVE" at bounding box center [404, 33] width 239 height 41
copy label "ROPEWAY CHALLENGE"
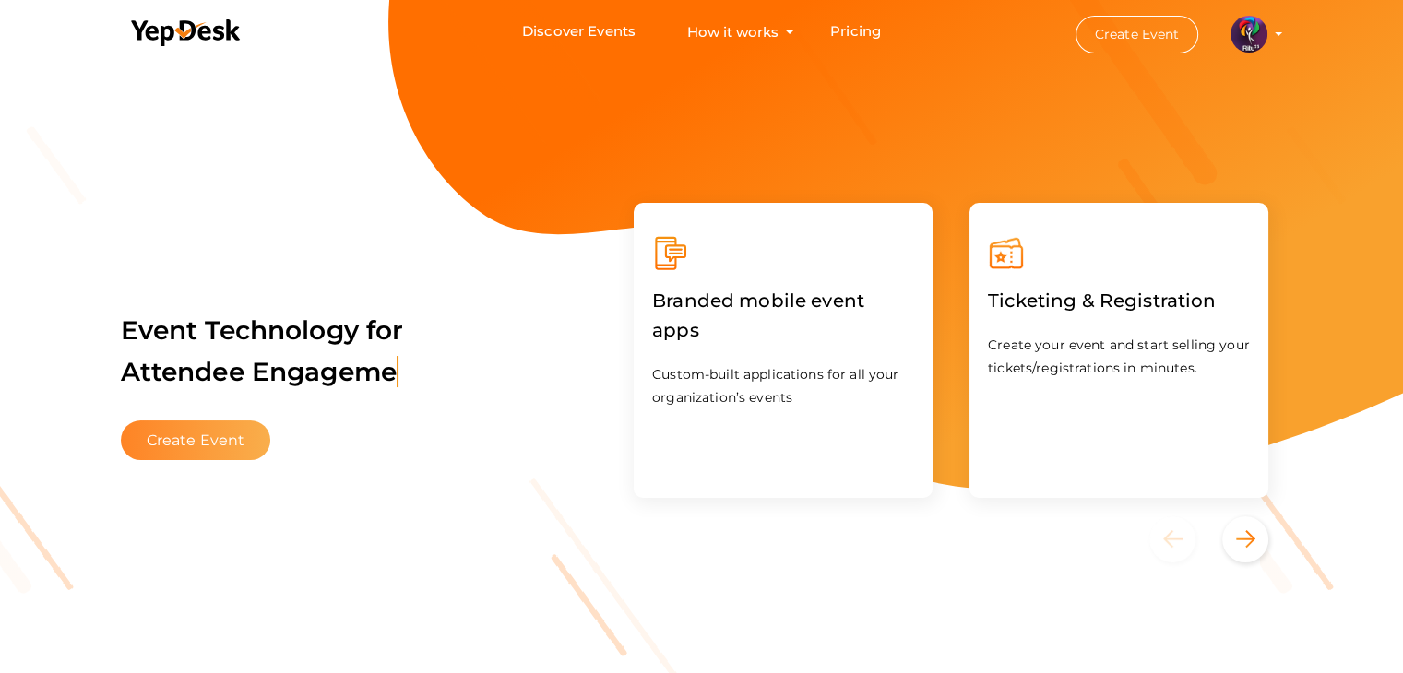
click at [216, 444] on button "Create Event" at bounding box center [196, 441] width 150 height 40
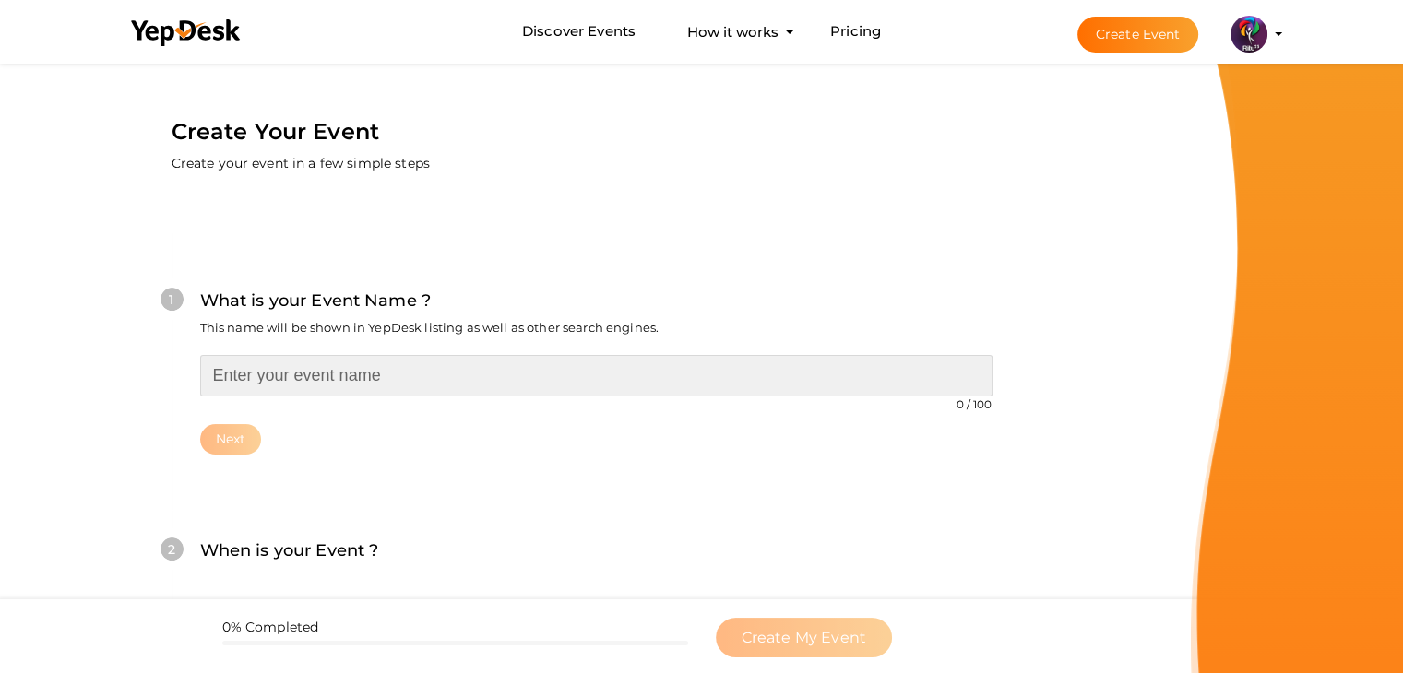
click at [391, 363] on input "text" at bounding box center [596, 376] width 792 height 42
type input "MOCK SEMINAR PRESENTATION"
click at [562, 374] on input "MOCK SEMINAR PRESENTATION" at bounding box center [596, 376] width 792 height 42
type input "TYRE FLIPPING"
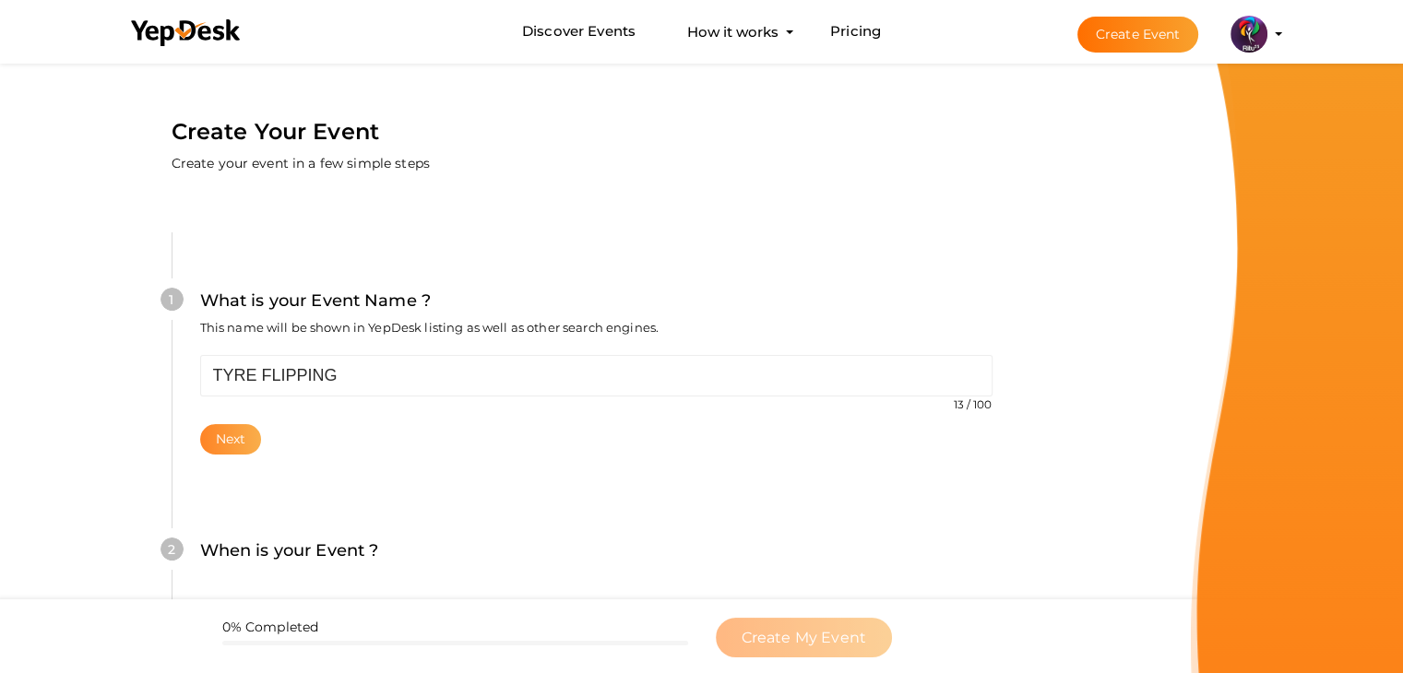
click at [230, 437] on button "Next" at bounding box center [231, 439] width 62 height 30
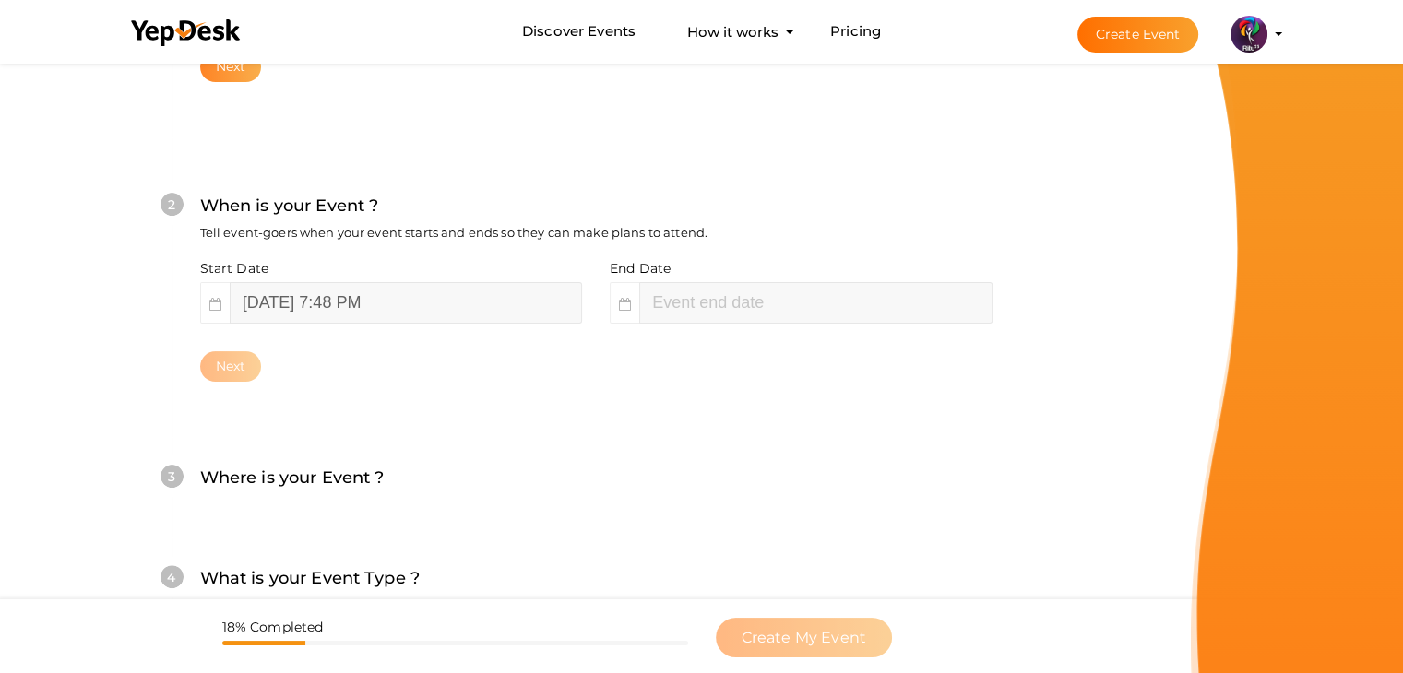
scroll to position [379, 0]
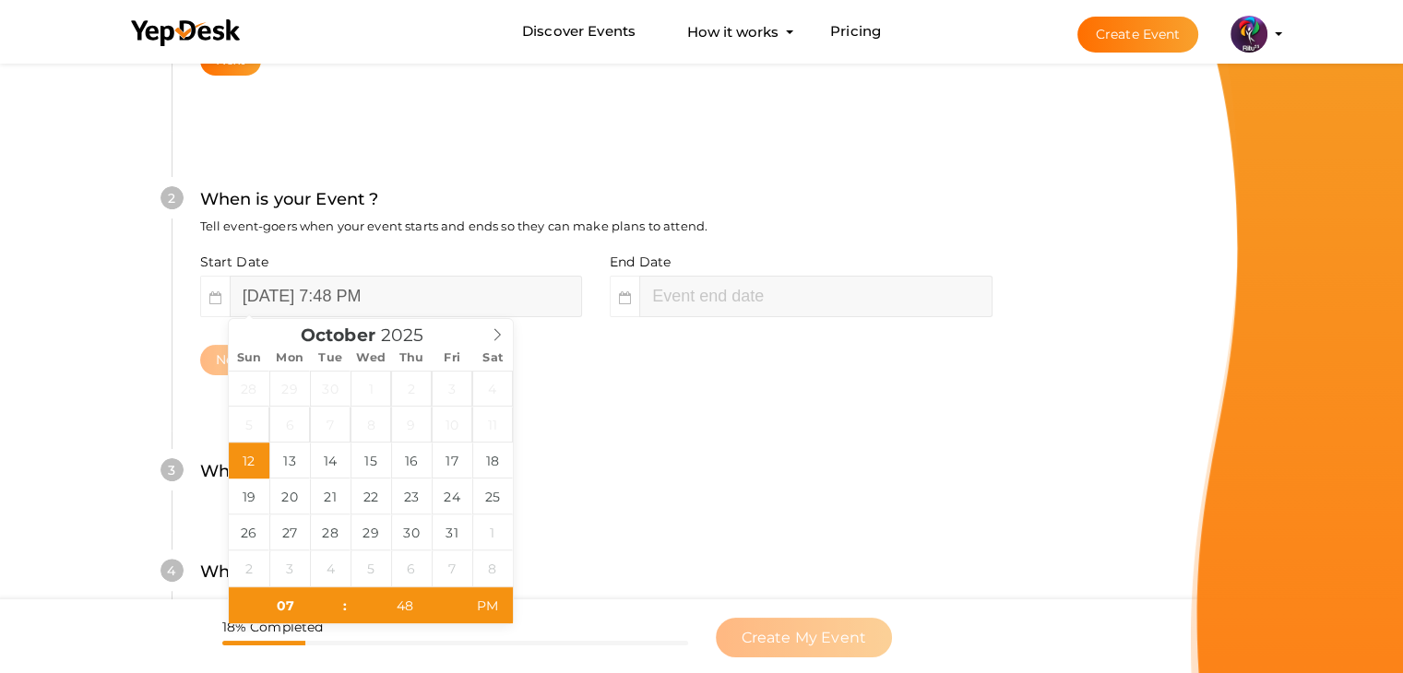
type input "[DATE] 9:48 PM"
click at [324, 292] on input "[DATE] 7:48 PM" at bounding box center [406, 297] width 352 height 42
type input "[DATE] 7:48 PM"
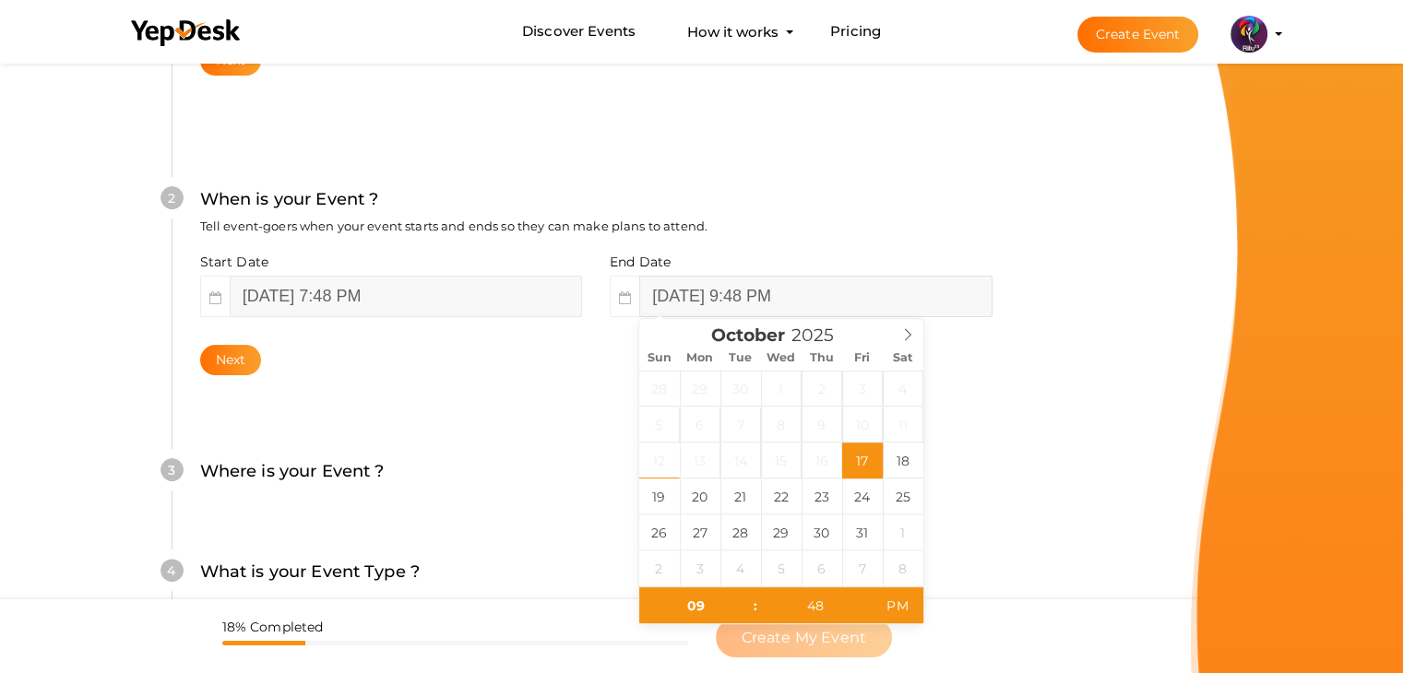
click at [716, 310] on input "[DATE] 9:48 PM" at bounding box center [815, 297] width 352 height 42
type input "[DATE] 9:48 PM"
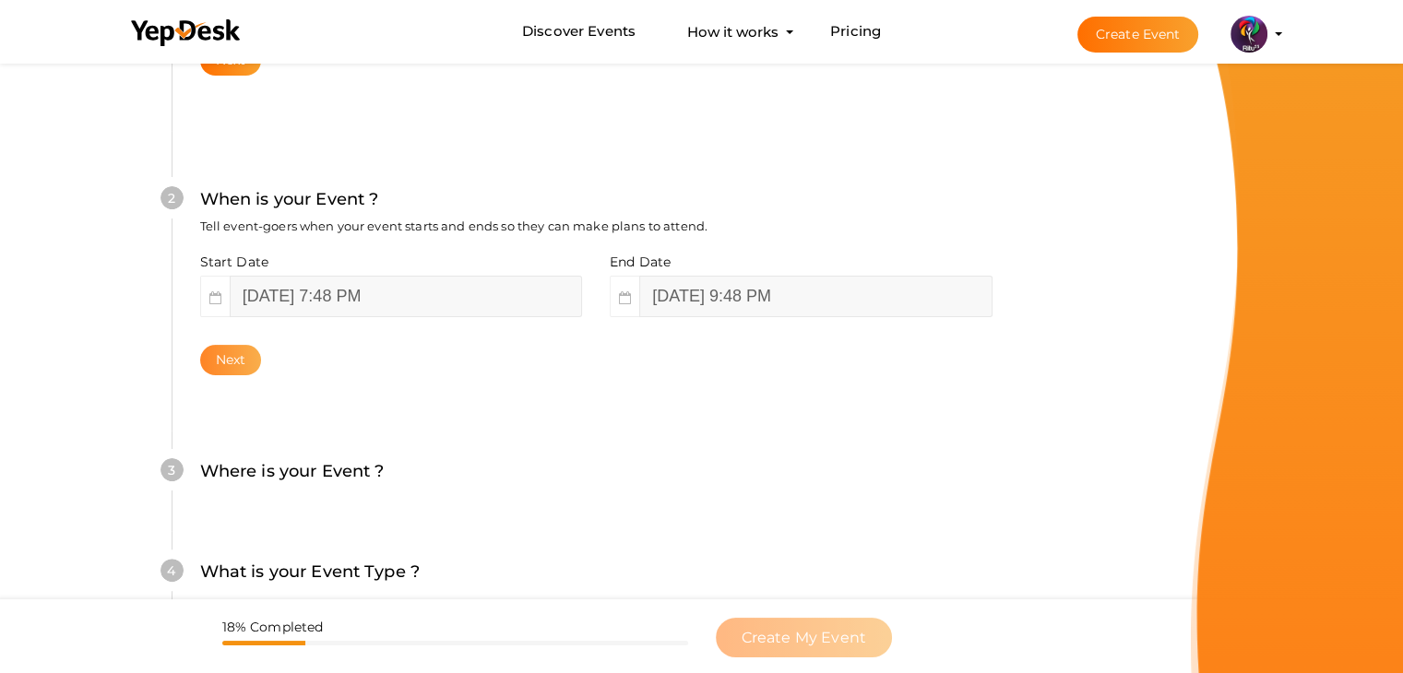
click at [218, 358] on button "Next" at bounding box center [231, 360] width 62 height 30
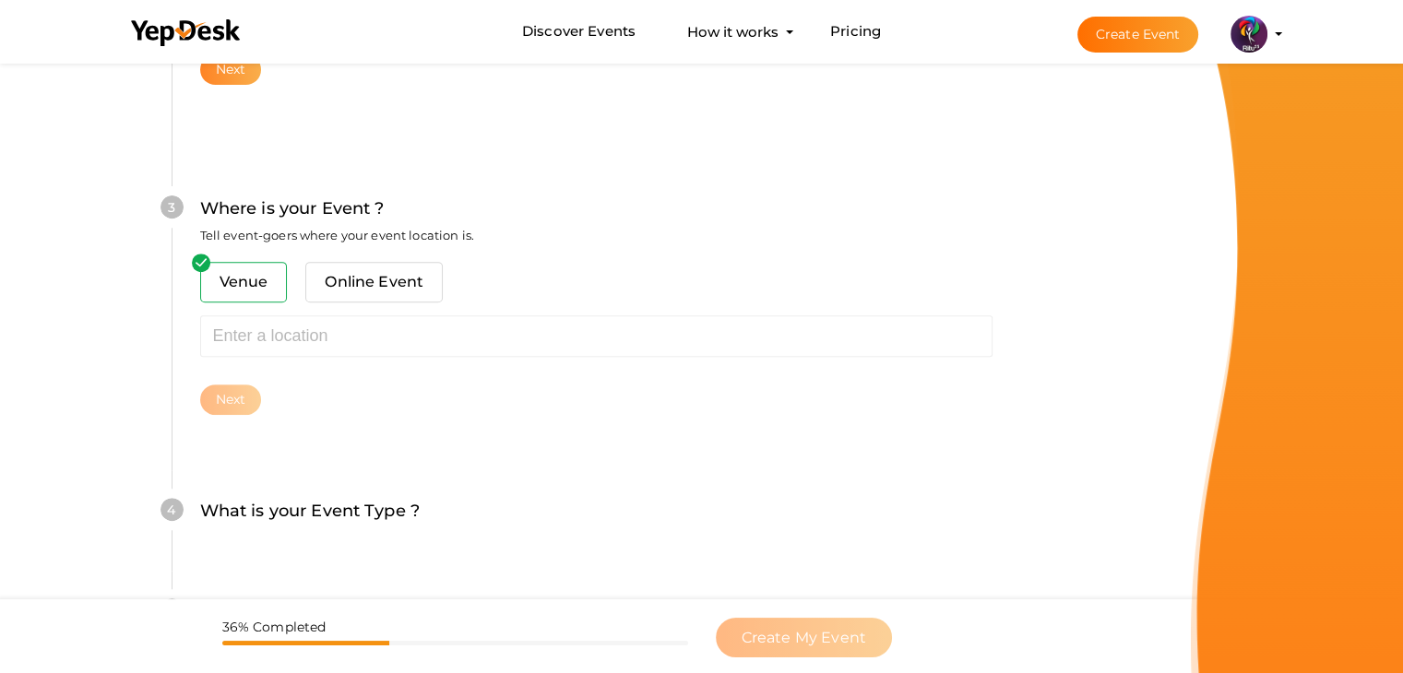
scroll to position [679, 0]
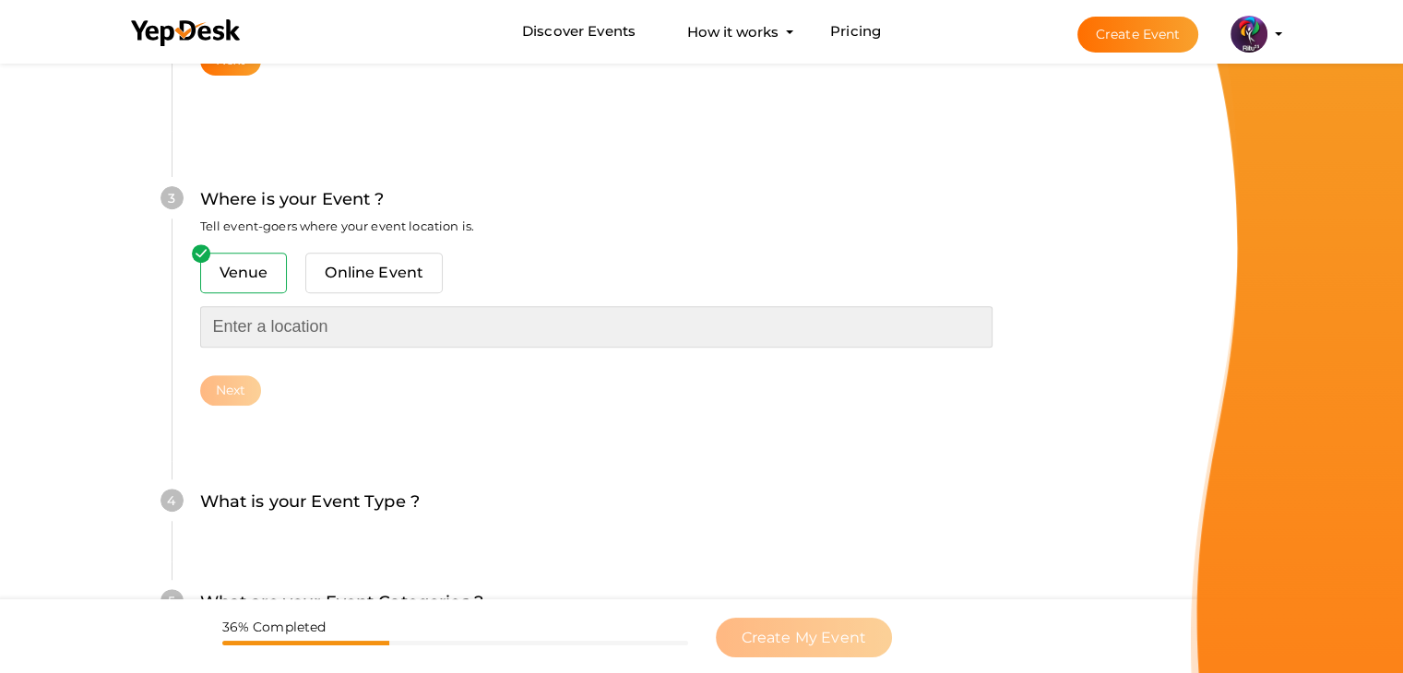
click at [254, 343] on input "text" at bounding box center [596, 327] width 792 height 42
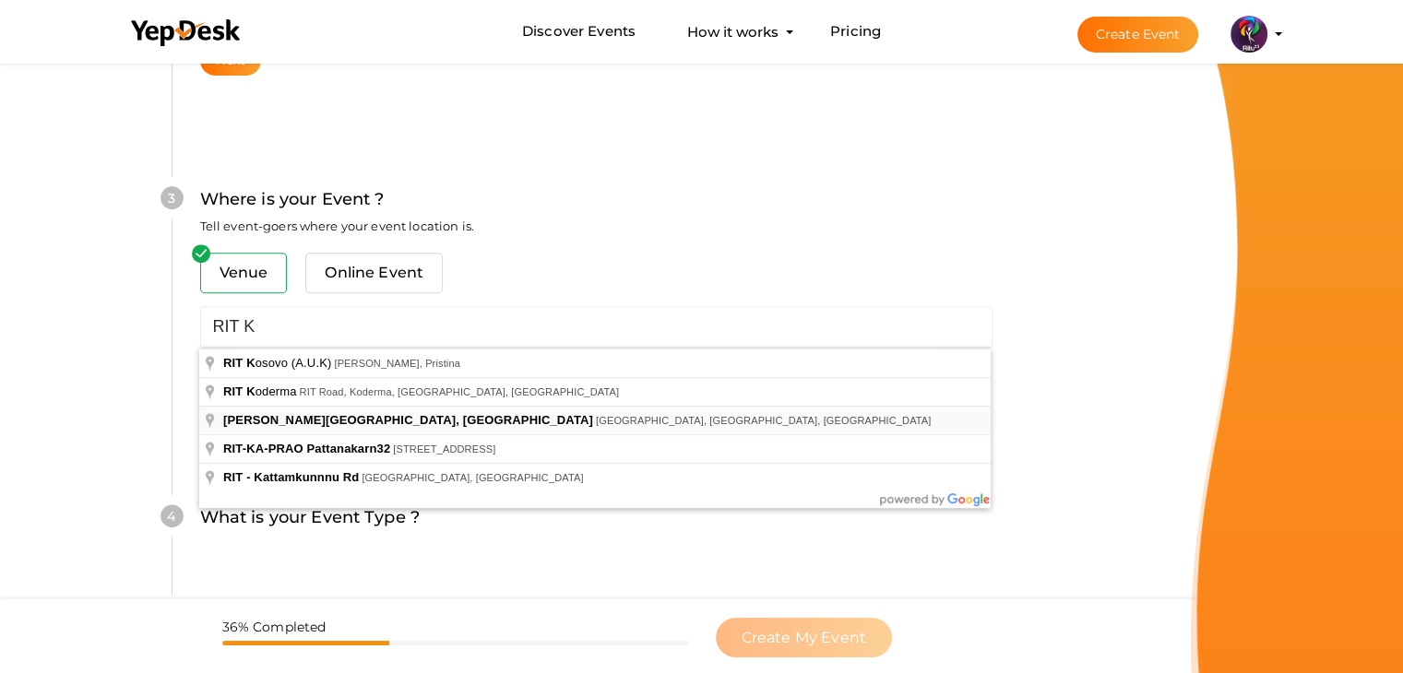
type input "[PERSON_NAME][GEOGRAPHIC_DATA], [GEOGRAPHIC_DATA], [GEOGRAPHIC_DATA], [GEOGRAPH…"
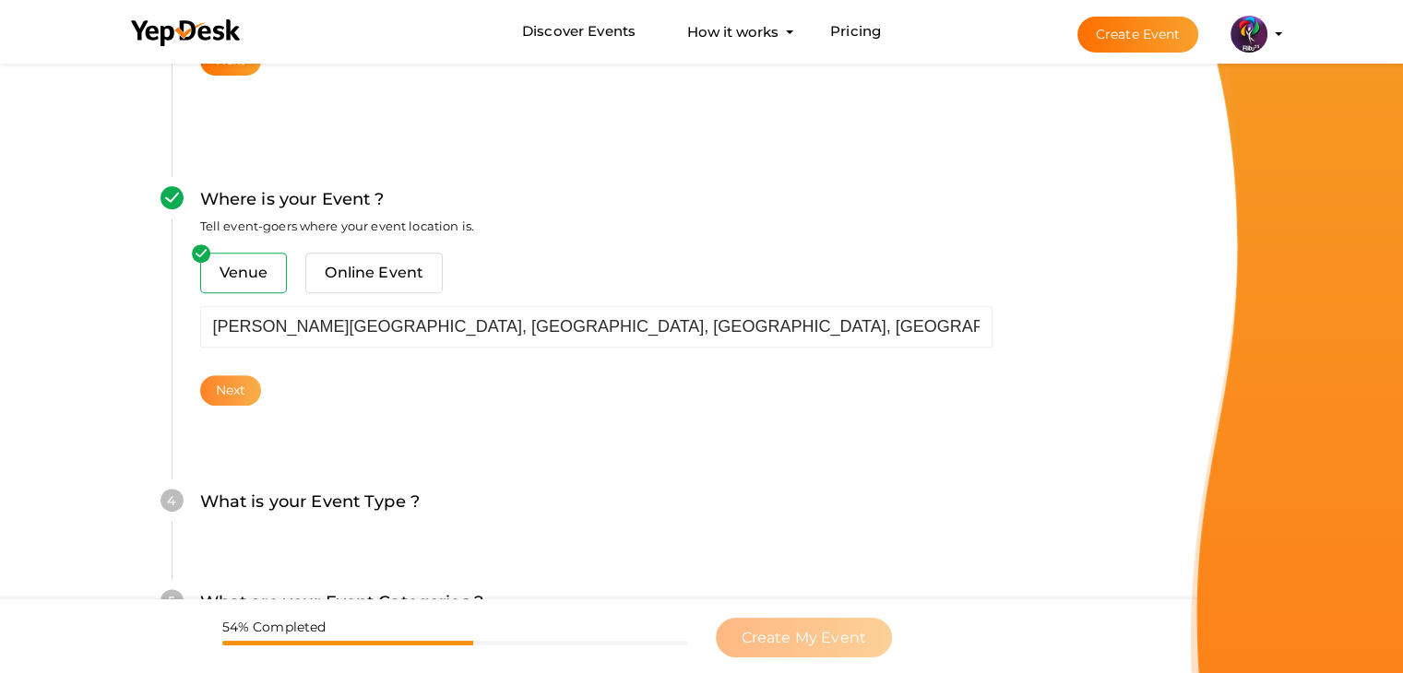
click at [251, 395] on button "Next" at bounding box center [231, 390] width 62 height 30
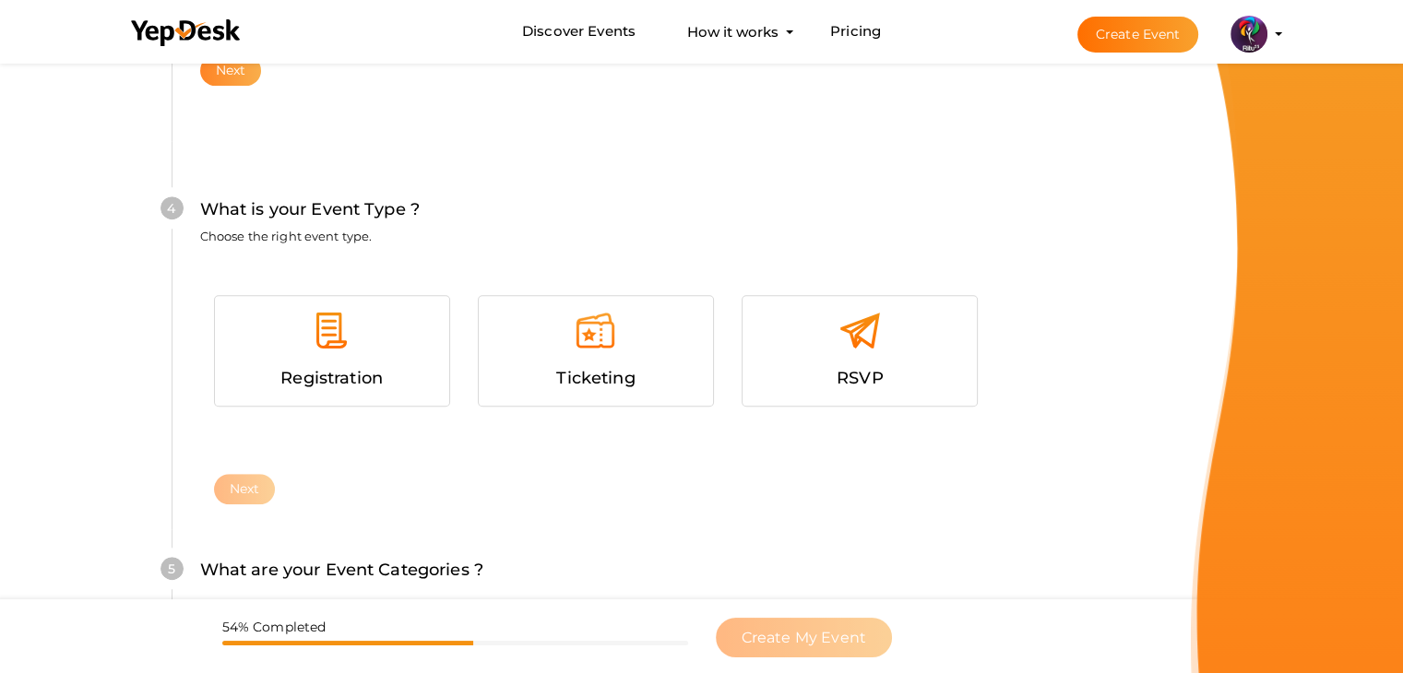
scroll to position [1009, 0]
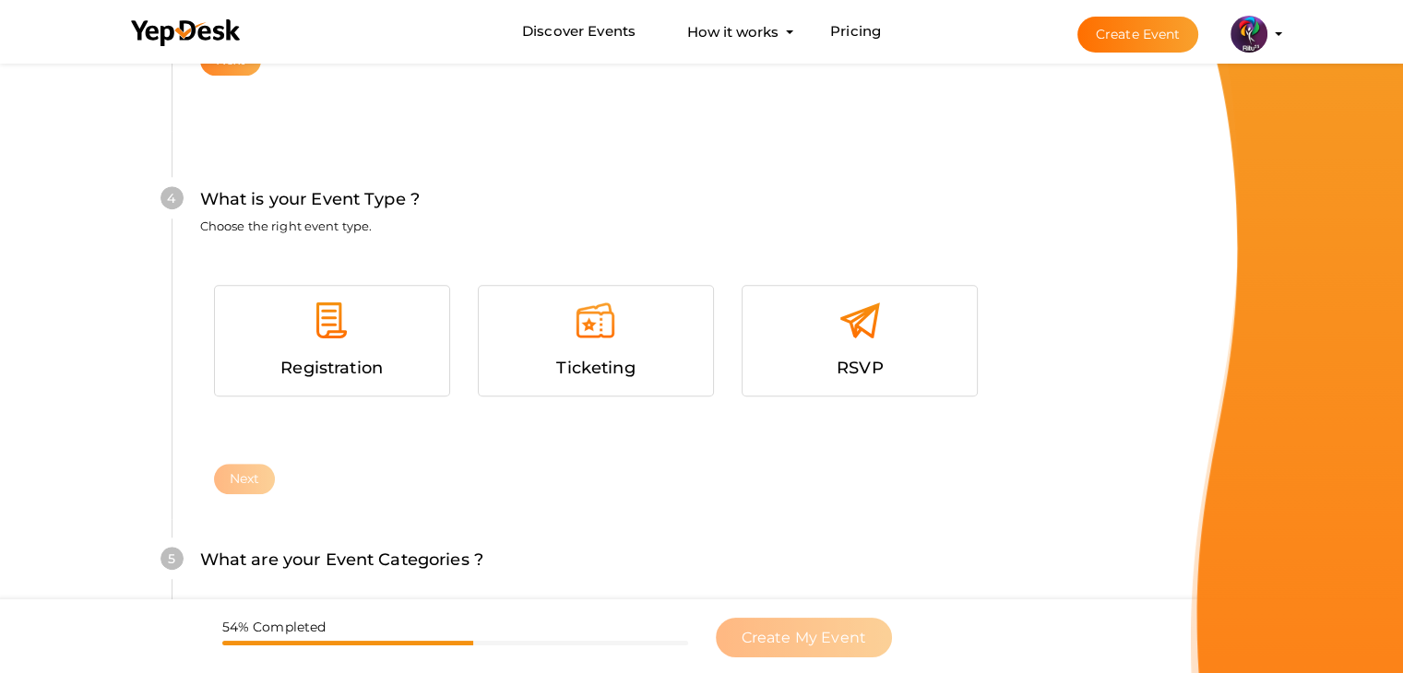
click at [251, 395] on div "Registration" at bounding box center [332, 341] width 234 height 110
click at [256, 476] on button "Next" at bounding box center [245, 479] width 62 height 30
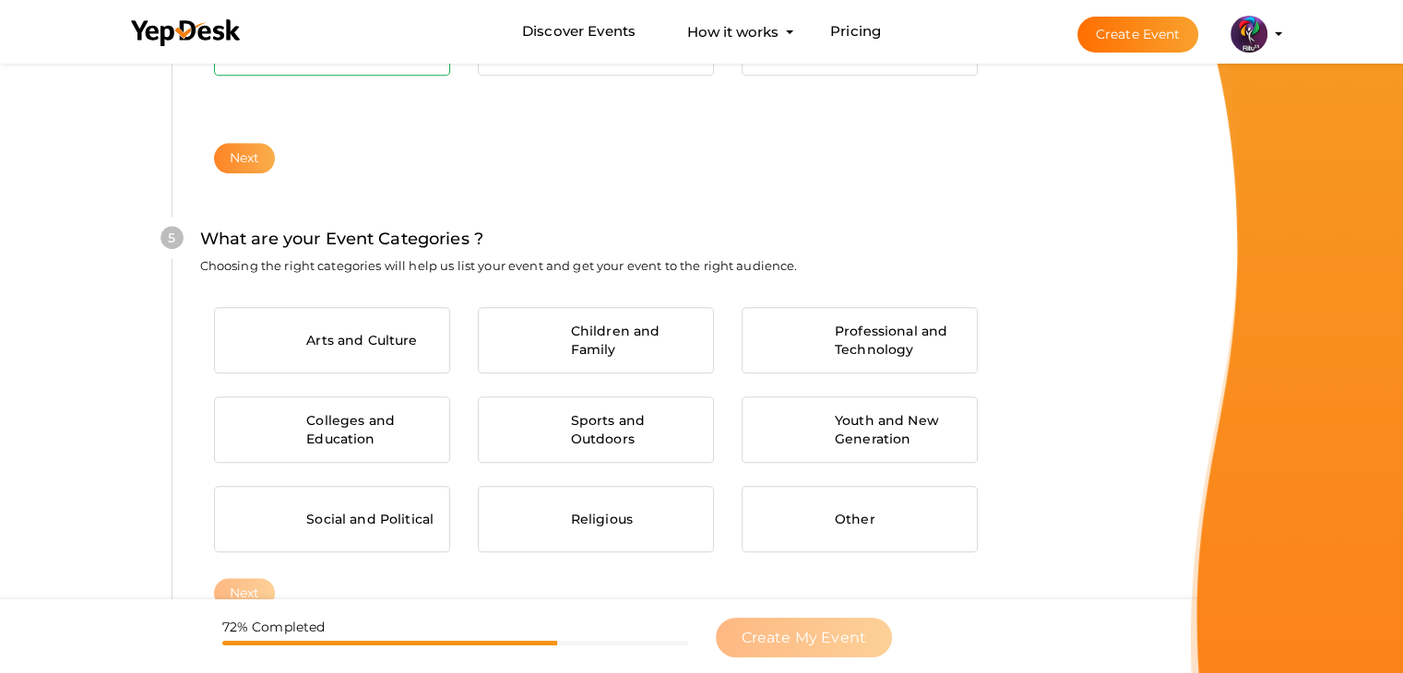
scroll to position [1396, 0]
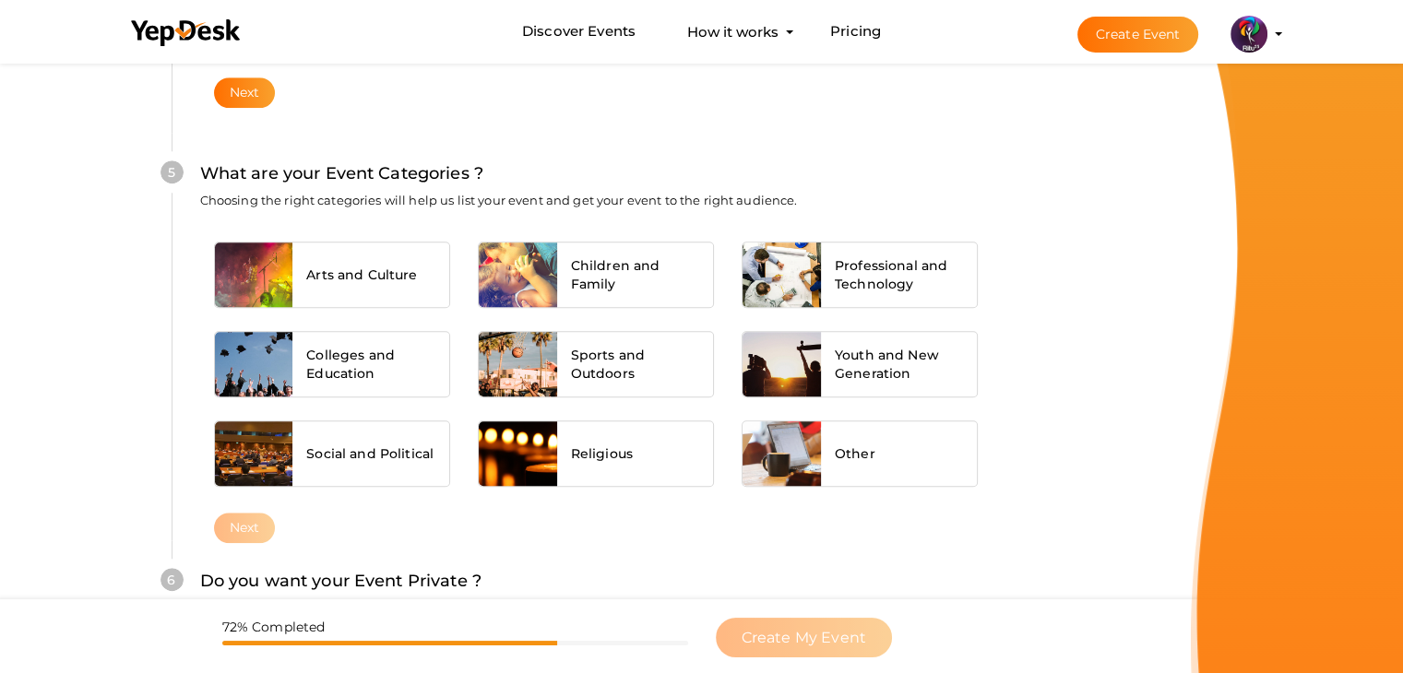
click at [287, 399] on div "Arts and Culture Children and Family Professional and Technology Colleges and E…" at bounding box center [596, 370] width 792 height 285
click at [292, 382] on div "Colleges and Education" at bounding box center [370, 364] width 157 height 65
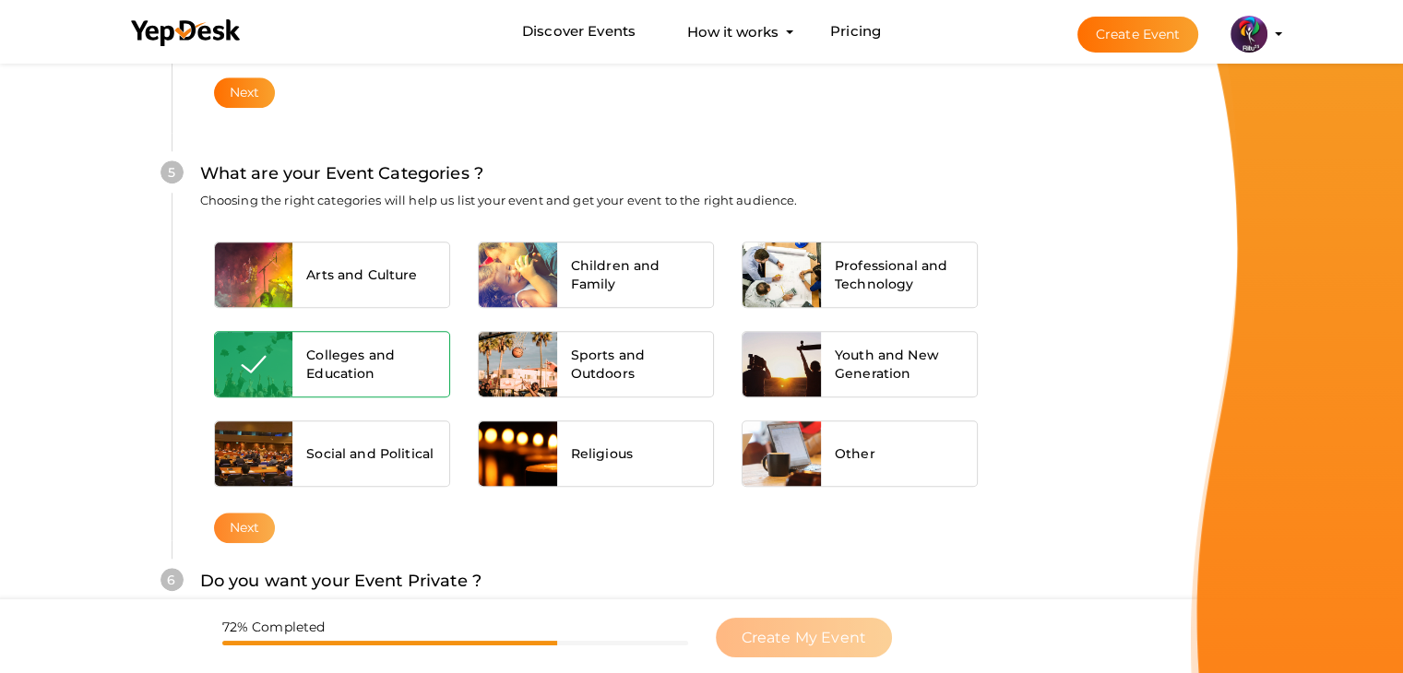
click at [244, 517] on button "Next" at bounding box center [245, 528] width 62 height 30
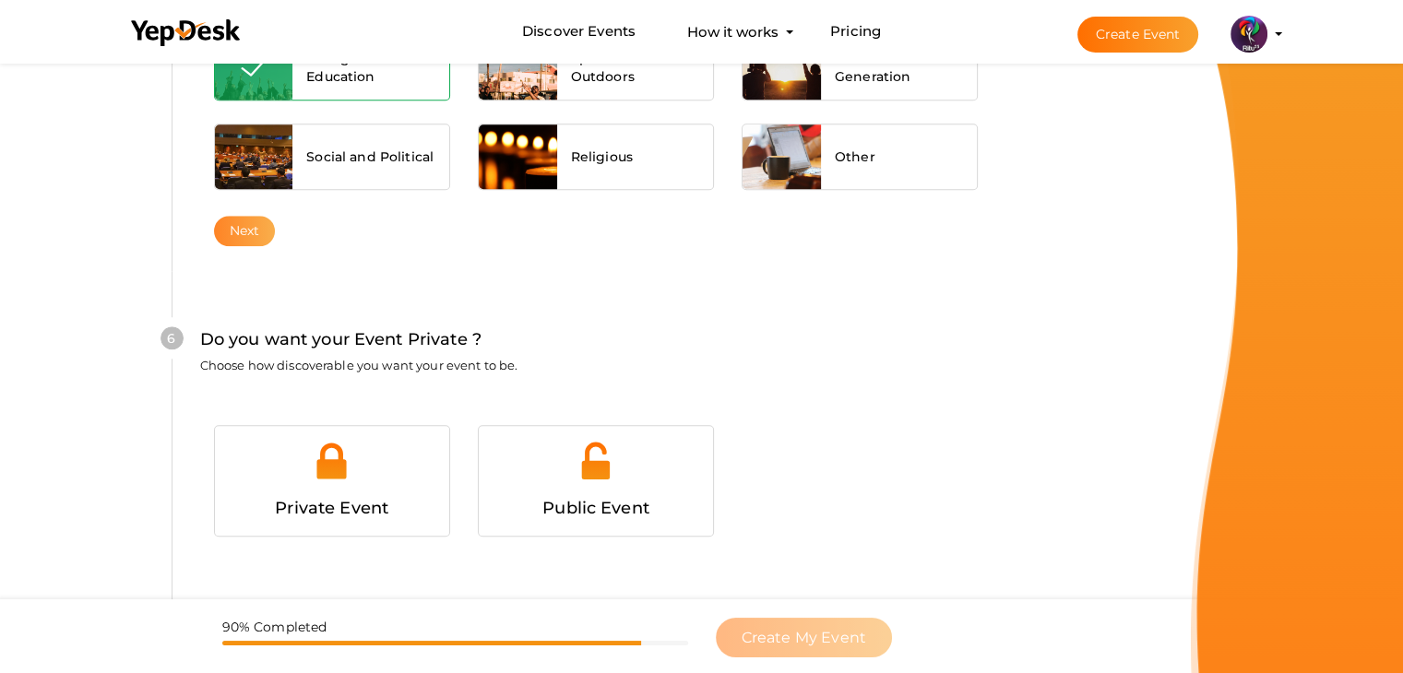
scroll to position [1801, 0]
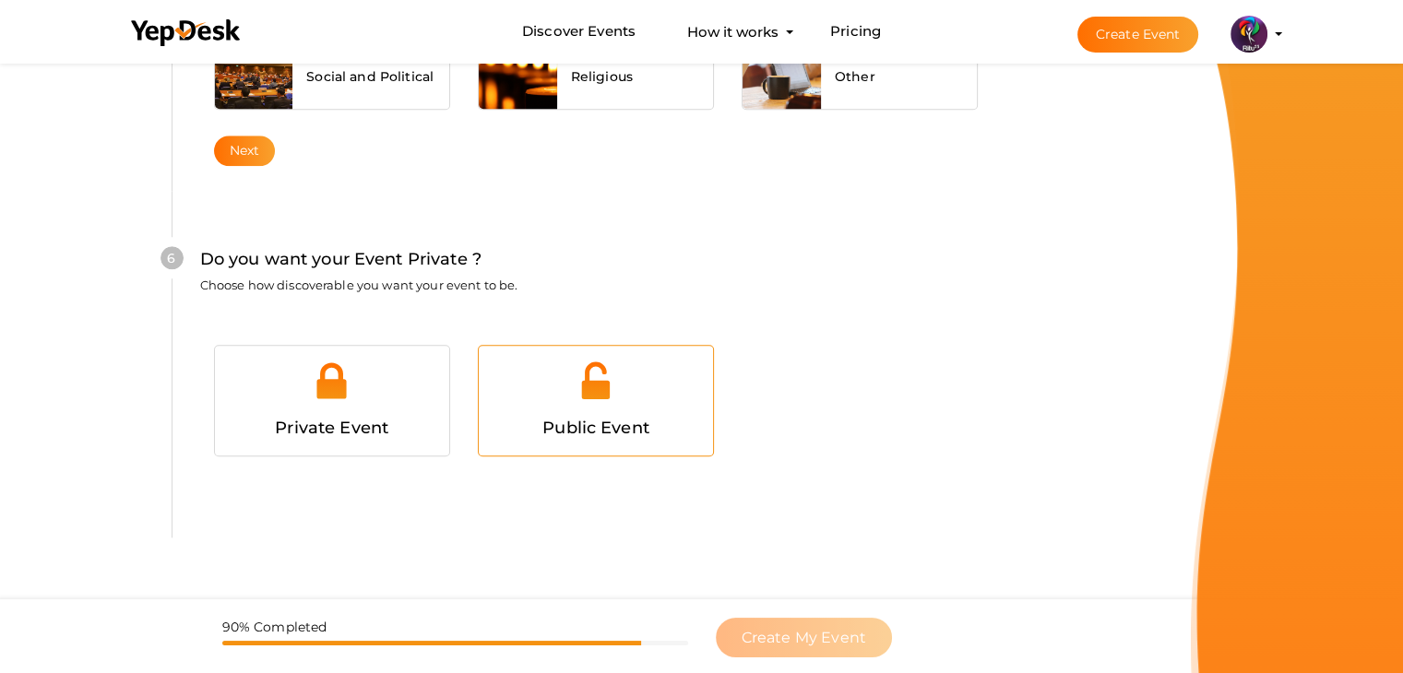
click at [624, 390] on div at bounding box center [596, 387] width 207 height 55
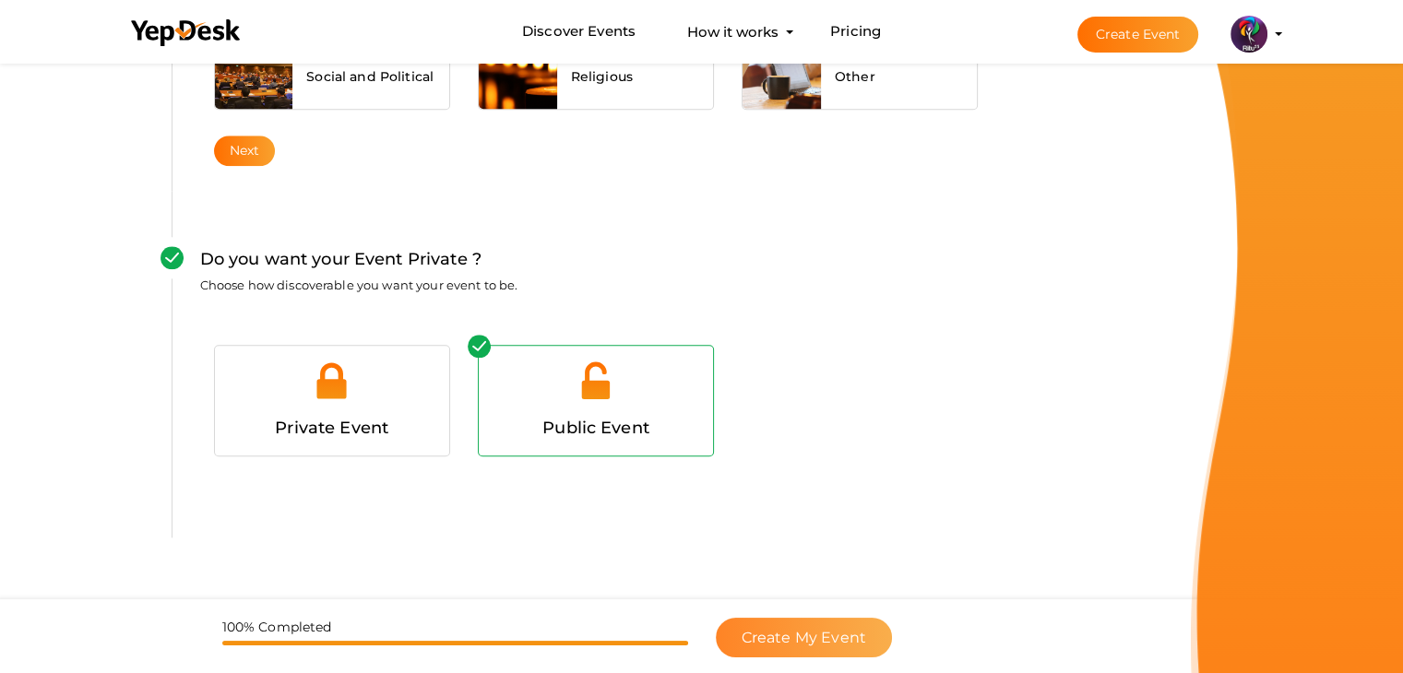
click at [812, 634] on span "Create My Event" at bounding box center [804, 638] width 125 height 18
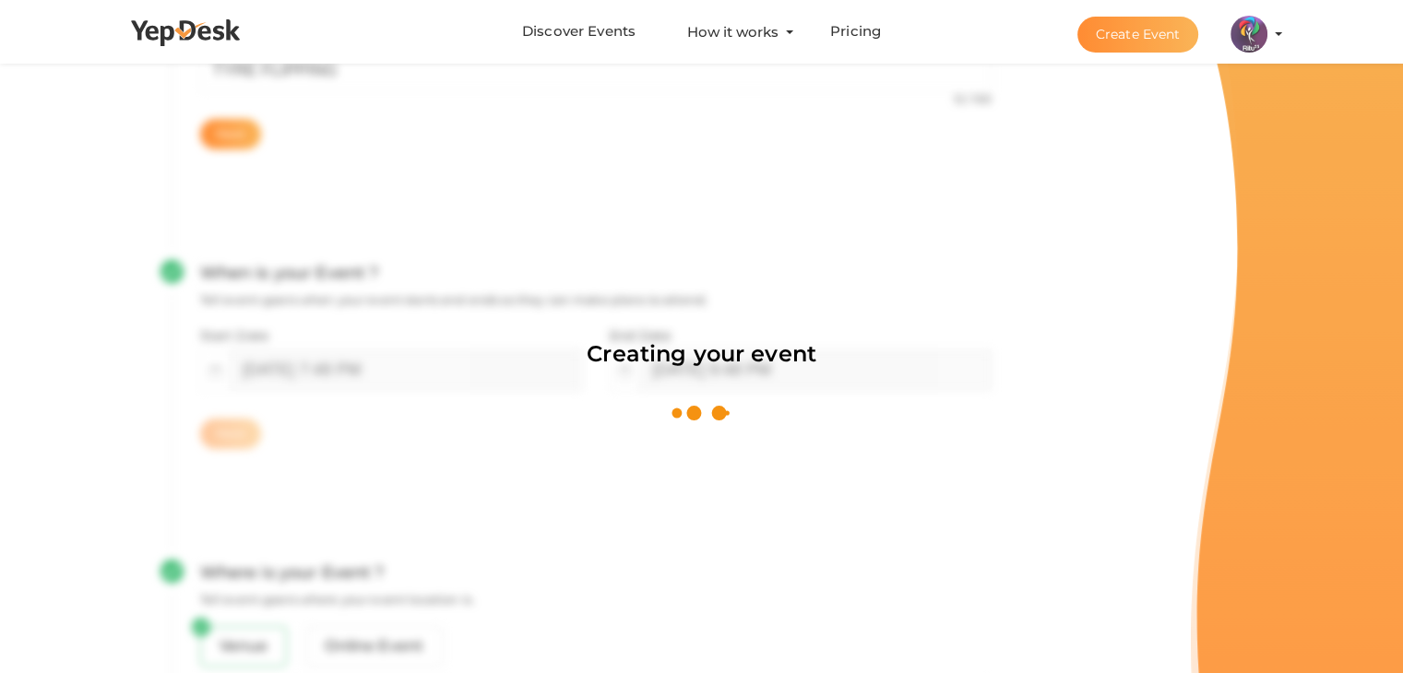
scroll to position [277, 0]
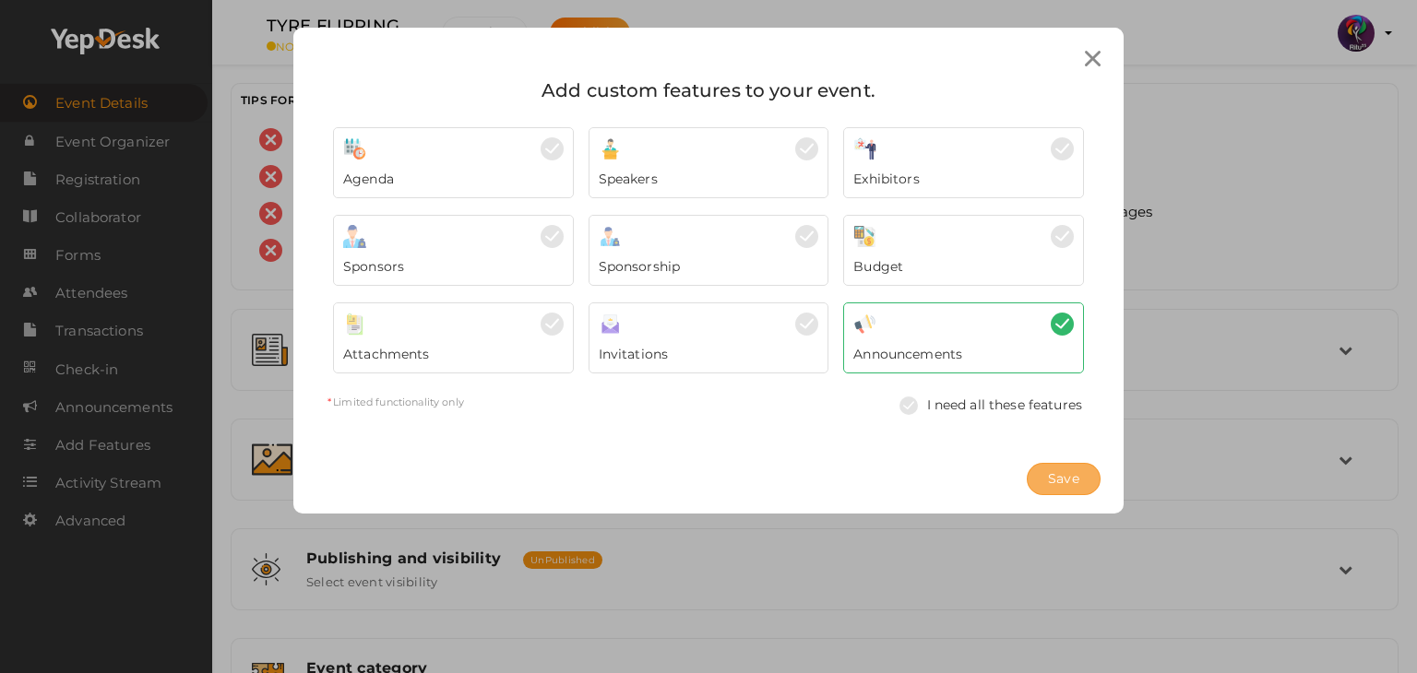
click at [1058, 478] on span "Save" at bounding box center [1063, 479] width 31 height 19
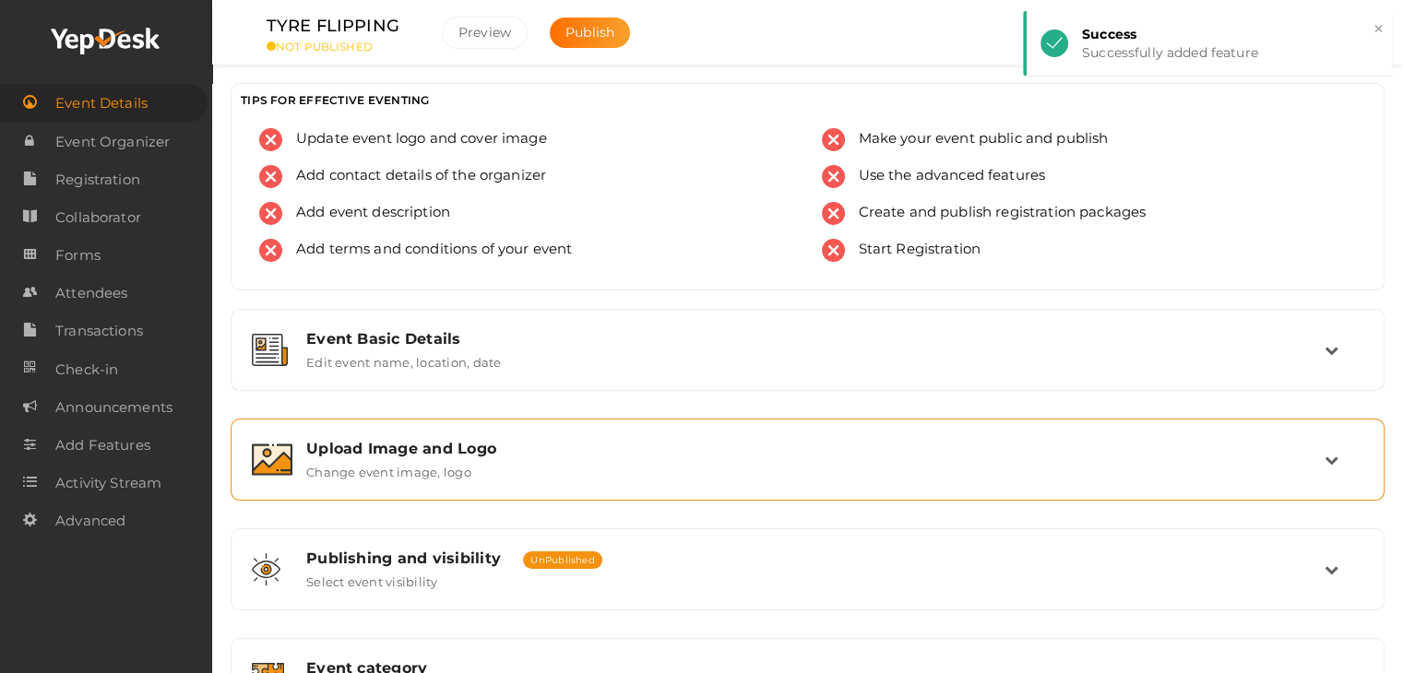
click at [695, 451] on div "Upload Image and Logo" at bounding box center [815, 449] width 1018 height 18
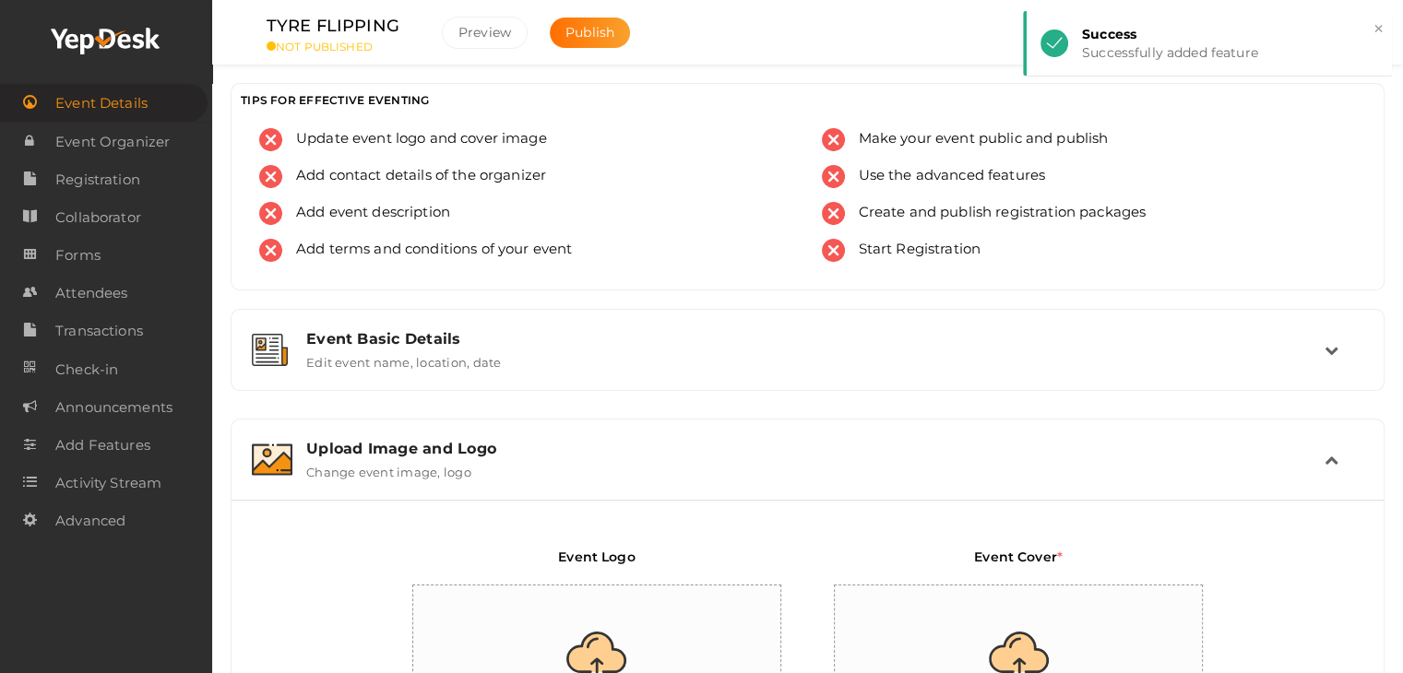
click at [668, 608] on input "file" at bounding box center [597, 666] width 369 height 161
type input "C:\fakepath\logo yepdesk.png"
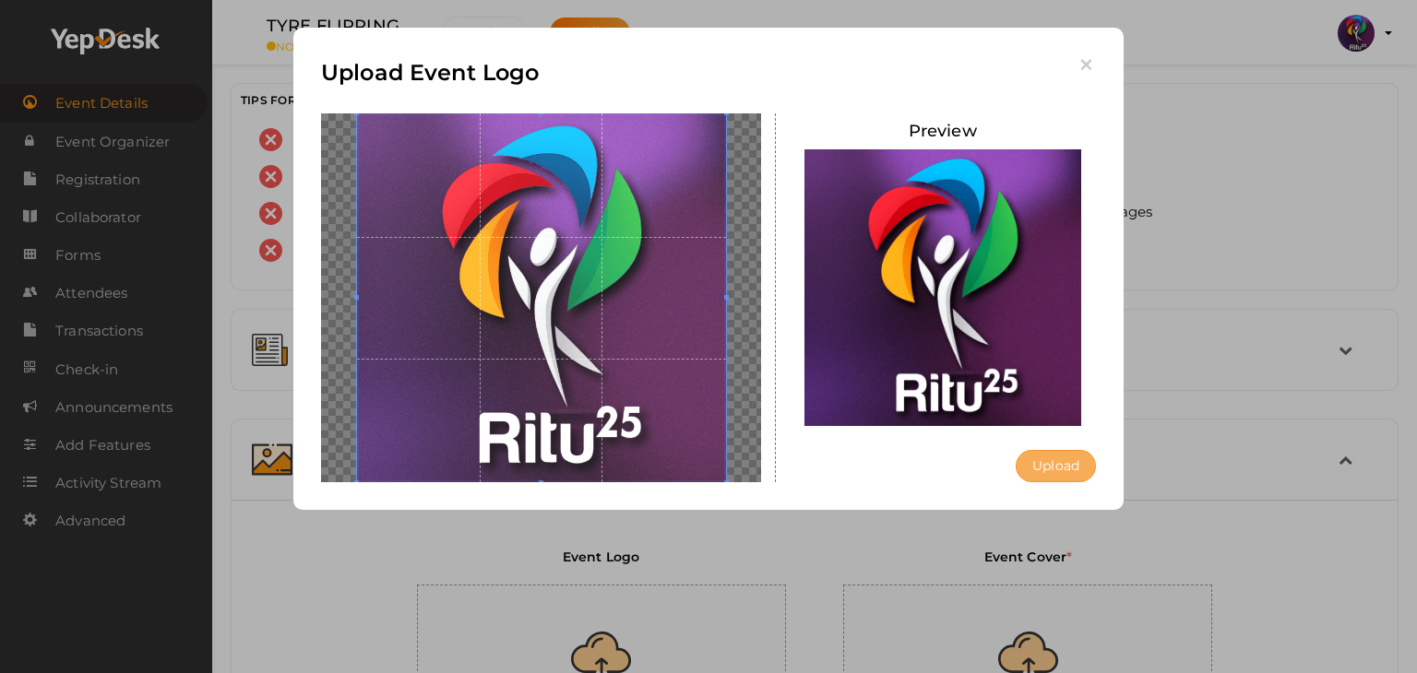
click at [1051, 466] on button "Upload" at bounding box center [1056, 466] width 80 height 32
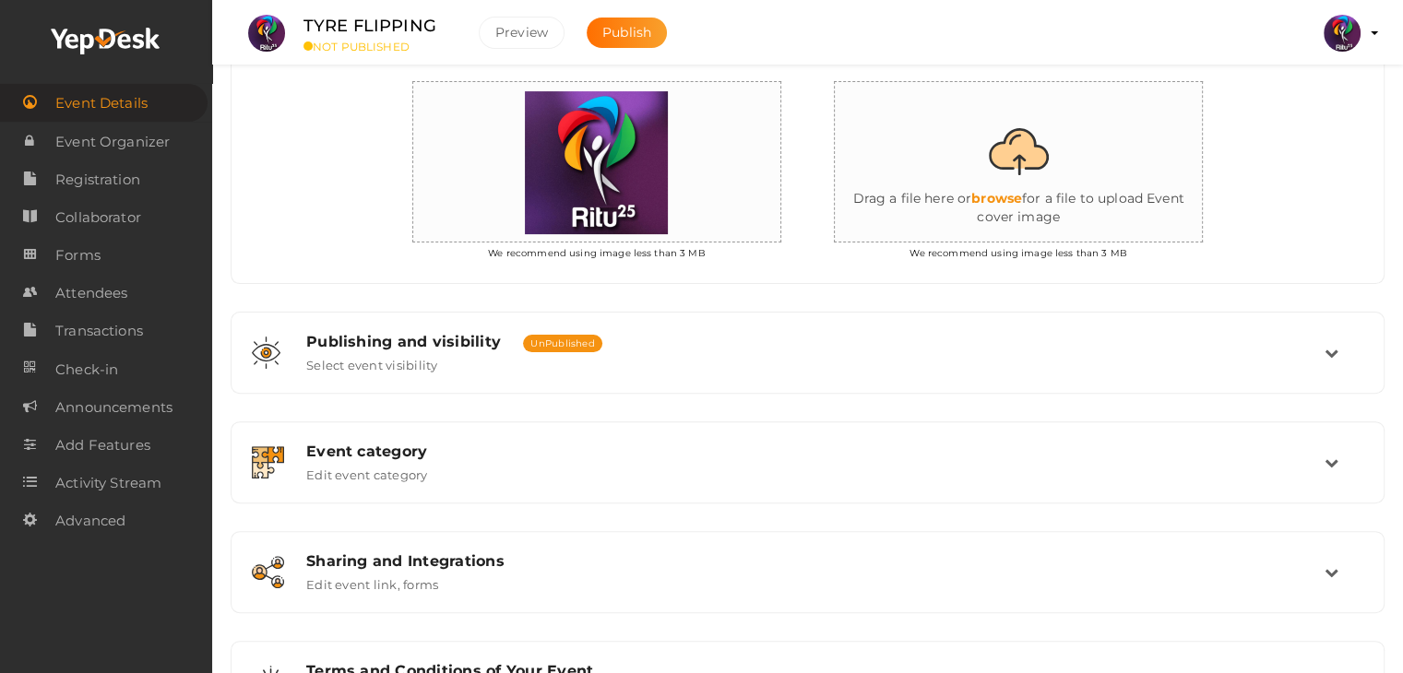
scroll to position [505, 0]
click at [973, 174] on input "file" at bounding box center [1019, 161] width 369 height 161
type input "C:\fakepath\IMG-20251012-WA0167.jpg"
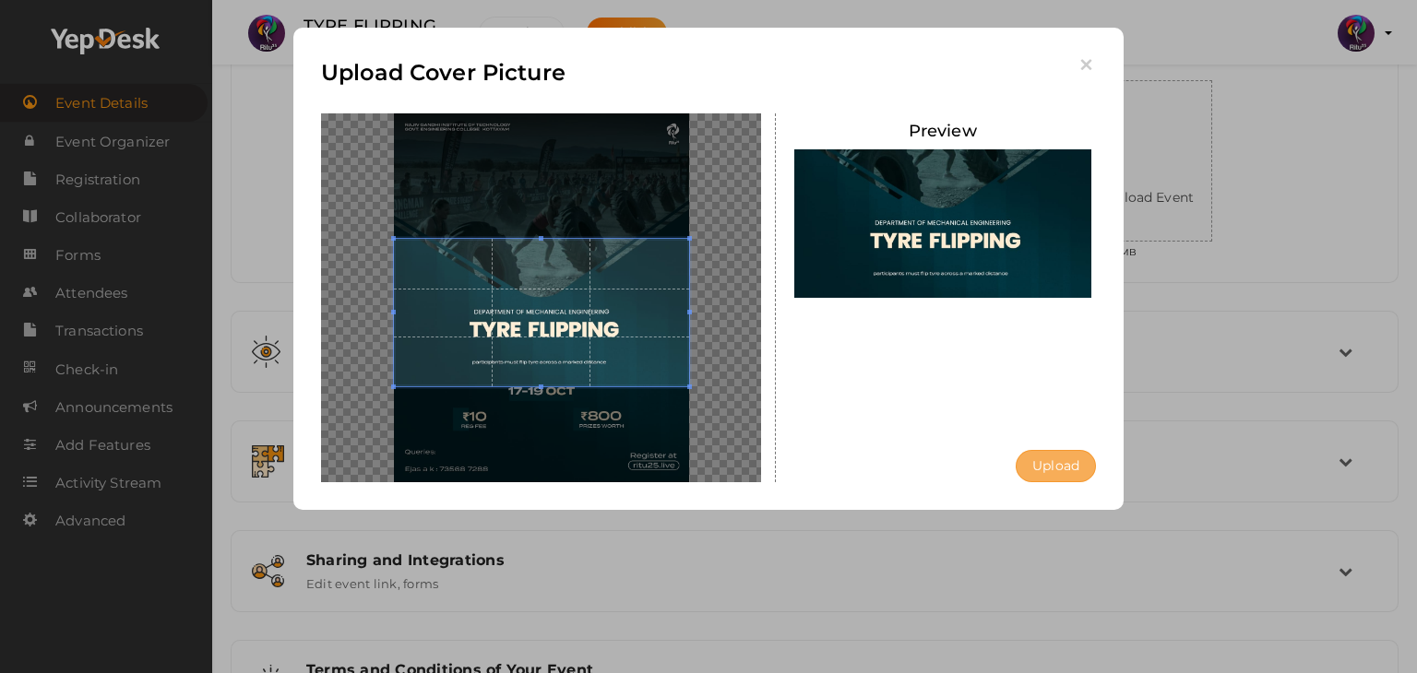
click at [1062, 463] on button "Upload" at bounding box center [1056, 466] width 80 height 32
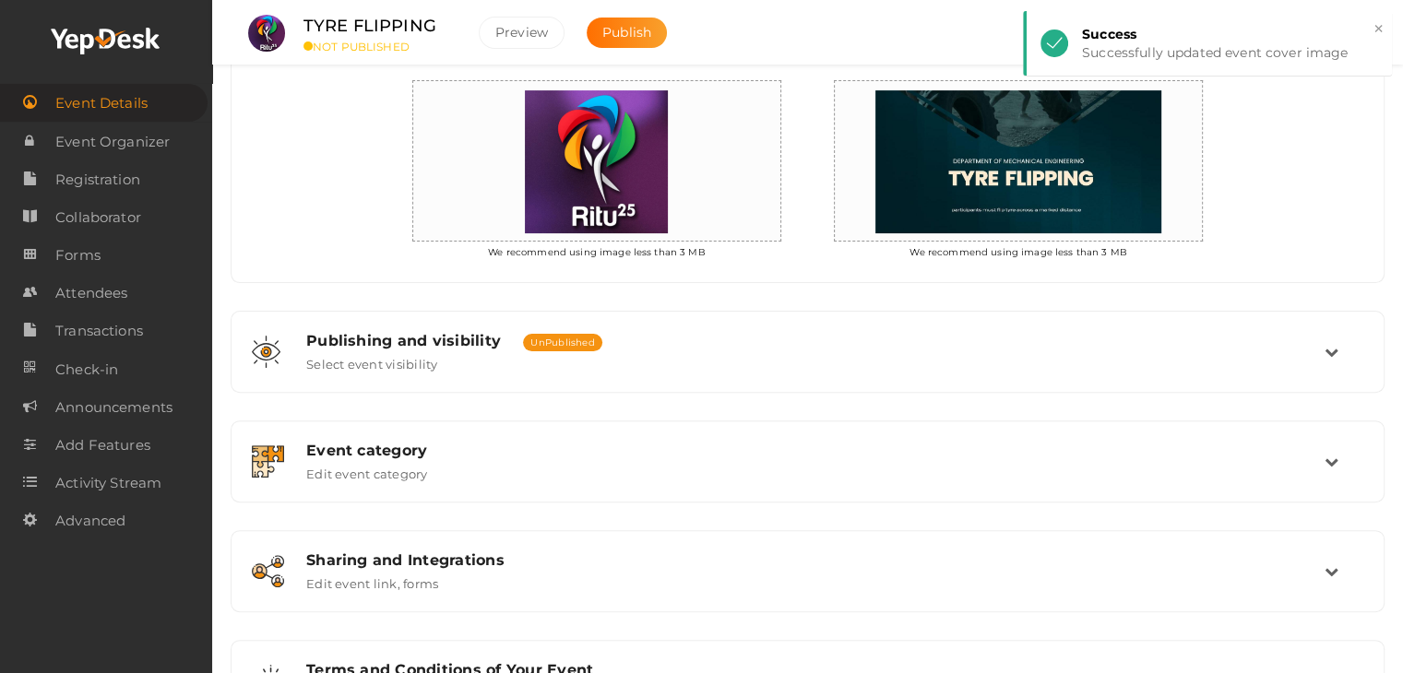
scroll to position [596, 0]
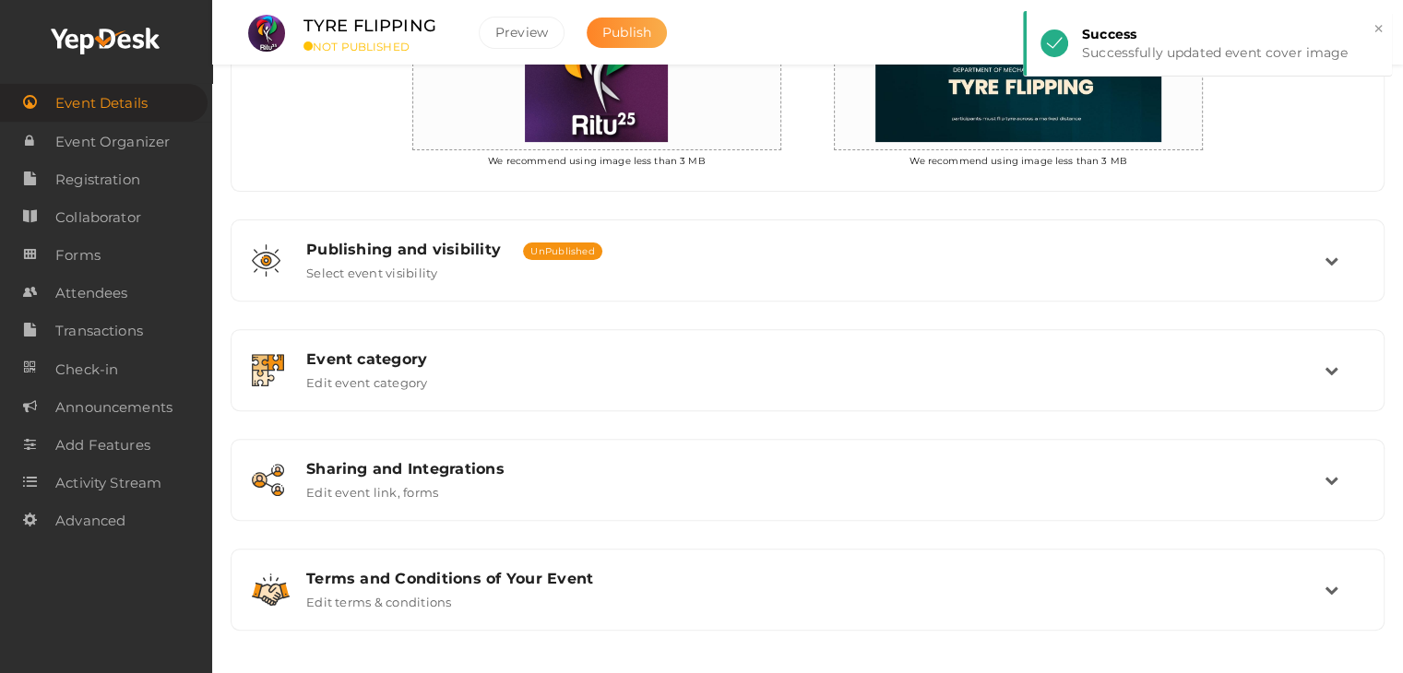
click at [636, 31] on span "Publish" at bounding box center [626, 32] width 49 height 17
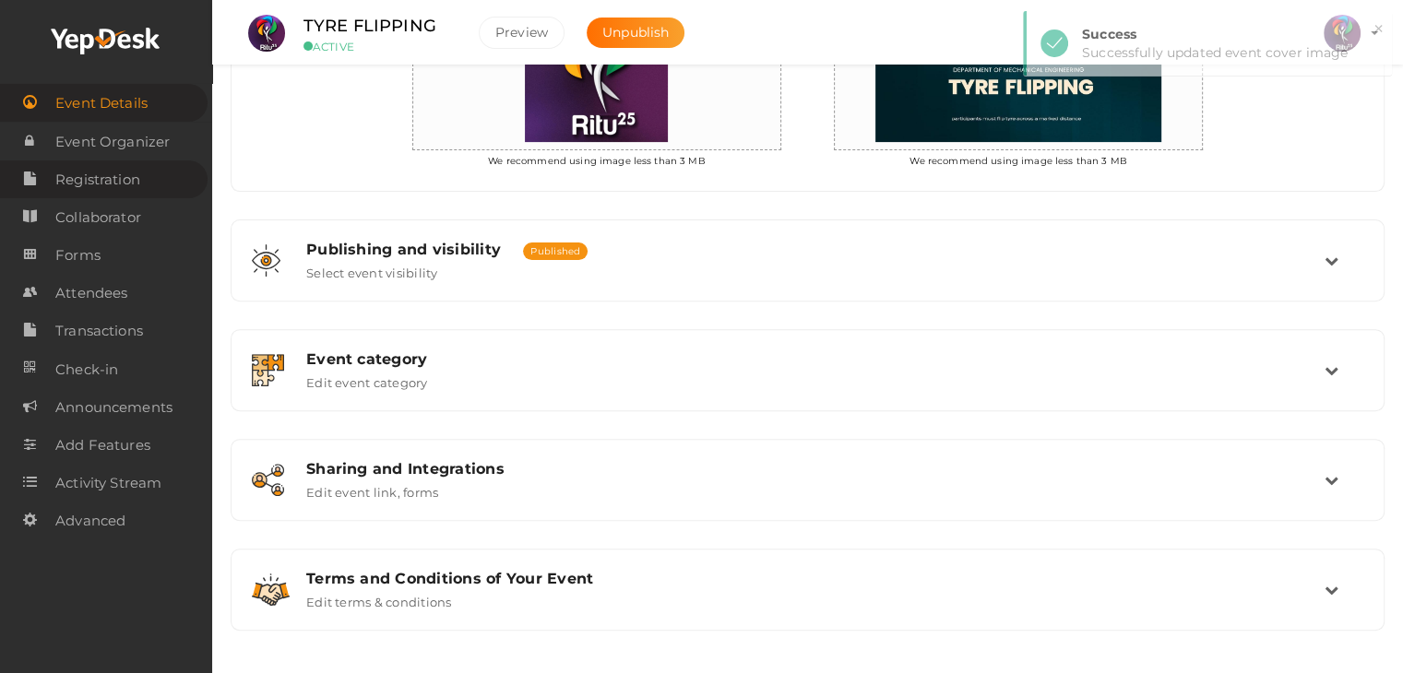
click at [138, 189] on span "Registration" at bounding box center [97, 179] width 85 height 37
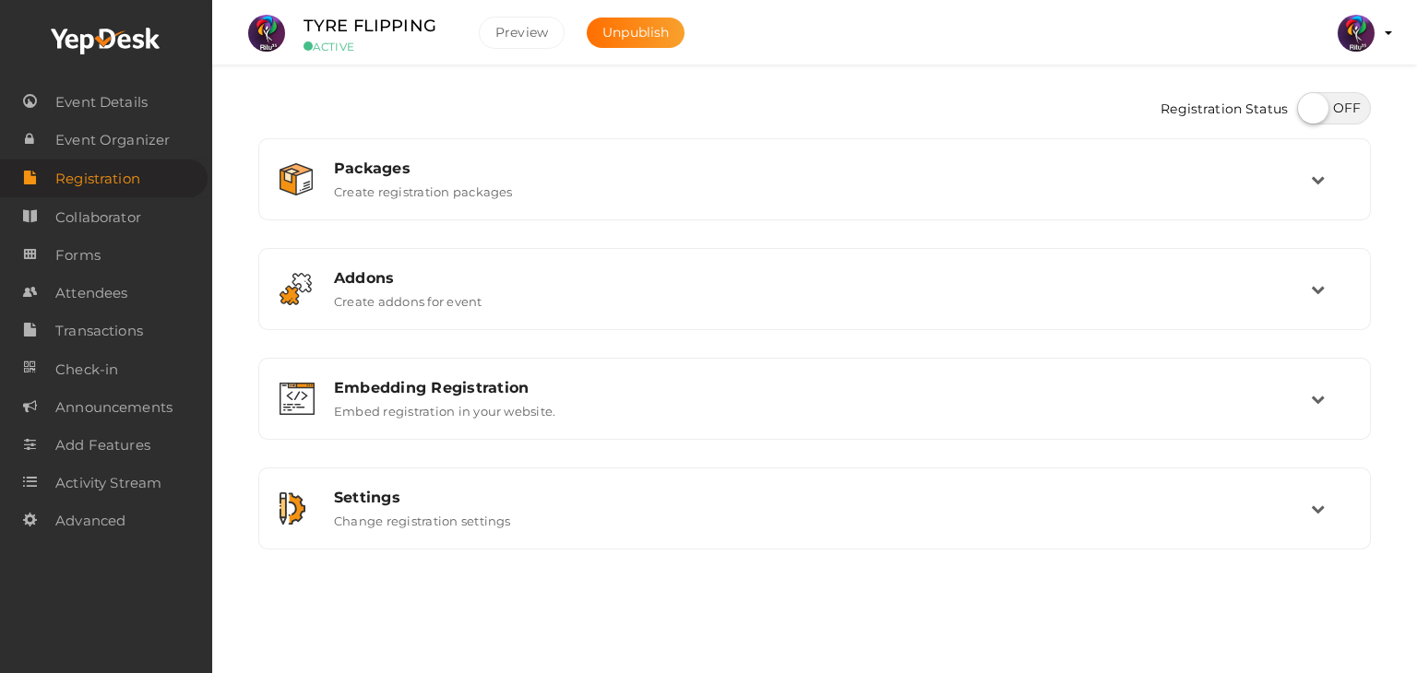
click at [1340, 112] on label at bounding box center [1334, 108] width 74 height 32
click at [1309, 108] on input "checkbox" at bounding box center [1303, 102] width 12 height 12
checkbox input "true"
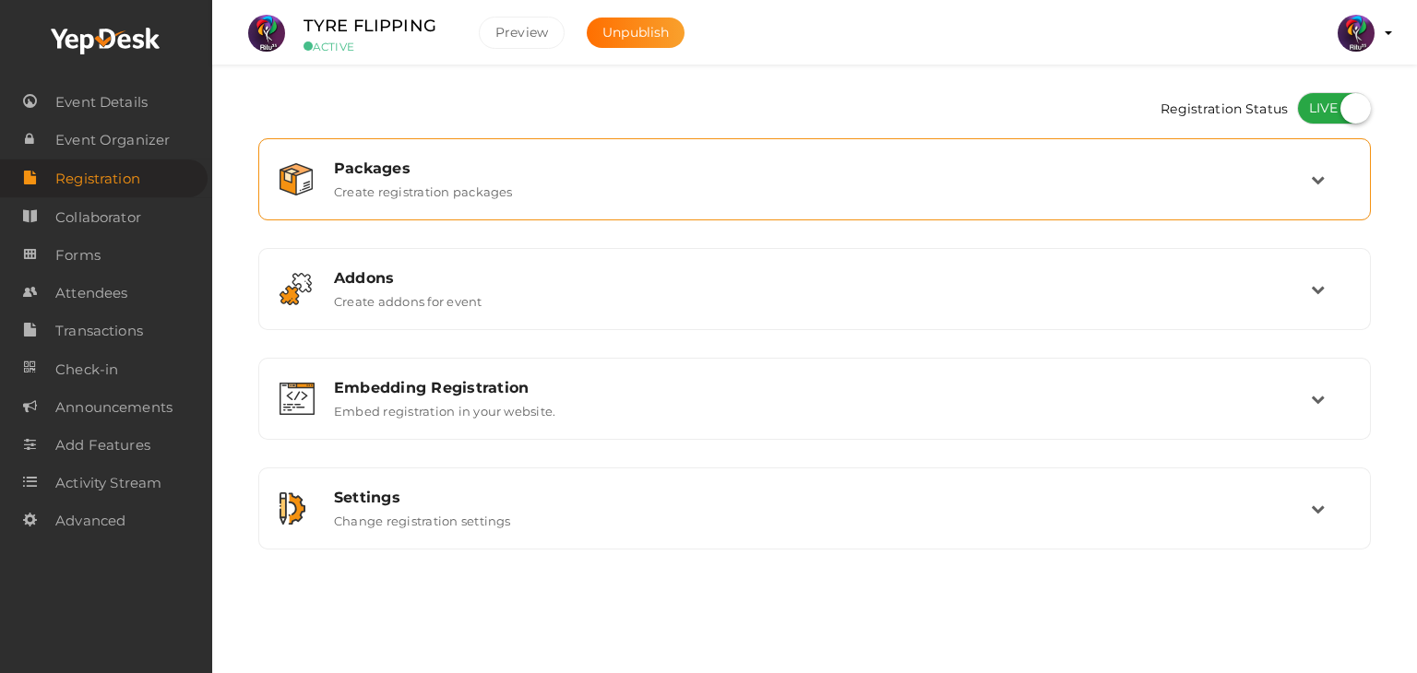
click at [1251, 146] on div "Packages Create registration packages" at bounding box center [814, 179] width 1112 height 82
click at [1139, 163] on div "Packages" at bounding box center [822, 169] width 977 height 18
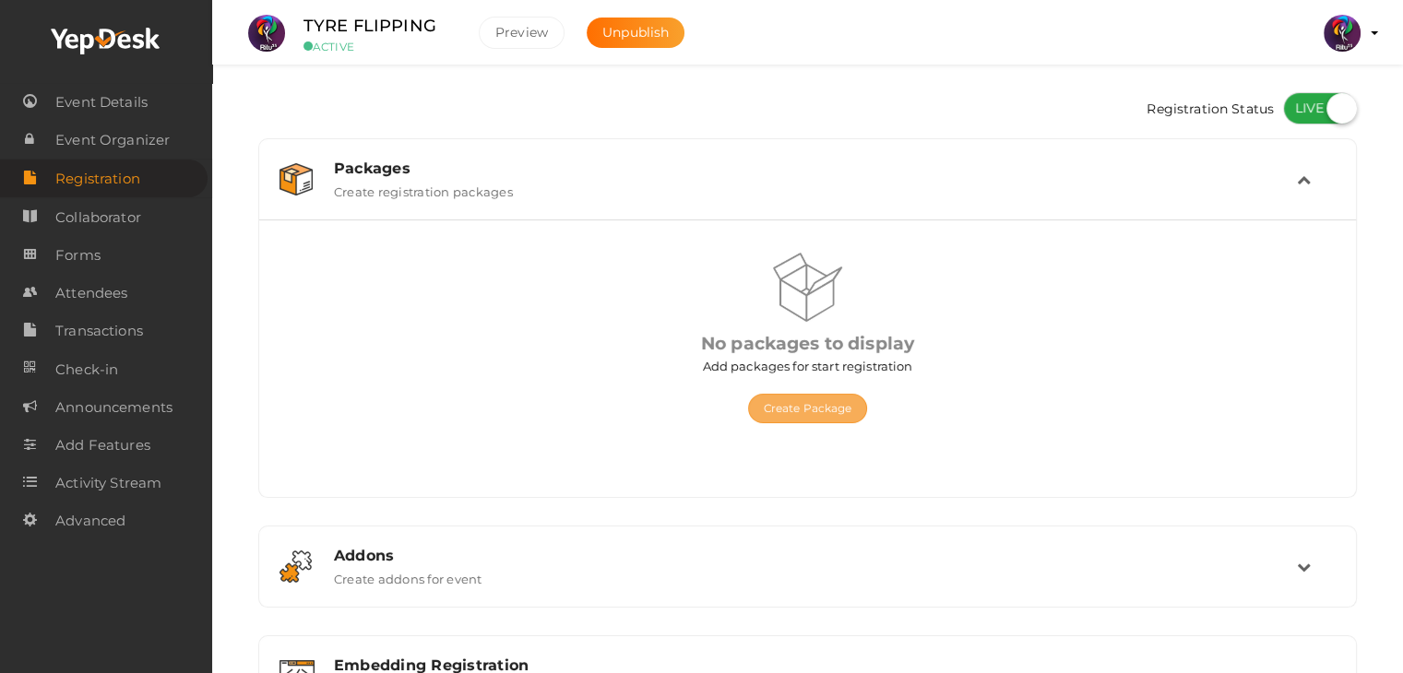
click at [832, 401] on button "Create Package" at bounding box center [808, 409] width 120 height 30
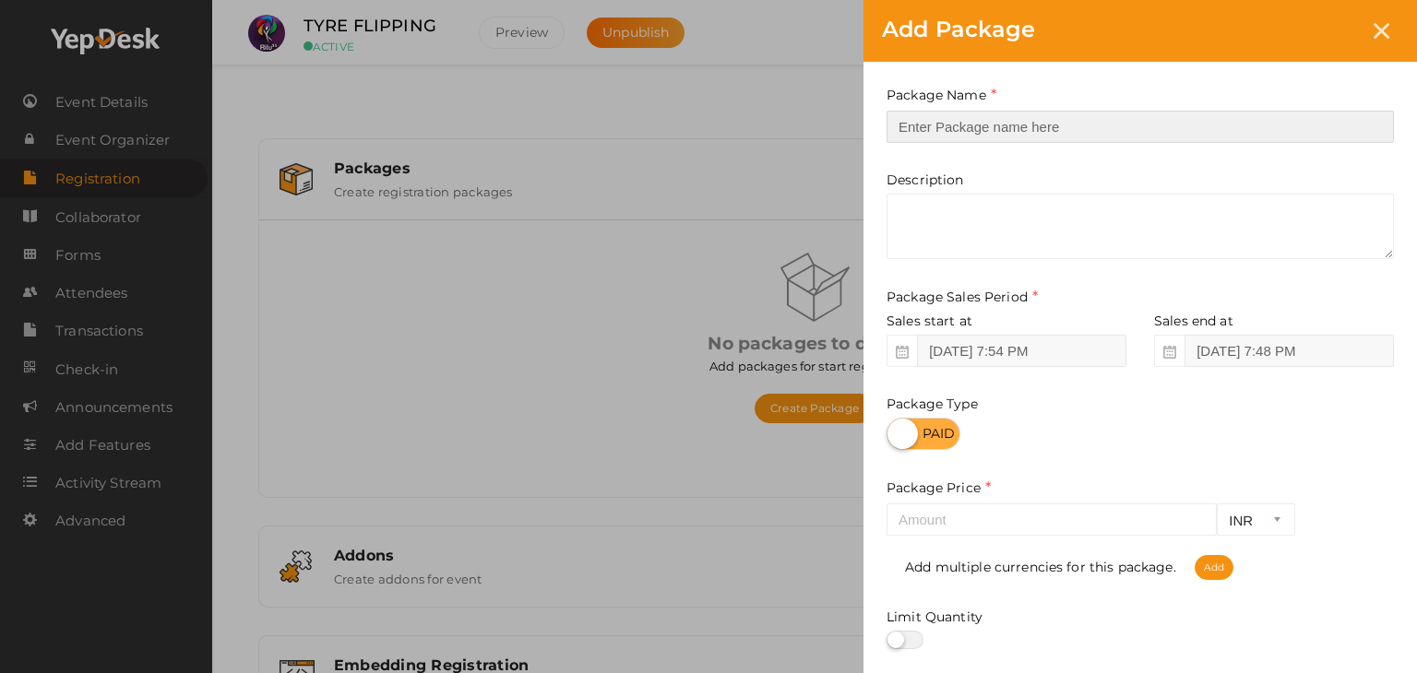
click at [1004, 121] on input "text" at bounding box center [1139, 127] width 507 height 32
type input "Registration"
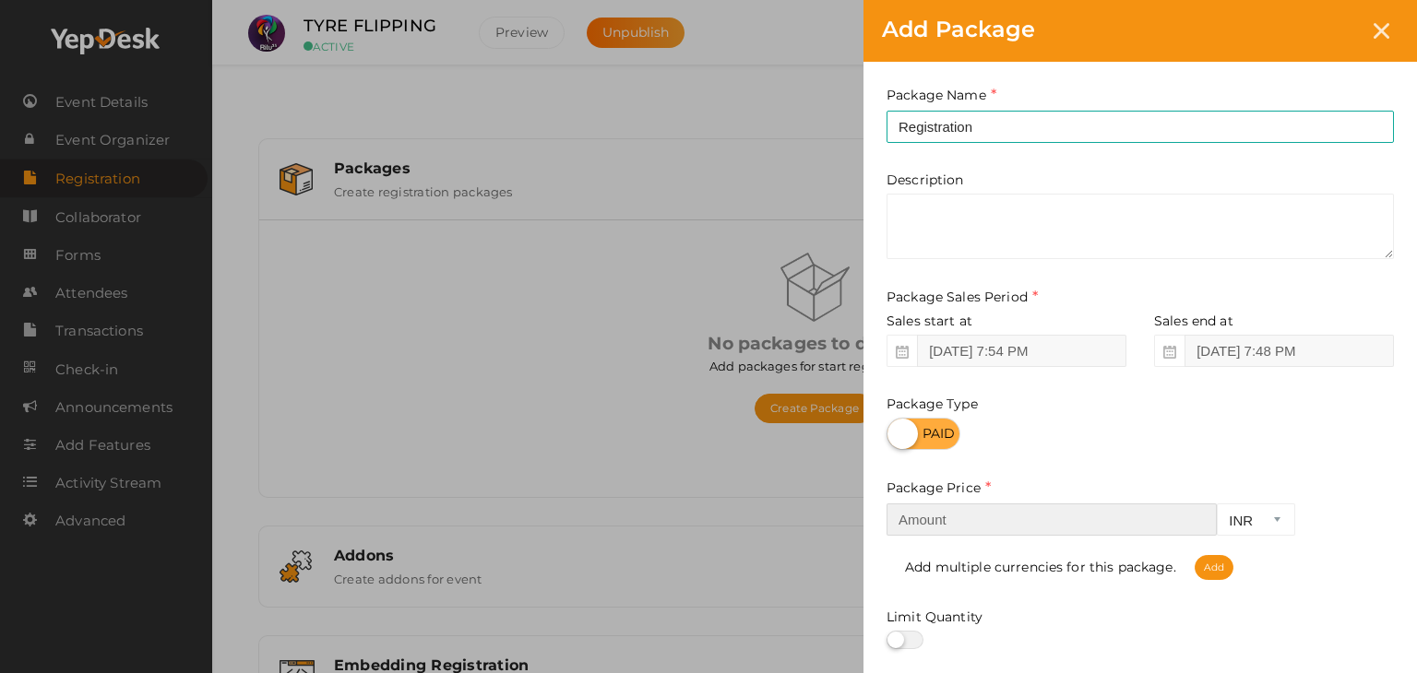
click at [1097, 517] on input "number" at bounding box center [1051, 520] width 330 height 32
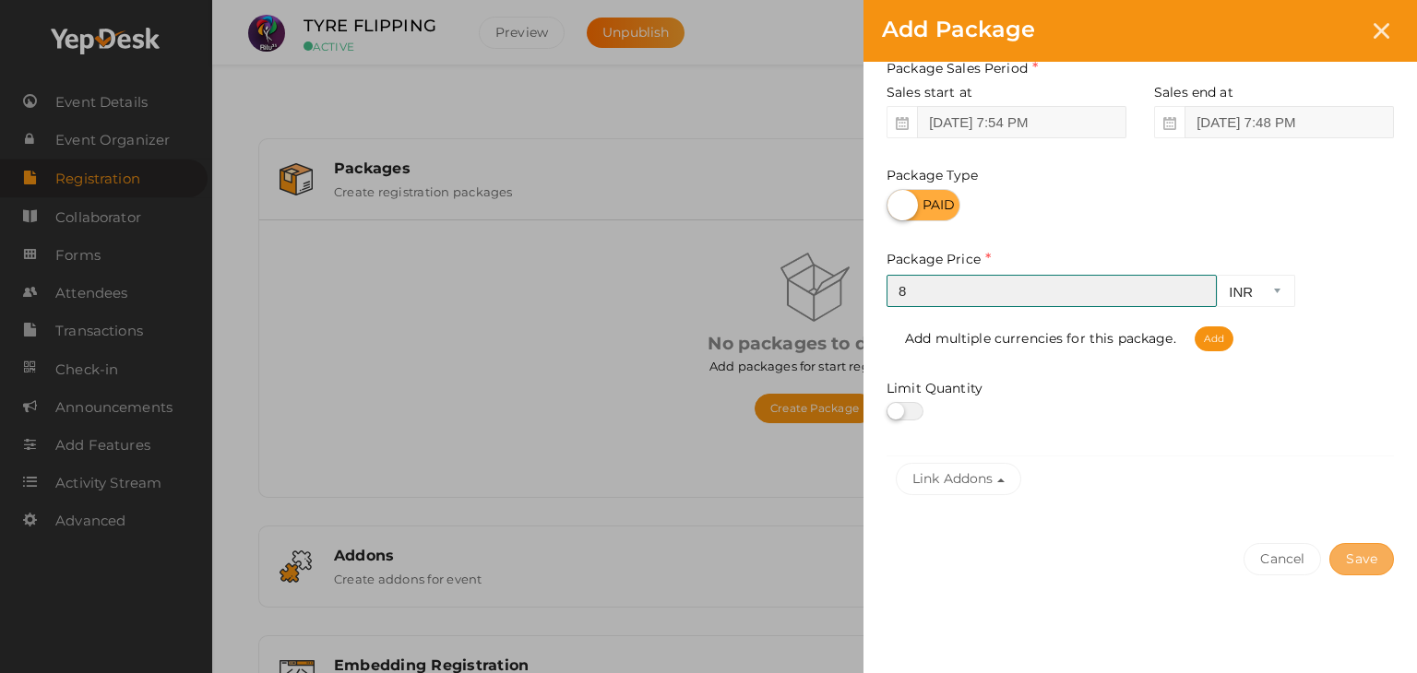
type input "8"
click at [1351, 551] on button "Save" at bounding box center [1361, 559] width 65 height 32
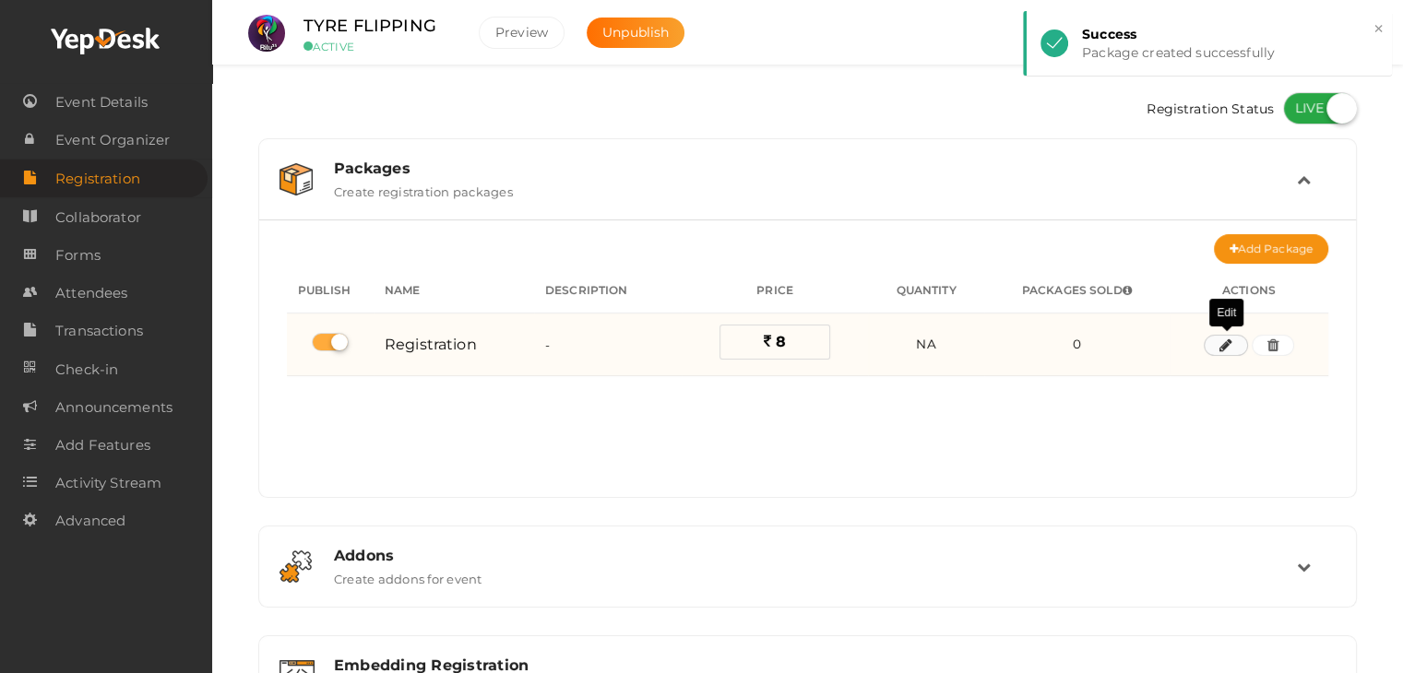
click at [1237, 336] on button "button" at bounding box center [1226, 346] width 44 height 22
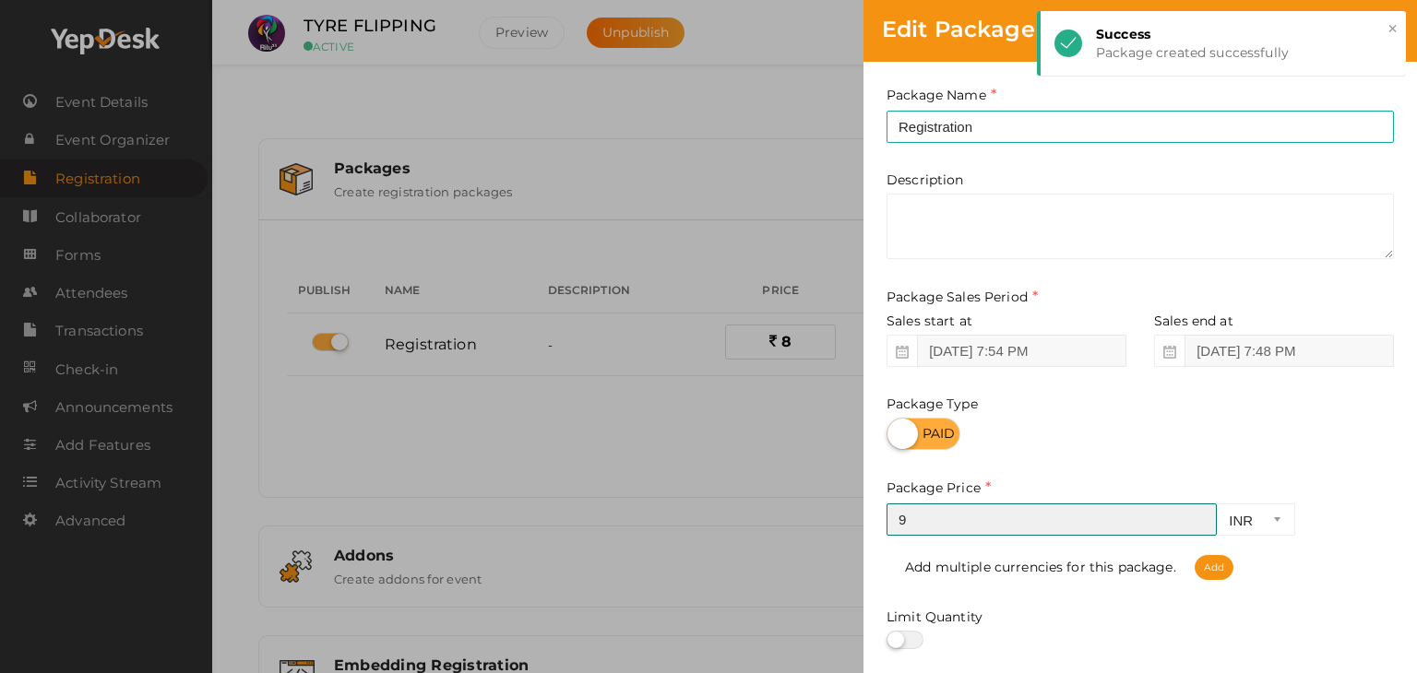
type input "9"
click at [1199, 517] on input "9" at bounding box center [1051, 520] width 330 height 32
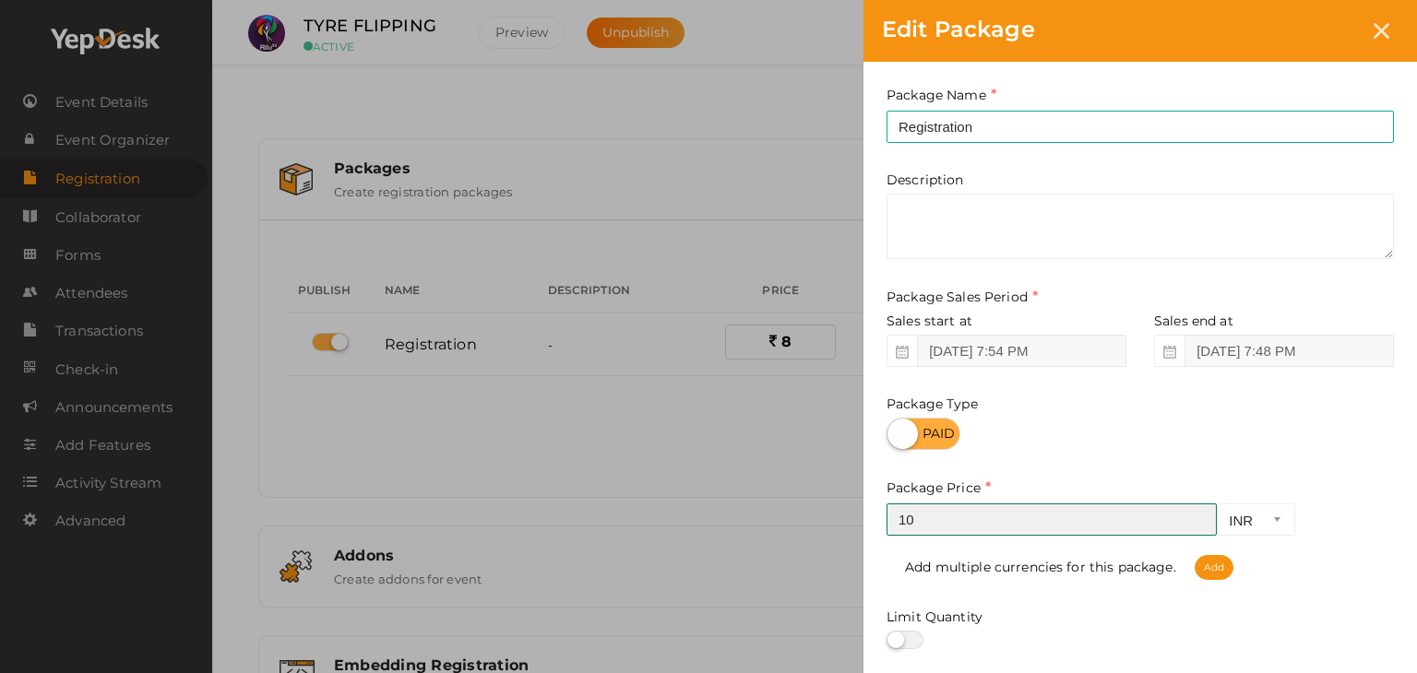
type input "9"
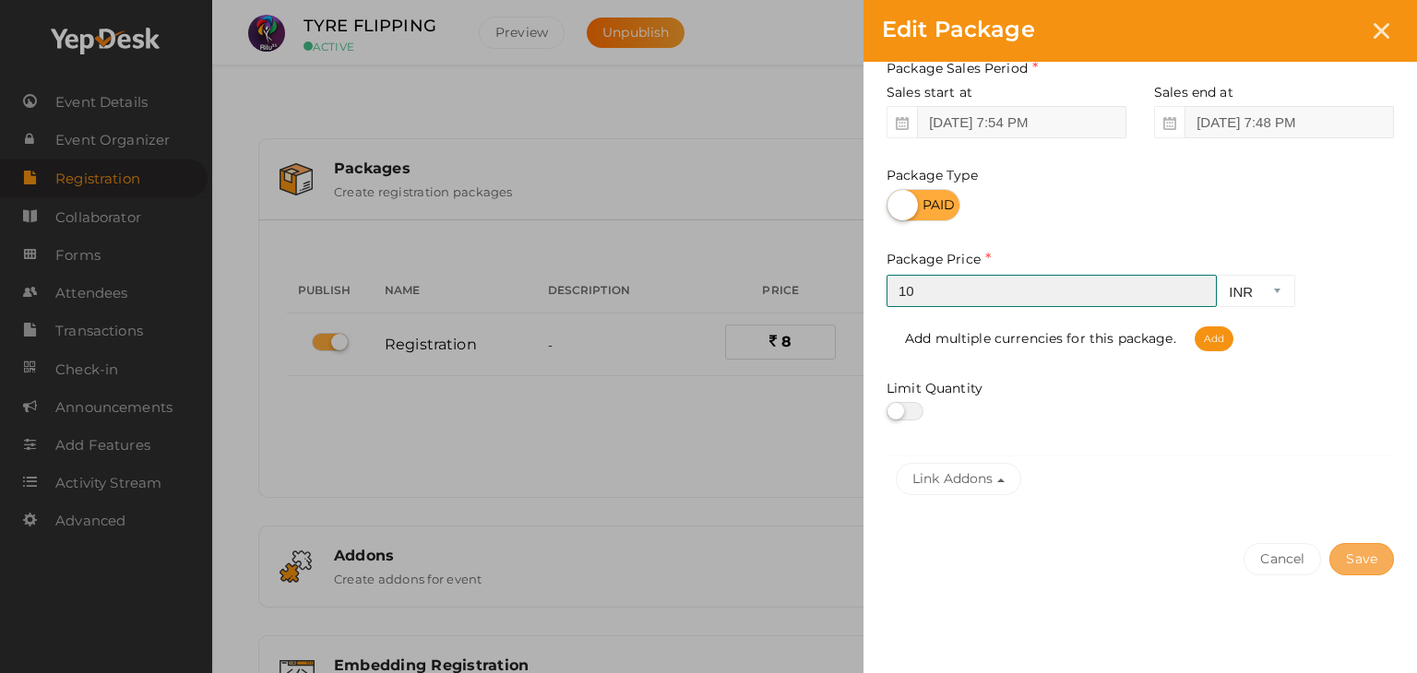
type input "10"
click at [1355, 562] on button "Save" at bounding box center [1361, 559] width 65 height 32
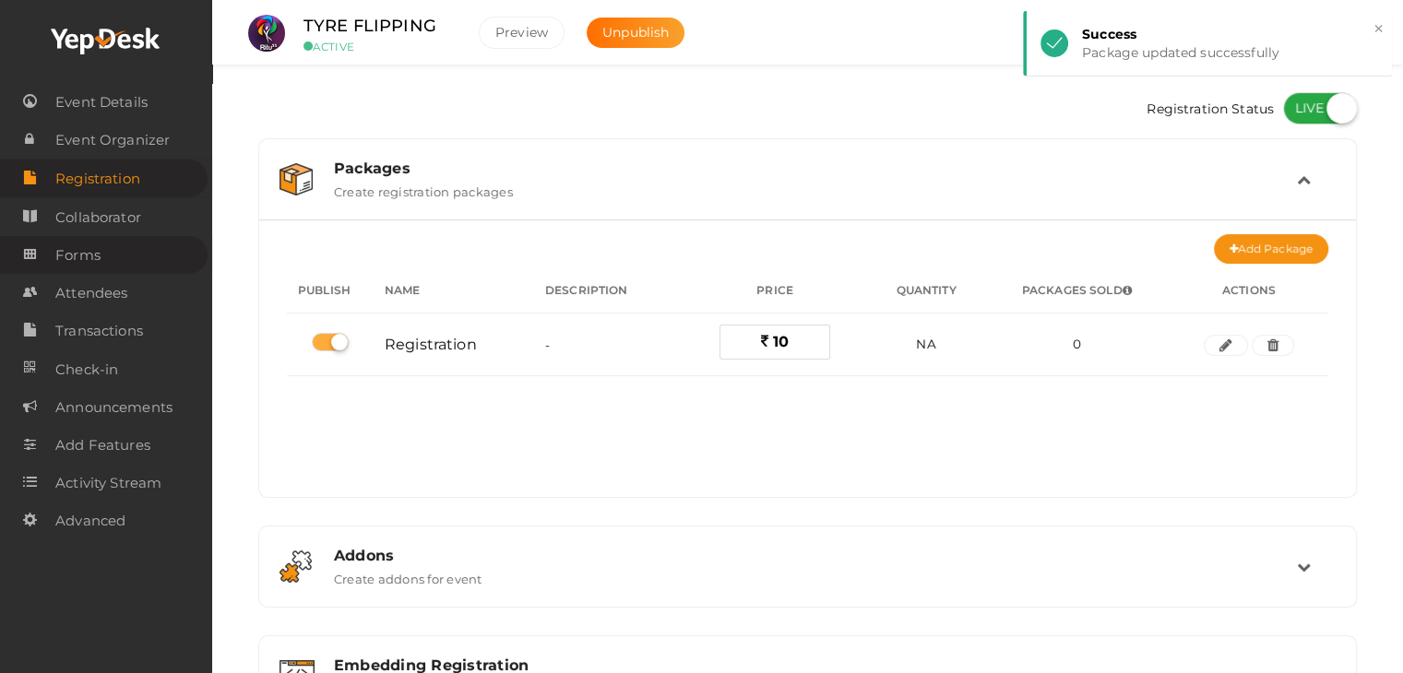
click at [81, 255] on span "Forms" at bounding box center [77, 255] width 45 height 37
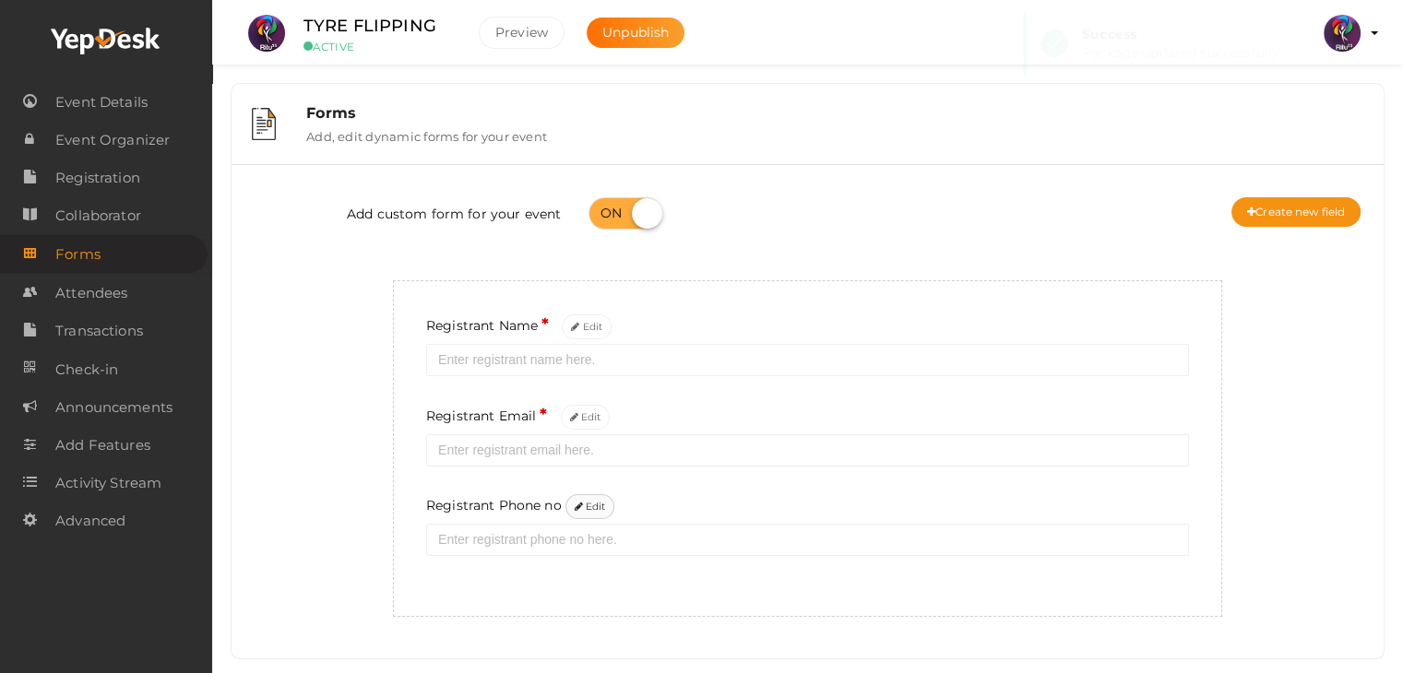
click at [584, 500] on button "Edit" at bounding box center [590, 506] width 50 height 25
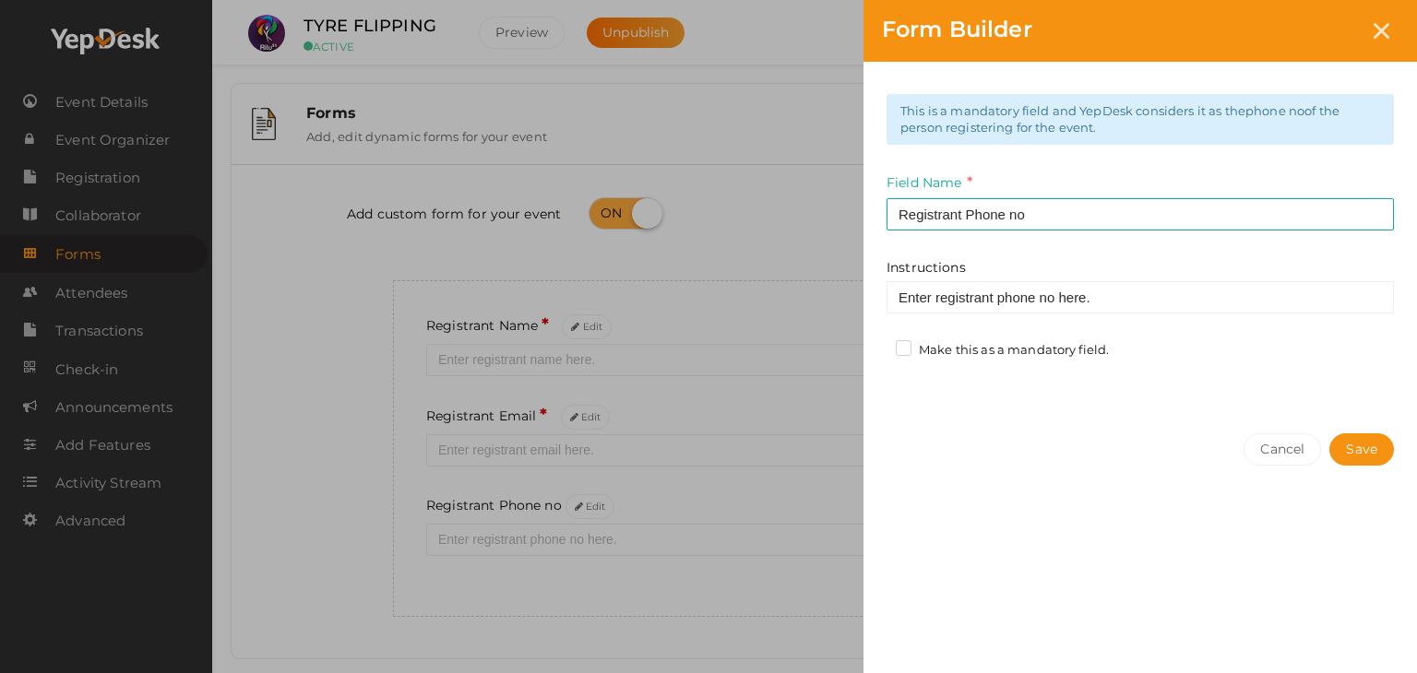
click at [904, 346] on label "Make this as a mandatory field." at bounding box center [1002, 350] width 213 height 18
click at [877, 345] on input "Make this as a mandatory field." at bounding box center [877, 345] width 0 height 0
click at [1347, 451] on button "Save" at bounding box center [1361, 450] width 65 height 32
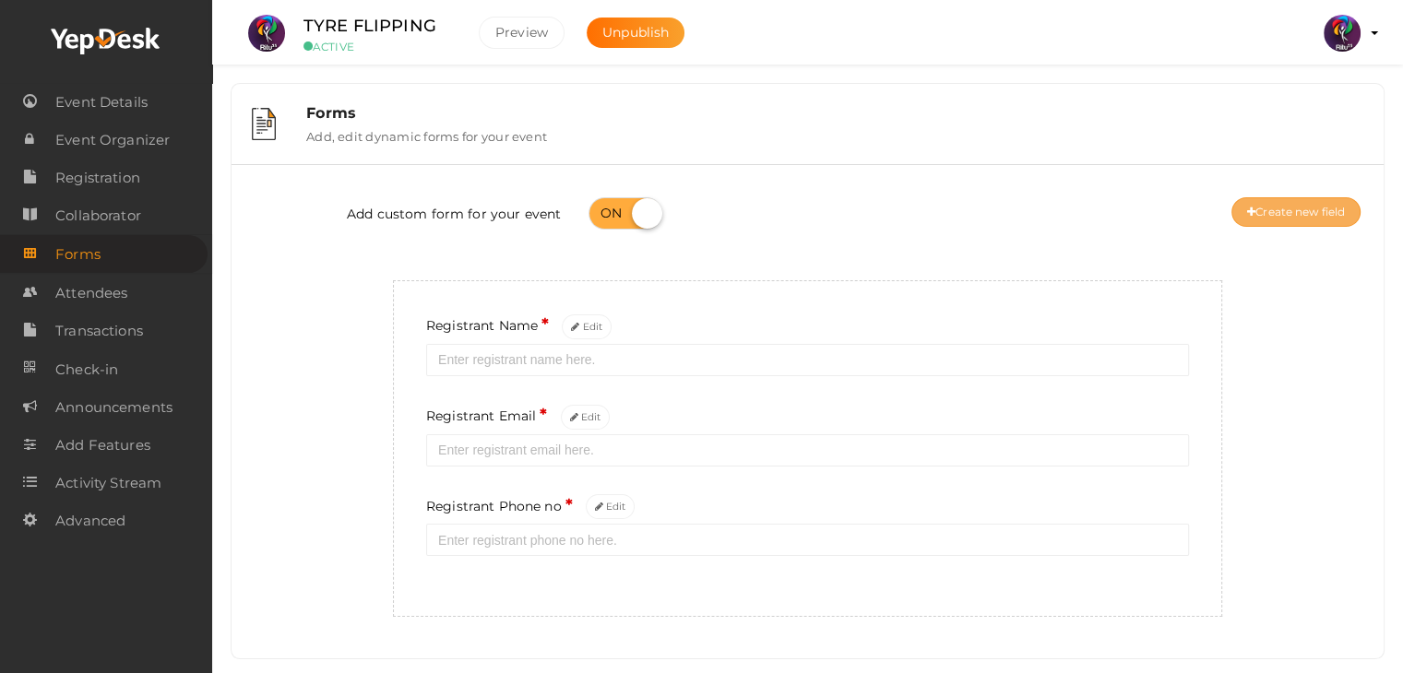
click at [1271, 215] on button "Create new field" at bounding box center [1295, 212] width 129 height 30
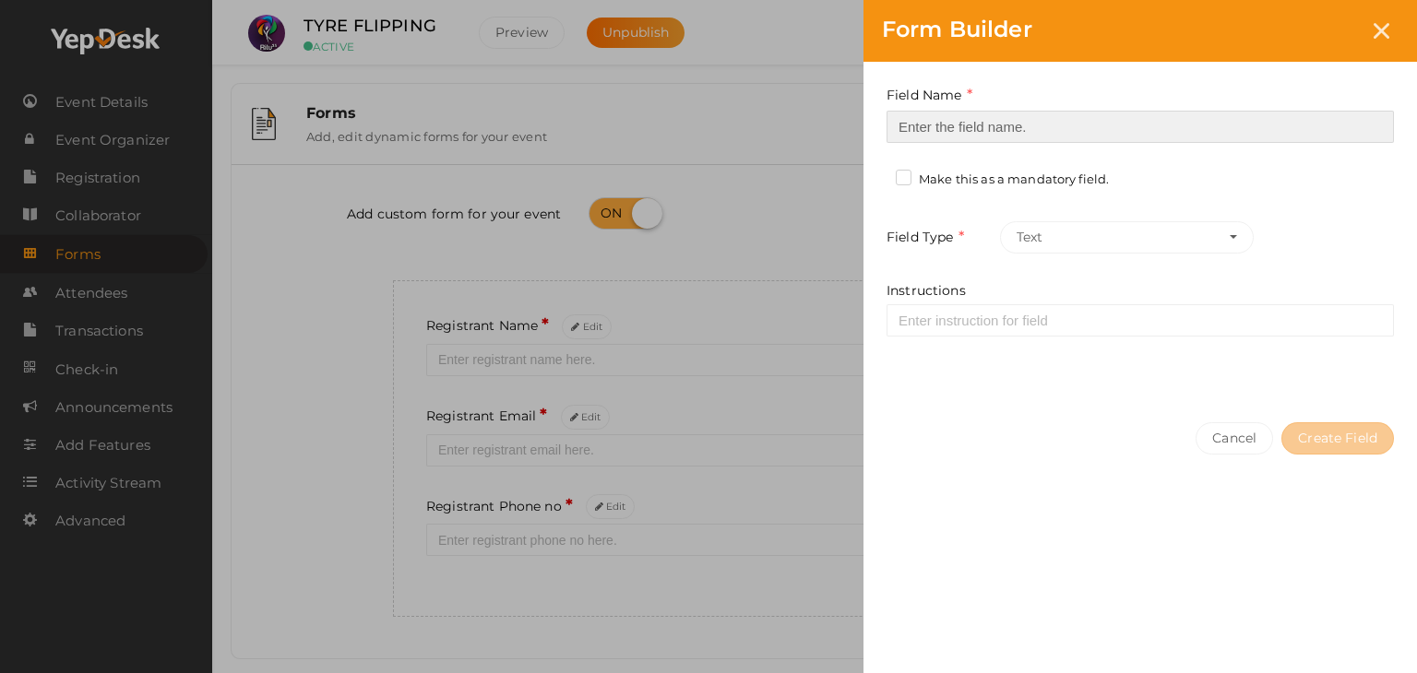
click at [939, 129] on input at bounding box center [1139, 127] width 507 height 32
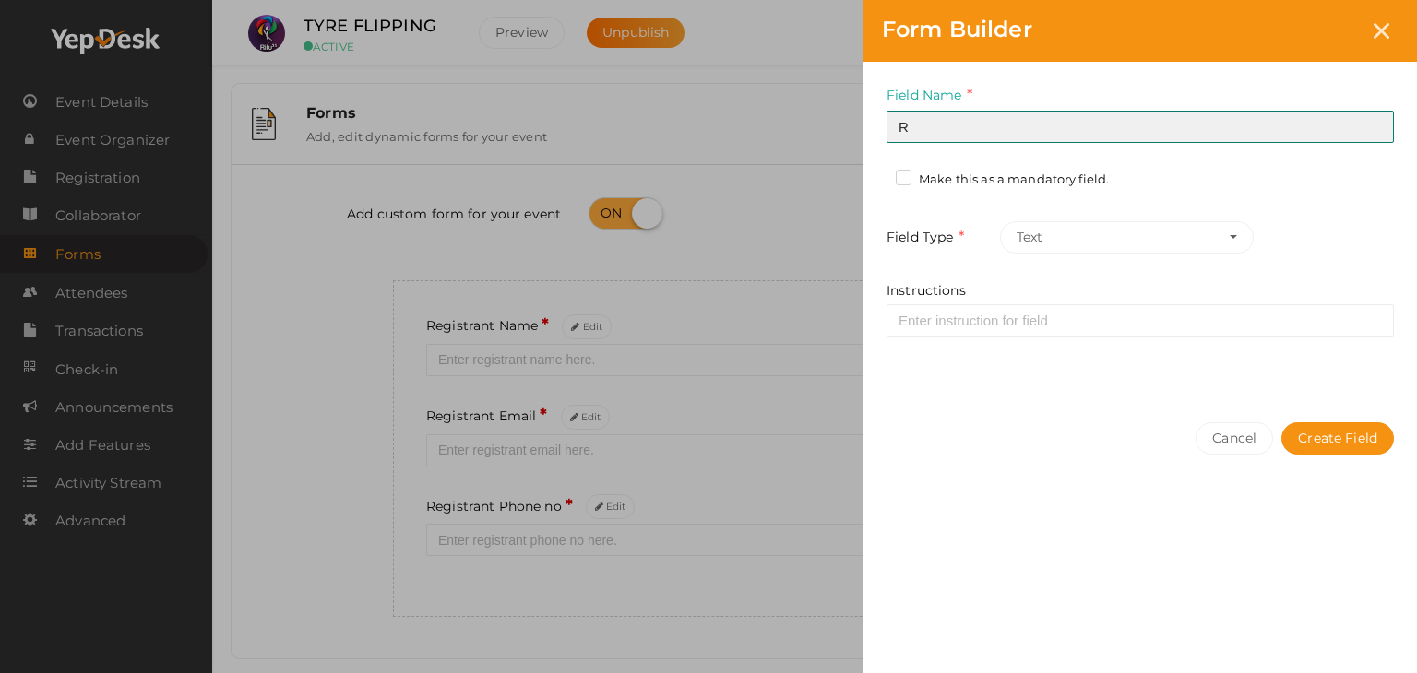
type input "Registrant College"
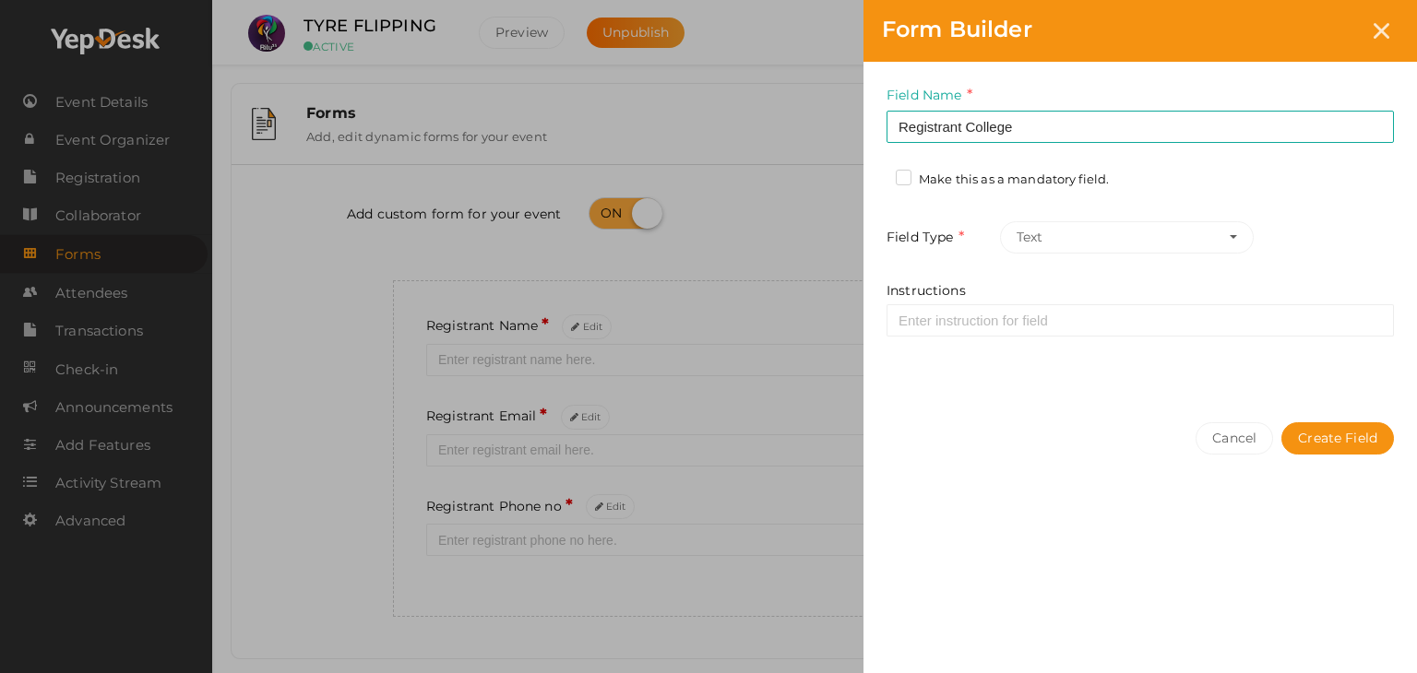
click at [893, 172] on div "Make this as a mandatory field." at bounding box center [1004, 182] width 236 height 23
click at [903, 176] on label "Make this as a mandatory field." at bounding box center [1002, 180] width 213 height 18
click at [877, 174] on input "Make this as a mandatory field." at bounding box center [877, 174] width 0 height 0
click at [1304, 436] on button "Create Field" at bounding box center [1337, 438] width 113 height 32
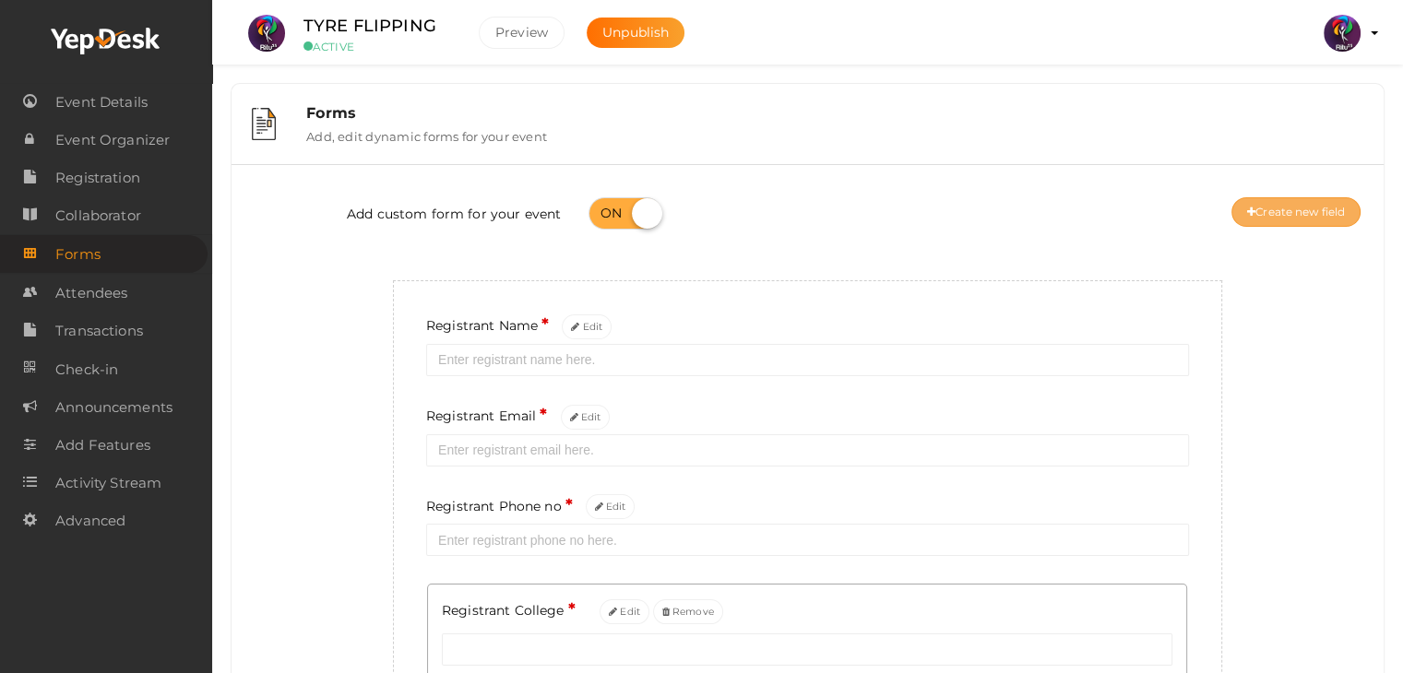
click at [1263, 200] on button "Create new field" at bounding box center [1295, 212] width 129 height 30
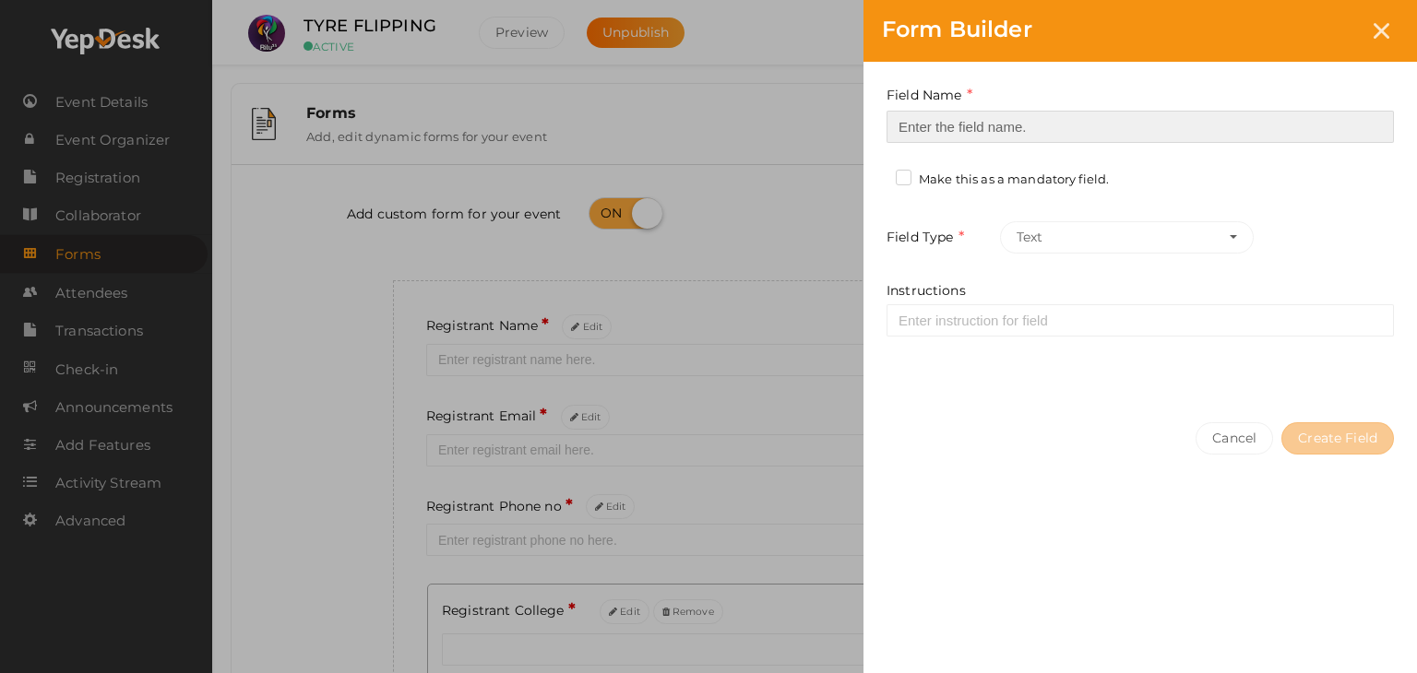
click at [935, 127] on input at bounding box center [1139, 127] width 507 height 32
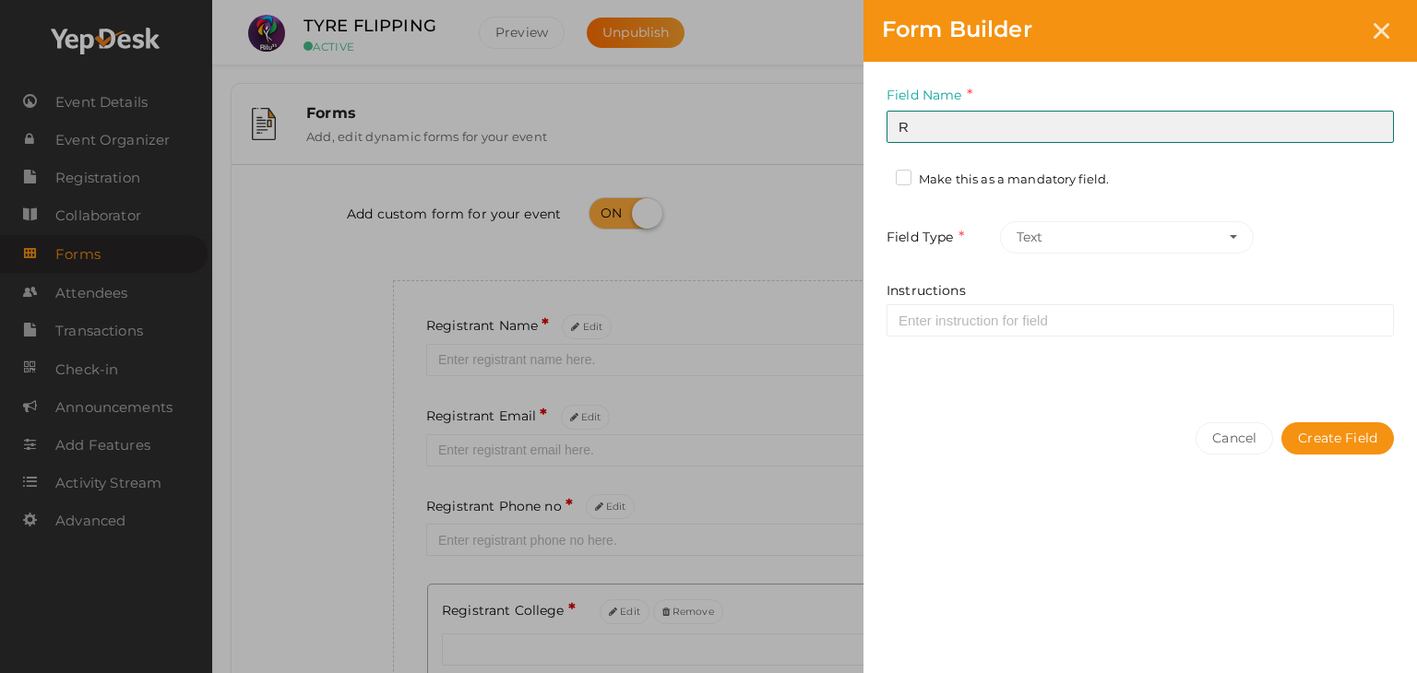
type input "Refferal ID"
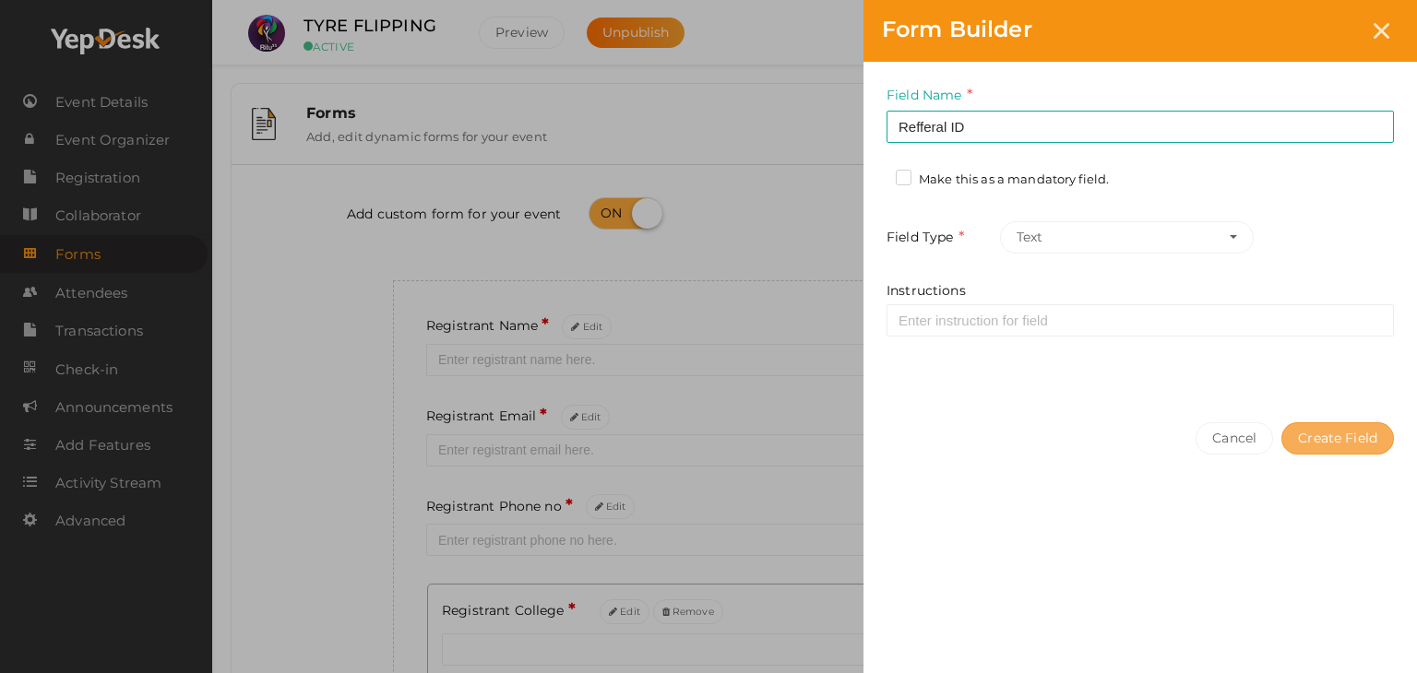
click at [1314, 439] on button "Create Field" at bounding box center [1337, 438] width 113 height 32
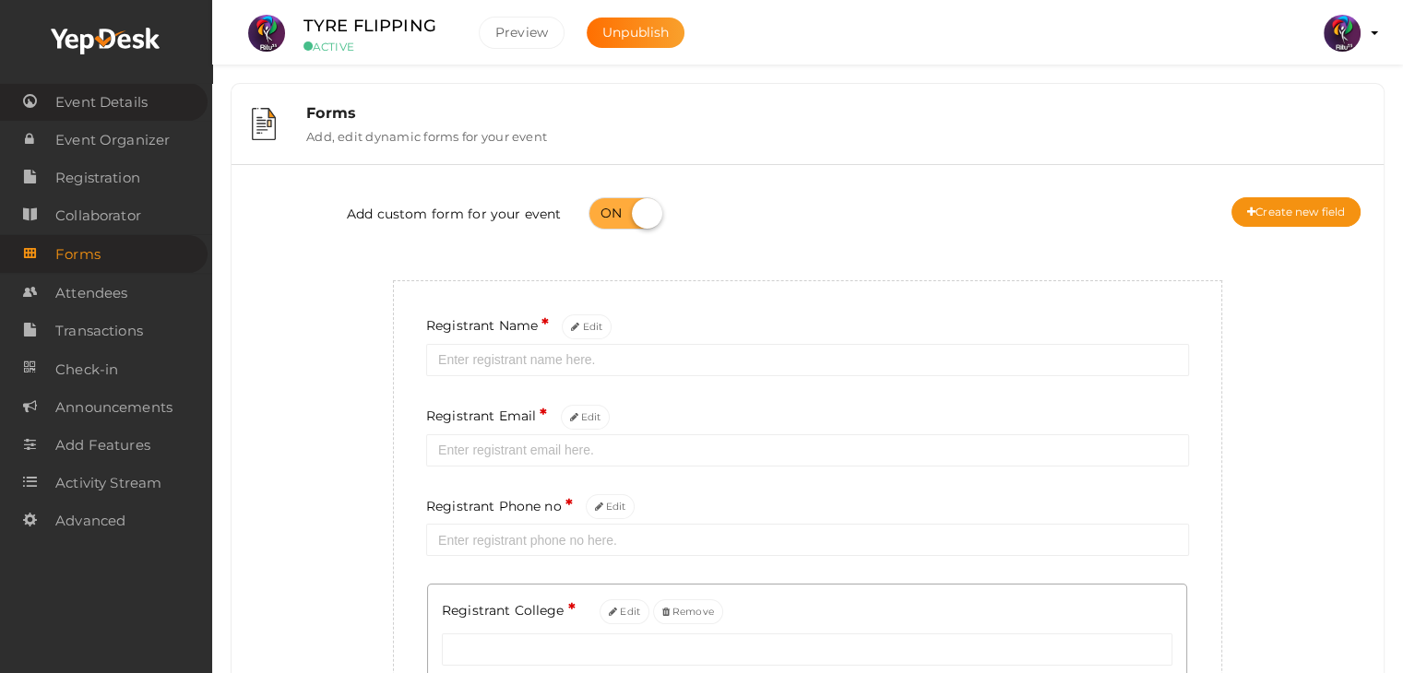
click at [95, 101] on span "Event Details" at bounding box center [101, 102] width 92 height 37
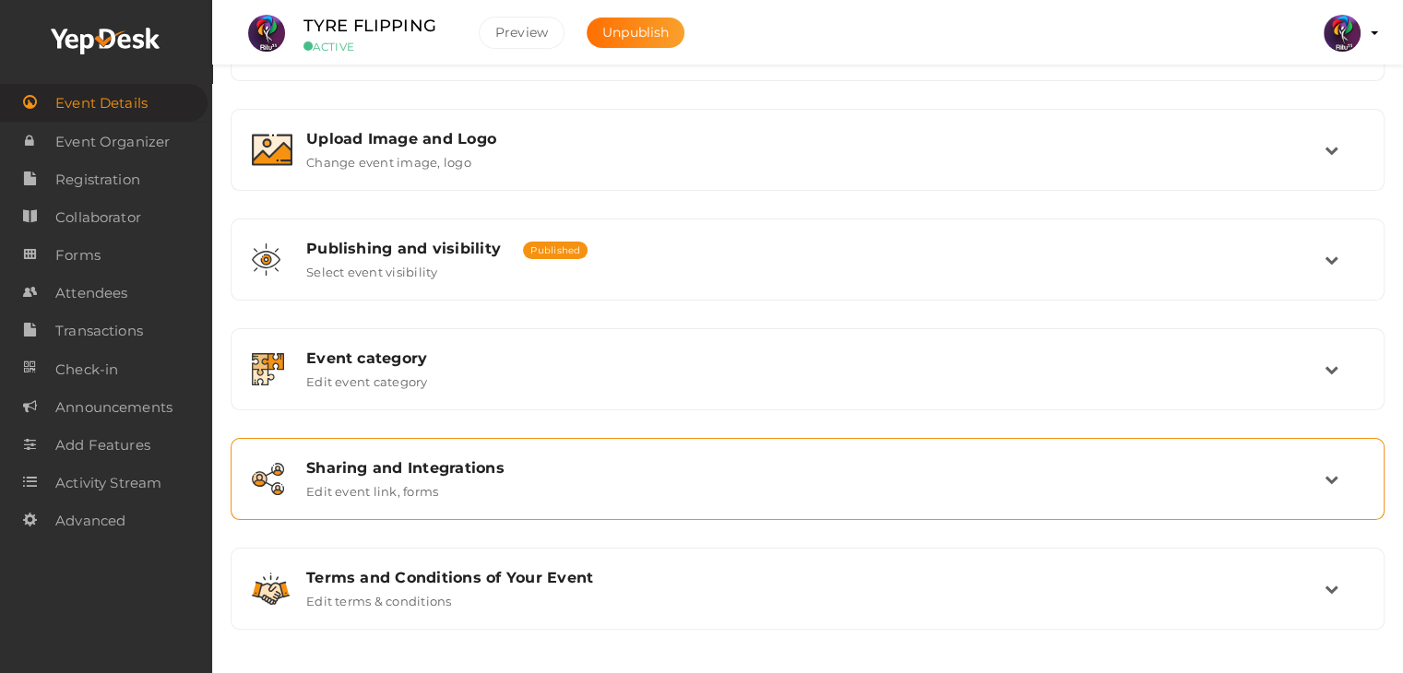
click at [650, 459] on div "Sharing and Integrations" at bounding box center [815, 468] width 1018 height 18
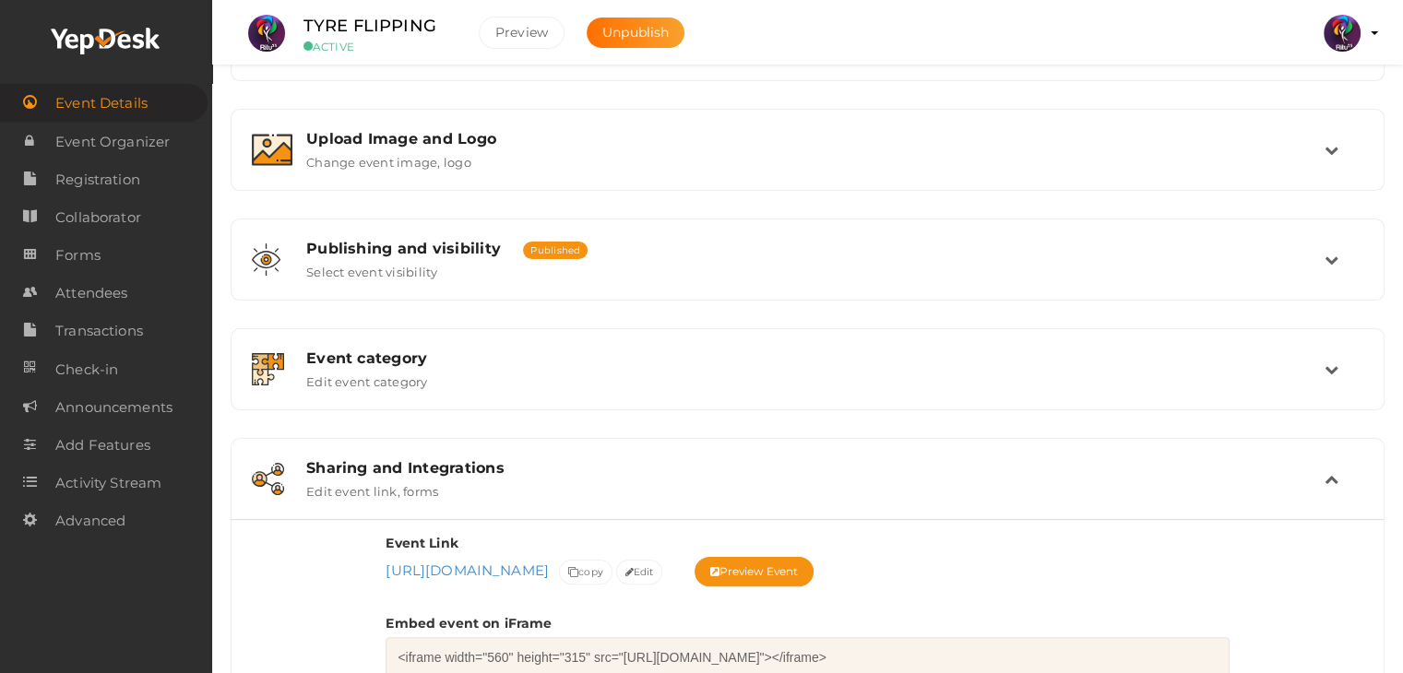
scroll to position [743, 0]
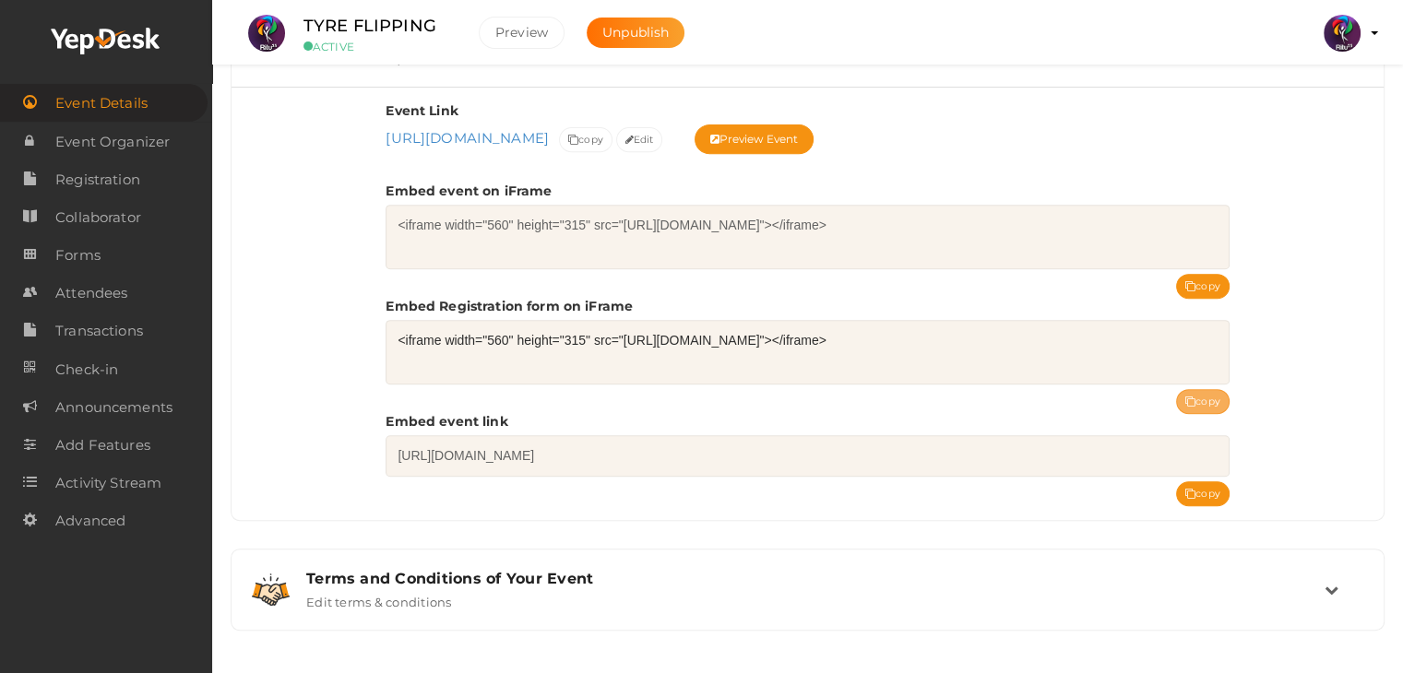
click at [1195, 396] on button "copy" at bounding box center [1202, 401] width 53 height 25
drag, startPoint x: 437, startPoint y: 24, endPoint x: 294, endPoint y: 32, distance: 143.2
click at [294, 32] on div "TYRE FLIPPING ACTIVE" at bounding box center [377, 33] width 184 height 41
copy label "TYRE FLIPPING"
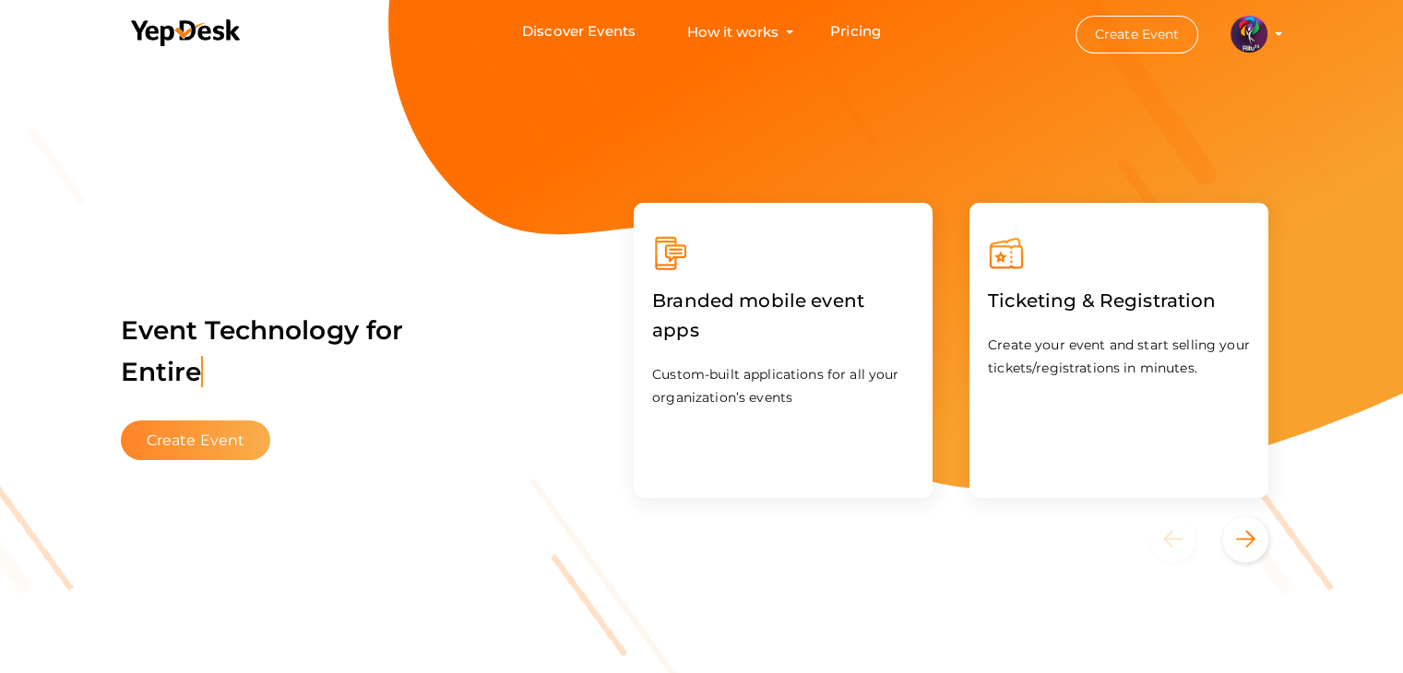
click at [133, 429] on button "Create Event" at bounding box center [196, 441] width 150 height 40
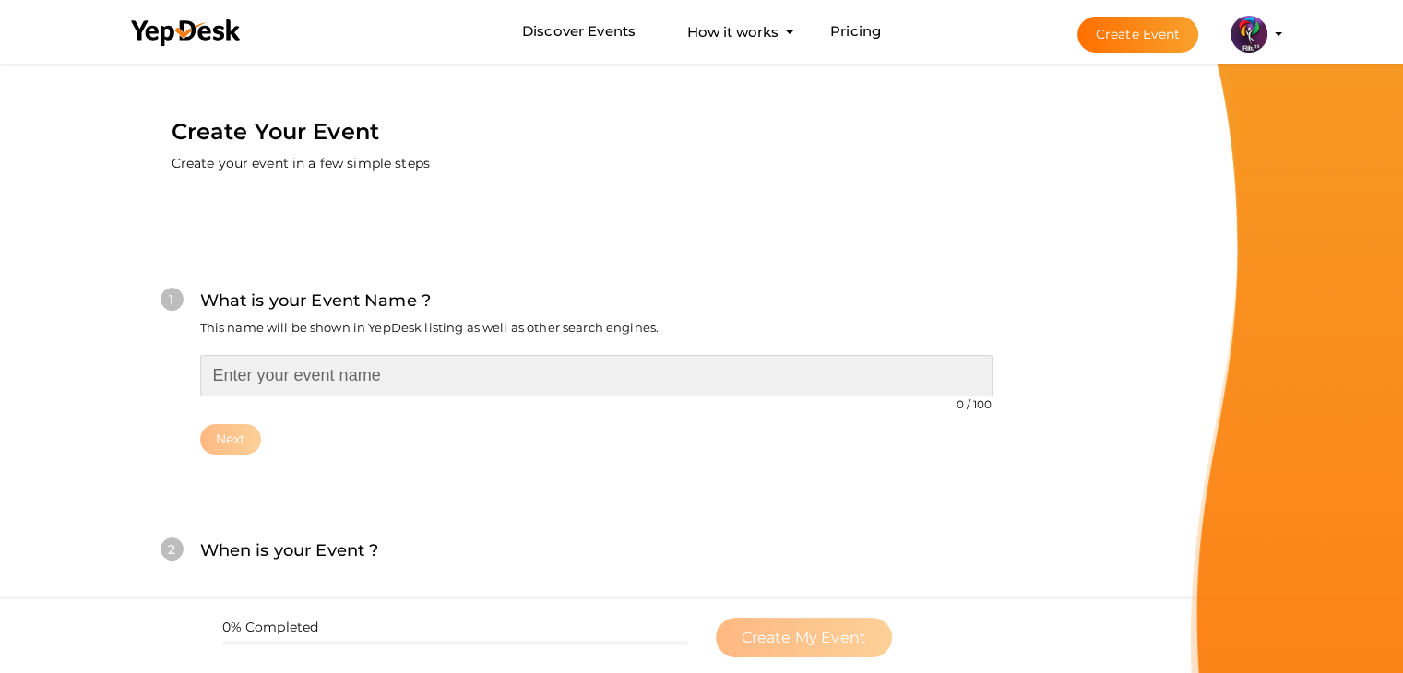
click at [277, 387] on input "text" at bounding box center [596, 376] width 792 height 42
type input "LOGITECH STEERING WHEEL SIMULATOR"
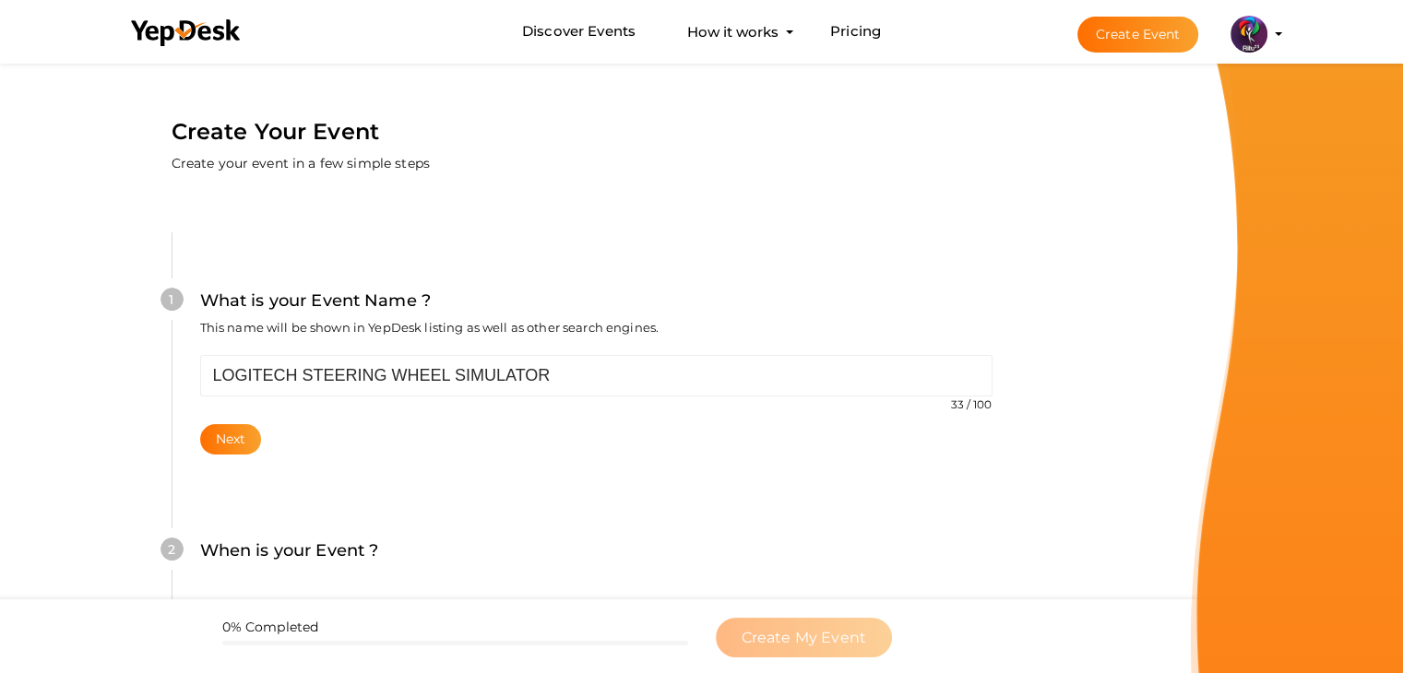
click at [200, 451] on div "Next" at bounding box center [596, 439] width 792 height 30
click at [210, 440] on button "Next" at bounding box center [231, 439] width 62 height 30
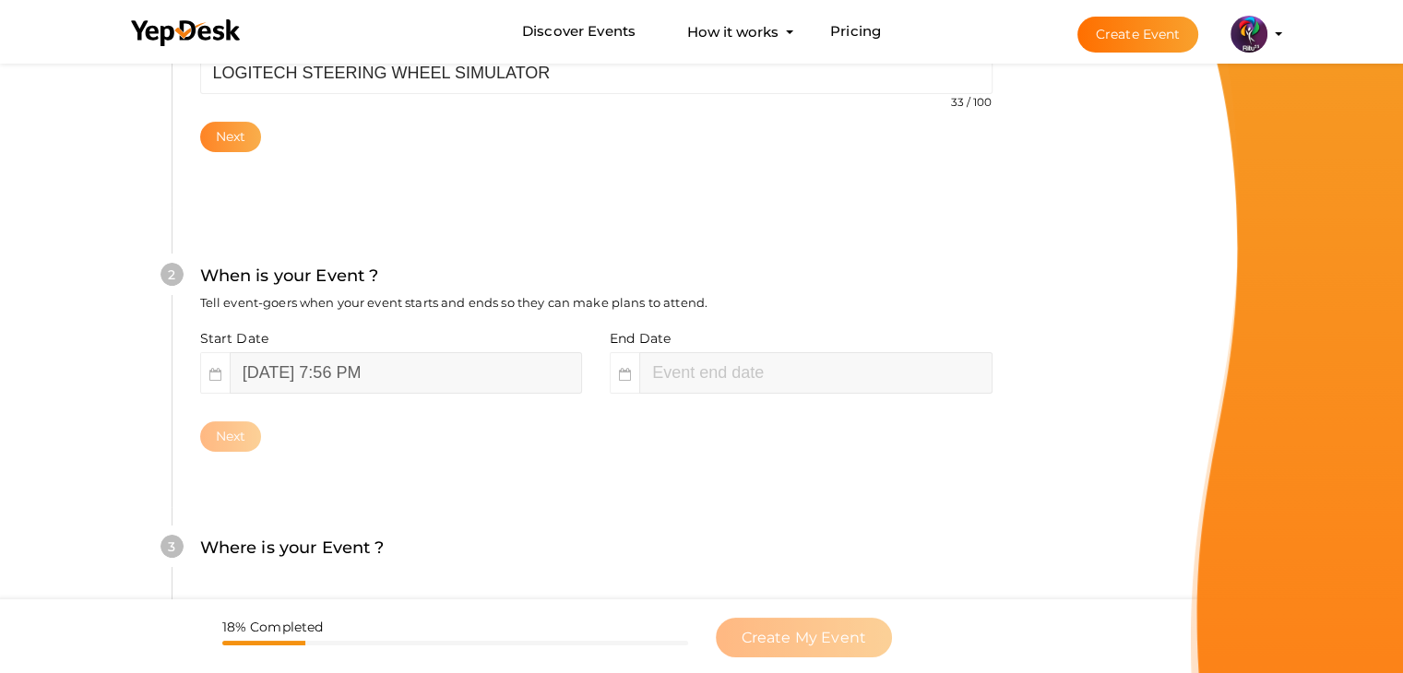
scroll to position [379, 0]
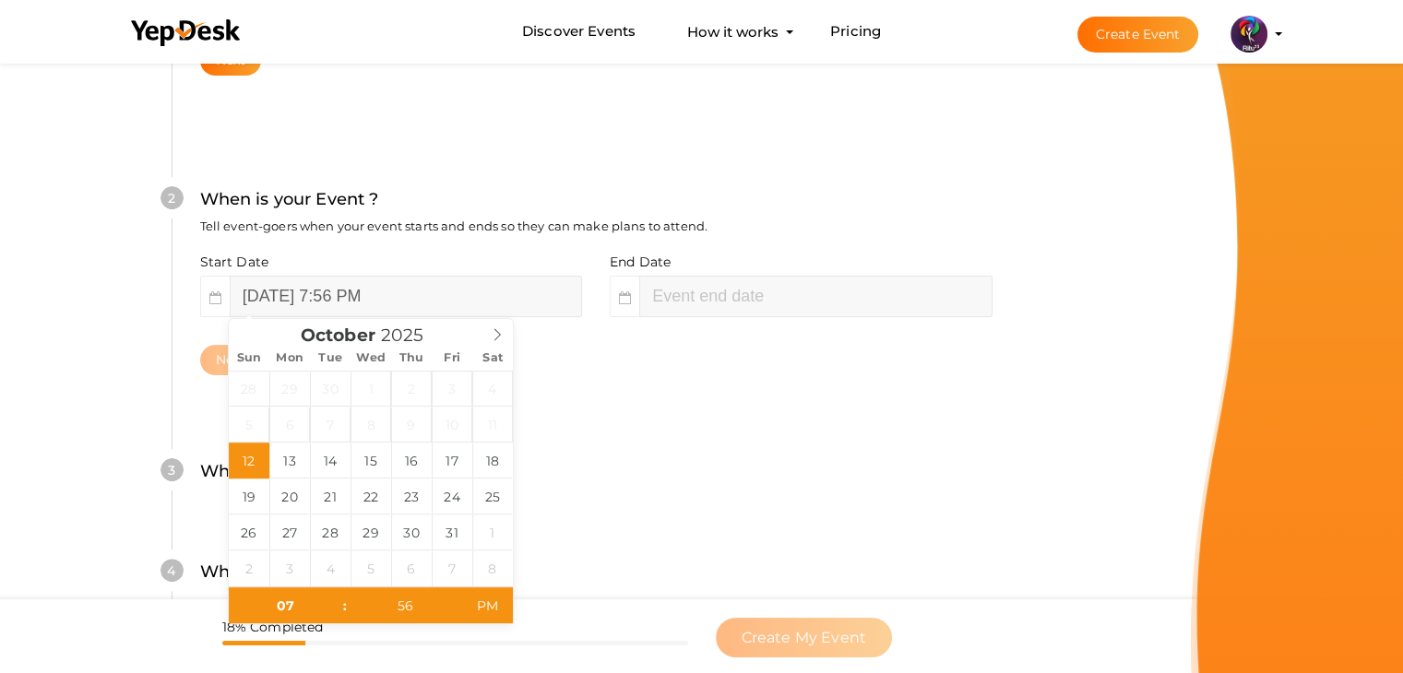
type input "[DATE] 9:56 PM"
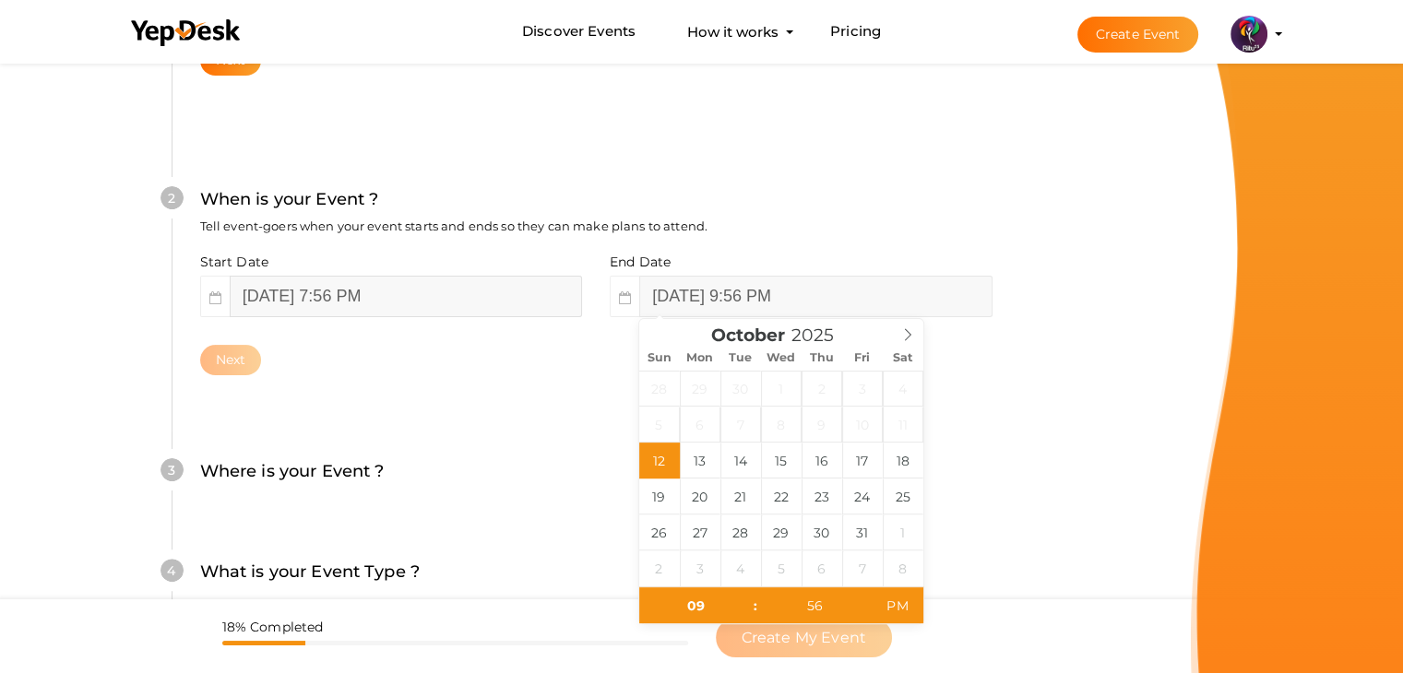
click at [310, 307] on input "[DATE] 7:56 PM" at bounding box center [406, 297] width 352 height 42
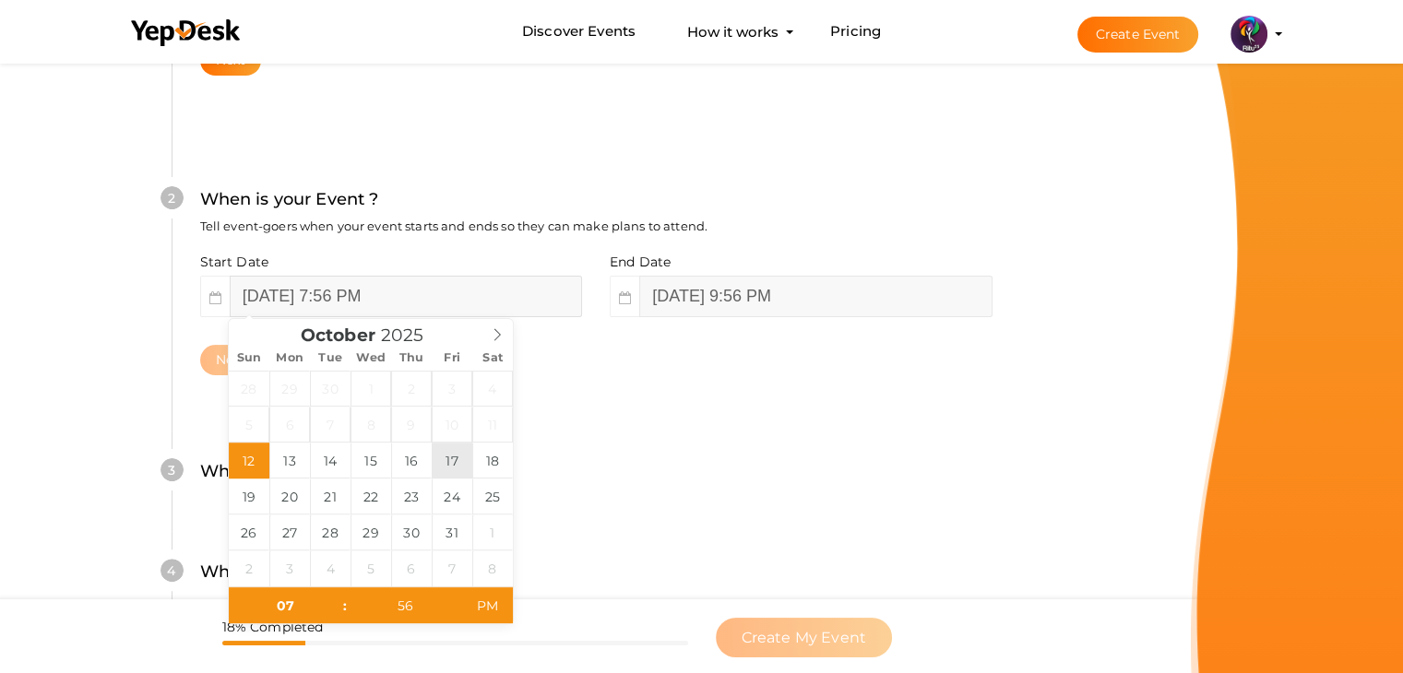
type input "[DATE] 7:56 PM"
click at [811, 298] on input "[DATE] 9:56 PM" at bounding box center [815, 297] width 352 height 42
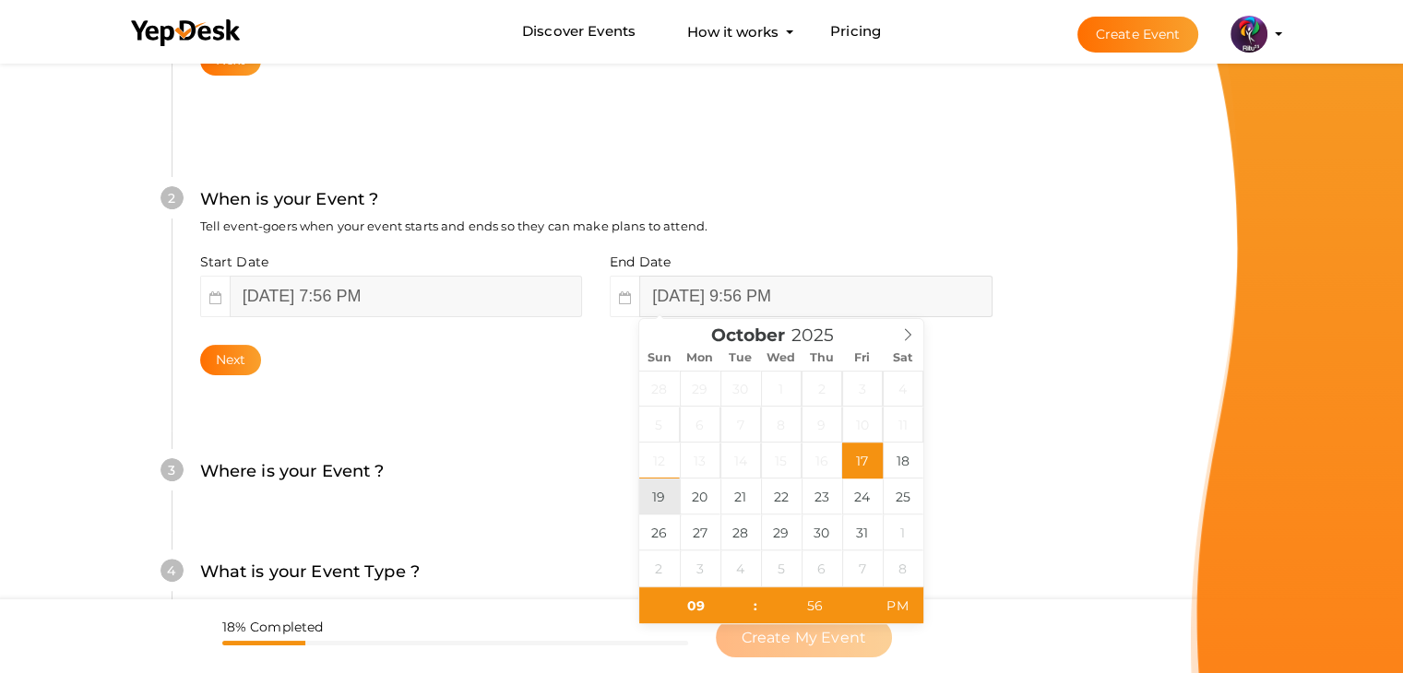
type input "[DATE] 9:56 PM"
click at [461, 411] on div "2 When is your Event ? Tell event-goers when your event starts and ends so they…" at bounding box center [596, 281] width 849 height 300
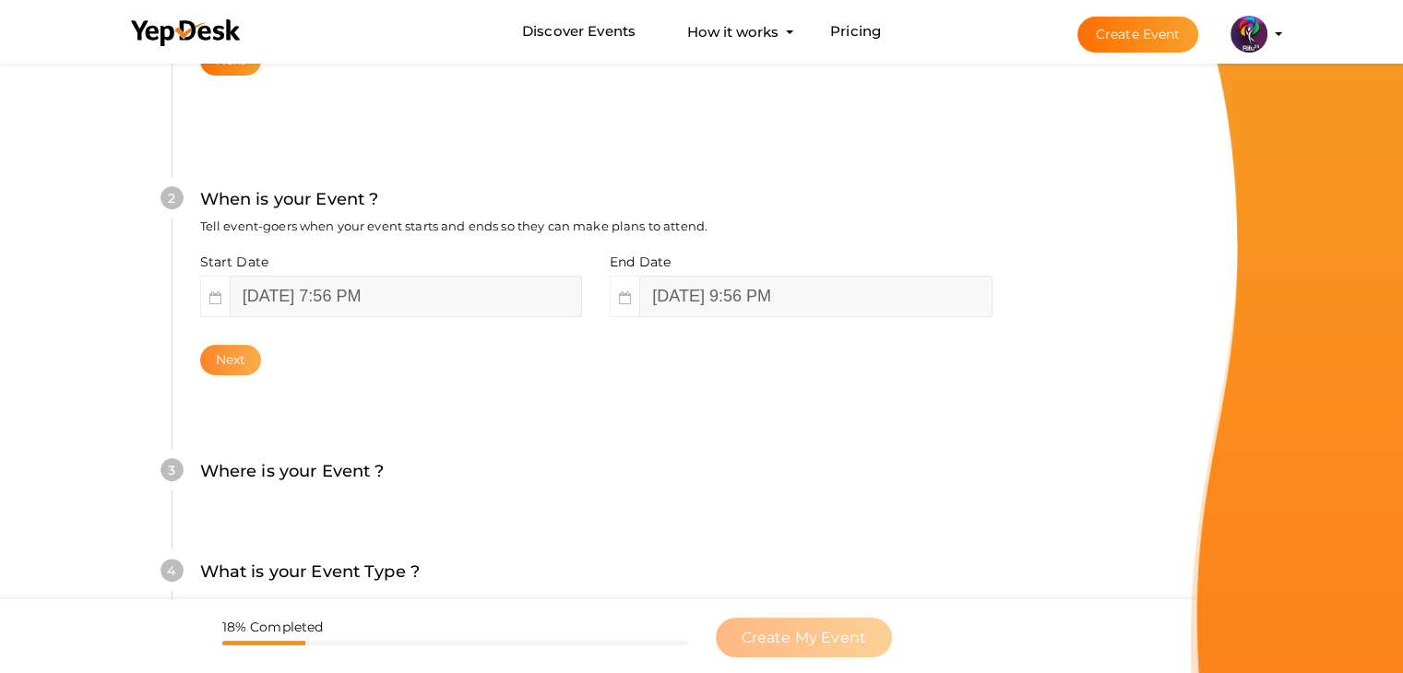
click at [239, 365] on button "Next" at bounding box center [231, 360] width 62 height 30
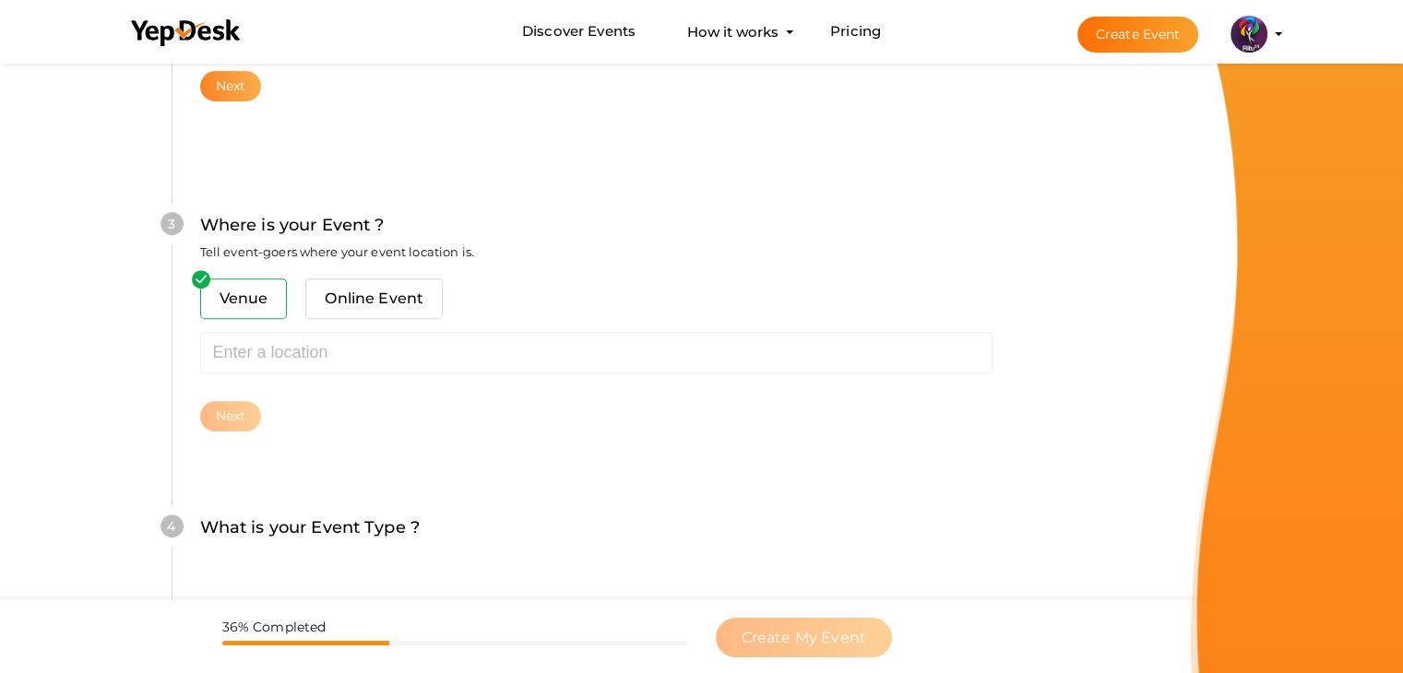
scroll to position [679, 0]
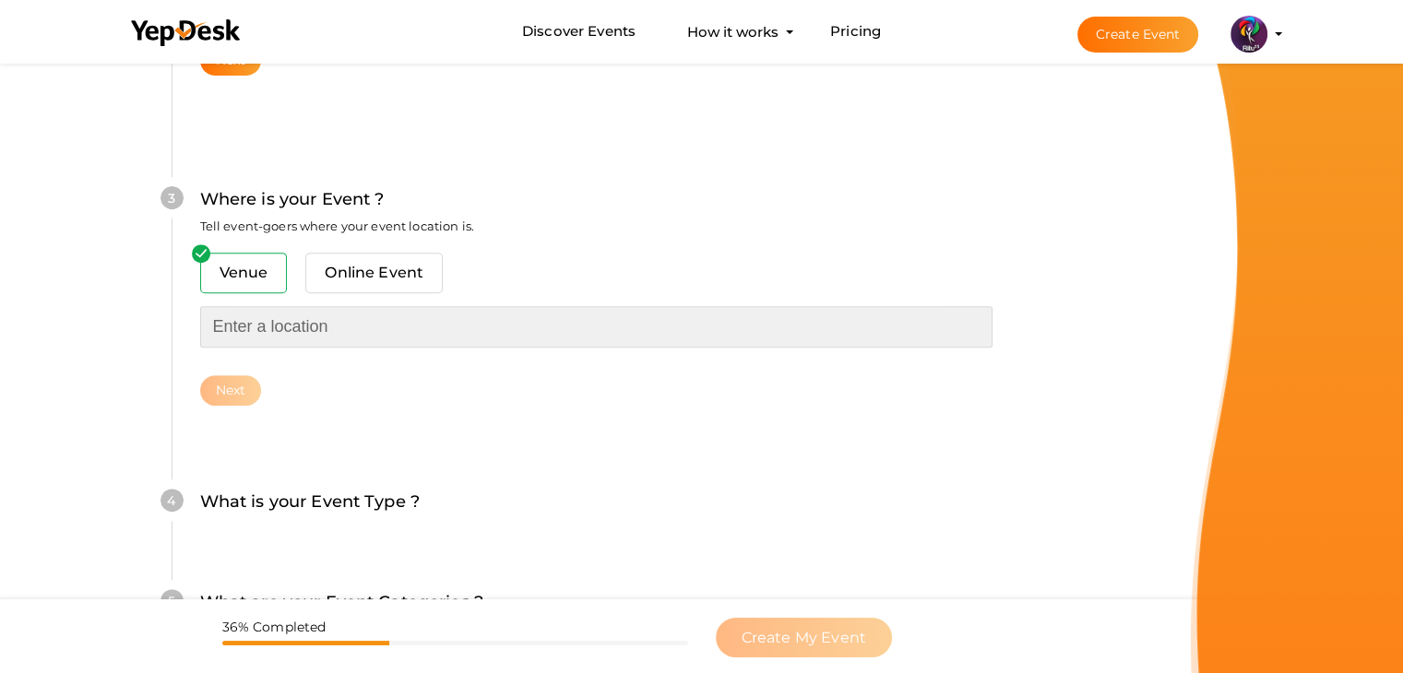
click at [303, 329] on input "text" at bounding box center [596, 327] width 792 height 42
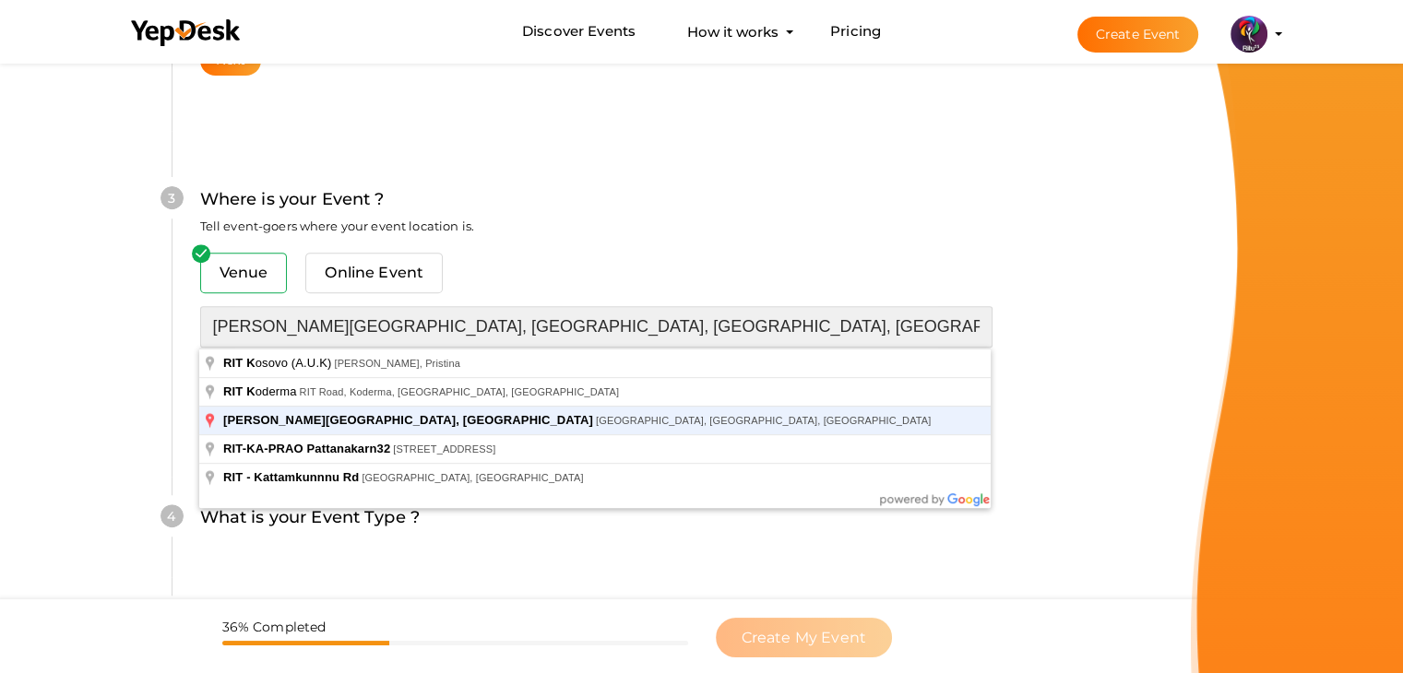
type input "[PERSON_NAME][GEOGRAPHIC_DATA], [GEOGRAPHIC_DATA], [GEOGRAPHIC_DATA], [GEOGRAPH…"
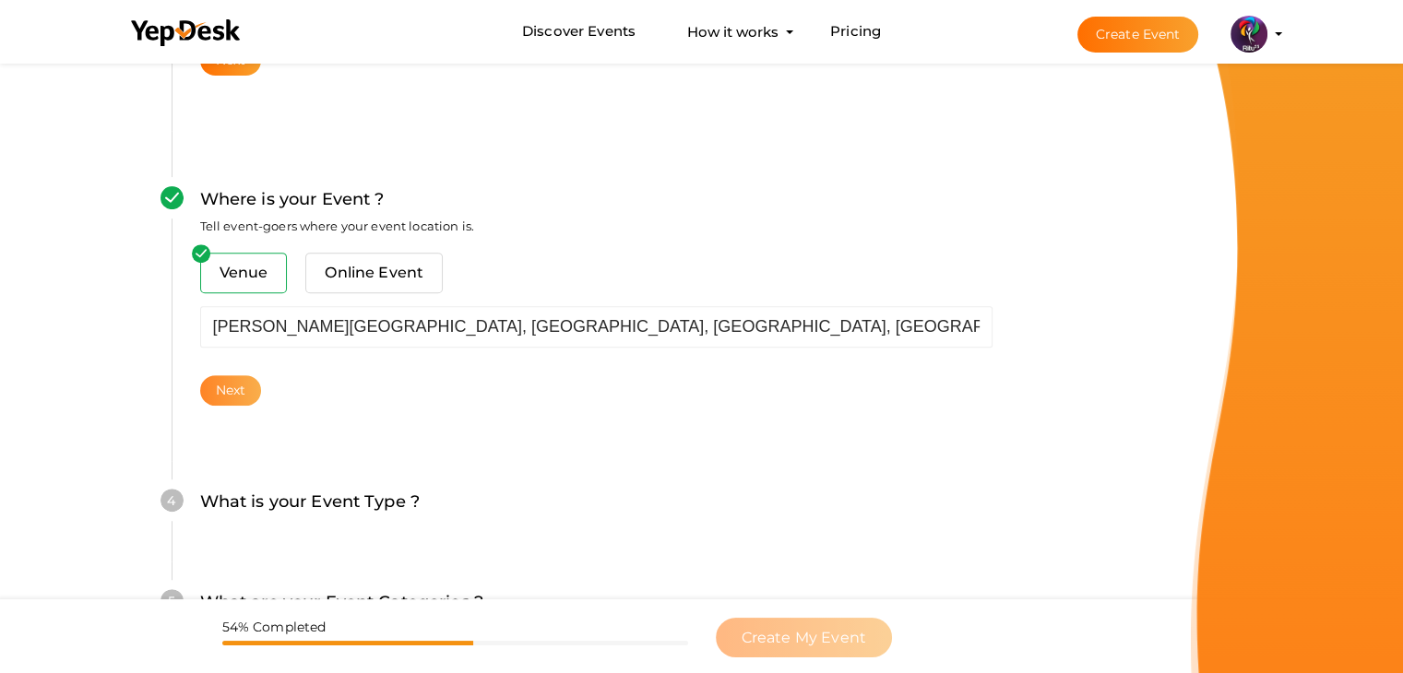
click at [226, 387] on button "Next" at bounding box center [231, 390] width 62 height 30
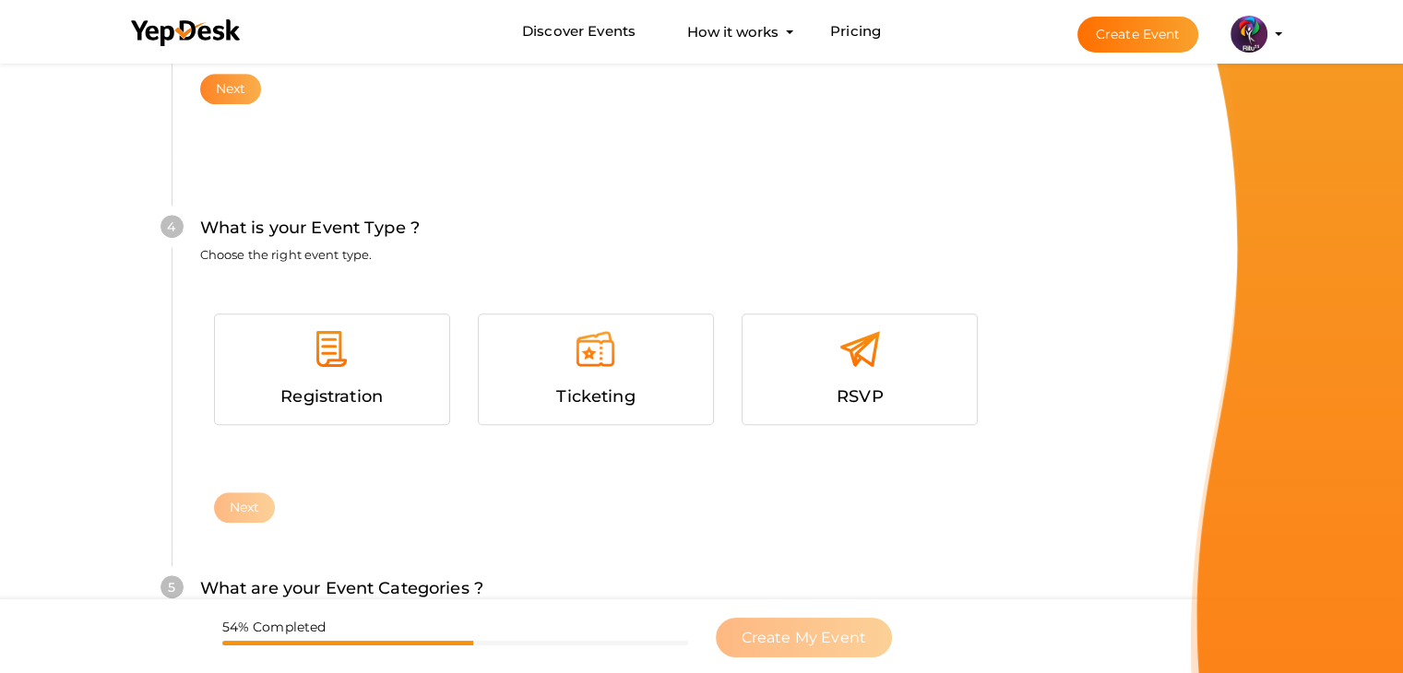
scroll to position [1009, 0]
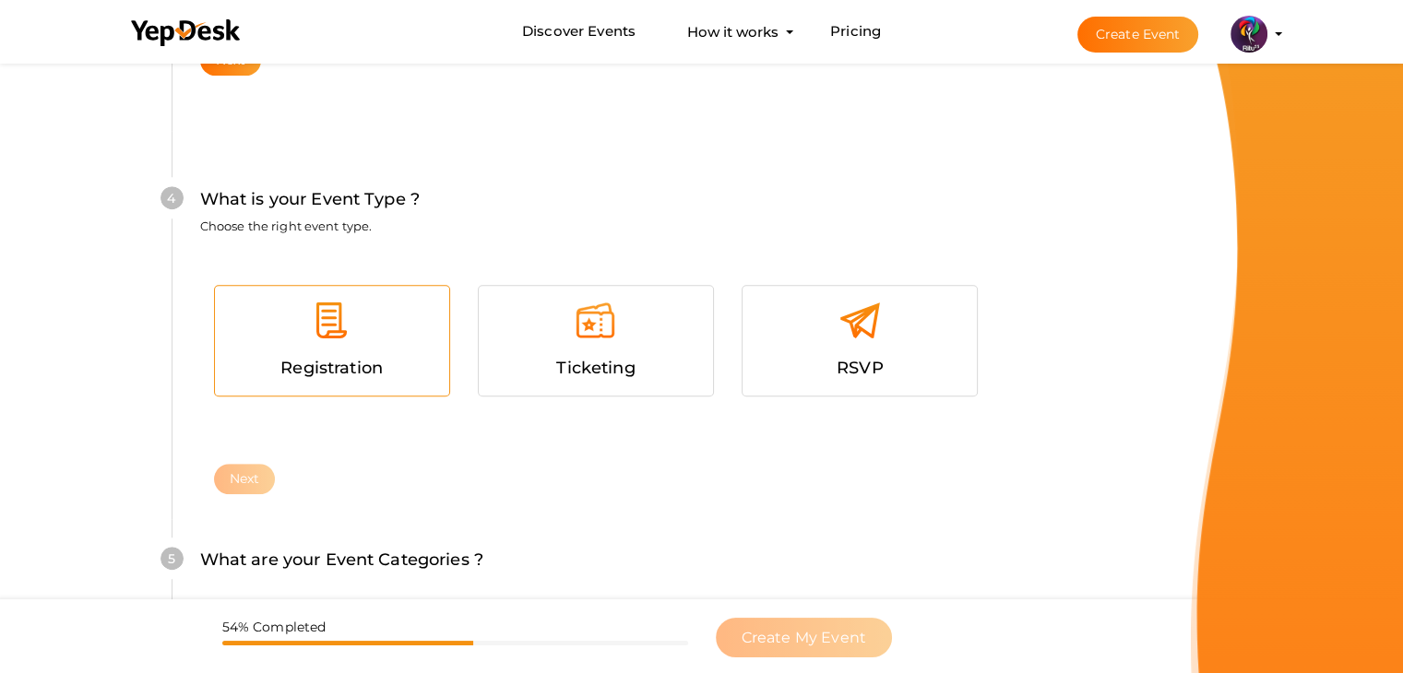
click at [332, 367] on span "Registration" at bounding box center [331, 368] width 102 height 20
click at [238, 486] on button "Next" at bounding box center [245, 479] width 62 height 30
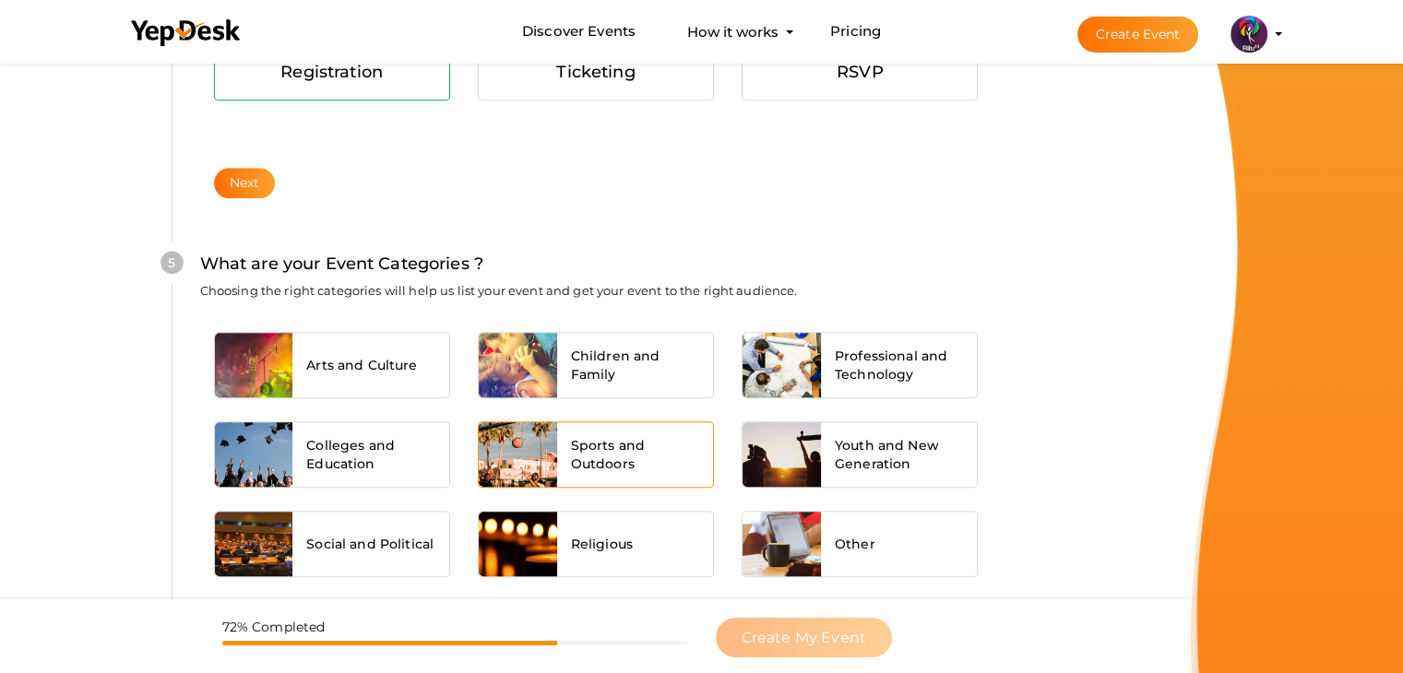
scroll to position [1396, 0]
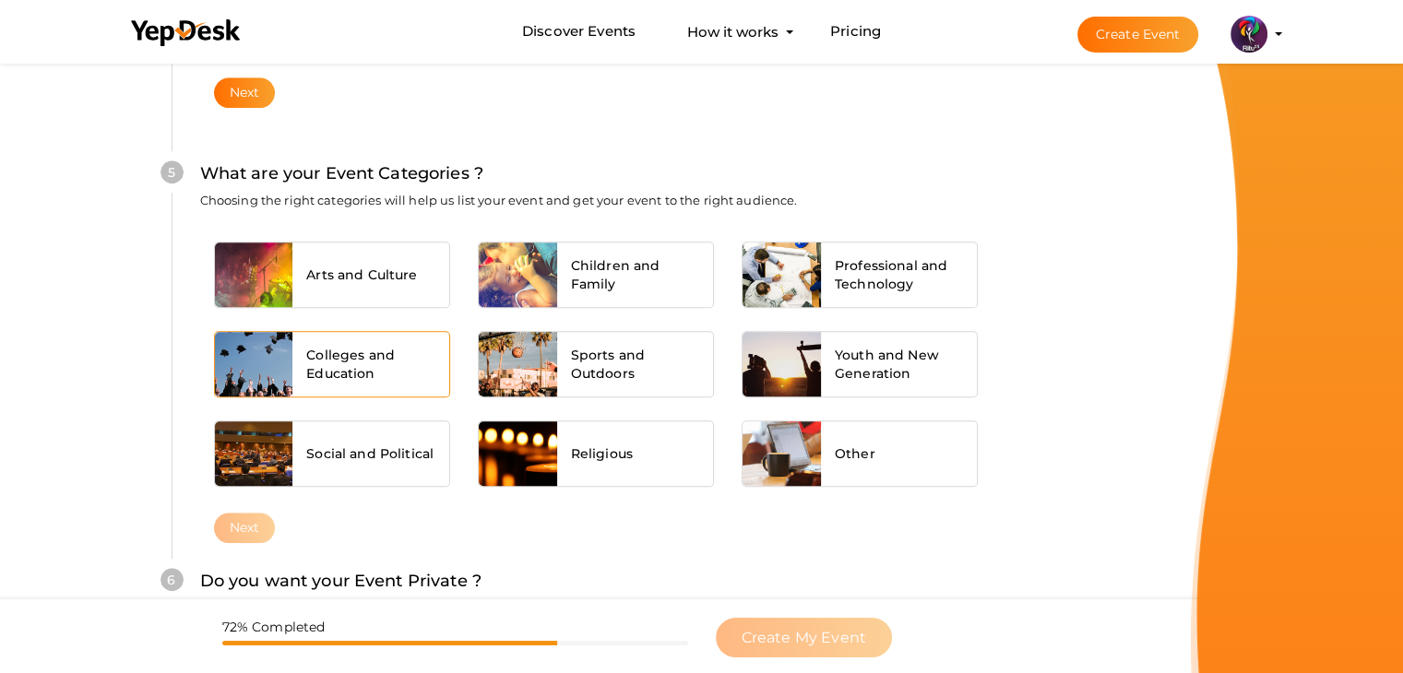
click at [367, 379] on span "Colleges and Education" at bounding box center [370, 364] width 129 height 37
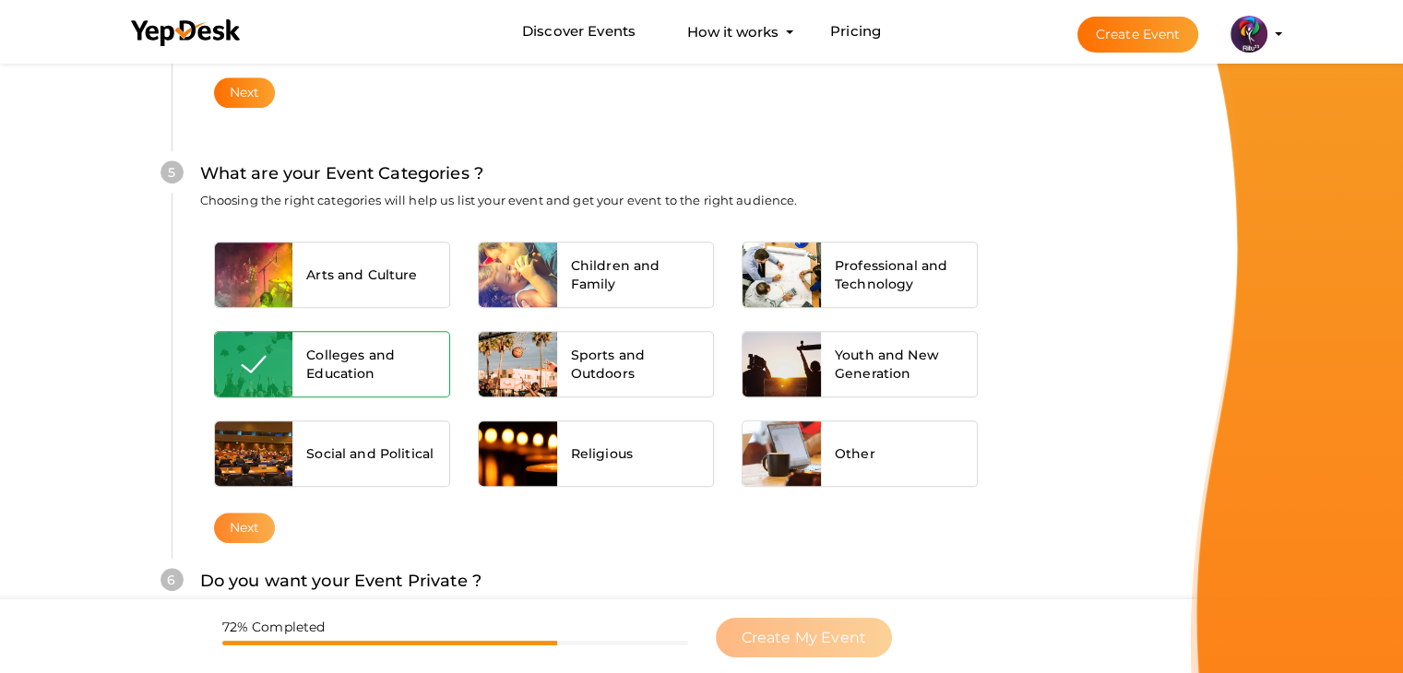
click at [222, 525] on button "Next" at bounding box center [245, 528] width 62 height 30
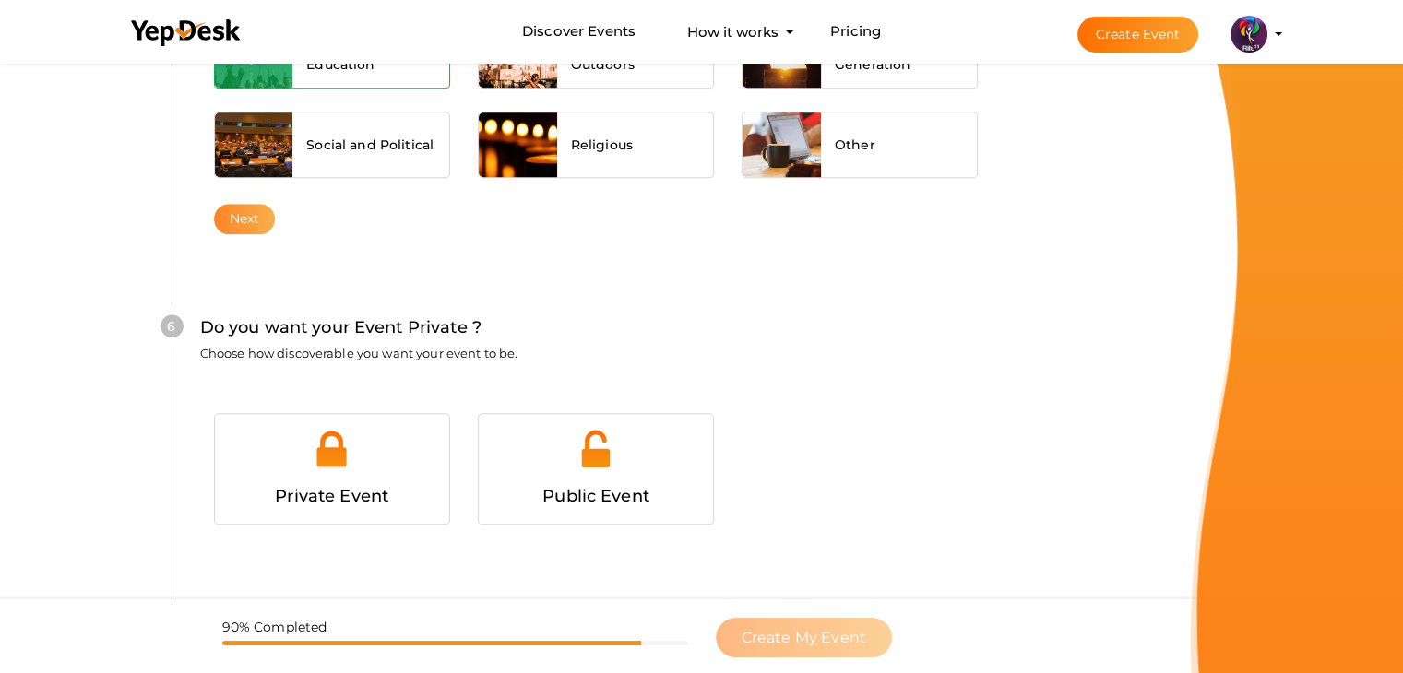
scroll to position [1801, 0]
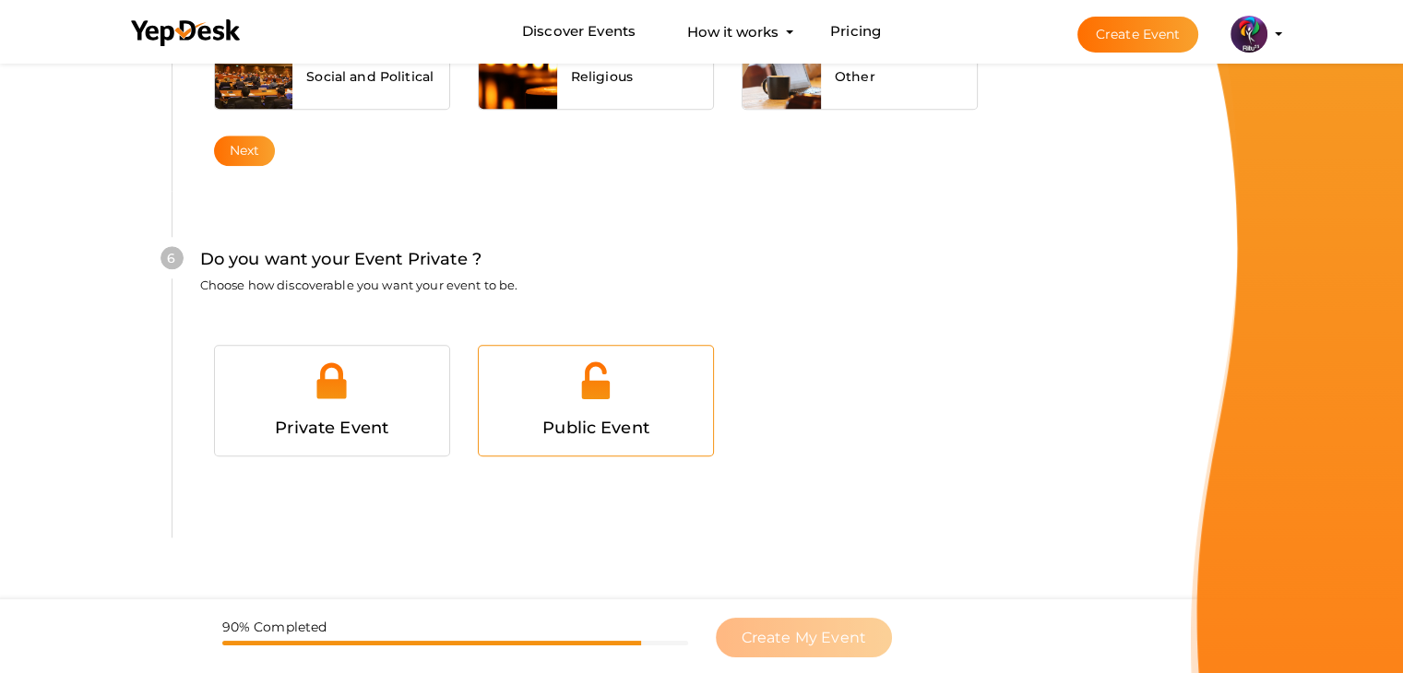
click at [568, 386] on div at bounding box center [596, 387] width 207 height 55
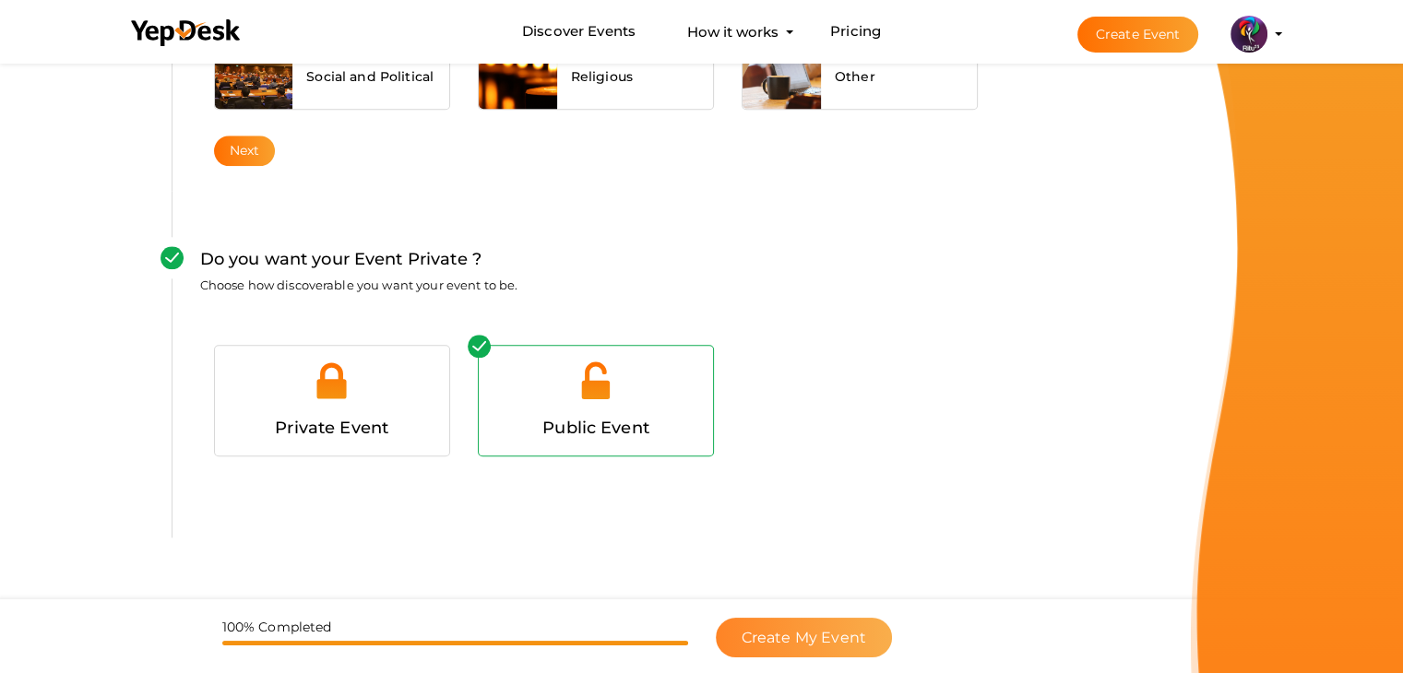
click at [863, 639] on button "Create My Event" at bounding box center [804, 638] width 176 height 40
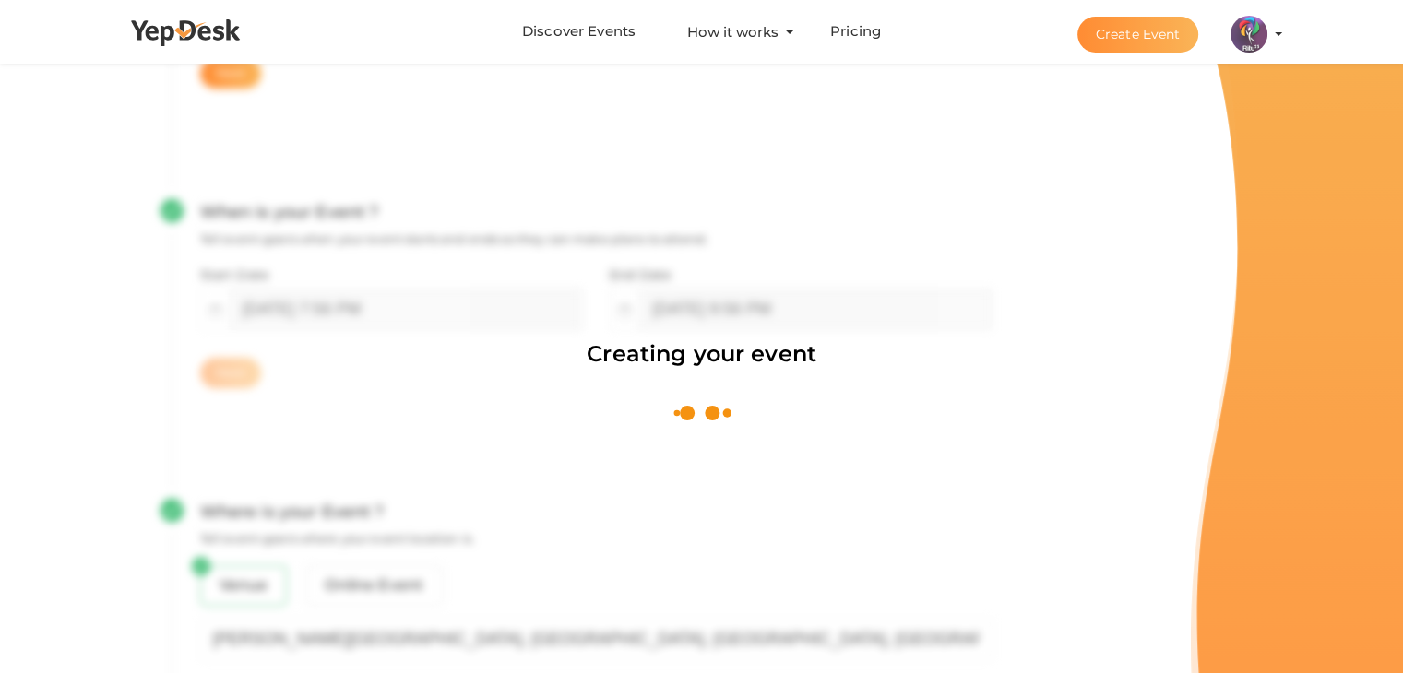
scroll to position [277, 0]
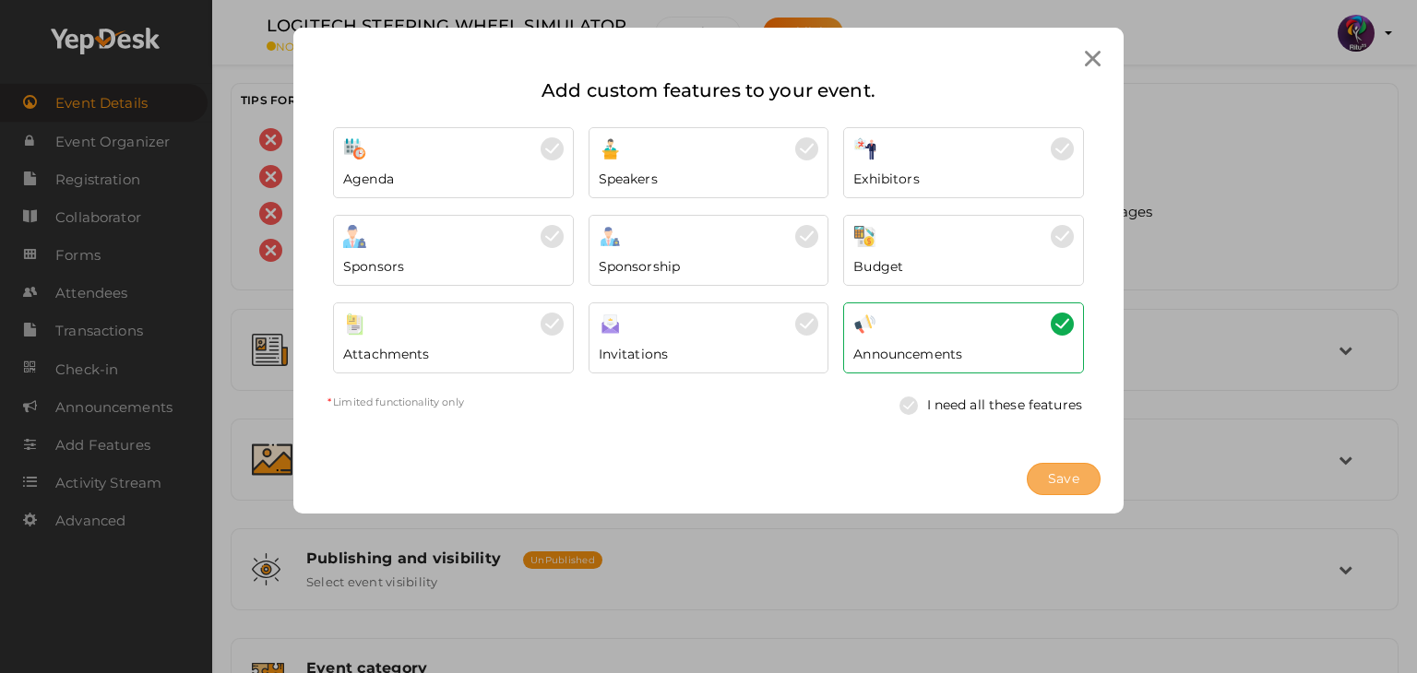
click at [1056, 470] on span "Save" at bounding box center [1063, 479] width 31 height 19
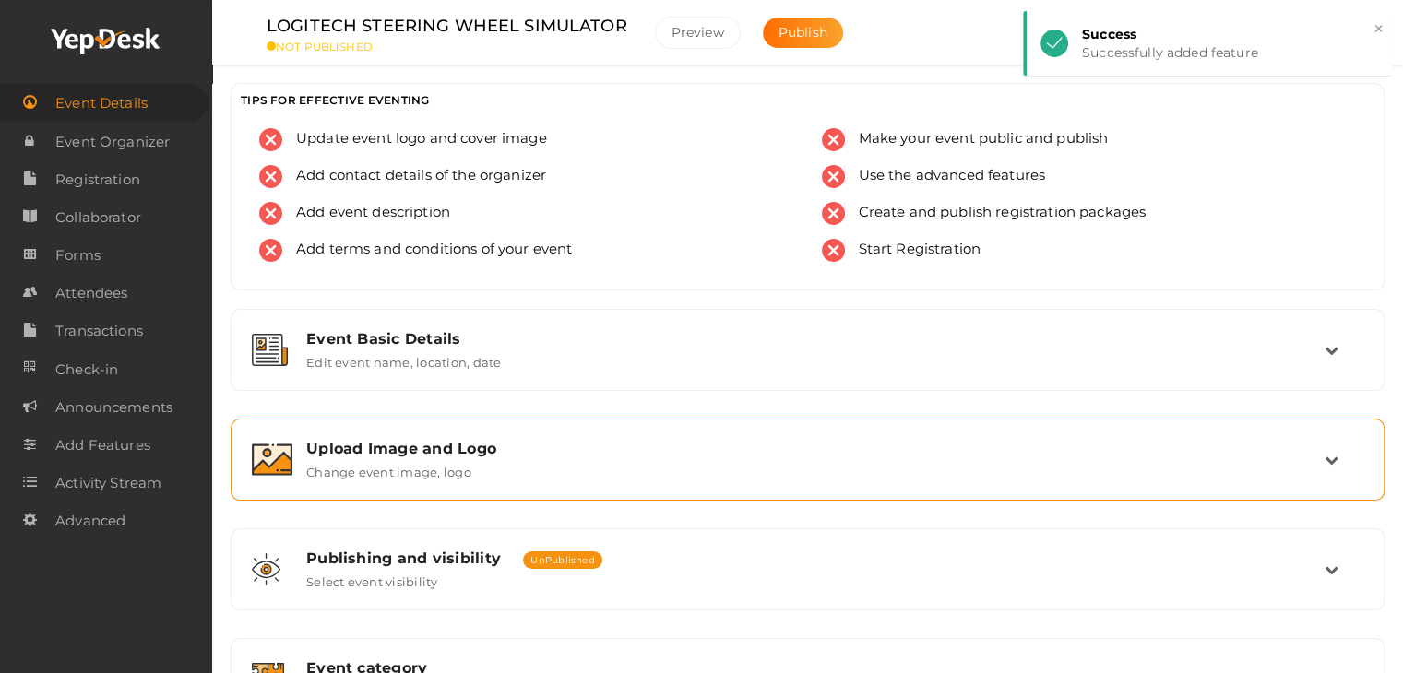
click at [606, 458] on div "Upload Image and Logo Change event image, logo" at bounding box center [808, 460] width 1032 height 40
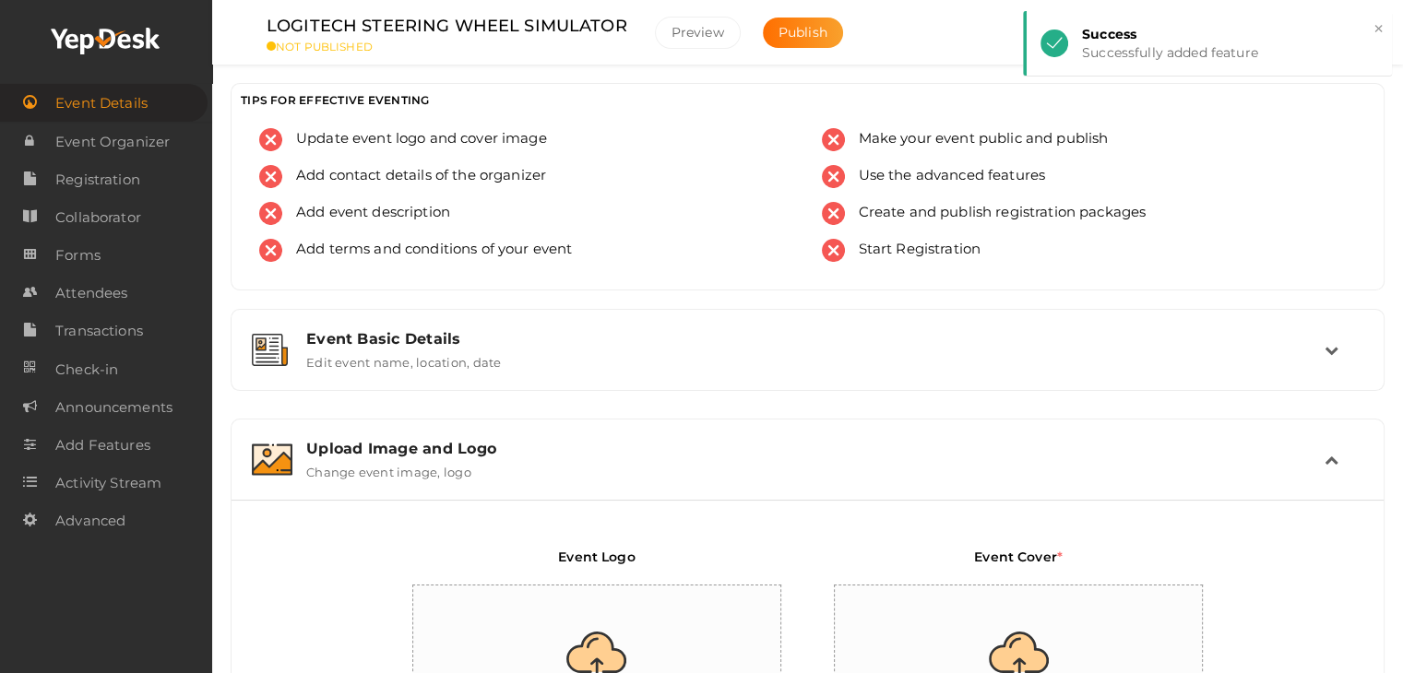
click at [577, 624] on input "file" at bounding box center [597, 666] width 369 height 161
type input "C:\fakepath\logo yepdesk.png"
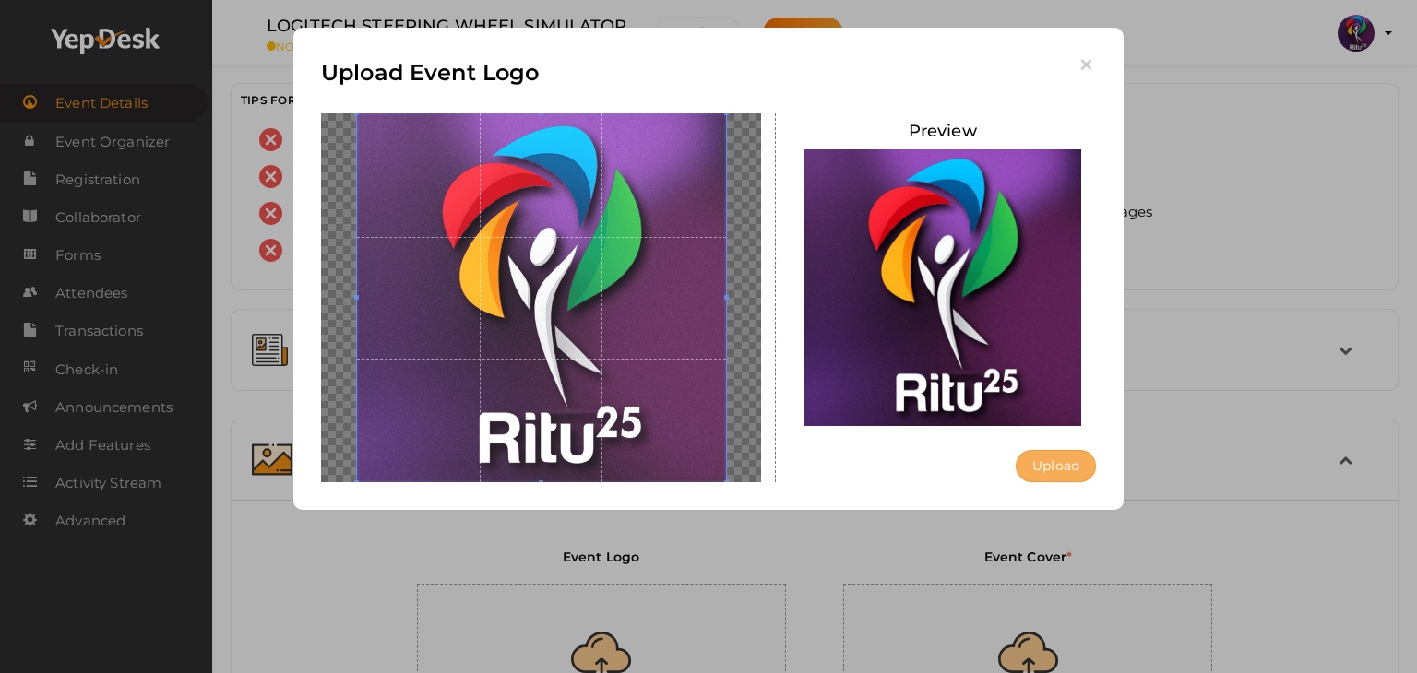
click at [1078, 470] on button "Upload" at bounding box center [1056, 466] width 80 height 32
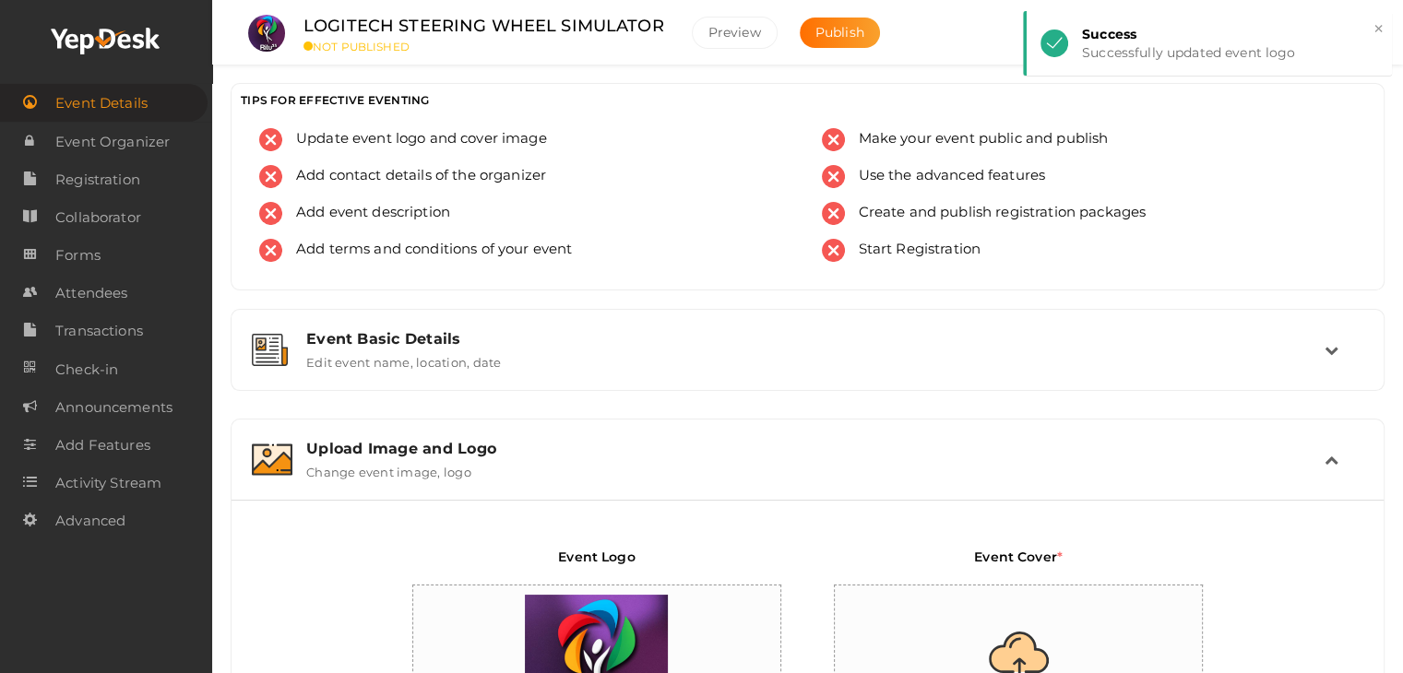
click at [1047, 600] on input "file" at bounding box center [1019, 666] width 369 height 161
type input "C:\fakepath\IMG-20251012-WA0170.jpg"
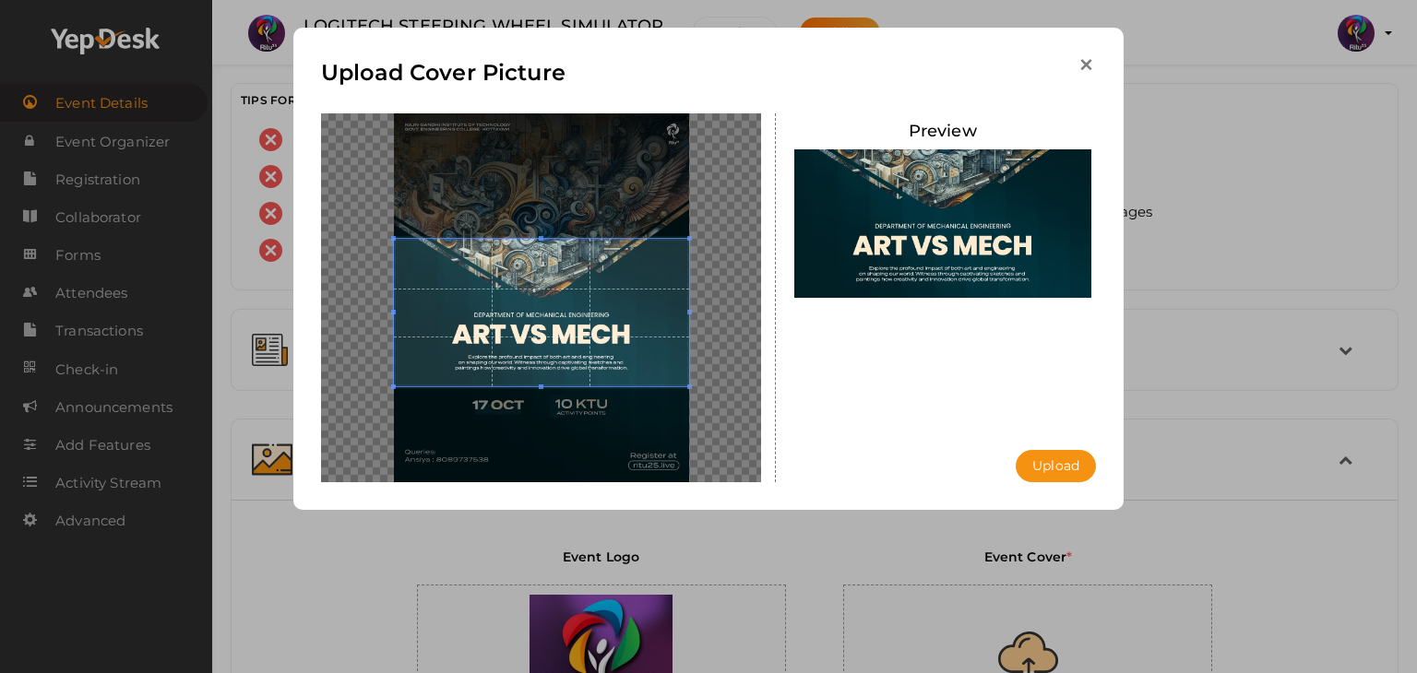
click at [1091, 66] on icon "button" at bounding box center [1085, 64] width 19 height 19
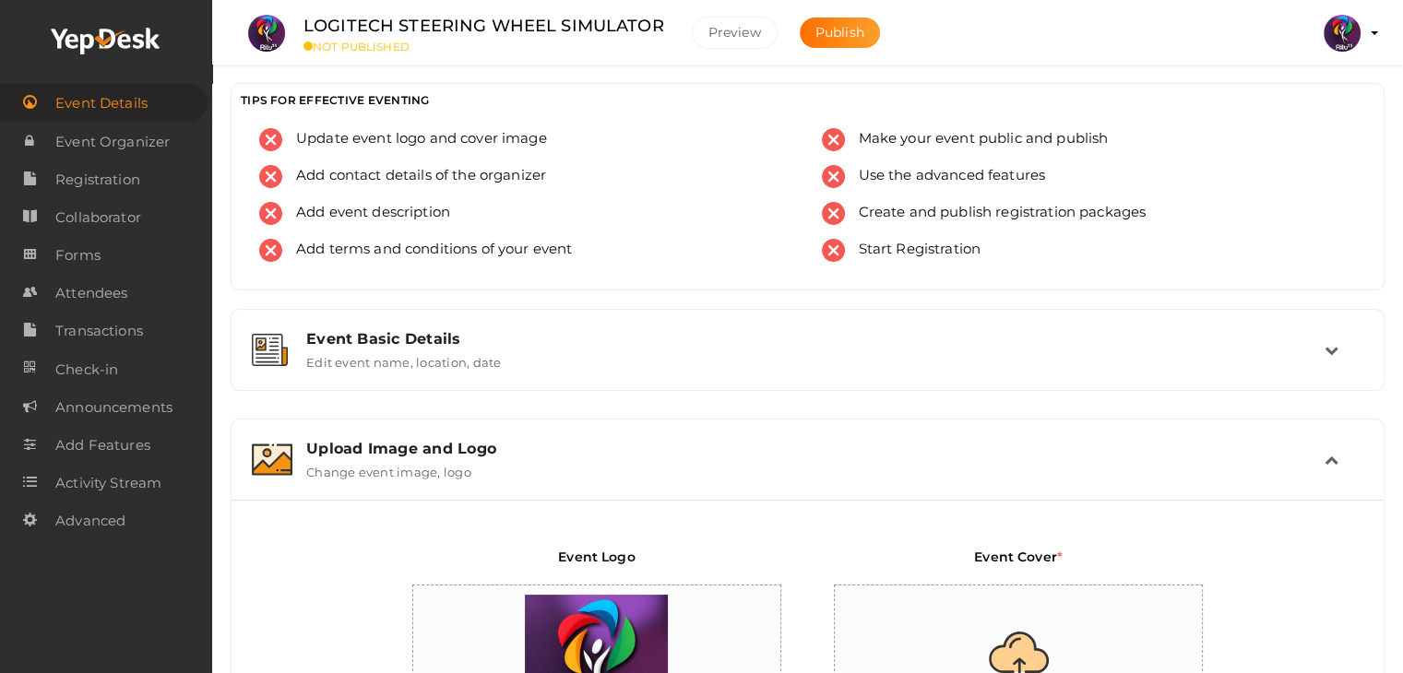
click at [1059, 616] on input "file" at bounding box center [1019, 666] width 369 height 161
type input "C:\fakepath\IMG-20251012-WA0171.jpg"
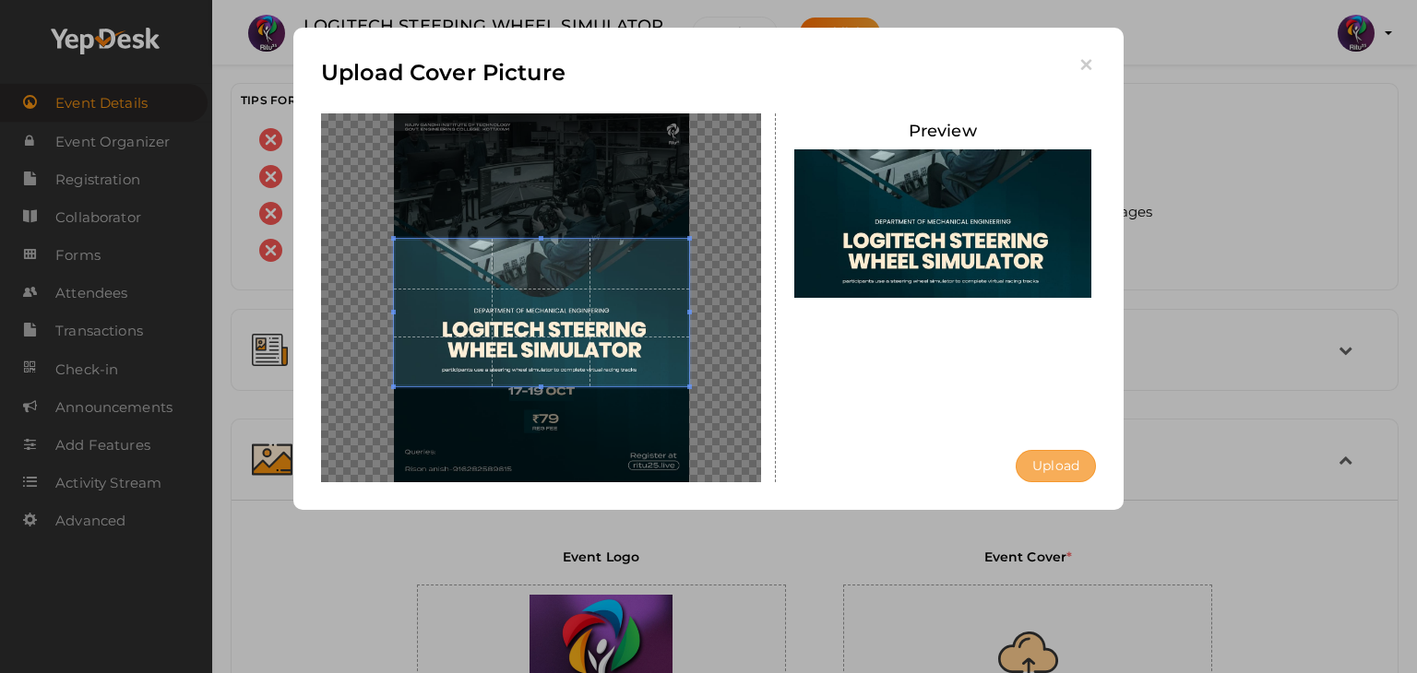
click at [1070, 468] on button "Upload" at bounding box center [1056, 466] width 80 height 32
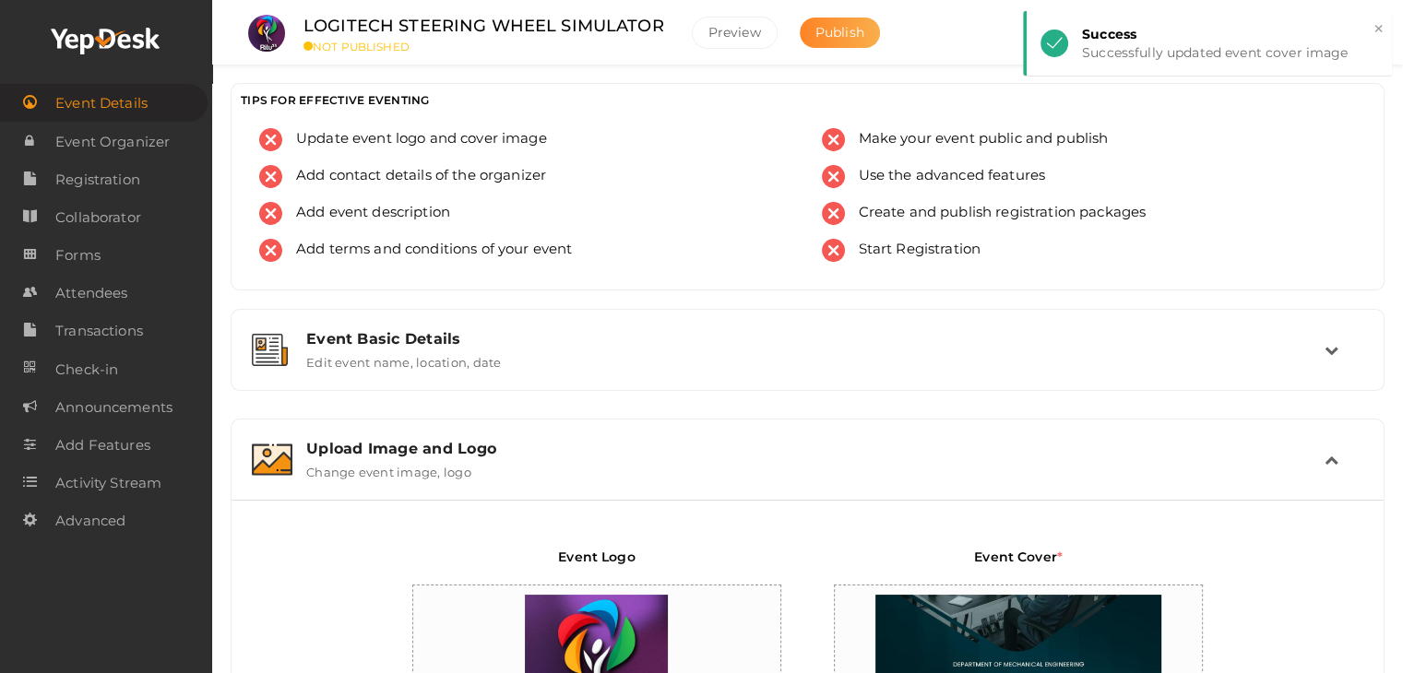
click at [837, 34] on span "Publish" at bounding box center [839, 32] width 49 height 17
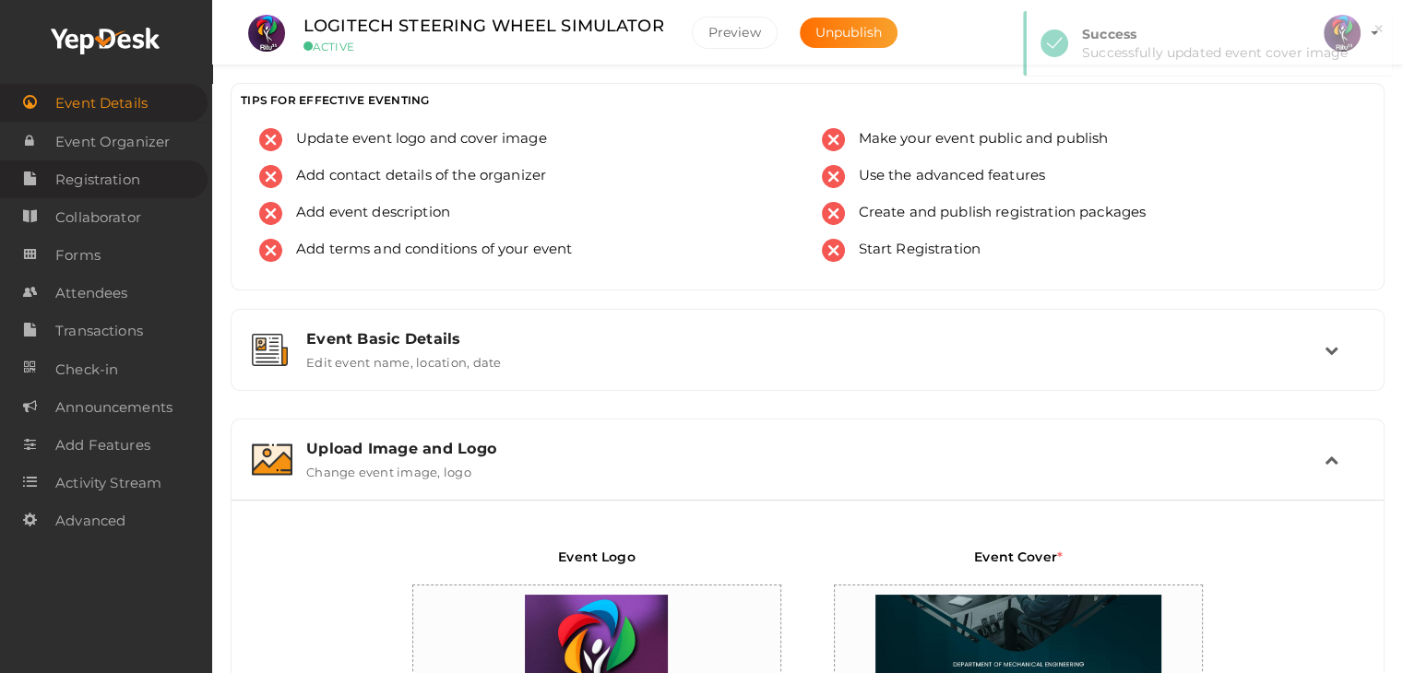
click at [107, 184] on span "Registration" at bounding box center [97, 179] width 85 height 37
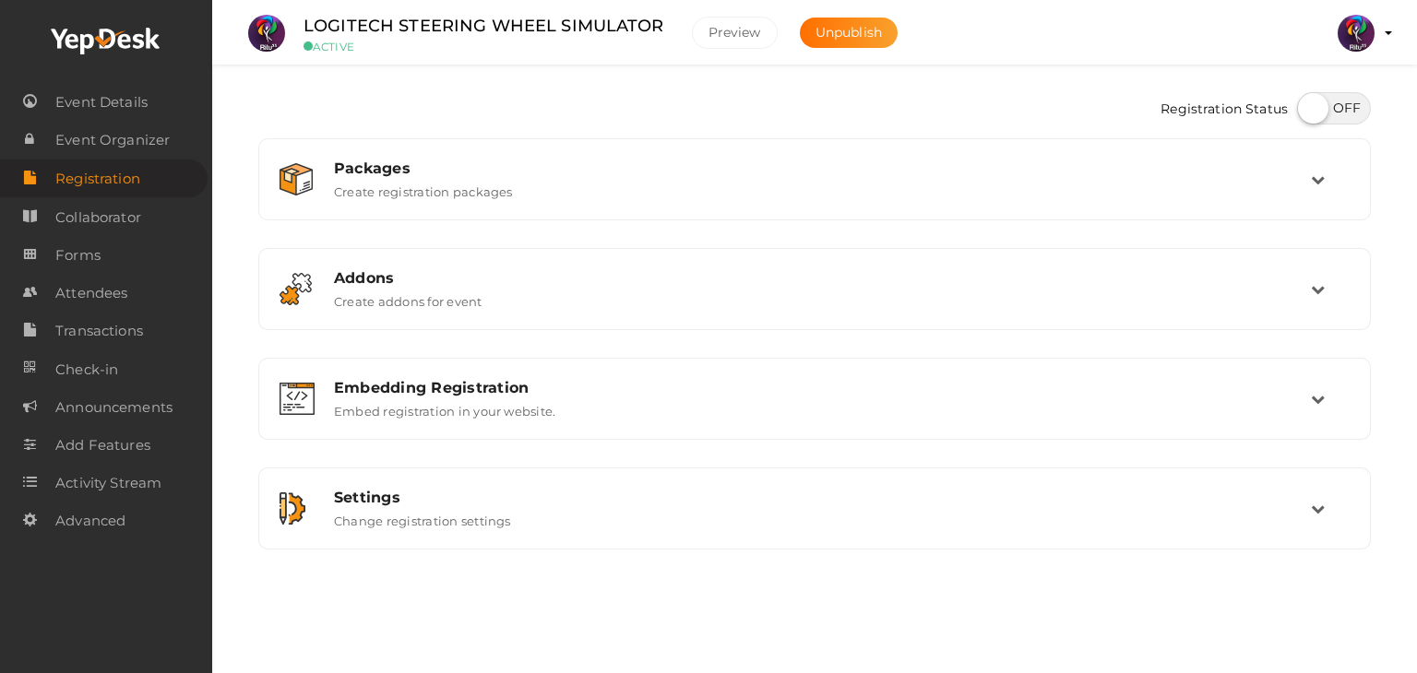
click at [1330, 116] on label at bounding box center [1334, 108] width 74 height 32
click at [1309, 108] on input "checkbox" at bounding box center [1303, 102] width 12 height 12
checkbox input "true"
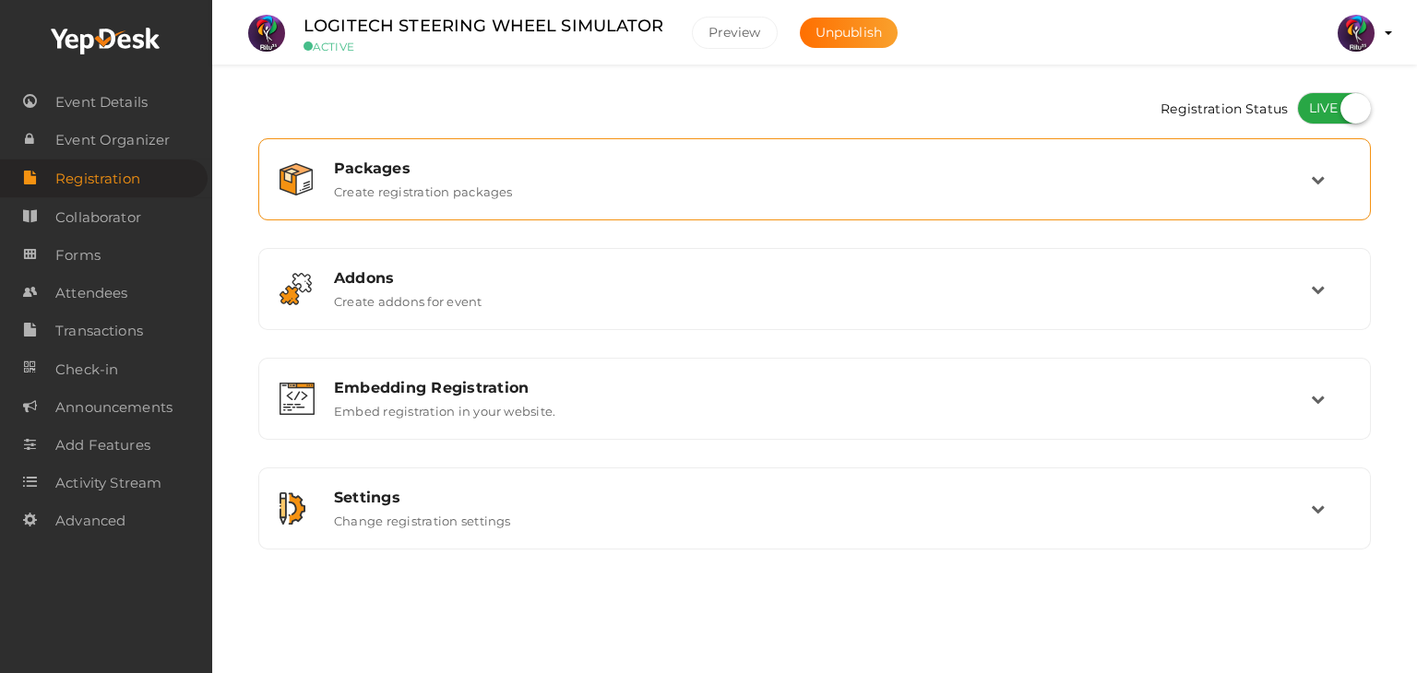
click at [1043, 193] on div "Packages Create registration packages" at bounding box center [815, 180] width 991 height 40
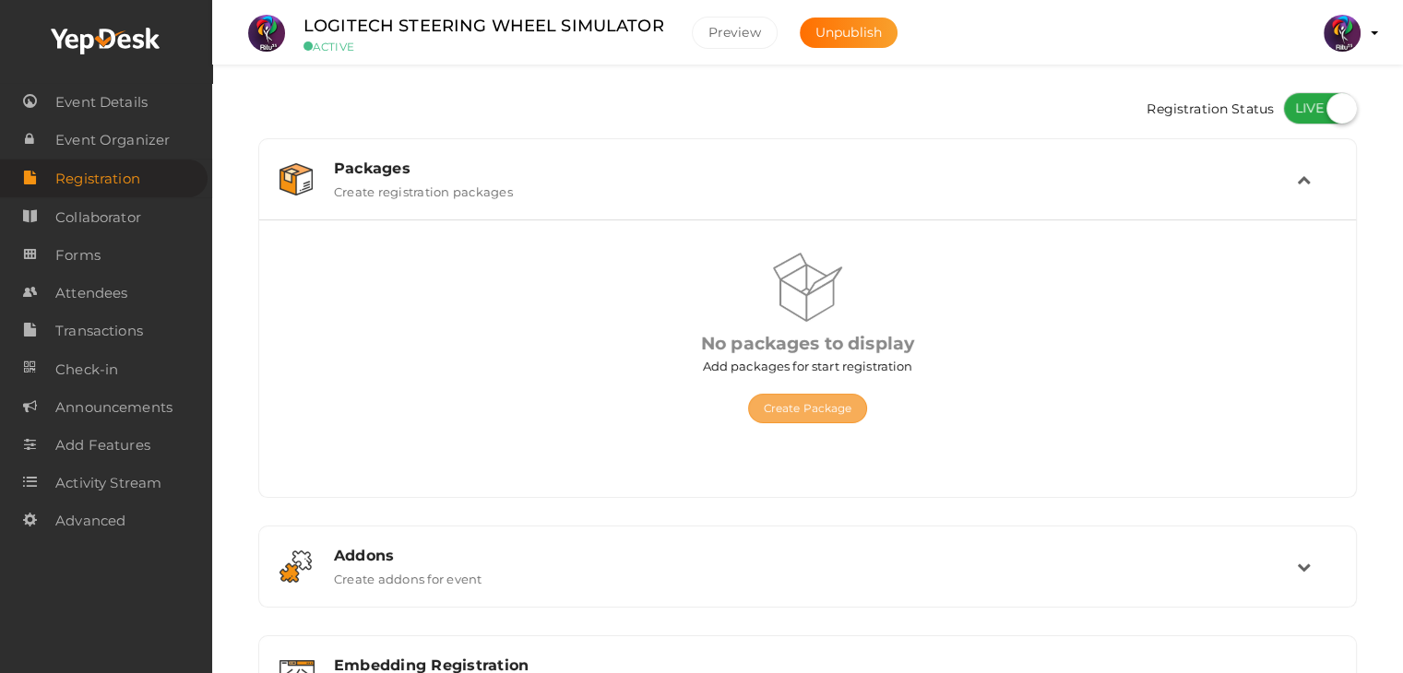
click at [812, 418] on button "Create Package" at bounding box center [808, 409] width 120 height 30
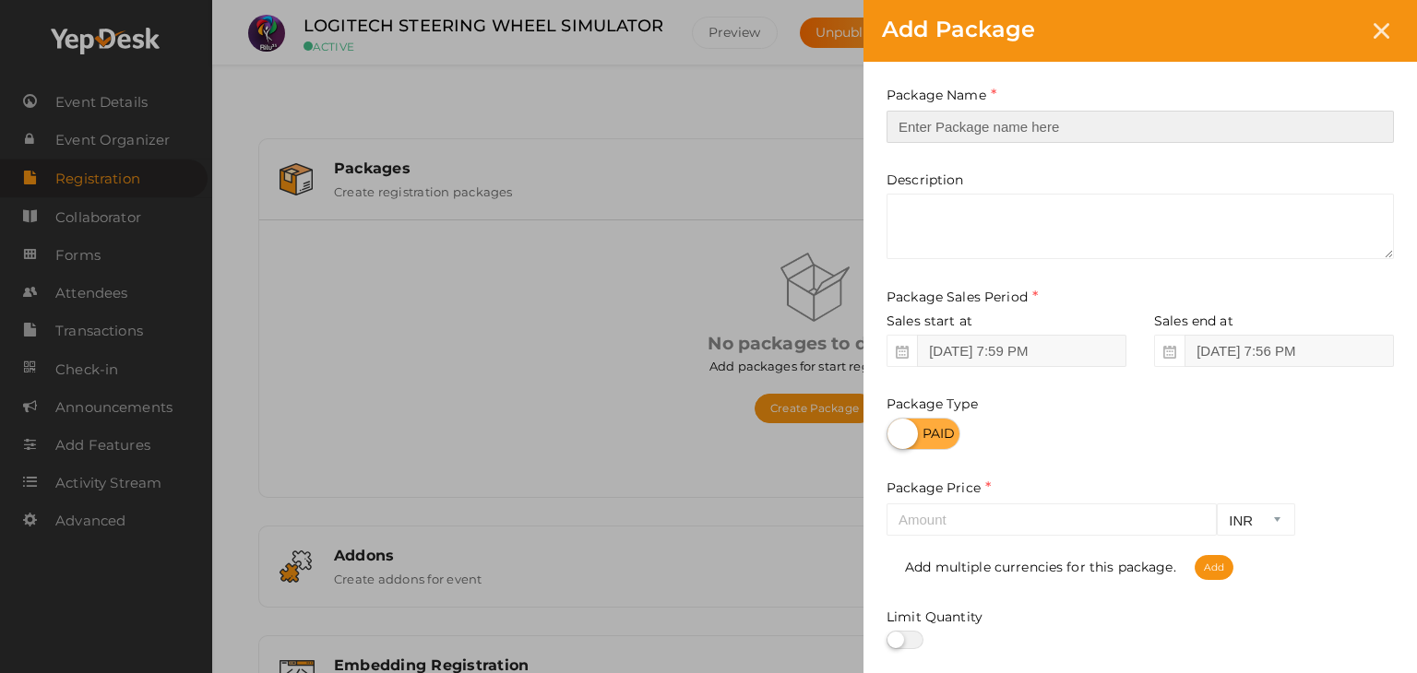
click at [1033, 134] on input "text" at bounding box center [1139, 127] width 507 height 32
type input "Registration"
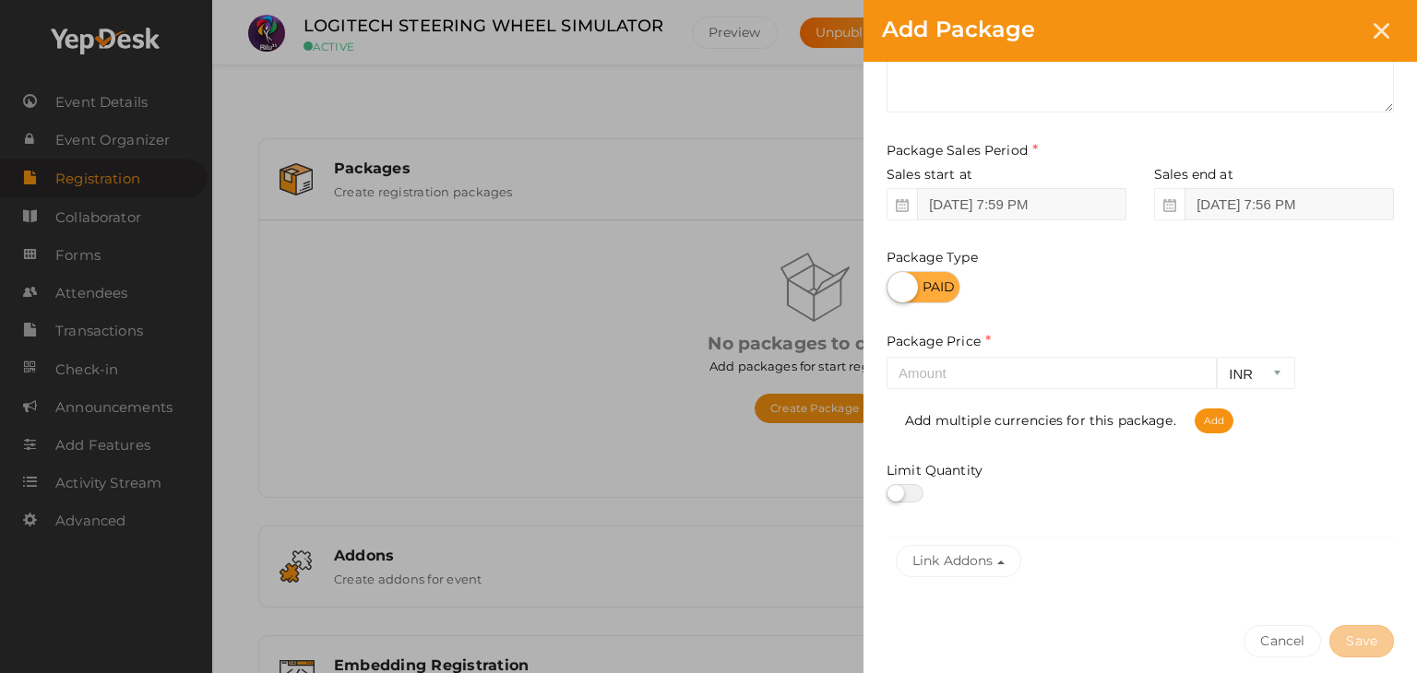
scroll to position [148, 0]
click at [1015, 372] on input "number" at bounding box center [1051, 372] width 330 height 32
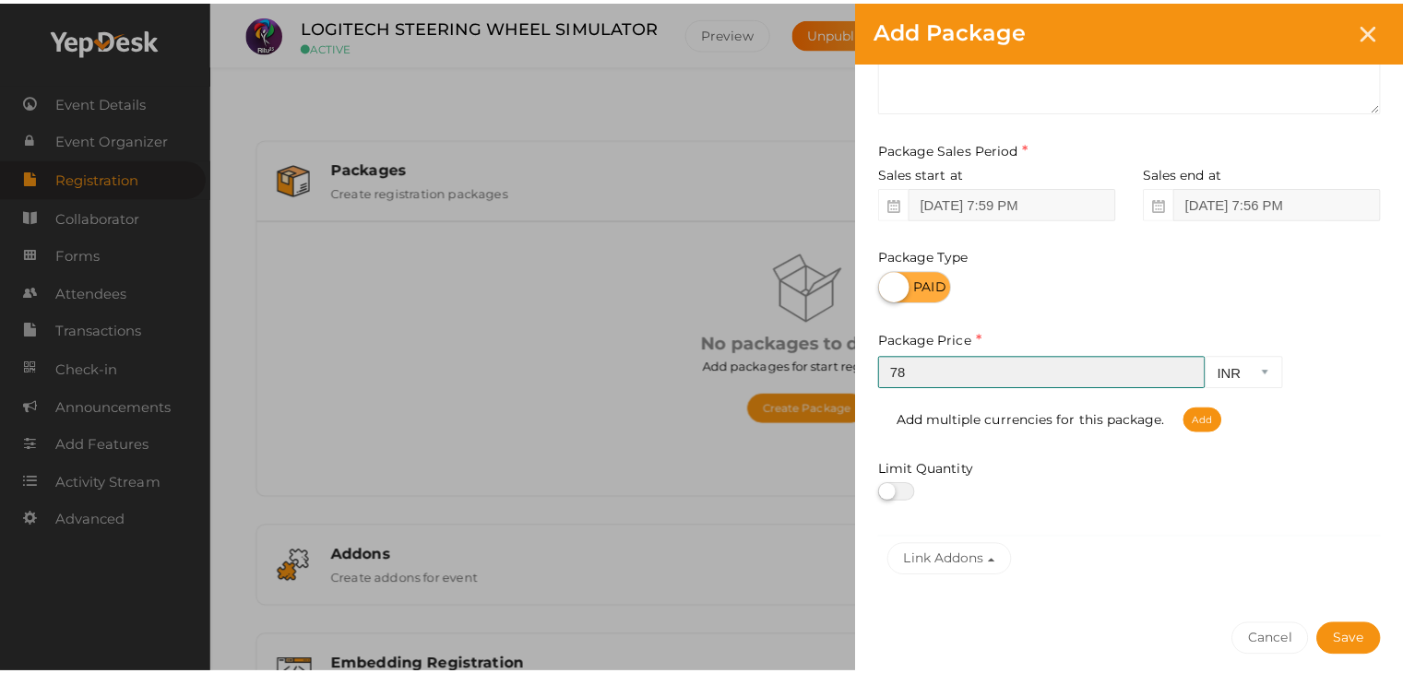
scroll to position [229, 0]
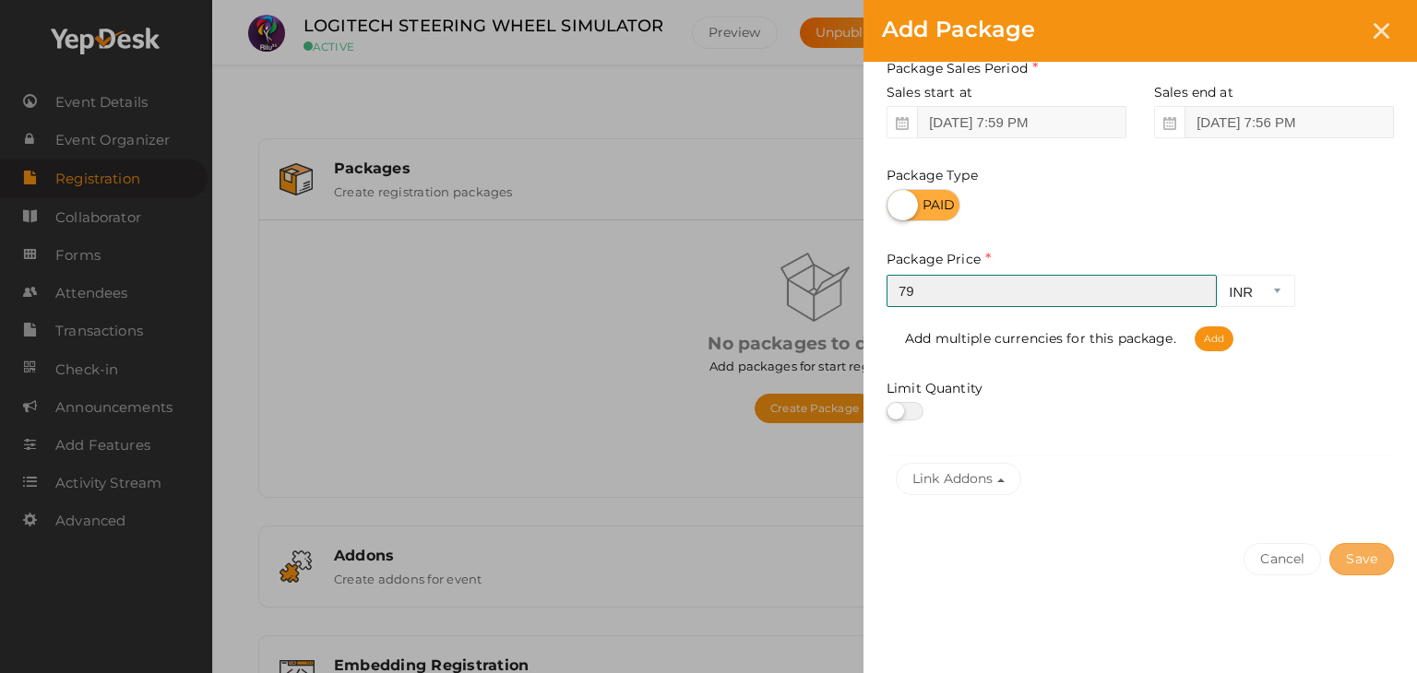
type input "79"
click at [1361, 556] on button "Save" at bounding box center [1361, 559] width 65 height 32
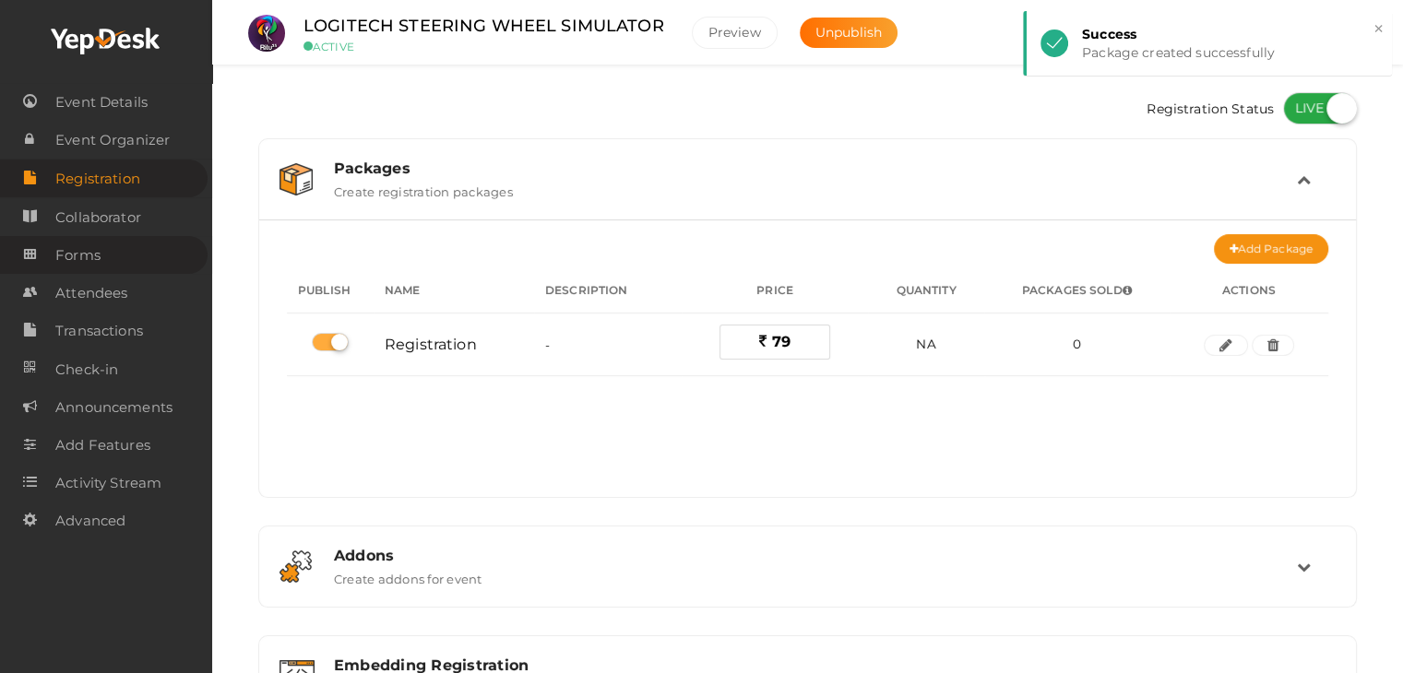
click at [101, 258] on link "Forms" at bounding box center [104, 255] width 208 height 38
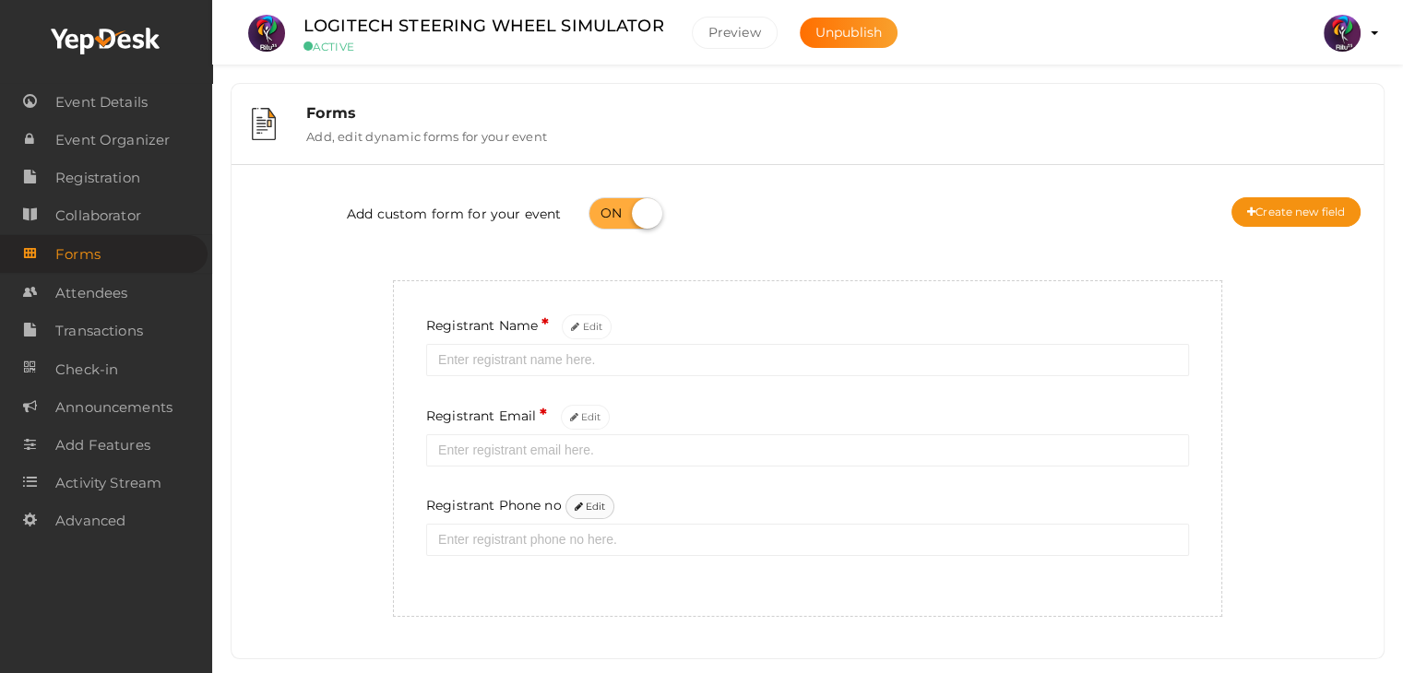
click at [582, 510] on icon at bounding box center [579, 508] width 8 height 10
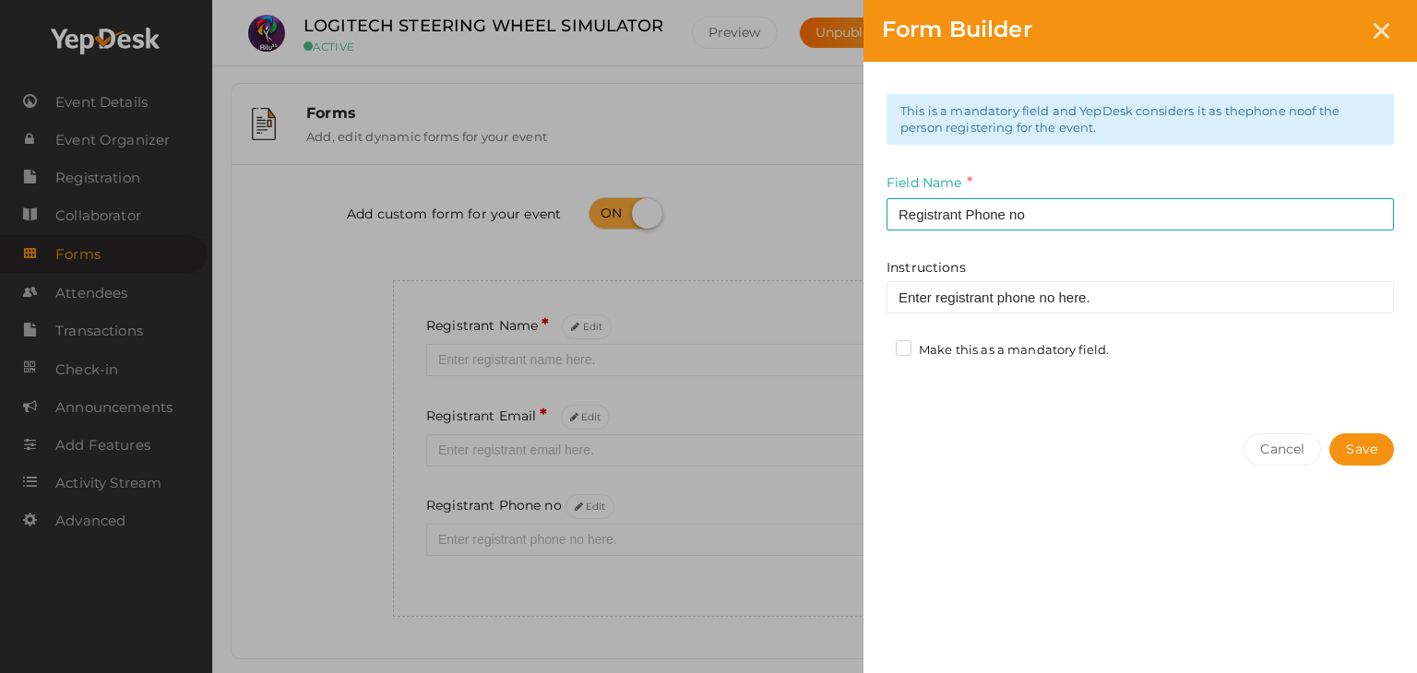
click at [907, 338] on div "This is a mandatory field and YepDesk considers it as the phone no of the perso…" at bounding box center [1139, 238] width 553 height 353
click at [901, 345] on label "Make this as a mandatory field." at bounding box center [1002, 350] width 213 height 18
click at [877, 345] on input "Make this as a mandatory field." at bounding box center [877, 345] width 0 height 0
click at [1373, 442] on button "Save" at bounding box center [1361, 450] width 65 height 32
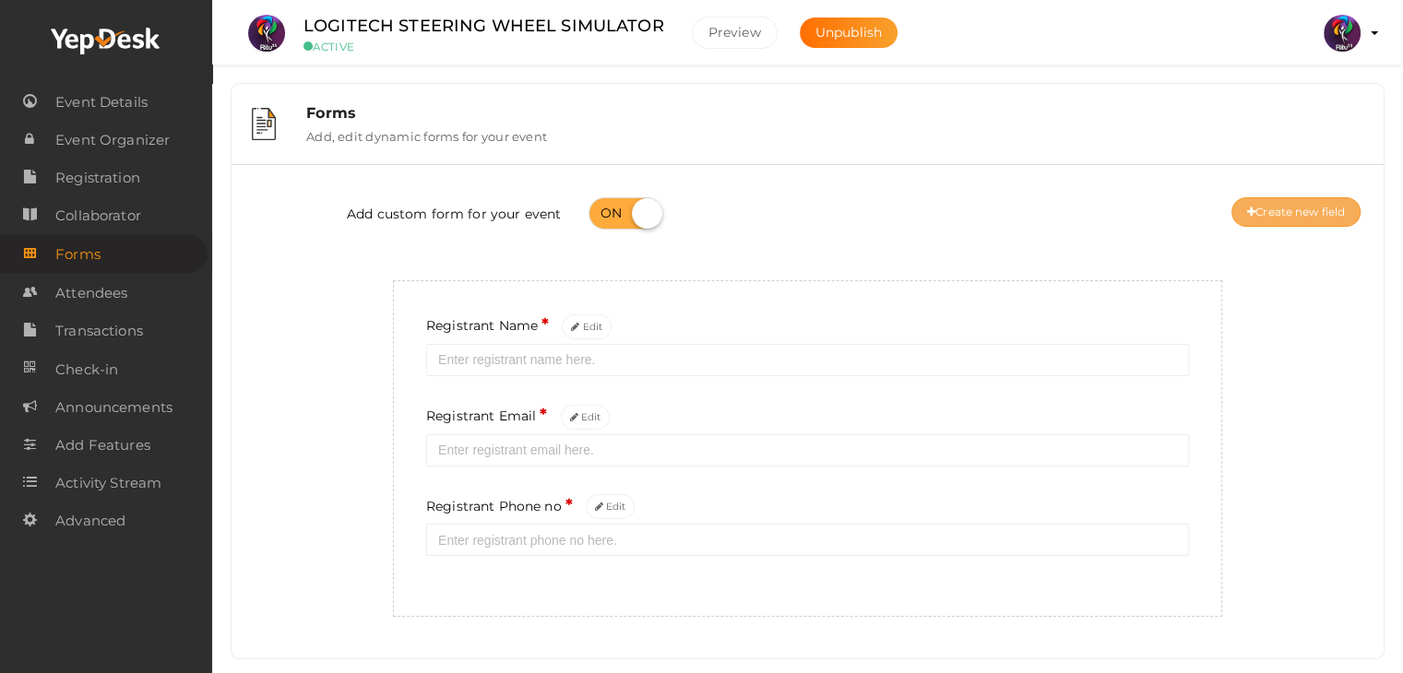
click at [1295, 200] on button "Create new field" at bounding box center [1295, 212] width 129 height 30
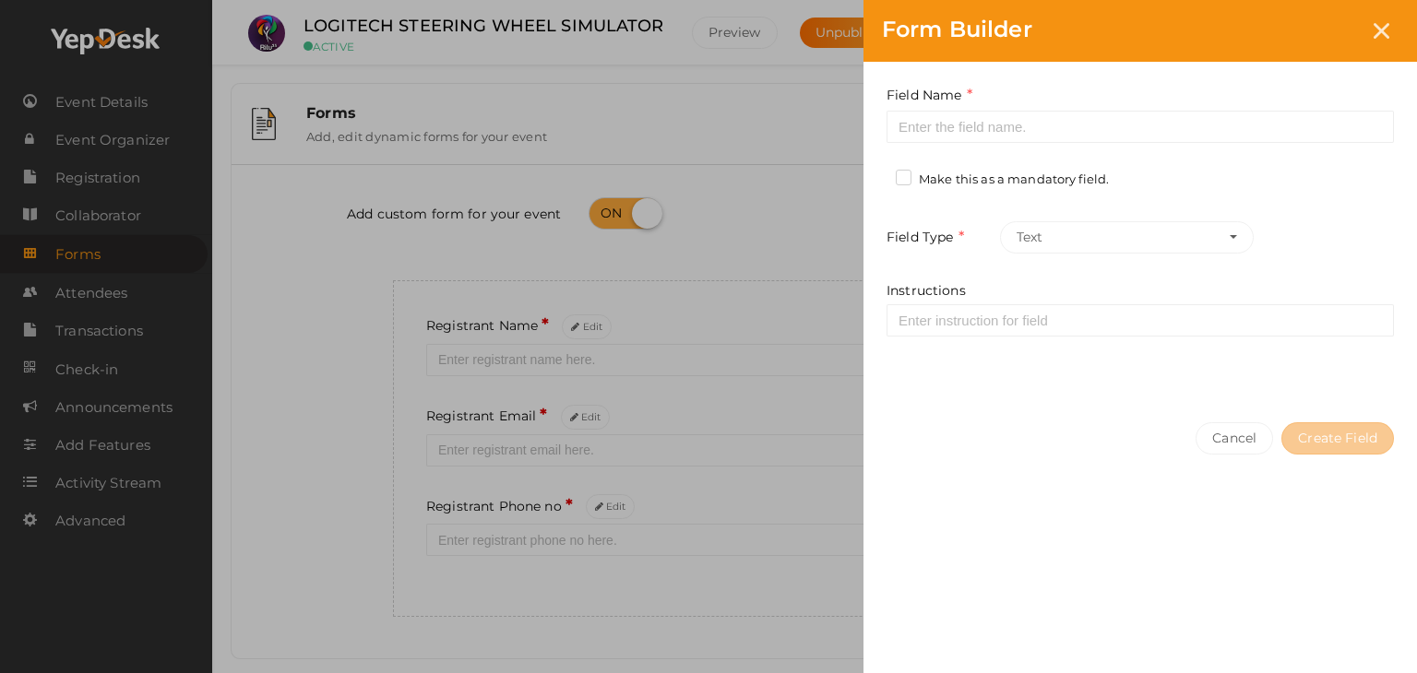
click at [1011, 109] on div "Field Name Required. Form field name already used." at bounding box center [1139, 114] width 507 height 58
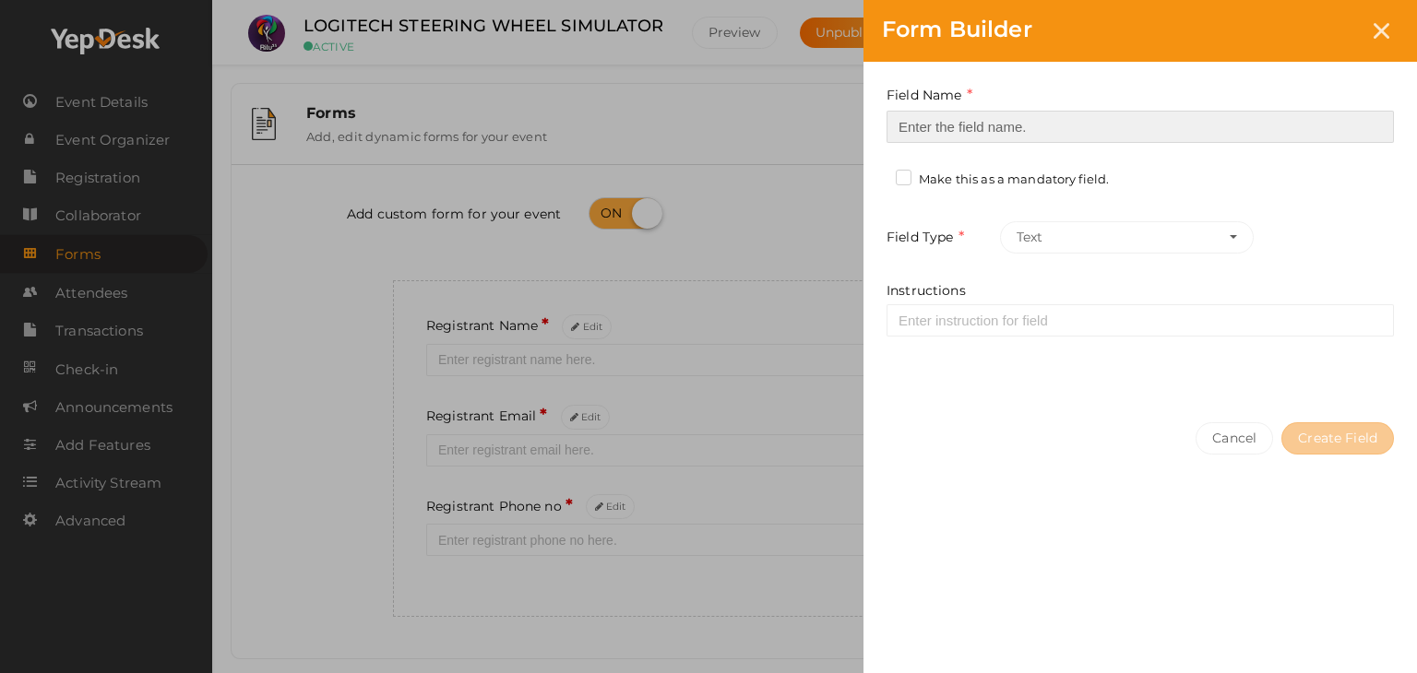
click at [1019, 137] on input at bounding box center [1139, 127] width 507 height 32
type input "Registrant College"
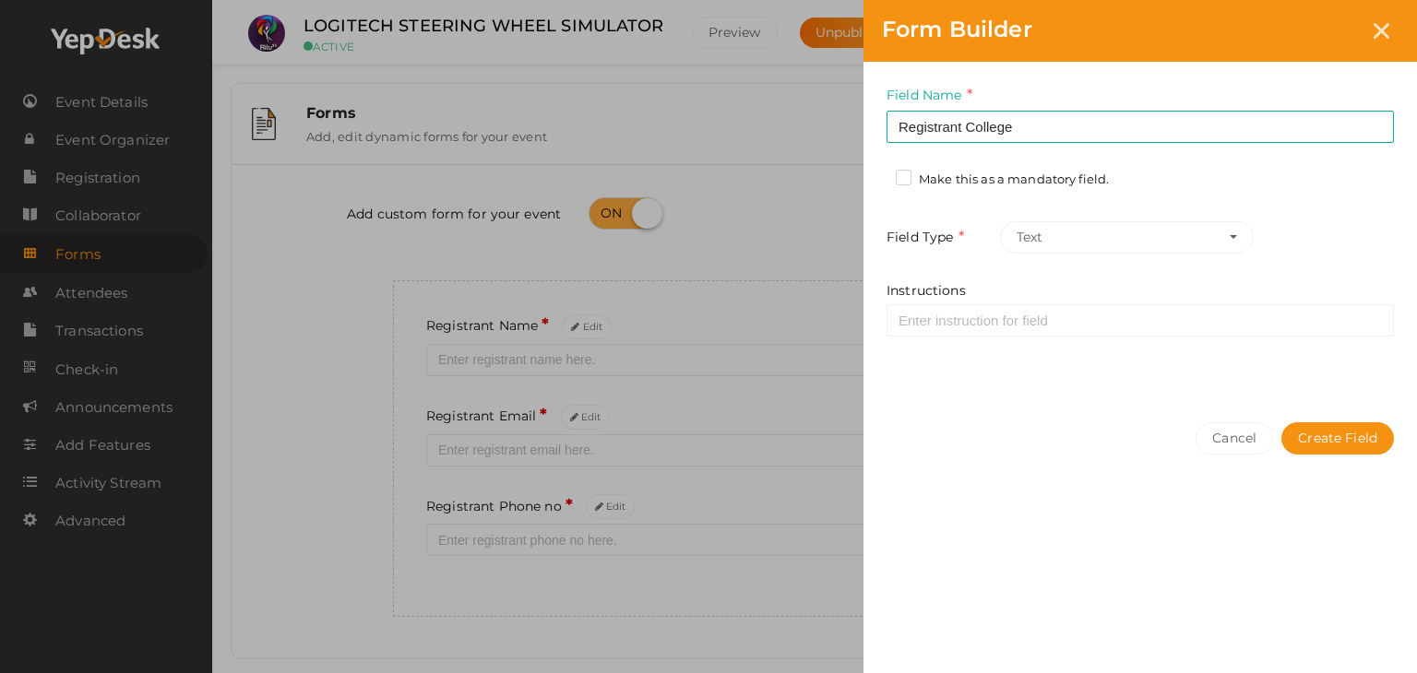
click at [900, 176] on label "Make this as a mandatory field." at bounding box center [1002, 180] width 213 height 18
click at [877, 174] on input "Make this as a mandatory field." at bounding box center [877, 174] width 0 height 0
click at [1334, 427] on button "Create Field" at bounding box center [1337, 438] width 113 height 32
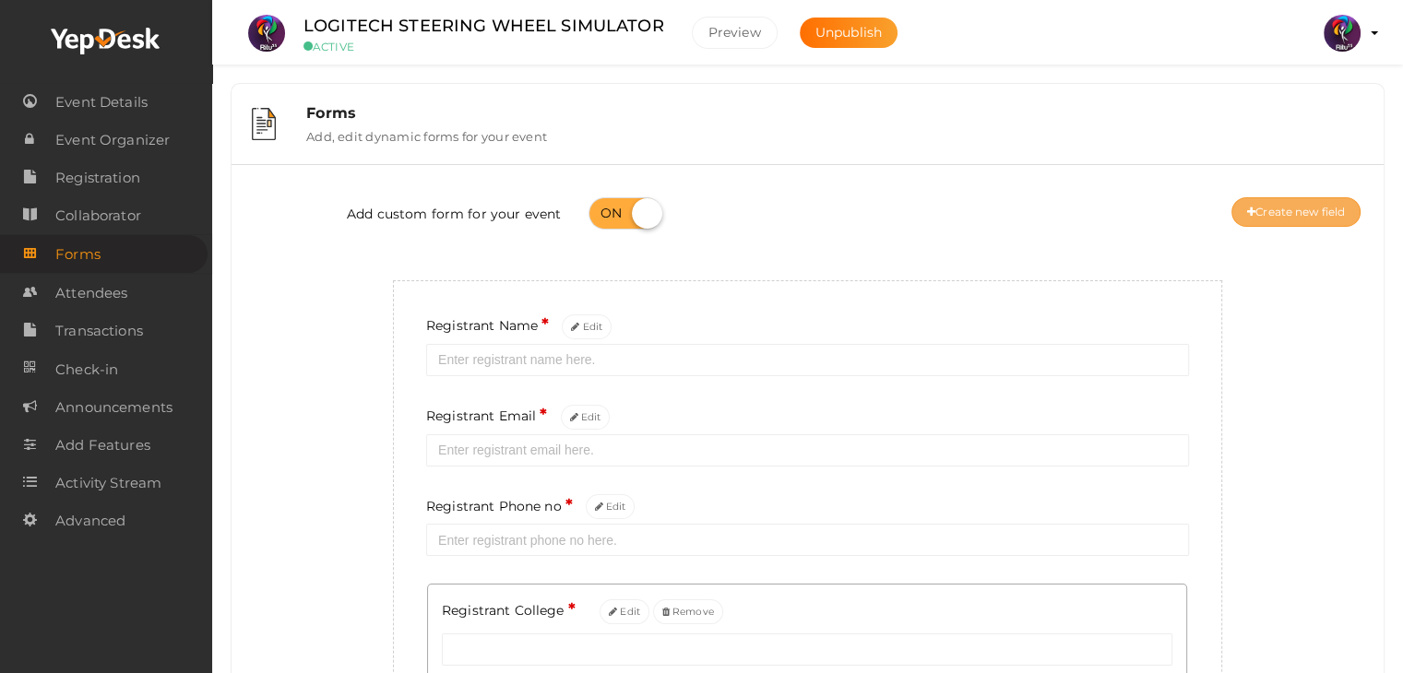
click at [1288, 218] on button "Create new field" at bounding box center [1295, 212] width 129 height 30
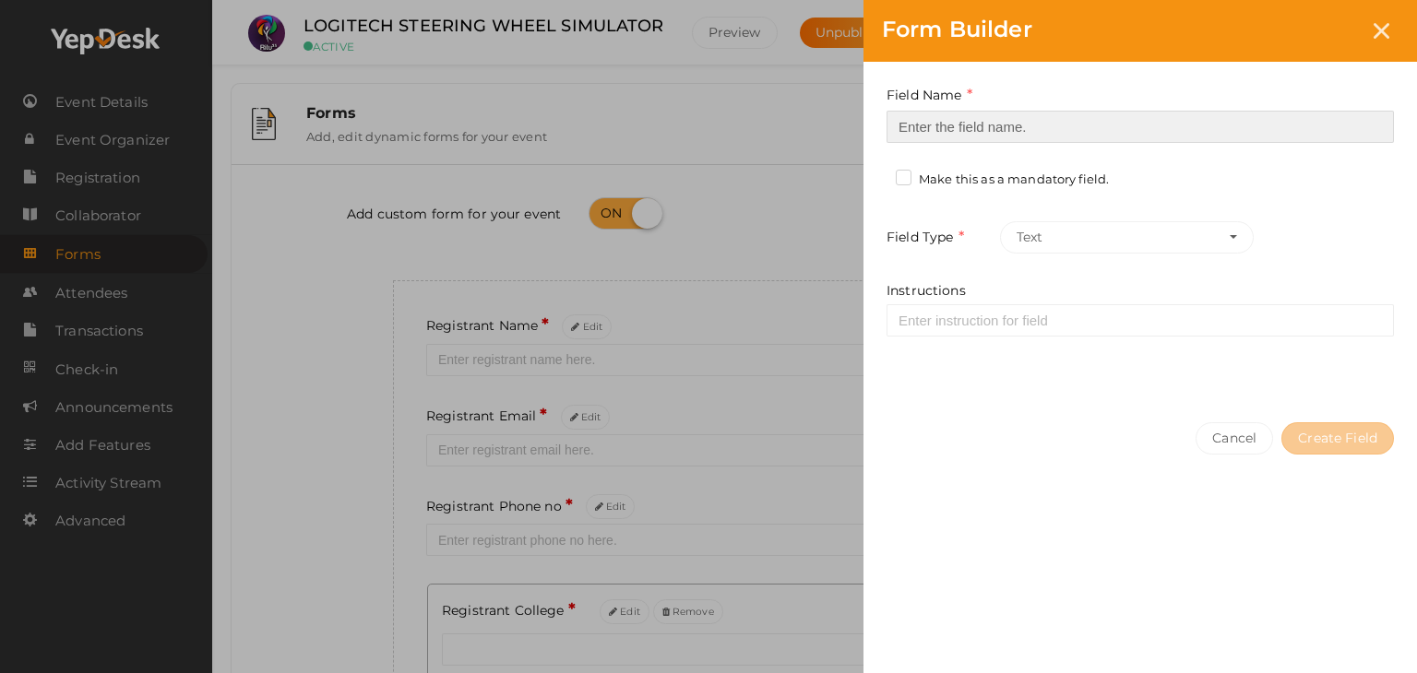
click at [1084, 129] on input at bounding box center [1139, 127] width 507 height 32
type input "Refferal ID"
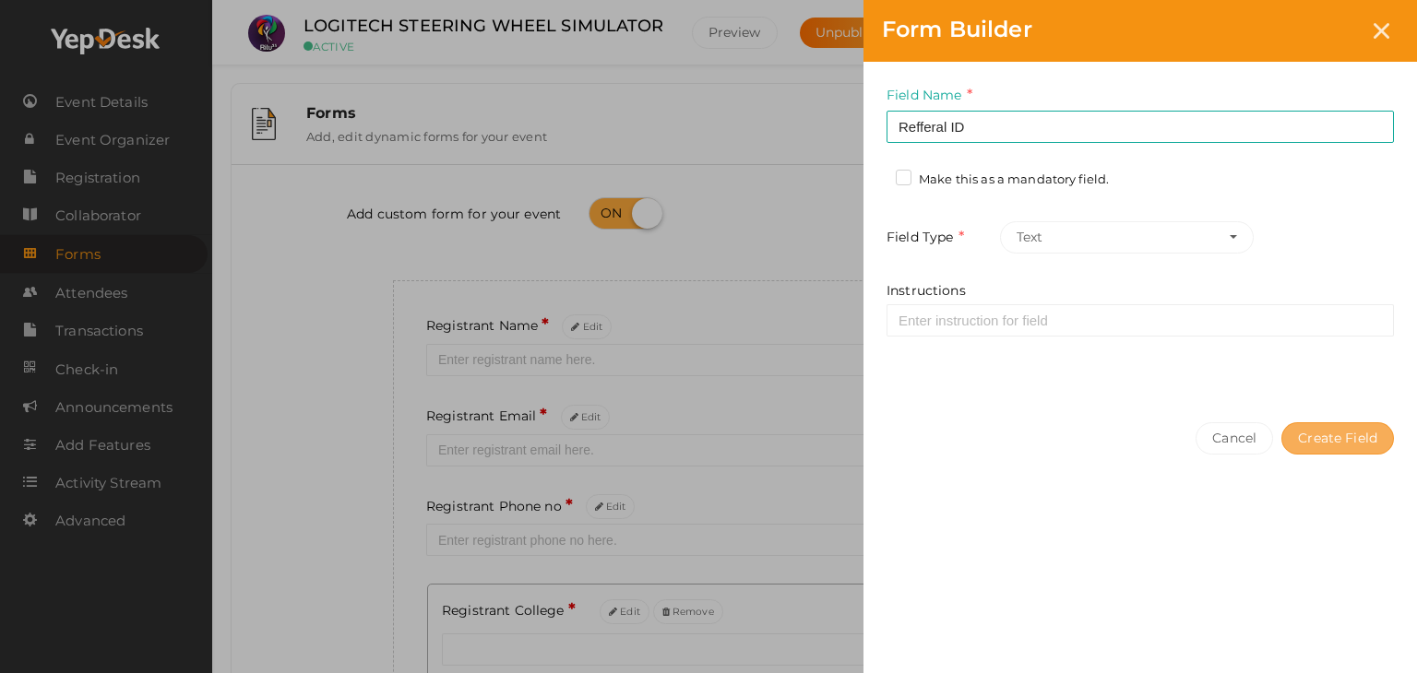
click at [1338, 434] on button "Create Field" at bounding box center [1337, 438] width 113 height 32
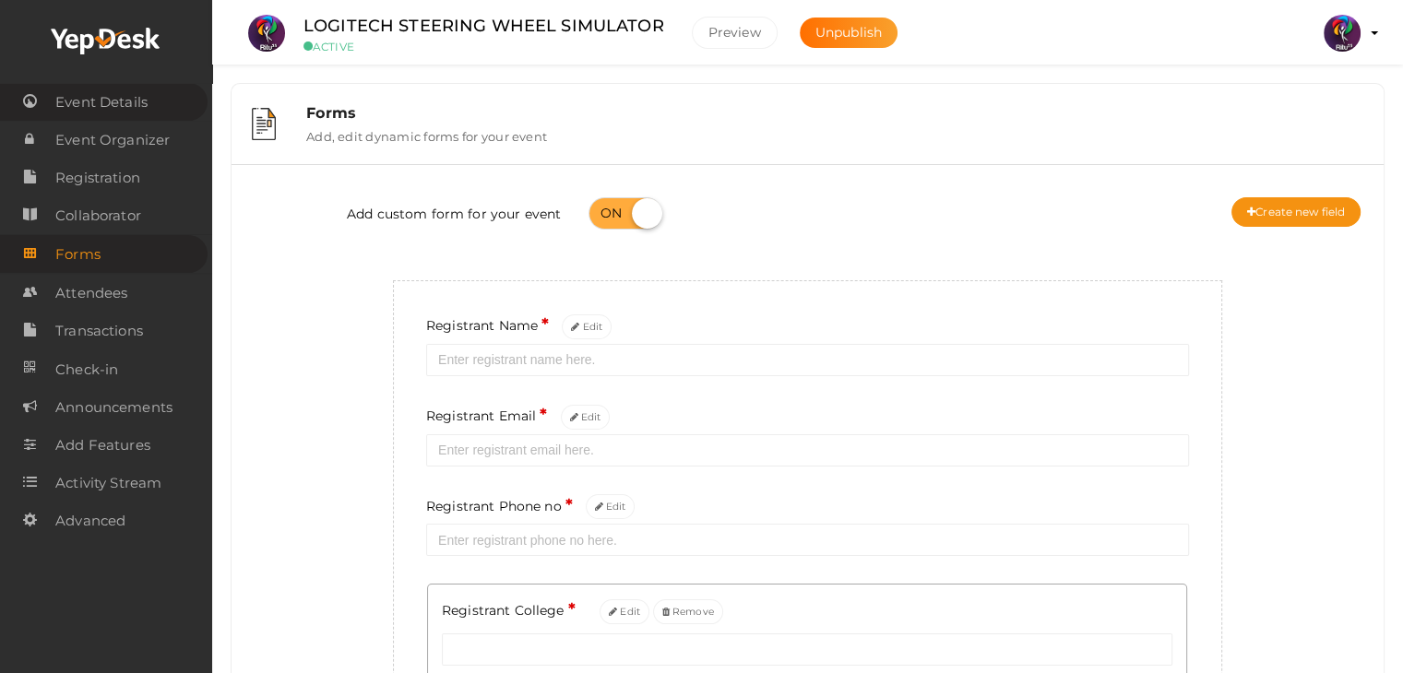
click at [114, 106] on span "Event Details" at bounding box center [101, 102] width 92 height 37
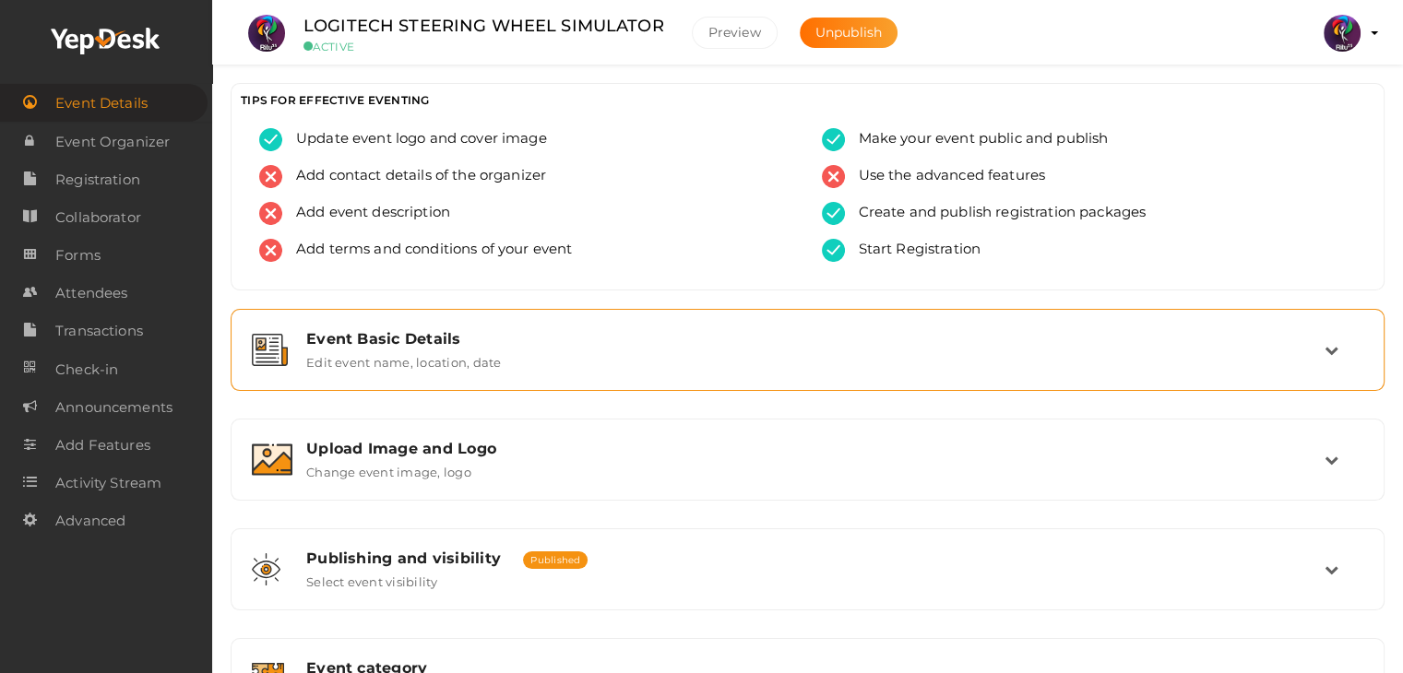
scroll to position [311, 0]
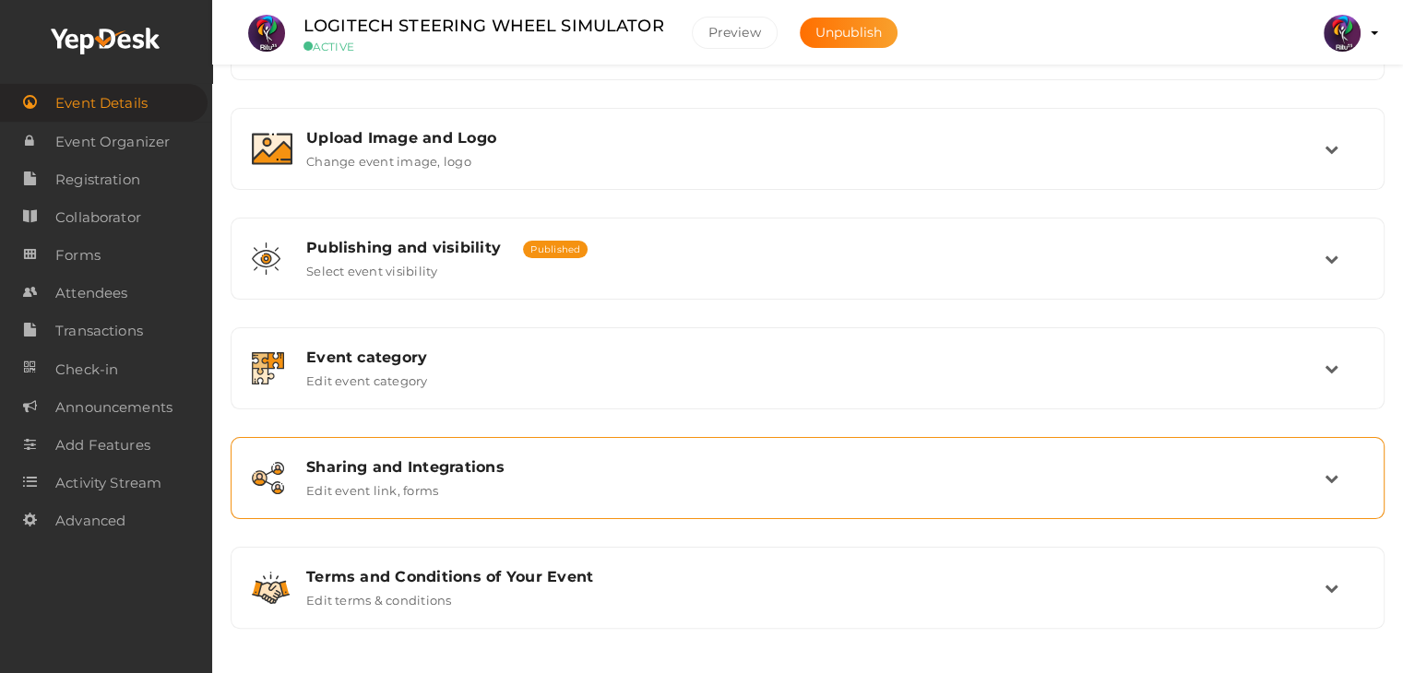
click at [719, 478] on div "Sharing and Integrations Edit event link, forms" at bounding box center [808, 478] width 1032 height 40
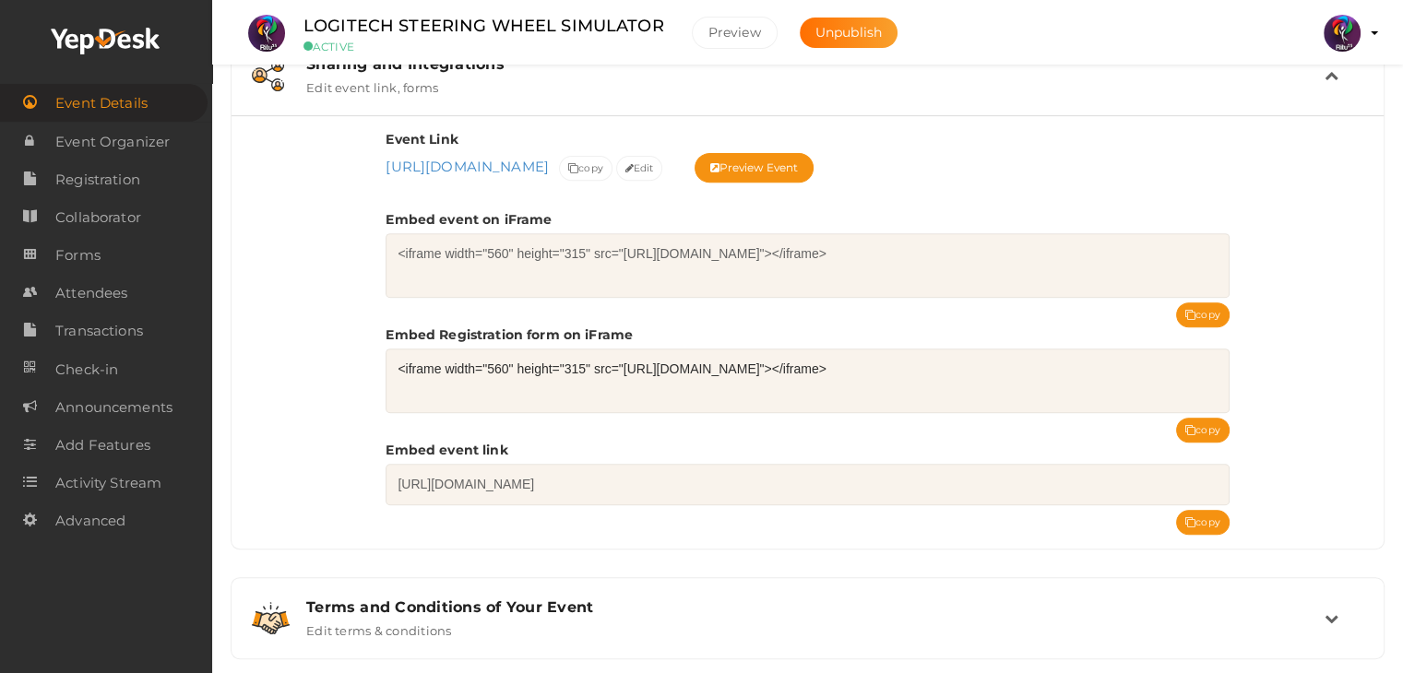
scroll to position [716, 0]
click at [1203, 422] on button "copy" at bounding box center [1202, 428] width 53 height 25
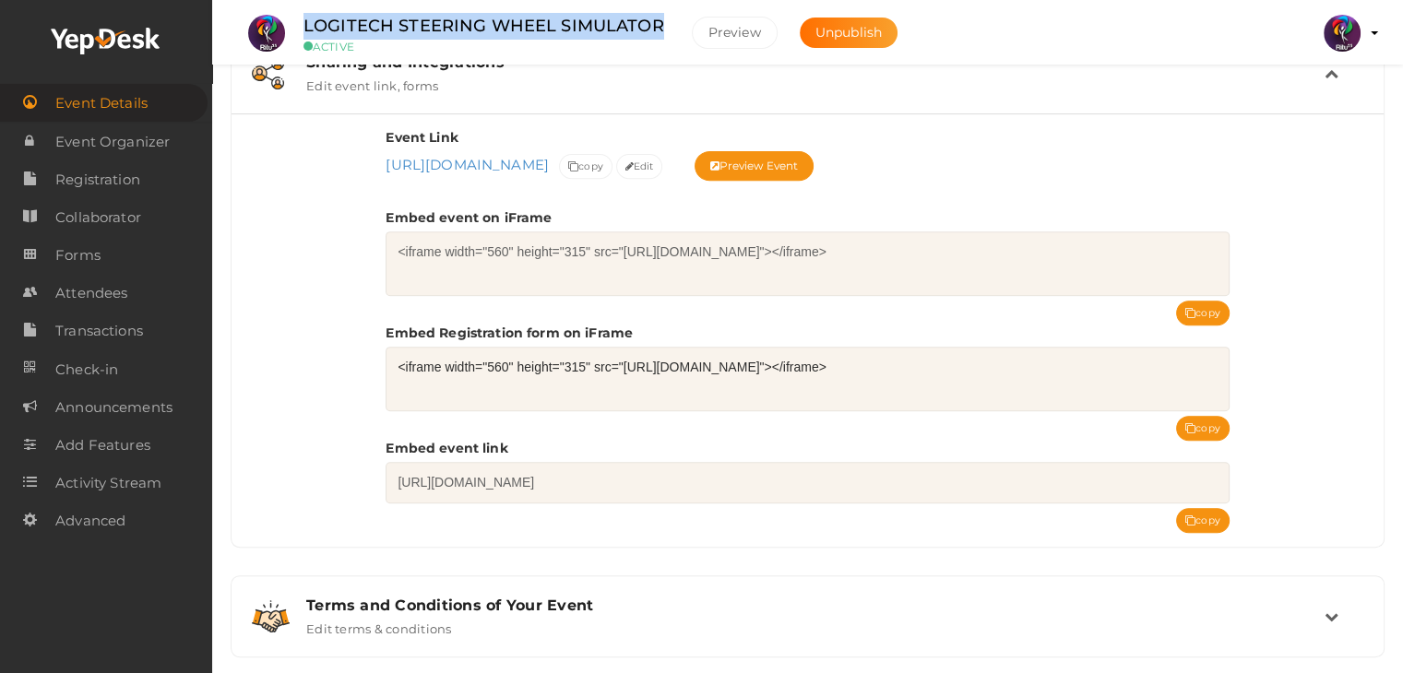
drag, startPoint x: 661, startPoint y: 26, endPoint x: 319, endPoint y: 5, distance: 342.9
click at [319, 5] on li "LOGITECH STEERING WHEEL SIMULATOR ACTIVE [GEOGRAPHIC_DATA] Unpublish" at bounding box center [577, 33] width 683 height 65
copy label "LOGITECH STEERING WHEEL SIMULATOR"
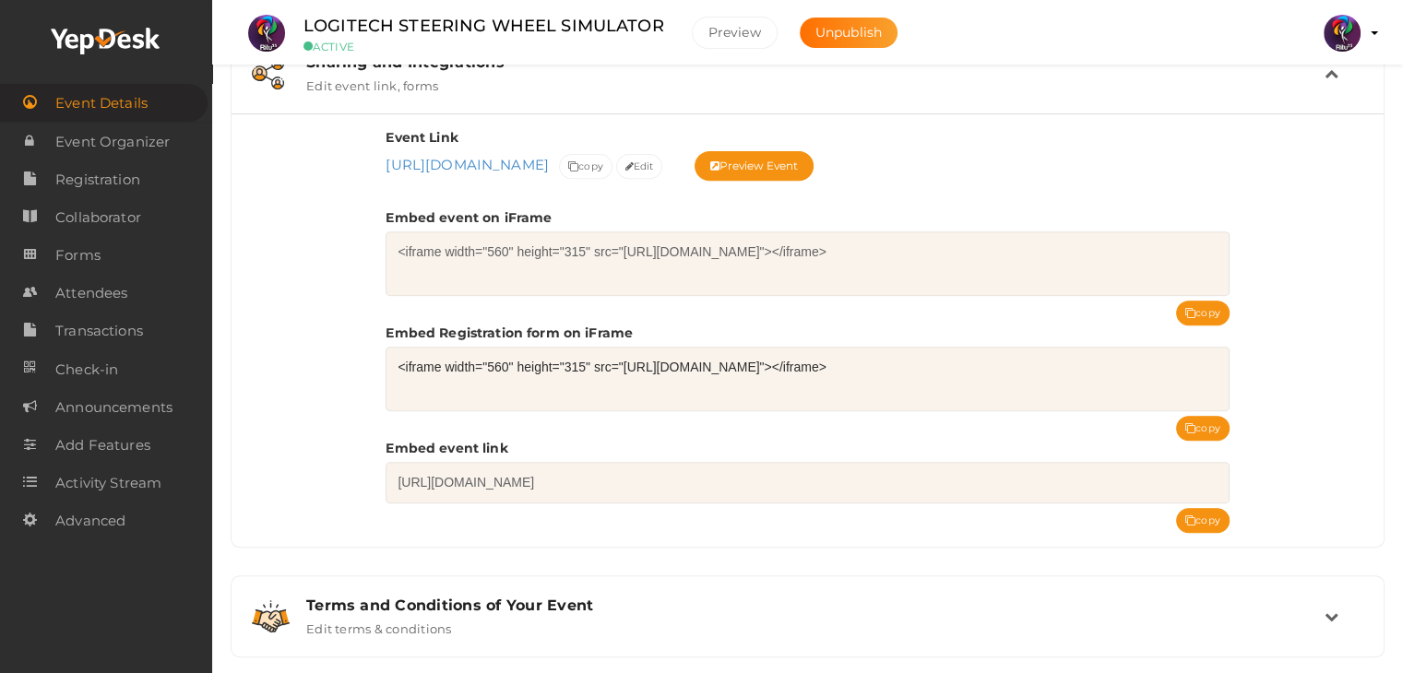
click at [282, 353] on div "Event Link [URL][DOMAIN_NAME] [URL][DOMAIN_NAME] Event uri is mandatory. Event …" at bounding box center [808, 330] width 1152 height 434
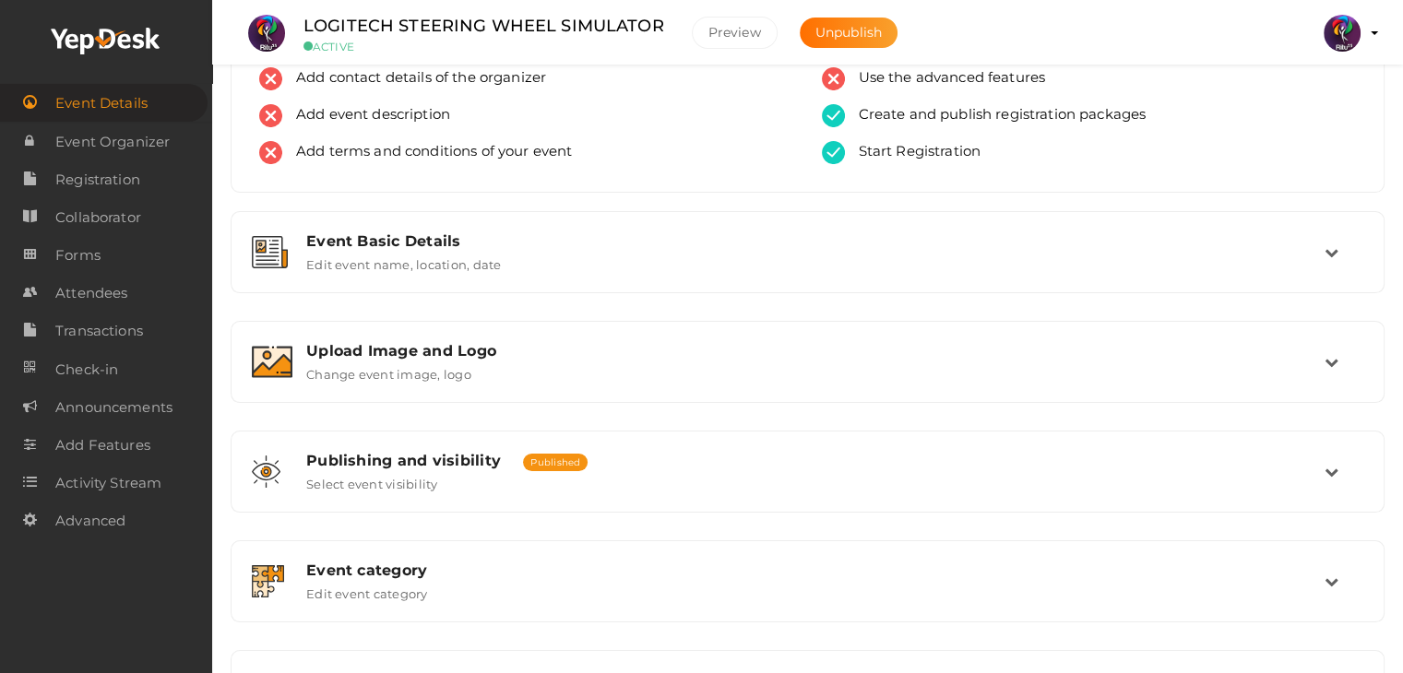
scroll to position [0, 0]
